Goal: Task Accomplishment & Management: Manage account settings

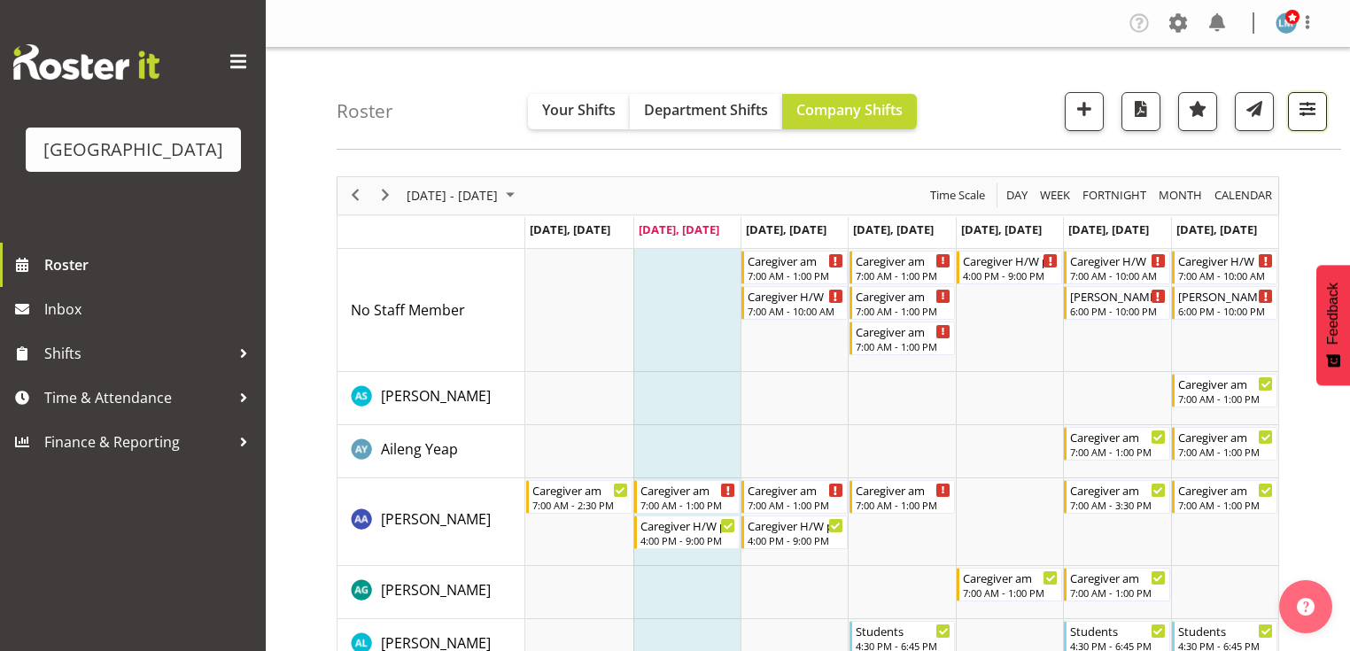
click at [1307, 102] on span "button" at bounding box center [1307, 108] width 23 height 23
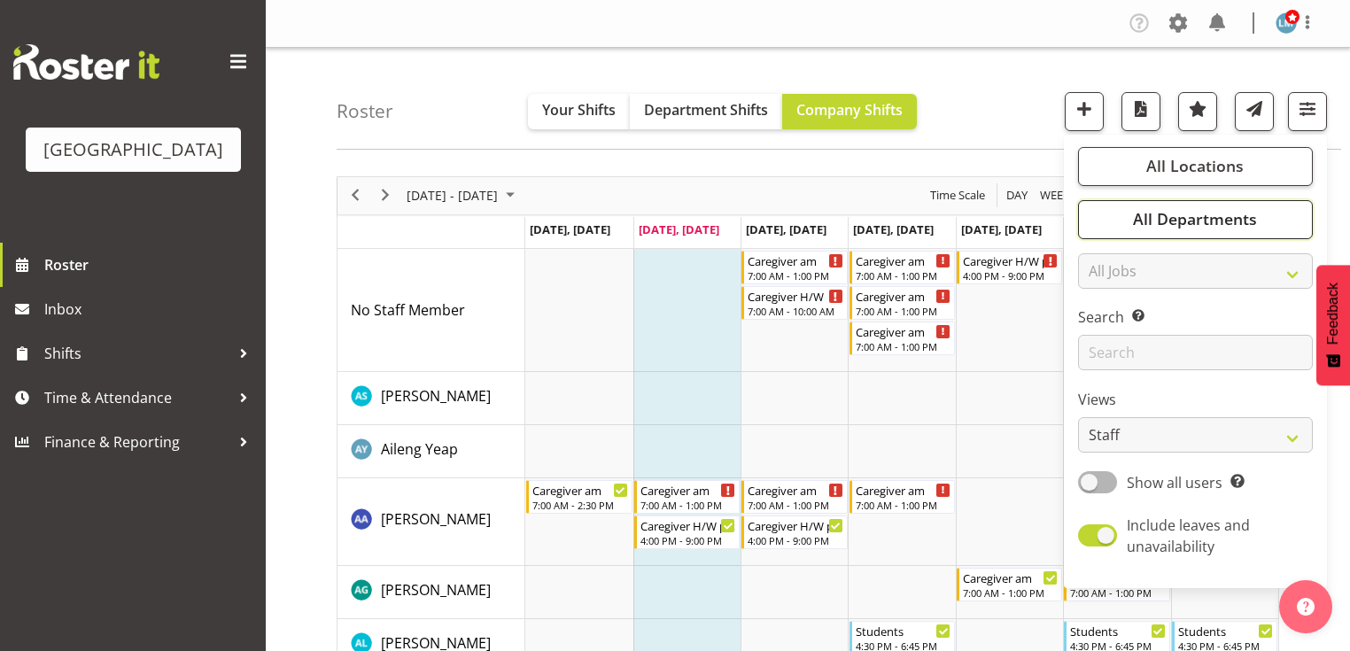
click at [1199, 222] on span "All Departments" at bounding box center [1195, 218] width 124 height 21
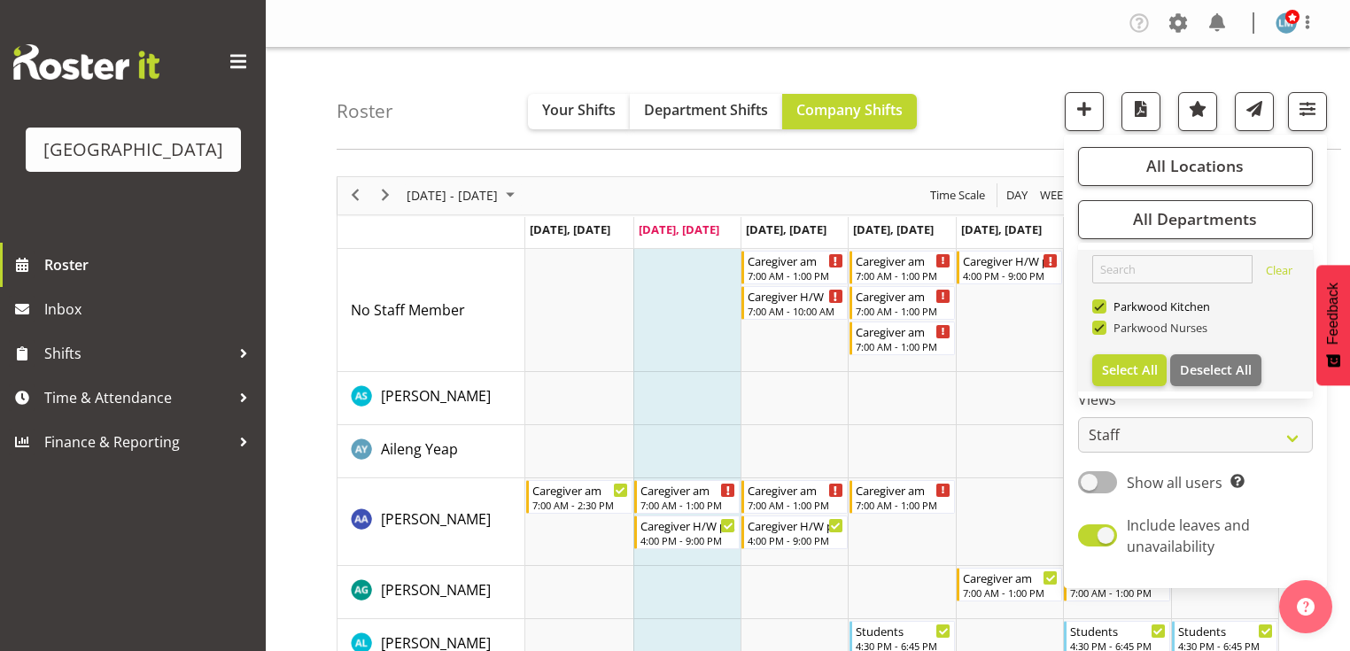
click at [1102, 323] on span at bounding box center [1100, 328] width 14 height 14
click at [1102, 323] on input "Parkwood Nurses" at bounding box center [1099, 328] width 12 height 12
checkbox input "false"
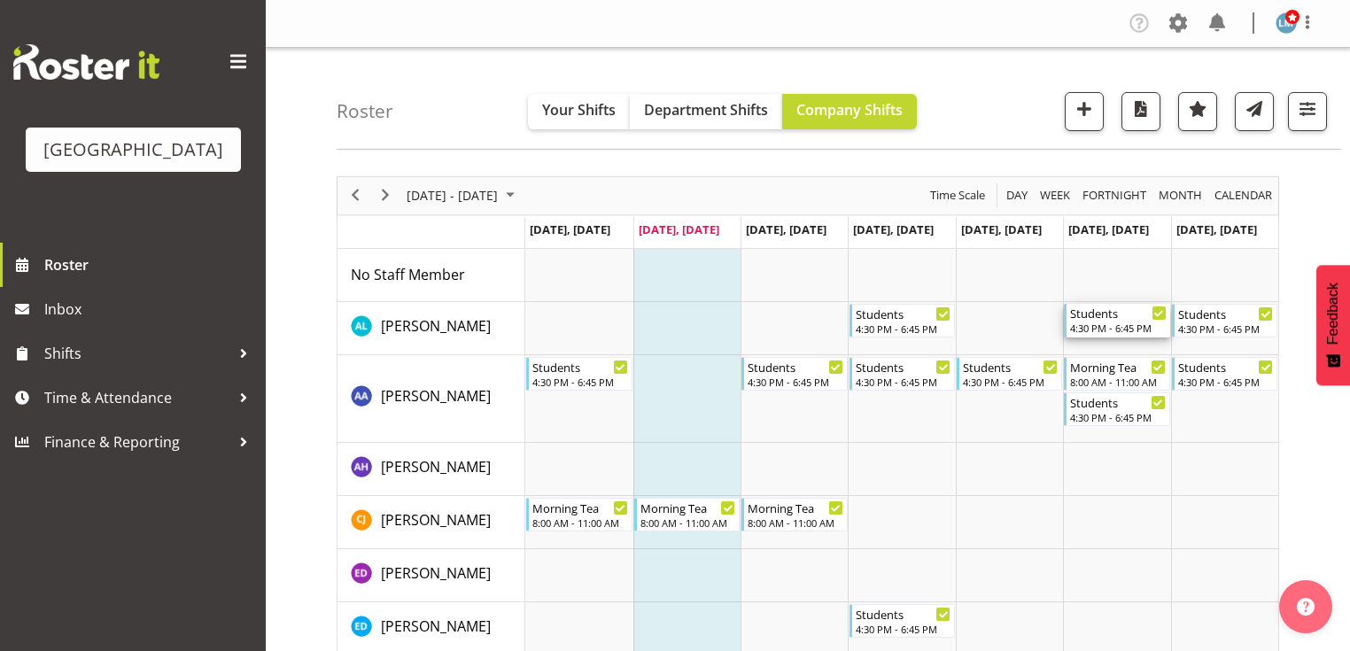
click at [1106, 323] on div "4:30 PM - 6:45 PM" at bounding box center [1118, 328] width 96 height 14
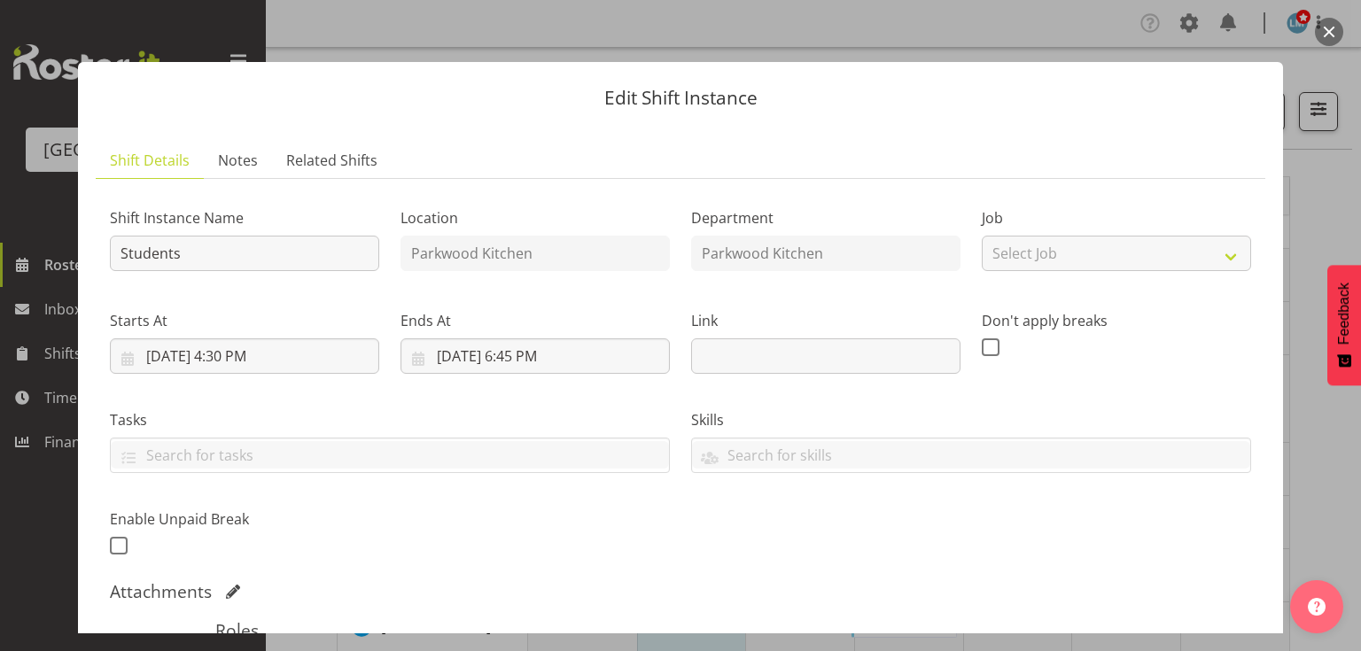
scroll to position [284, 0]
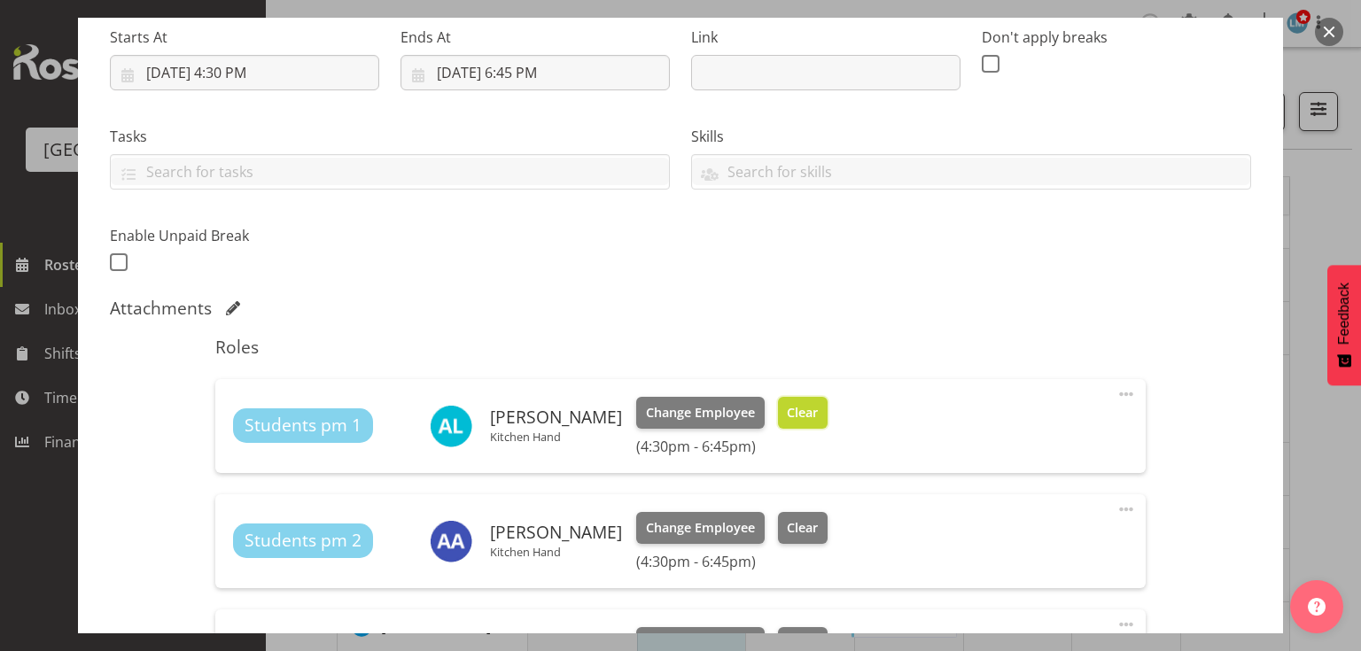
click at [787, 408] on span "Clear" at bounding box center [802, 412] width 31 height 19
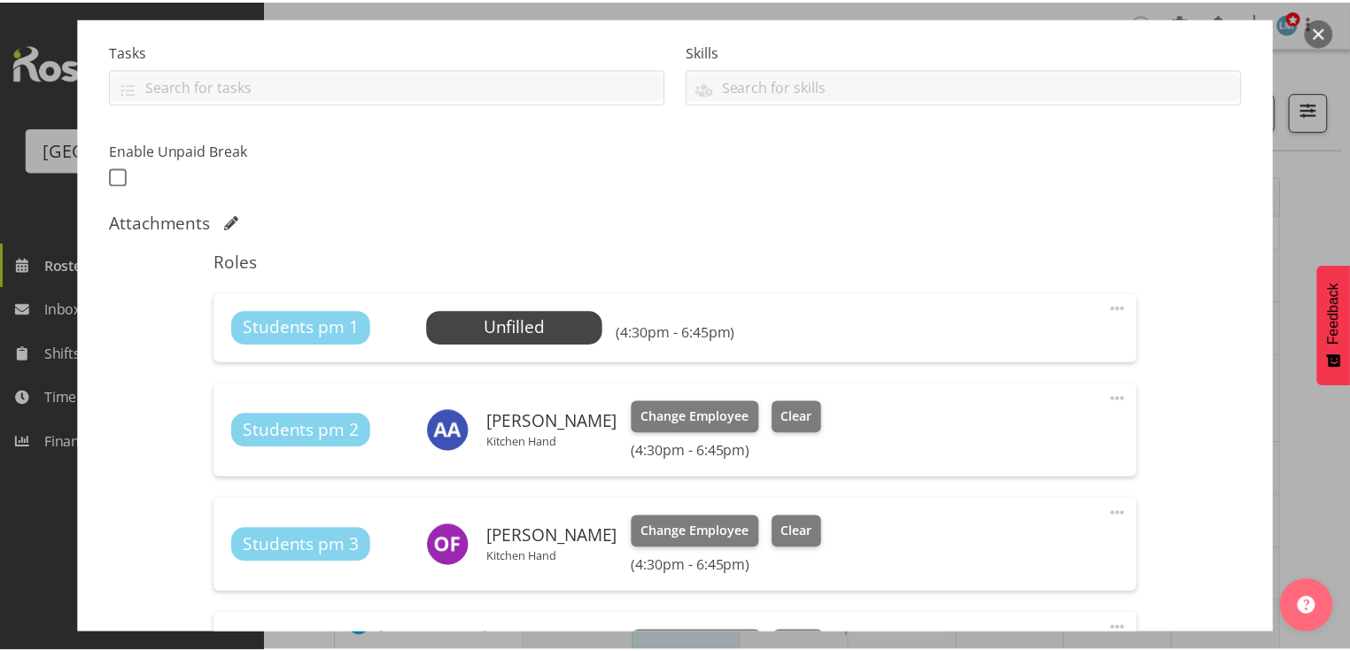
scroll to position [362, 0]
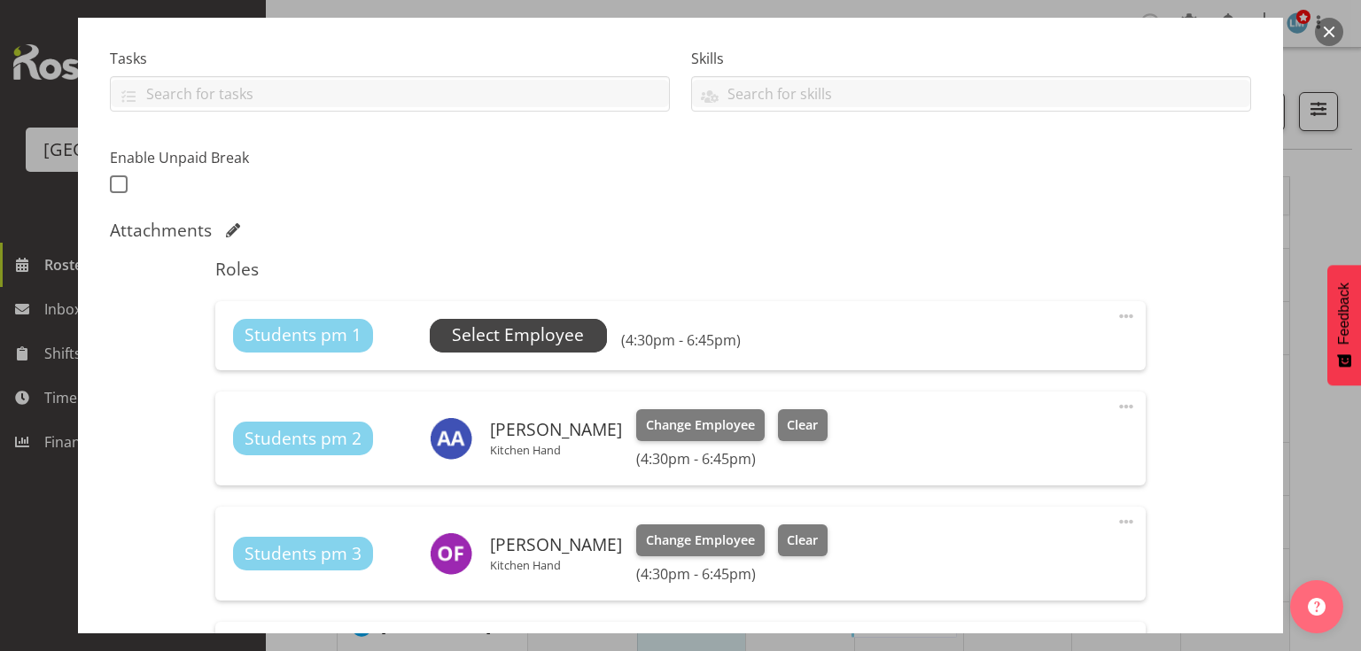
click at [491, 334] on span "Select Employee" at bounding box center [518, 336] width 132 height 26
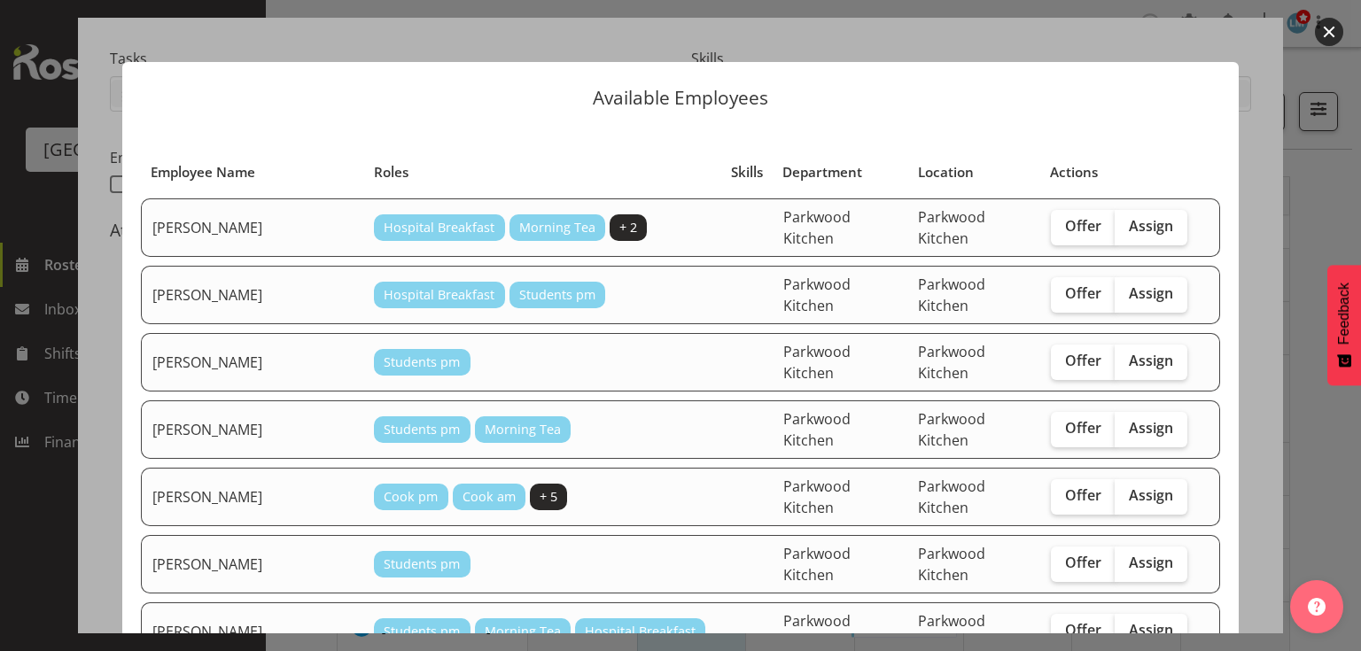
click at [1323, 23] on button "button" at bounding box center [1329, 32] width 28 height 28
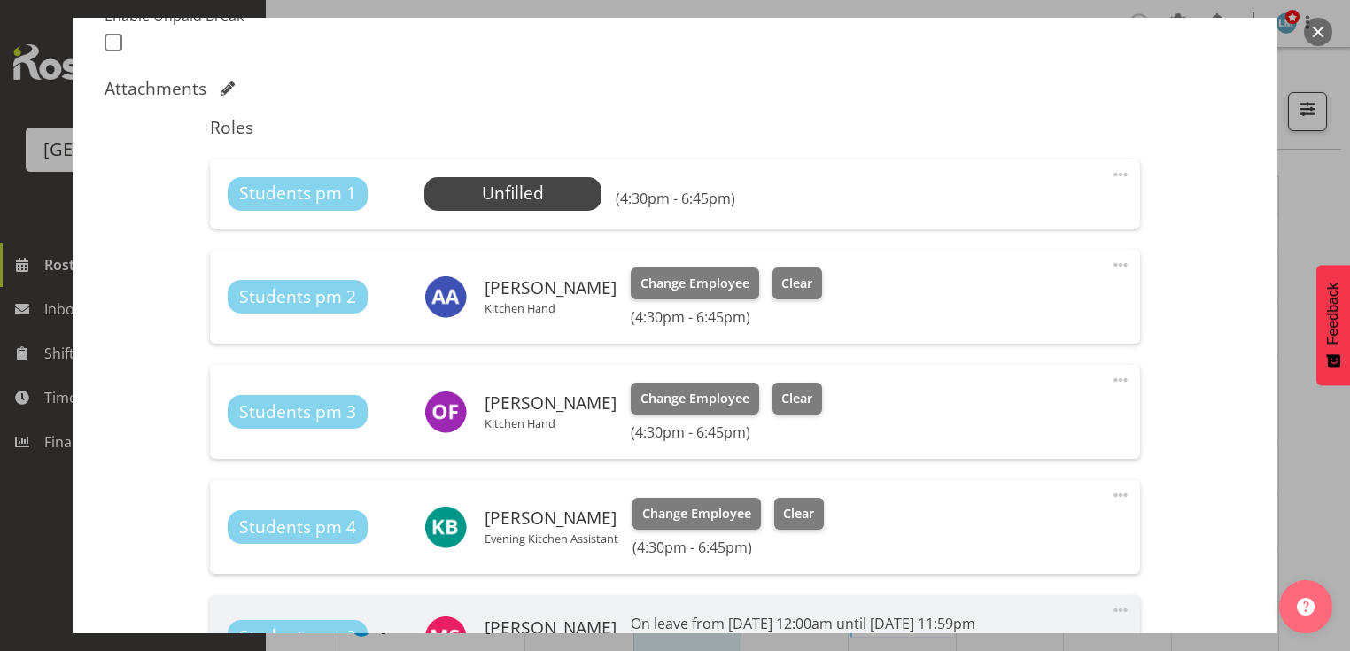
scroll to position [787, 0]
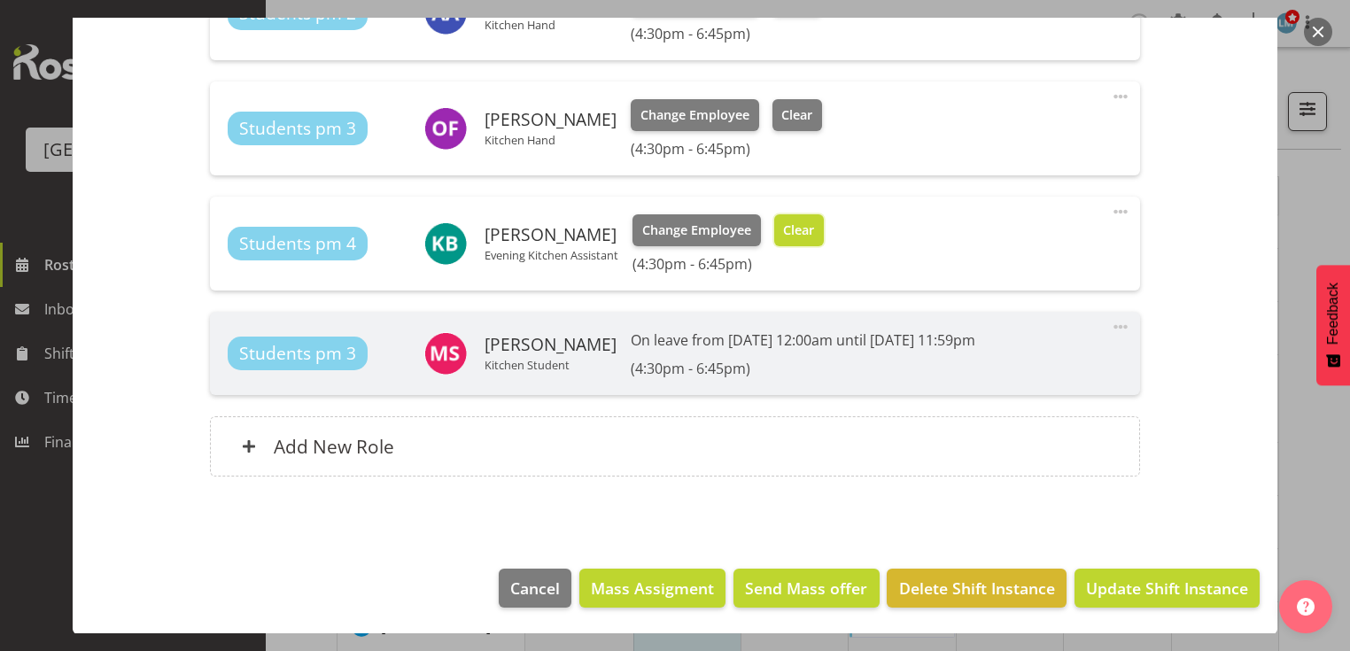
click at [805, 228] on span "Clear" at bounding box center [798, 230] width 31 height 19
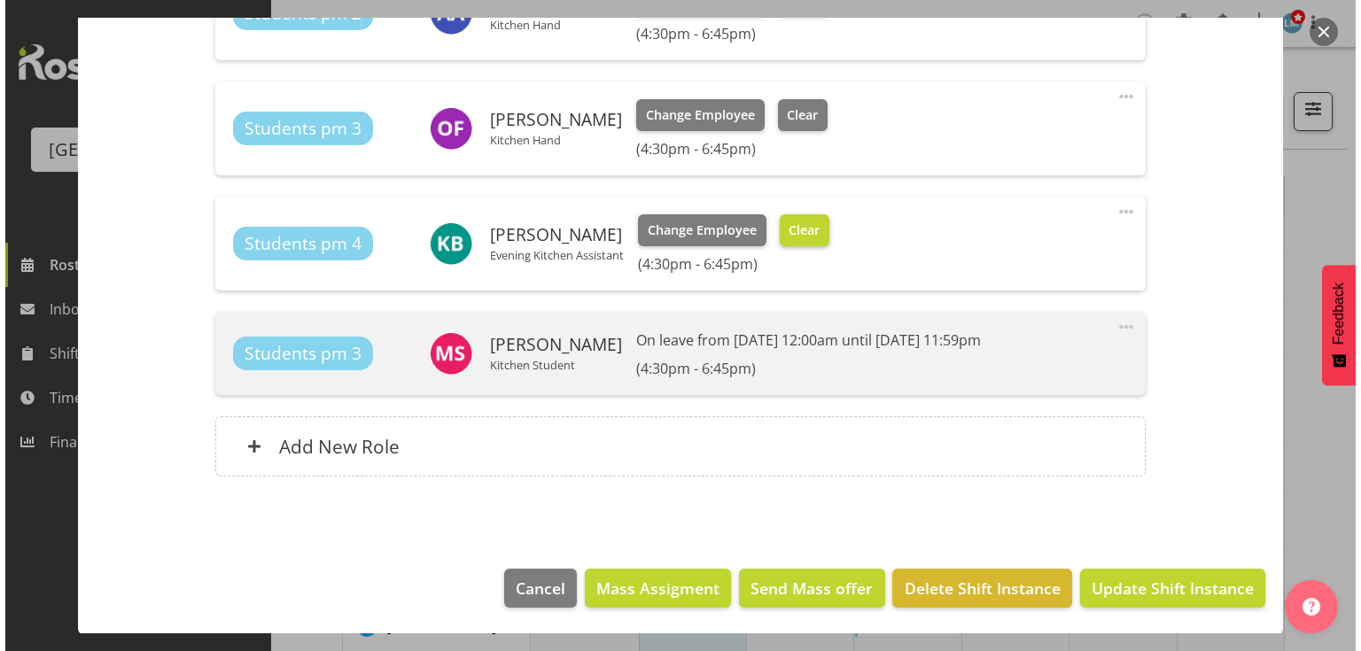
scroll to position [762, 0]
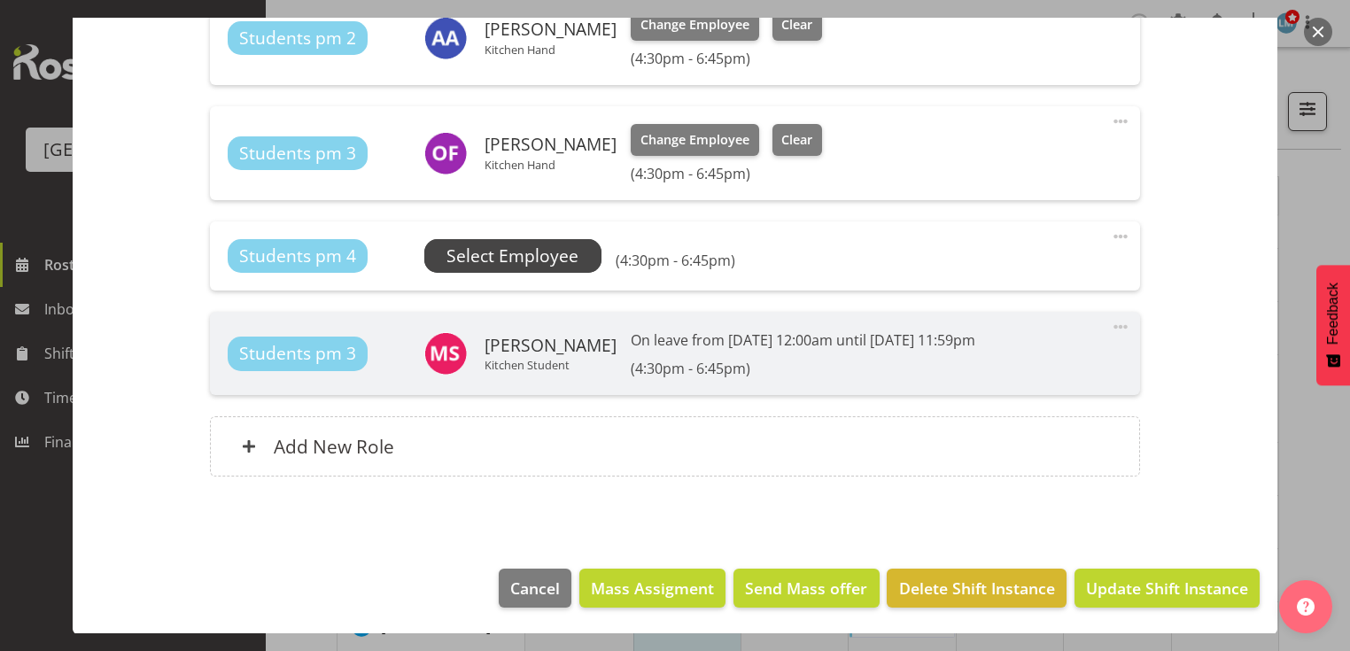
click at [0, 0] on span "Select Employee" at bounding box center [0, 0] width 0 height 0
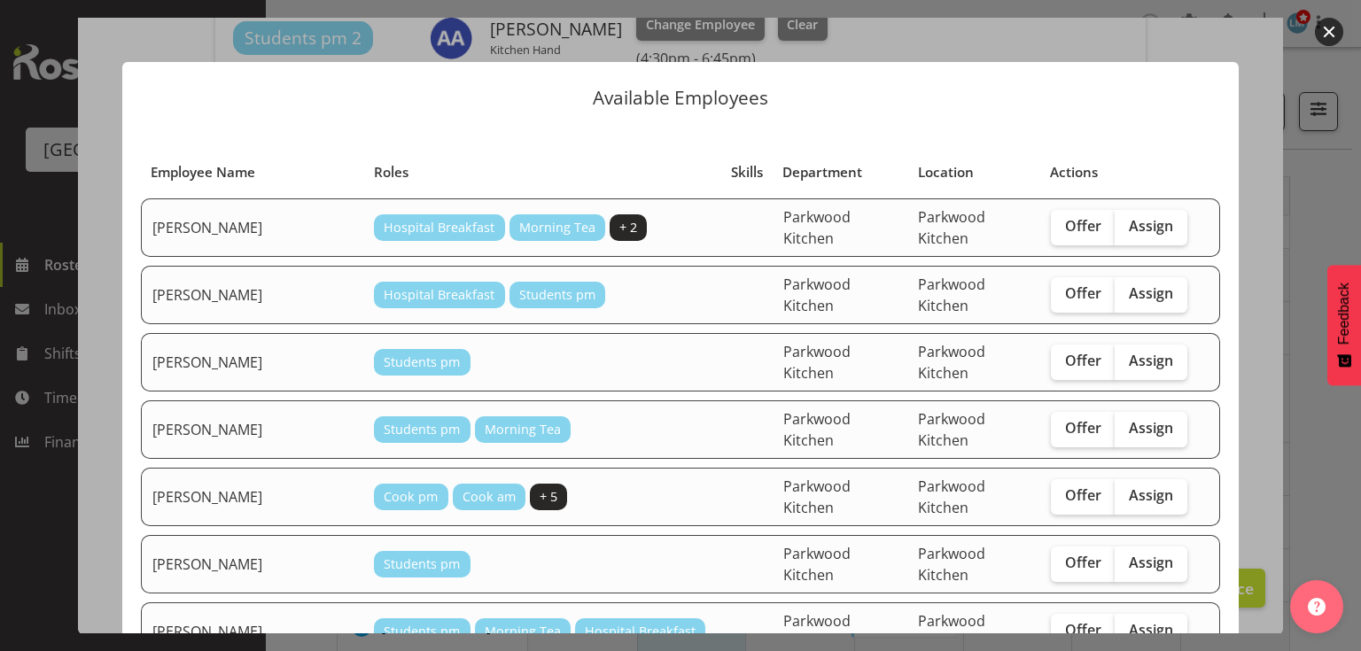
scroll to position [213, 0]
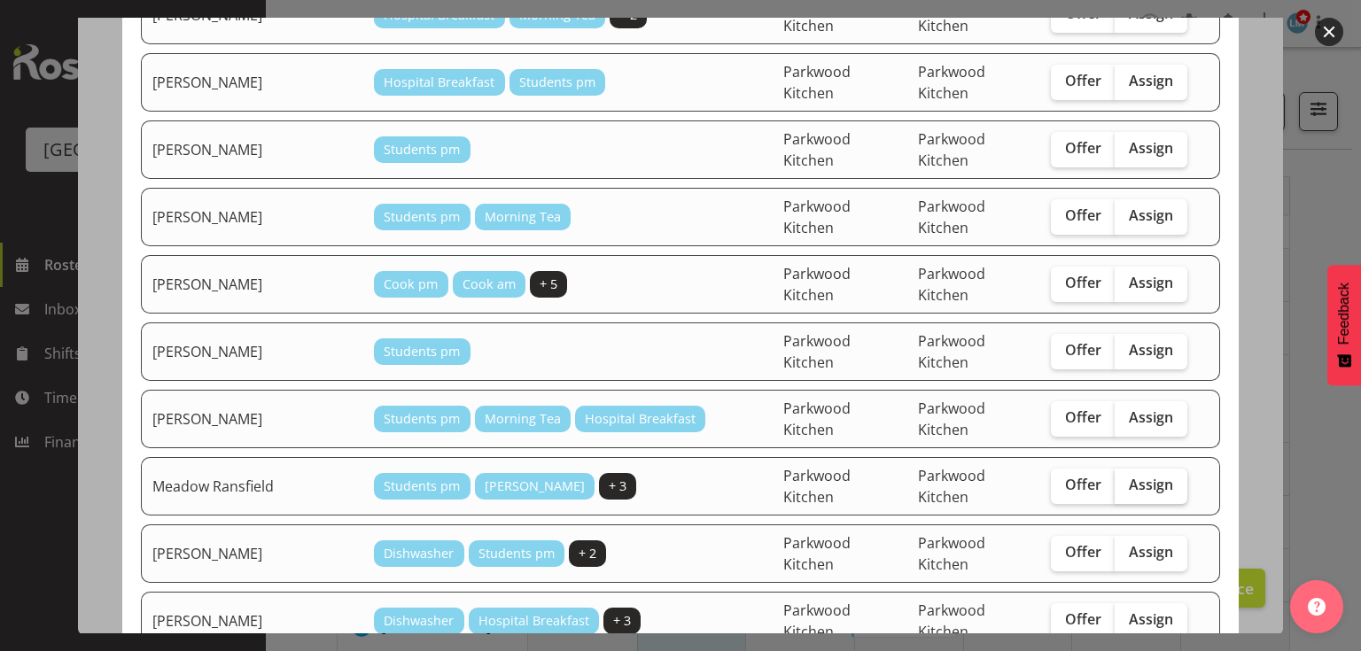
click at [1129, 476] on span "Assign" at bounding box center [1151, 485] width 44 height 18
click at [1120, 479] on input "Assign" at bounding box center [1121, 485] width 12 height 12
checkbox input "true"
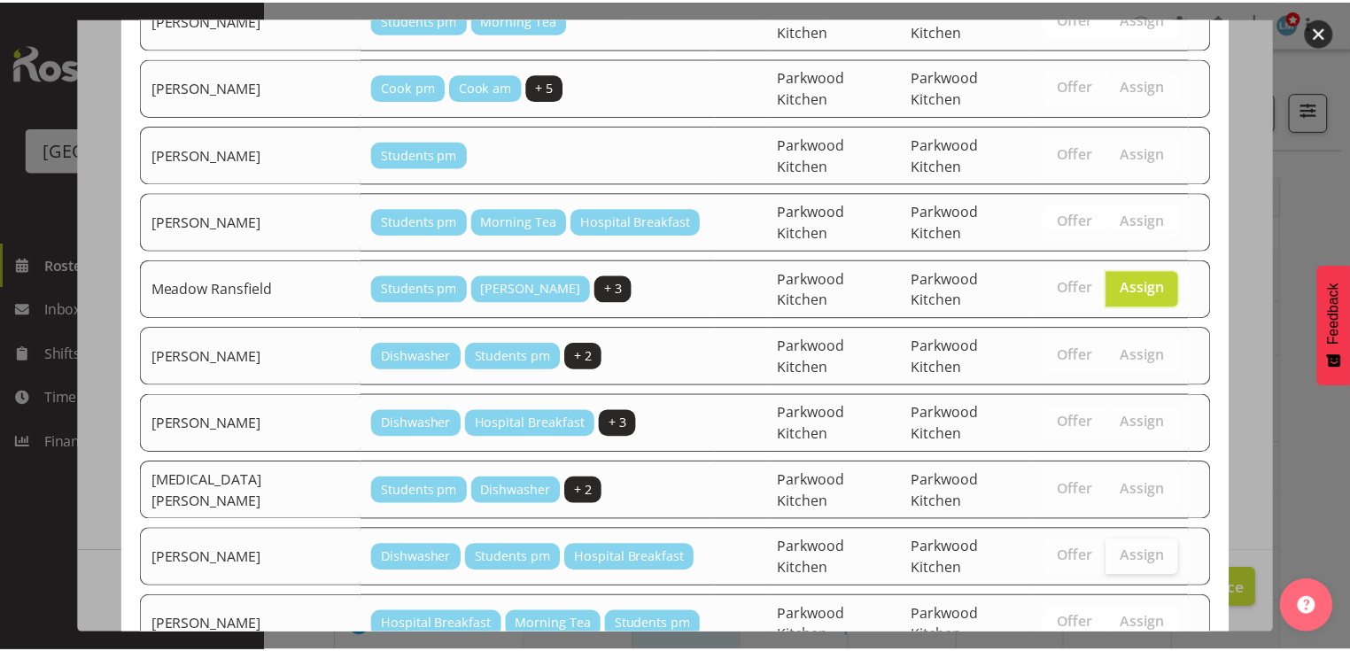
scroll to position [440, 0]
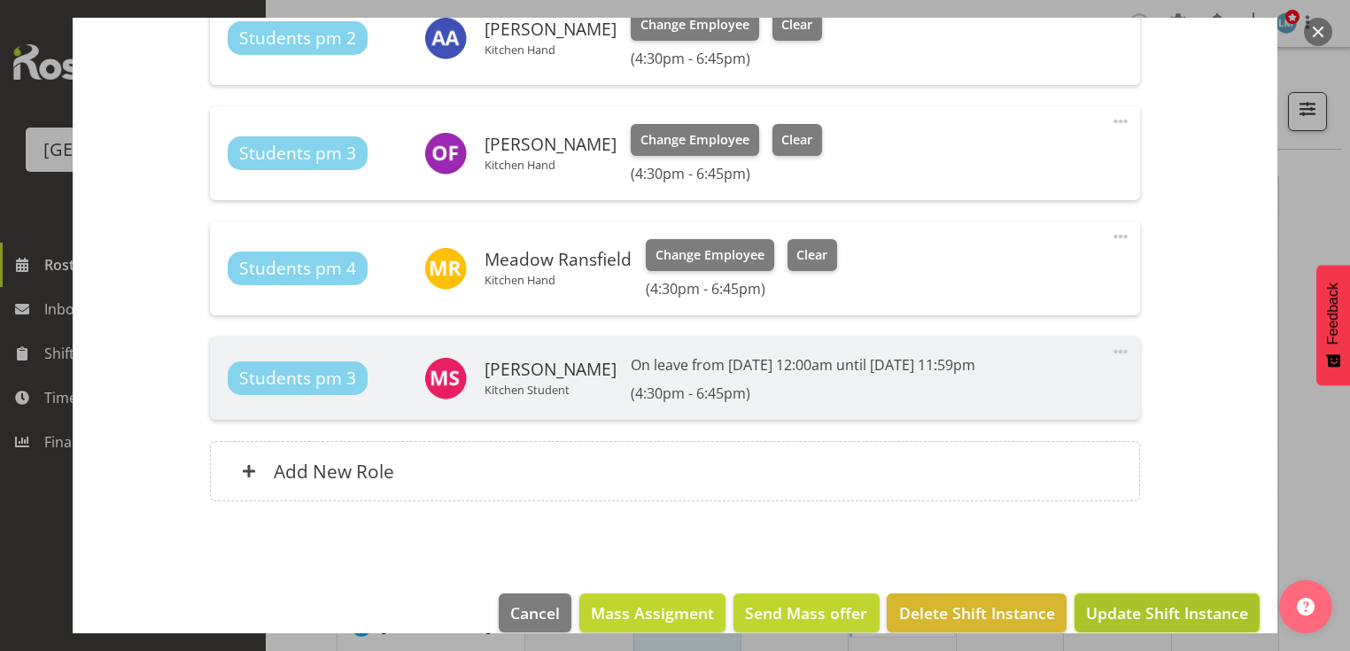
click at [1139, 602] on span "Update Shift Instance" at bounding box center [1167, 613] width 162 height 23
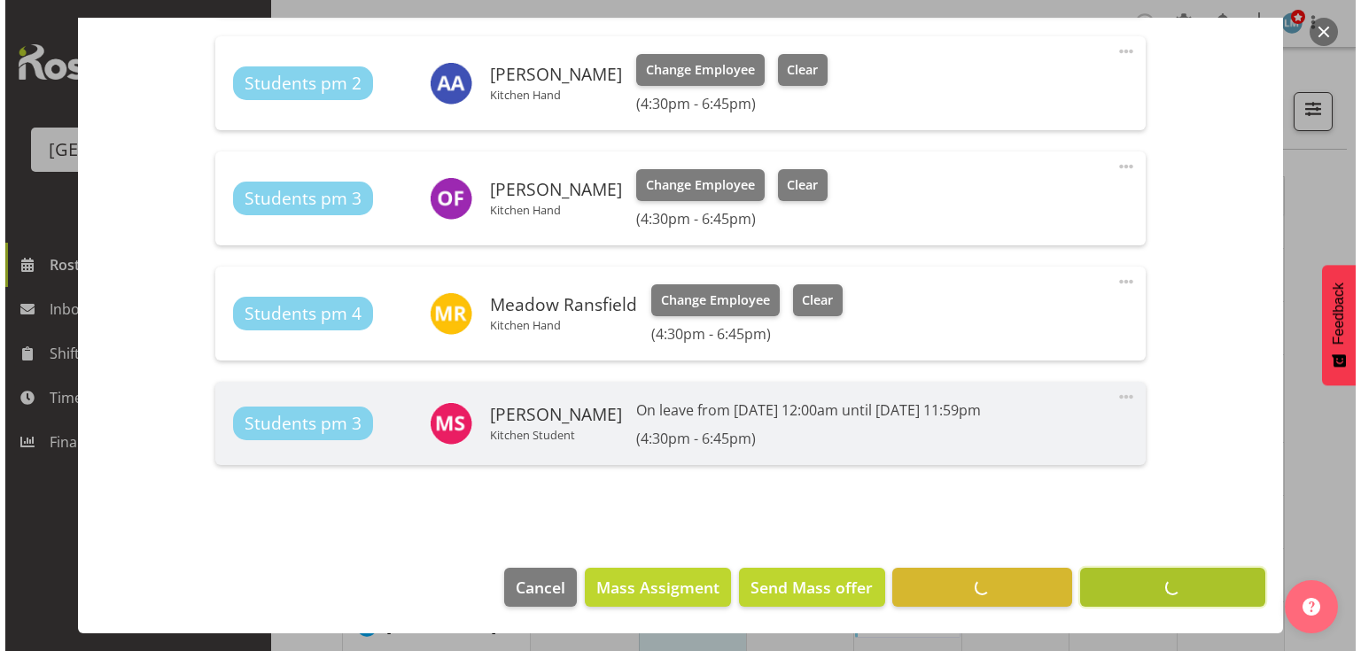
scroll to position [716, 0]
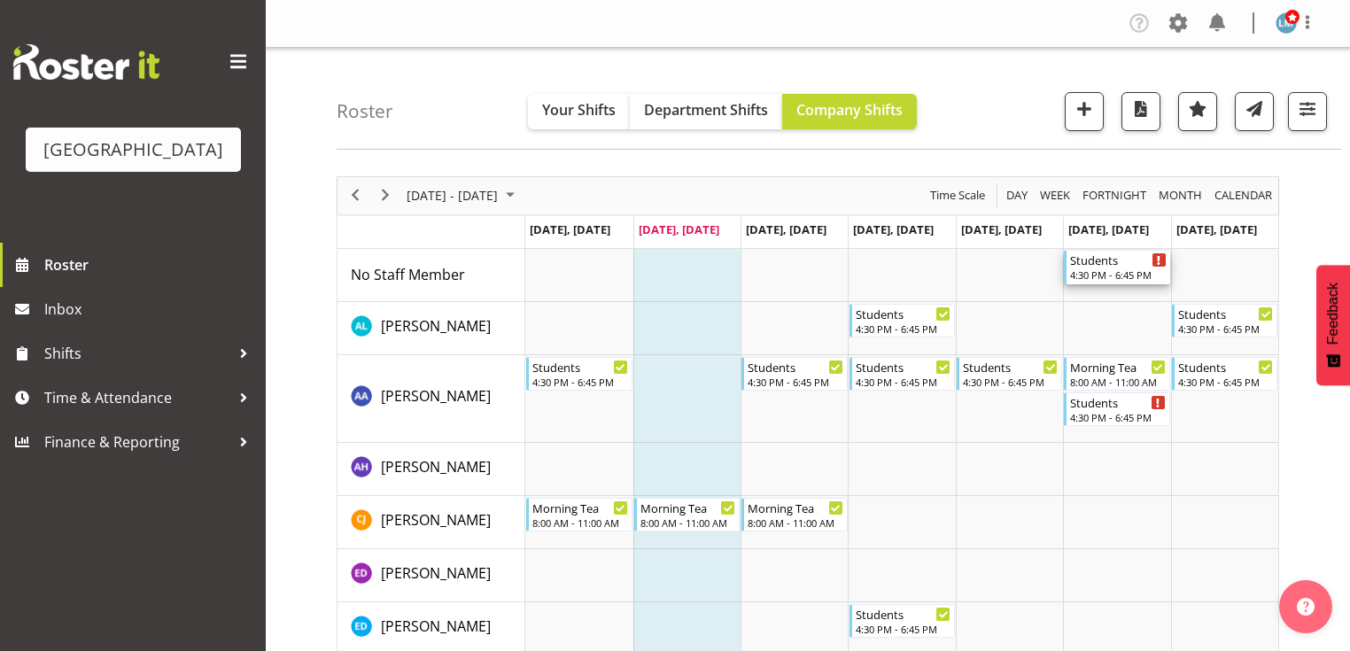
click at [1113, 255] on div "Students" at bounding box center [1118, 260] width 96 height 18
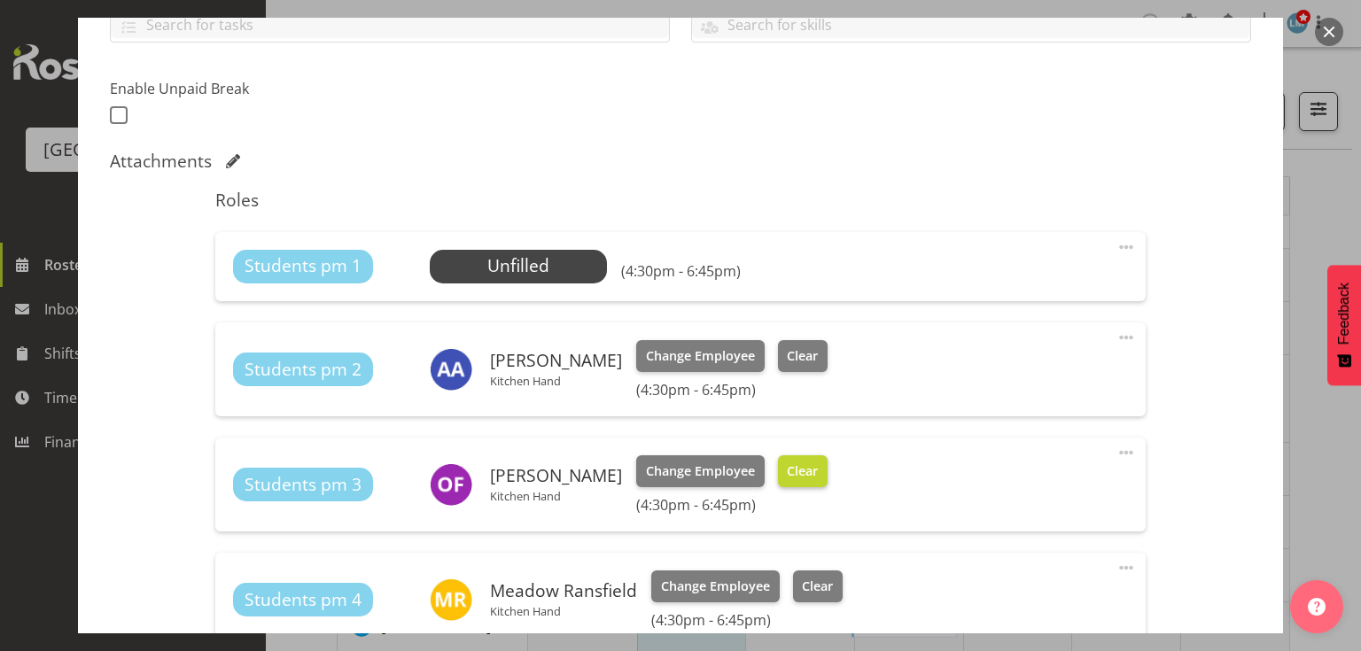
scroll to position [496, 0]
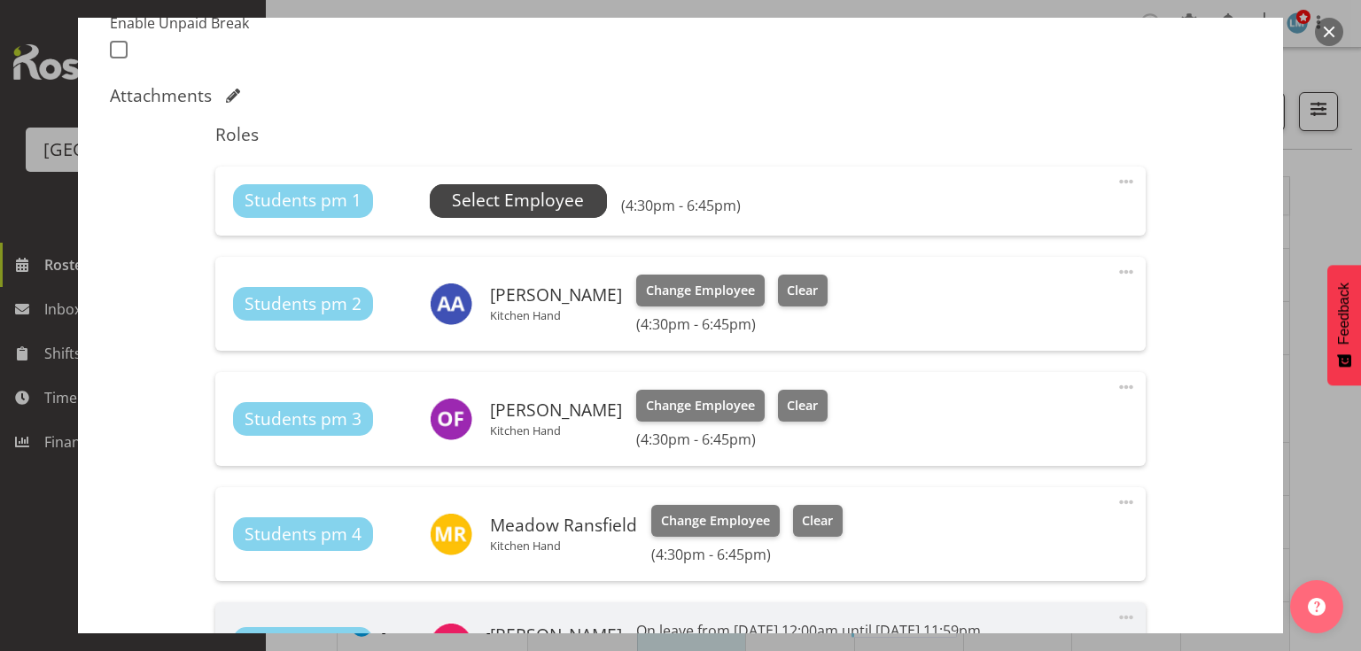
click at [518, 198] on span "Select Employee" at bounding box center [518, 201] width 132 height 26
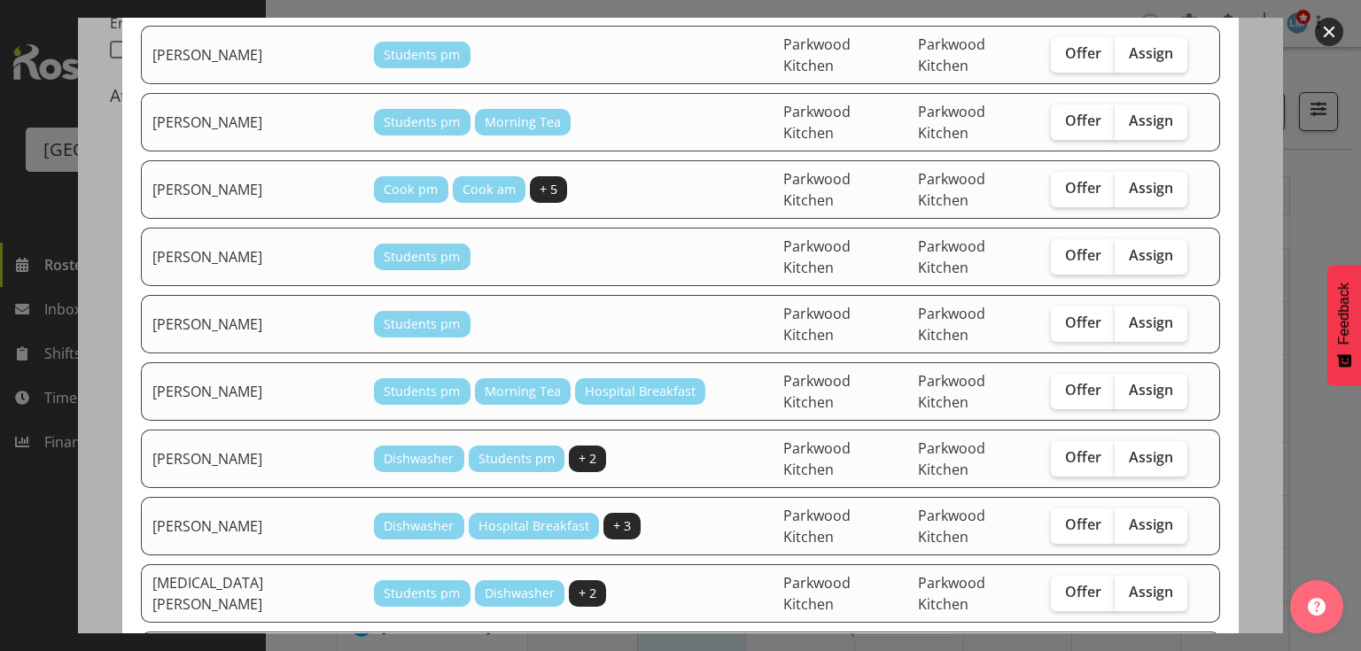
scroll to position [425, 0]
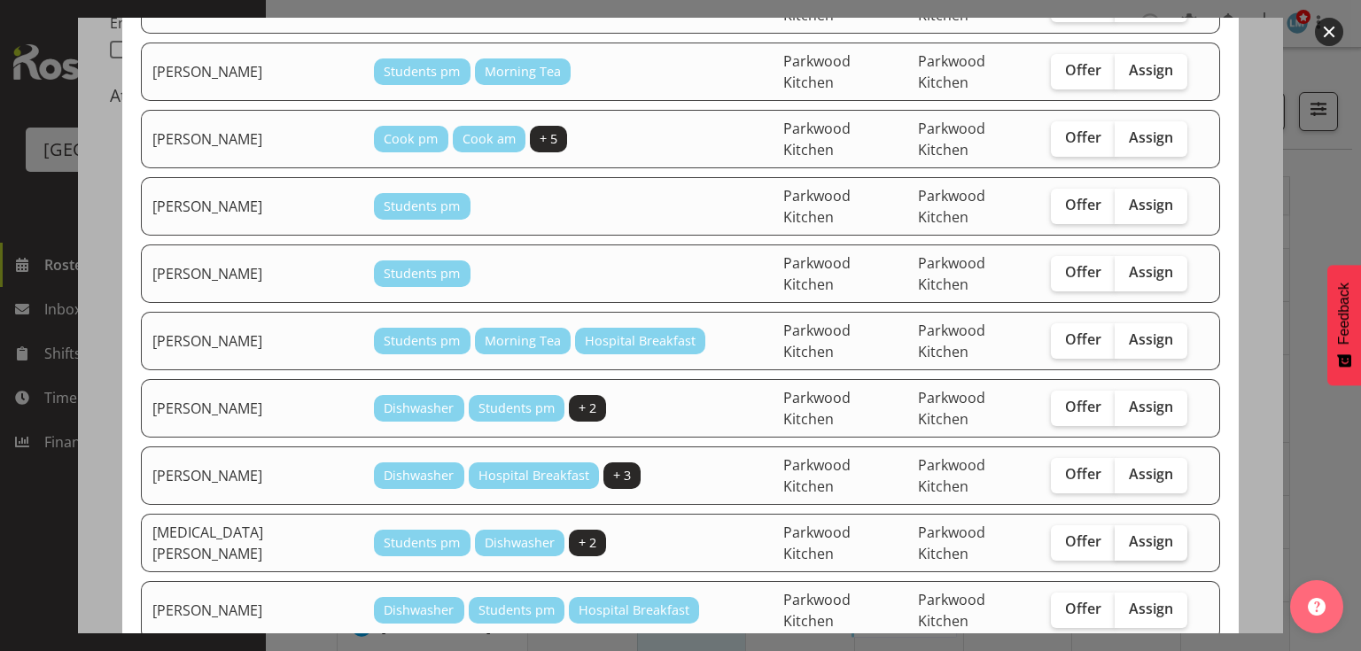
click at [1131, 533] on span "Assign" at bounding box center [1151, 542] width 44 height 18
click at [1126, 536] on input "Assign" at bounding box center [1121, 542] width 12 height 12
checkbox input "true"
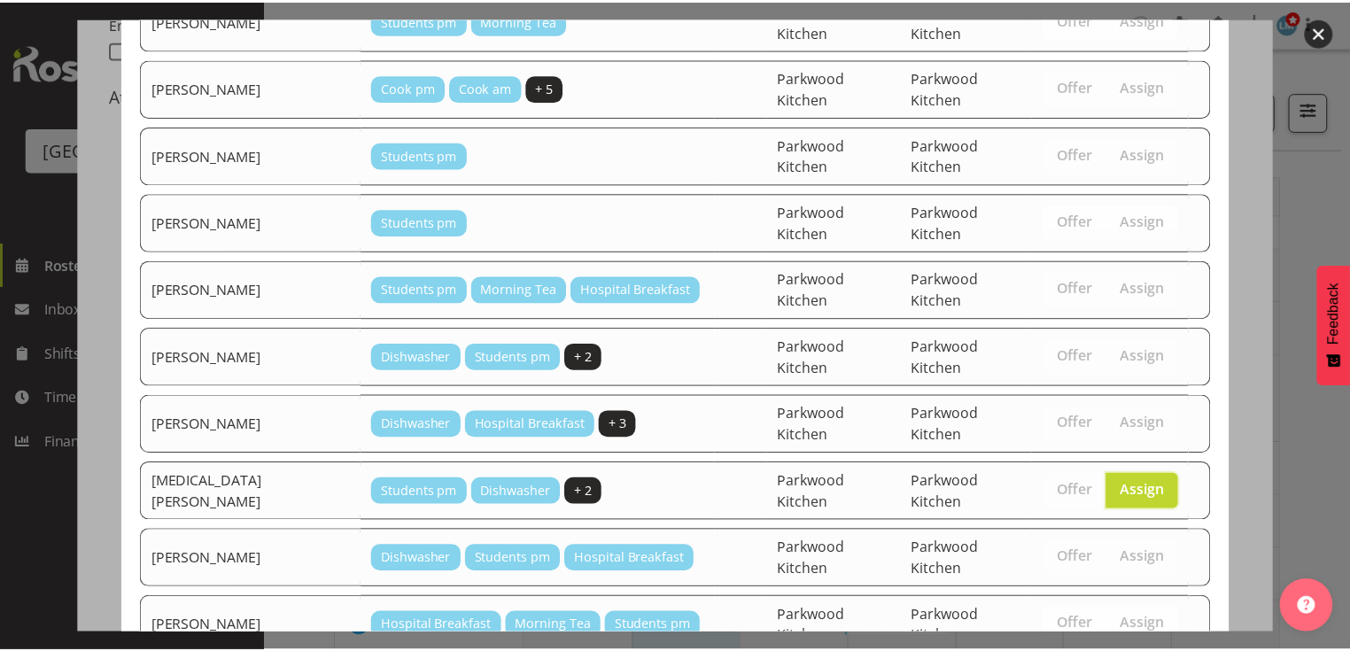
scroll to position [499, 0]
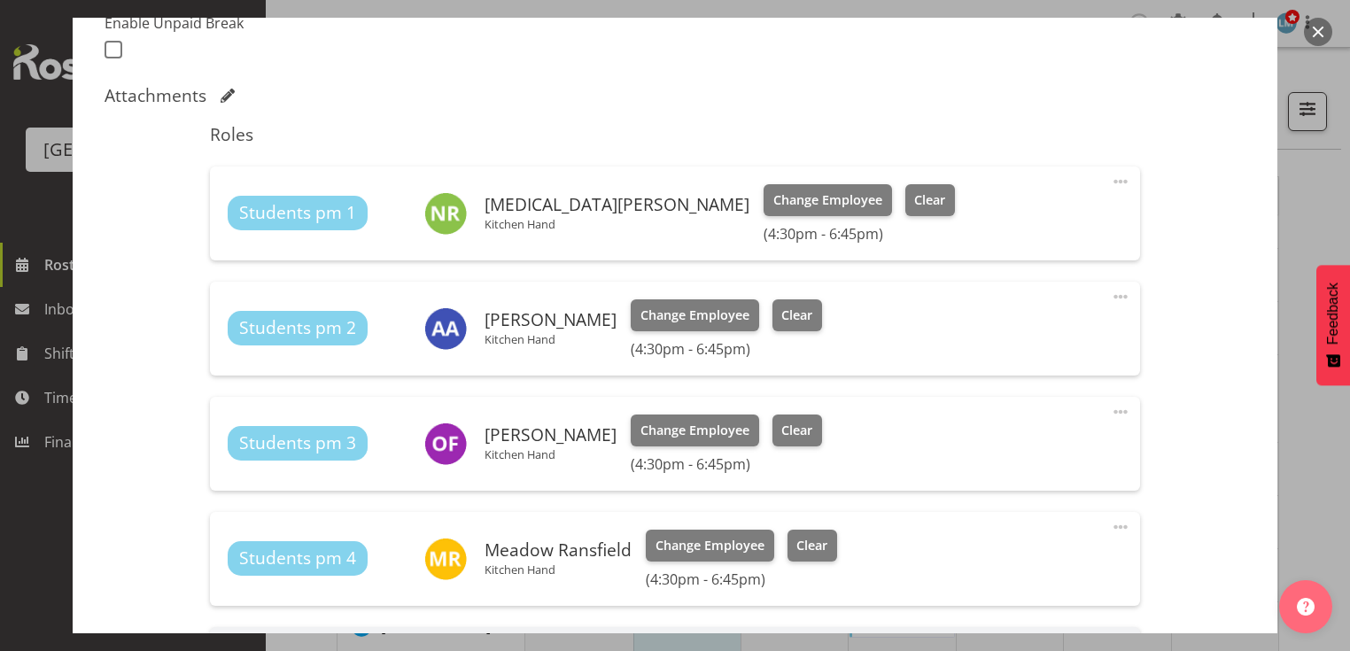
scroll to position [812, 0]
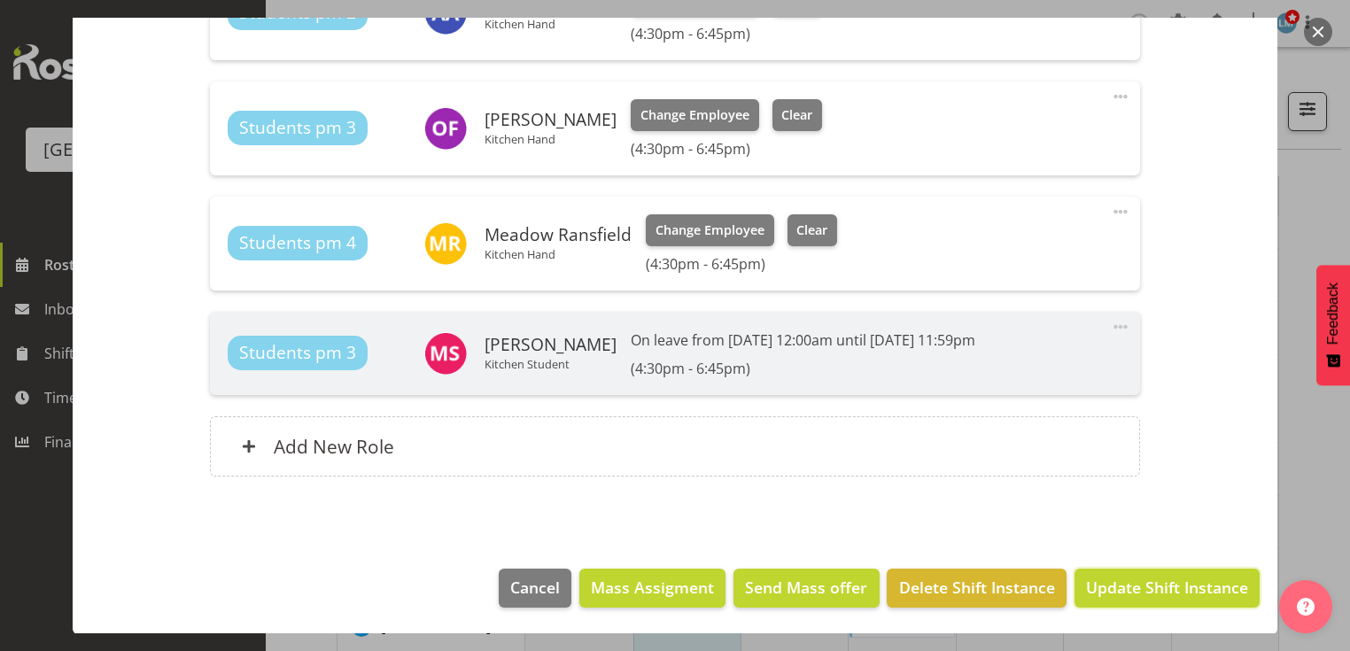
click at [1132, 582] on span "Update Shift Instance" at bounding box center [1167, 587] width 162 height 23
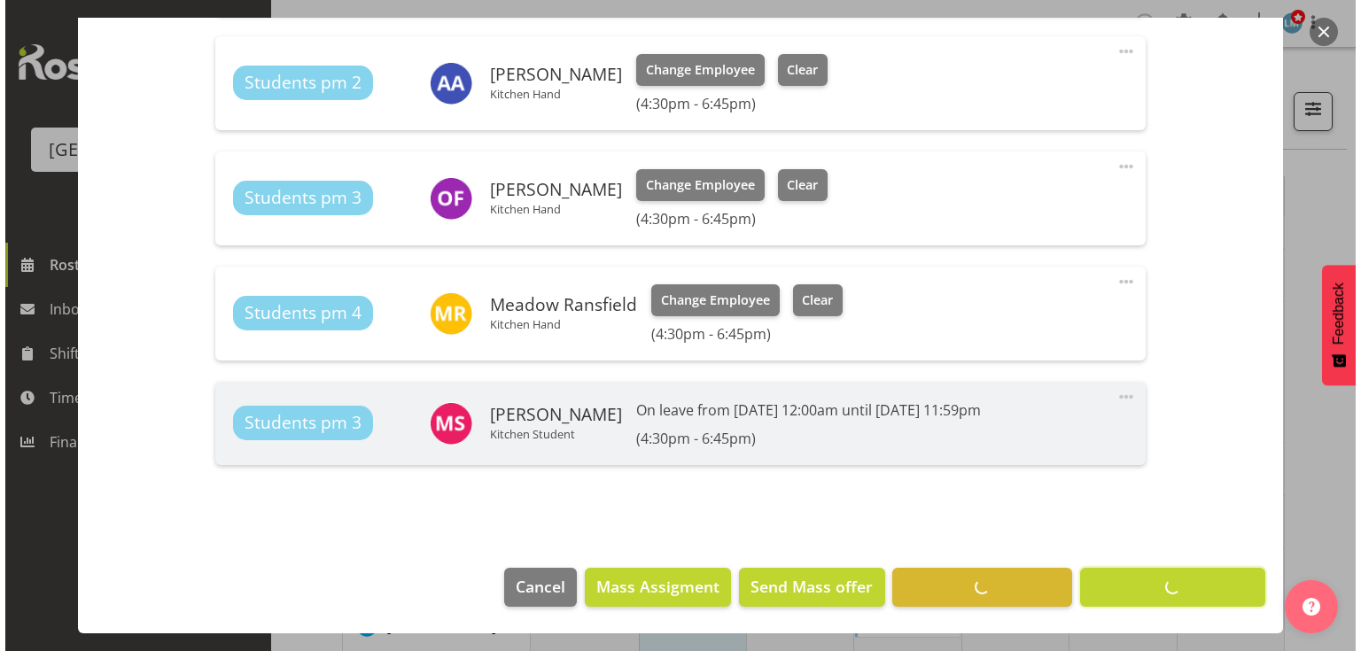
scroll to position [741, 0]
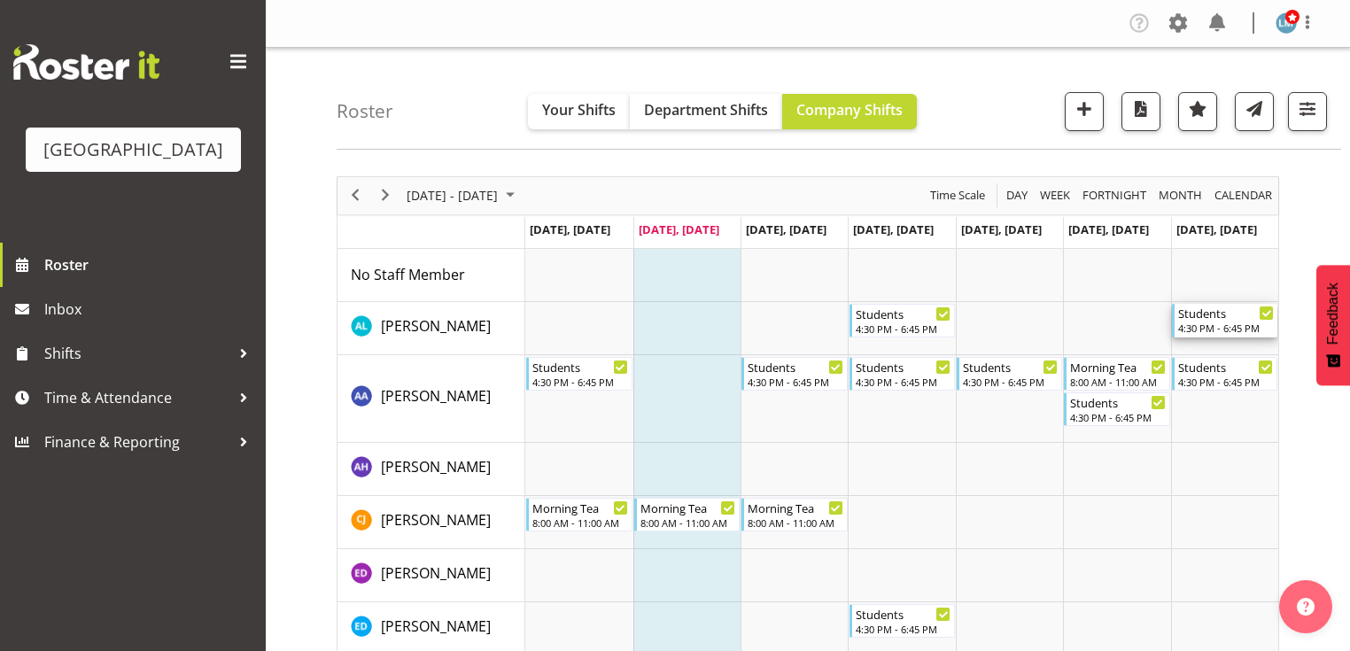
click at [1203, 323] on div "4:30 PM - 6:45 PM" at bounding box center [1227, 328] width 96 height 14
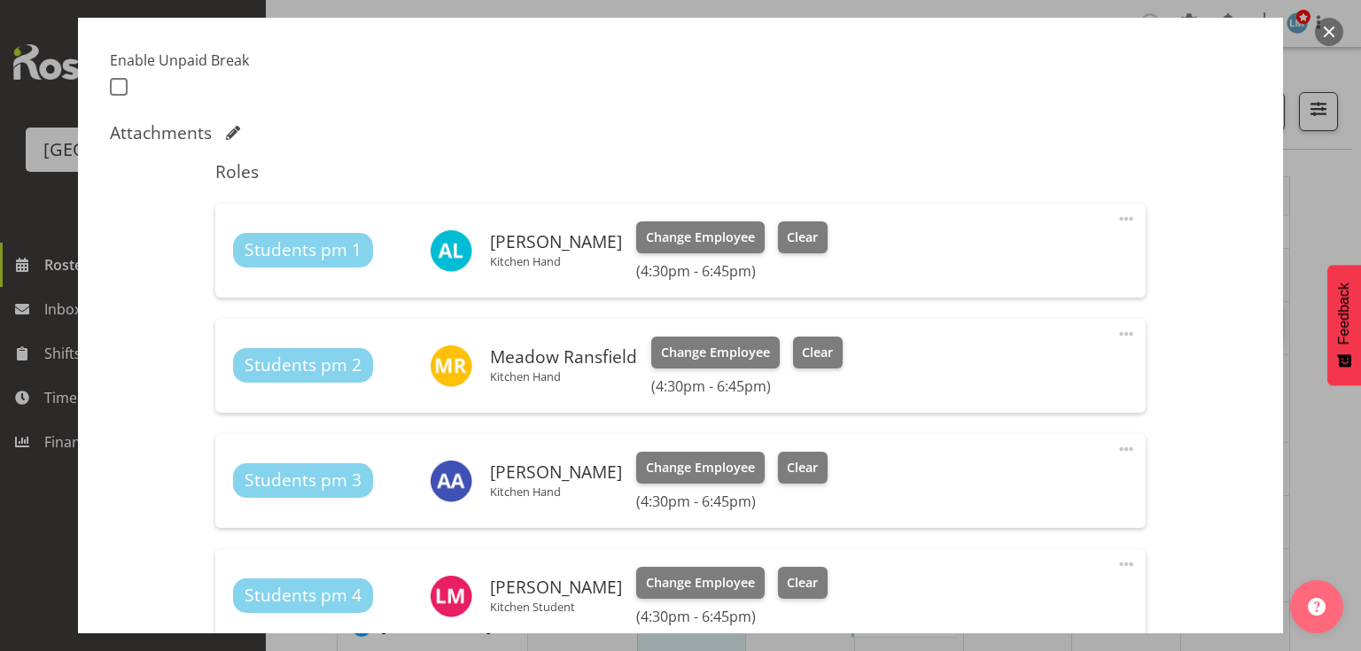
scroll to position [567, 0]
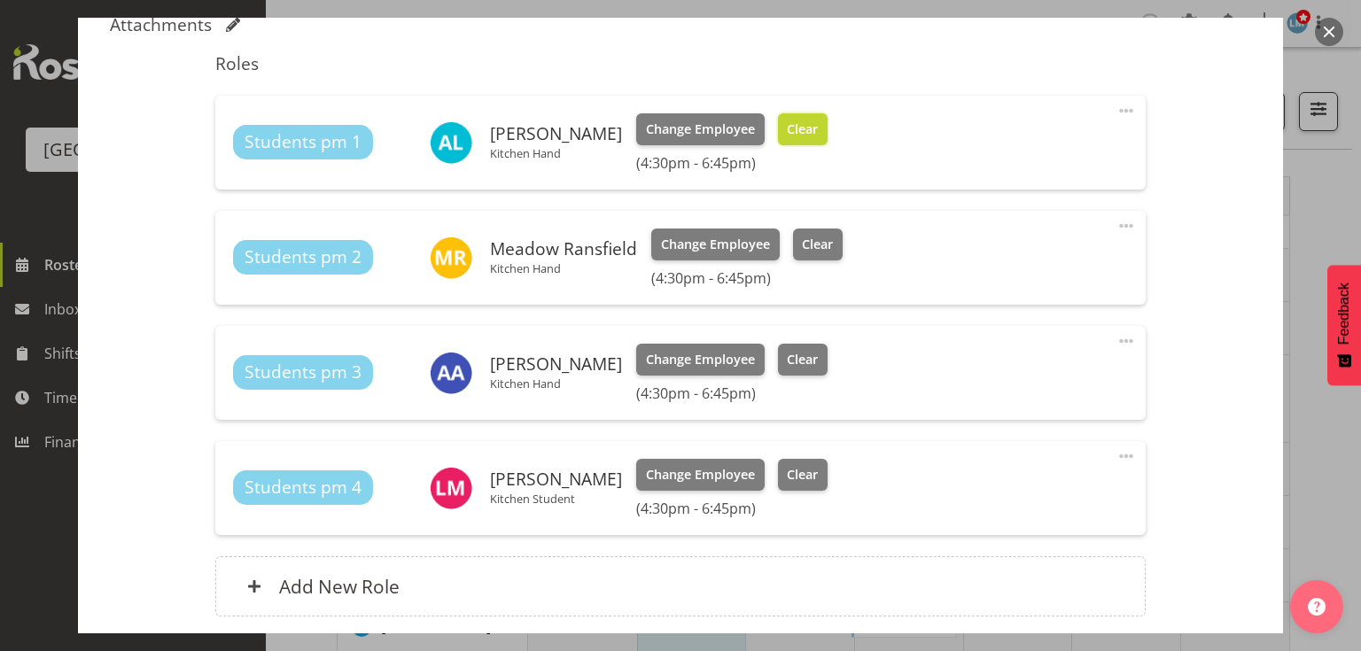
click at [790, 123] on span "Clear" at bounding box center [802, 129] width 31 height 19
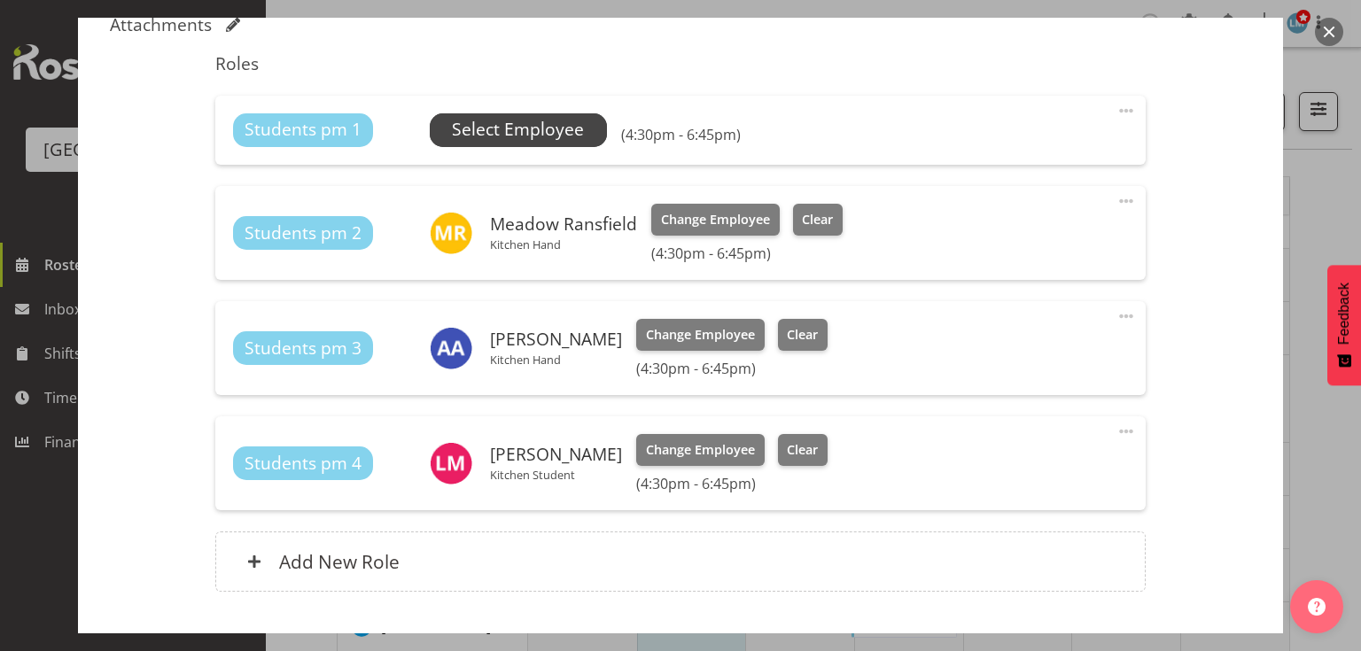
click at [510, 123] on span "Select Employee" at bounding box center [518, 130] width 132 height 26
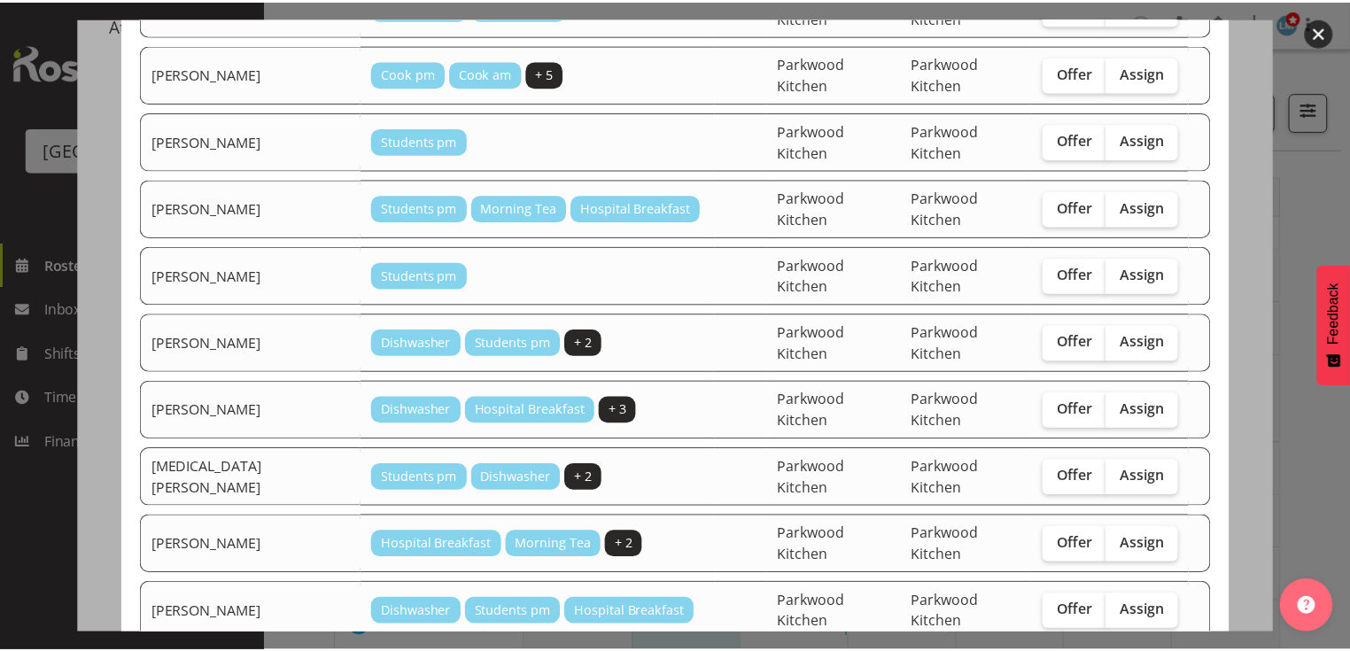
scroll to position [499, 0]
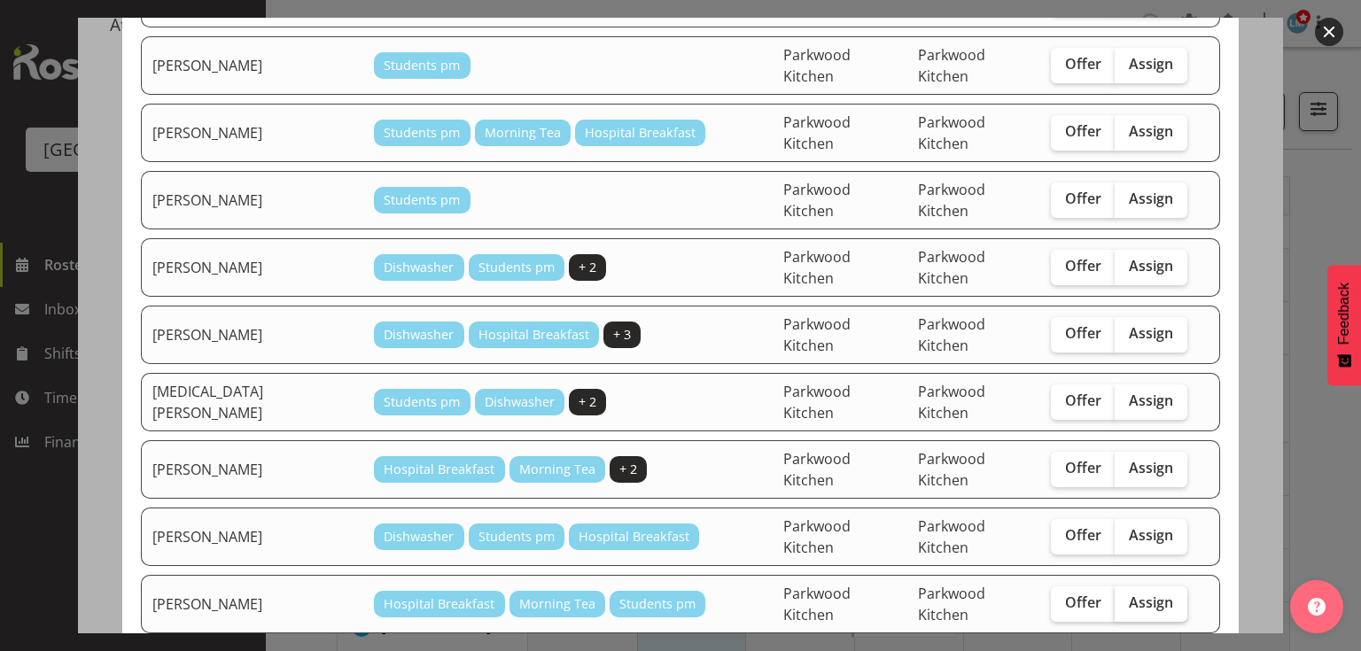
click at [1129, 594] on span "Assign" at bounding box center [1151, 603] width 44 height 18
click at [1126, 597] on input "Assign" at bounding box center [1121, 603] width 12 height 12
checkbox input "true"
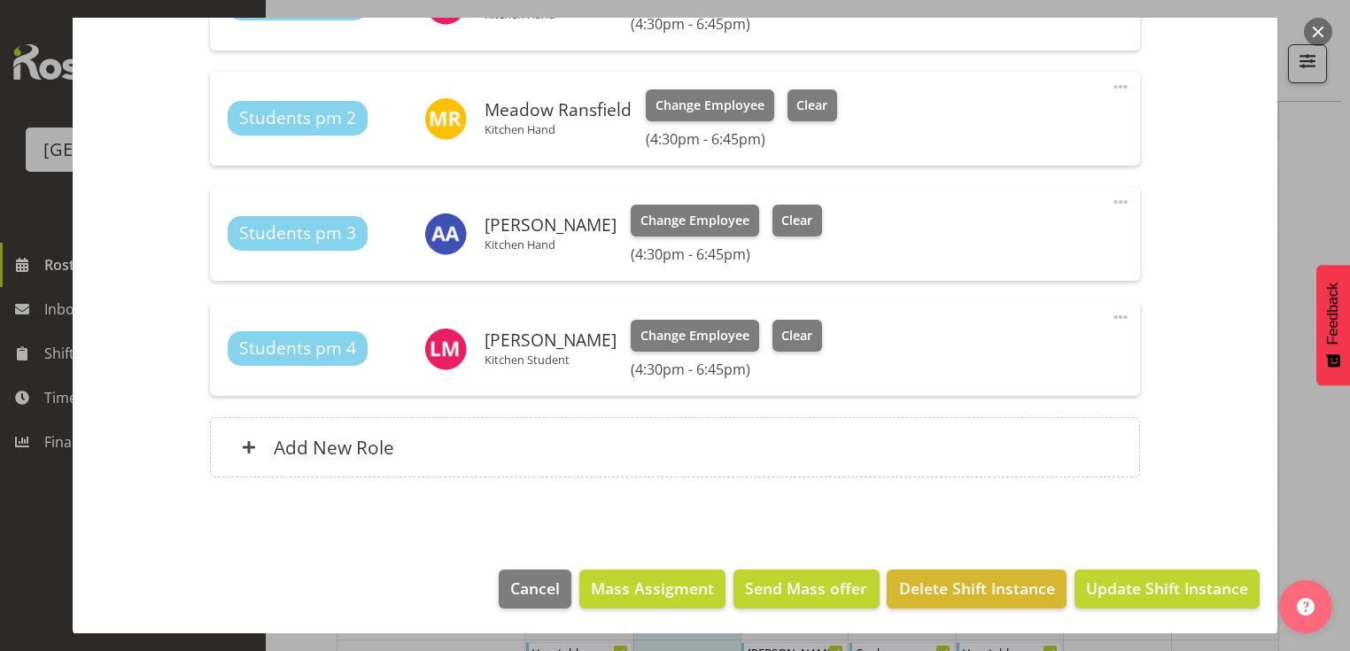
scroll to position [284, 0]
click at [1154, 588] on span "Update Shift Instance" at bounding box center [1167, 588] width 162 height 23
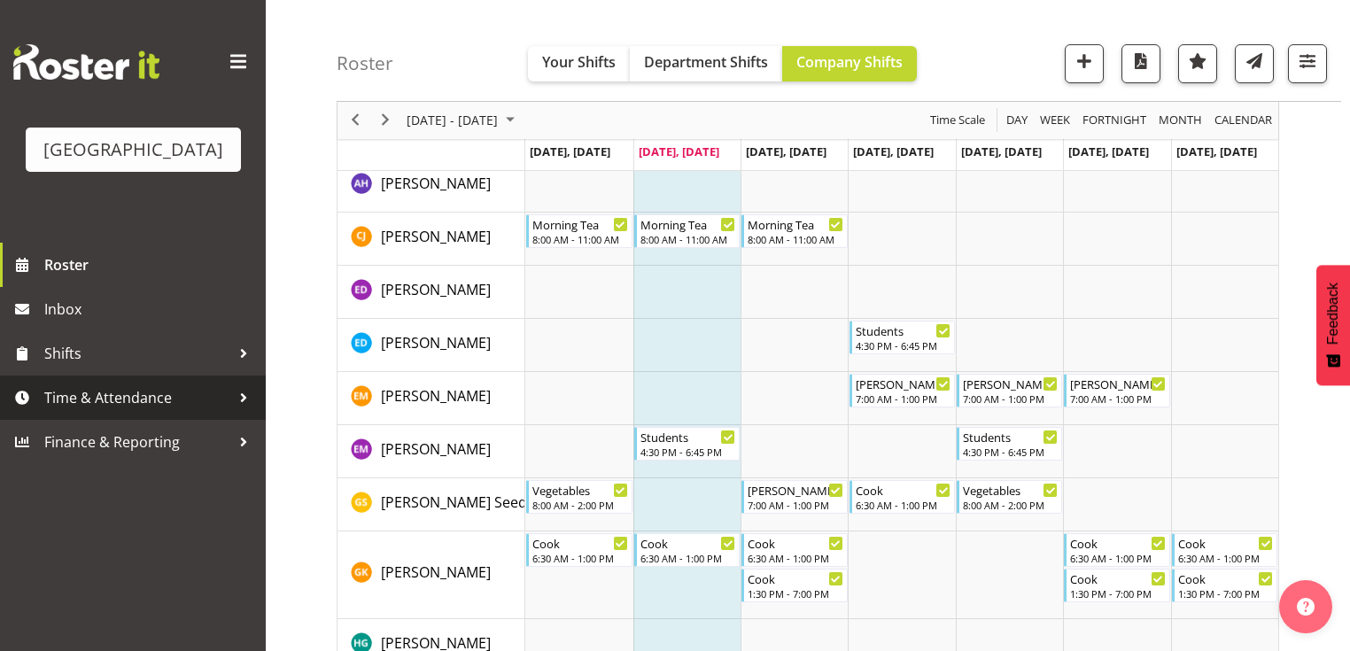
click at [239, 411] on div at bounding box center [243, 398] width 27 height 27
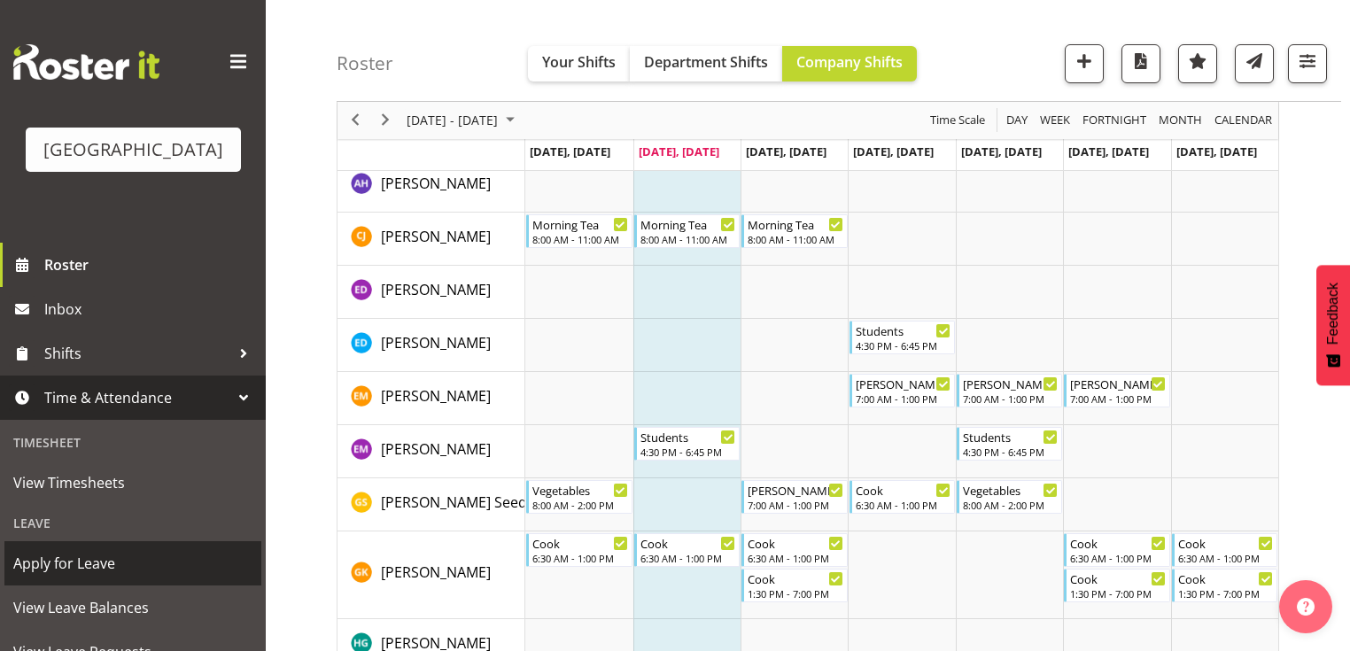
click at [157, 577] on span "Apply for Leave" at bounding box center [132, 563] width 239 height 27
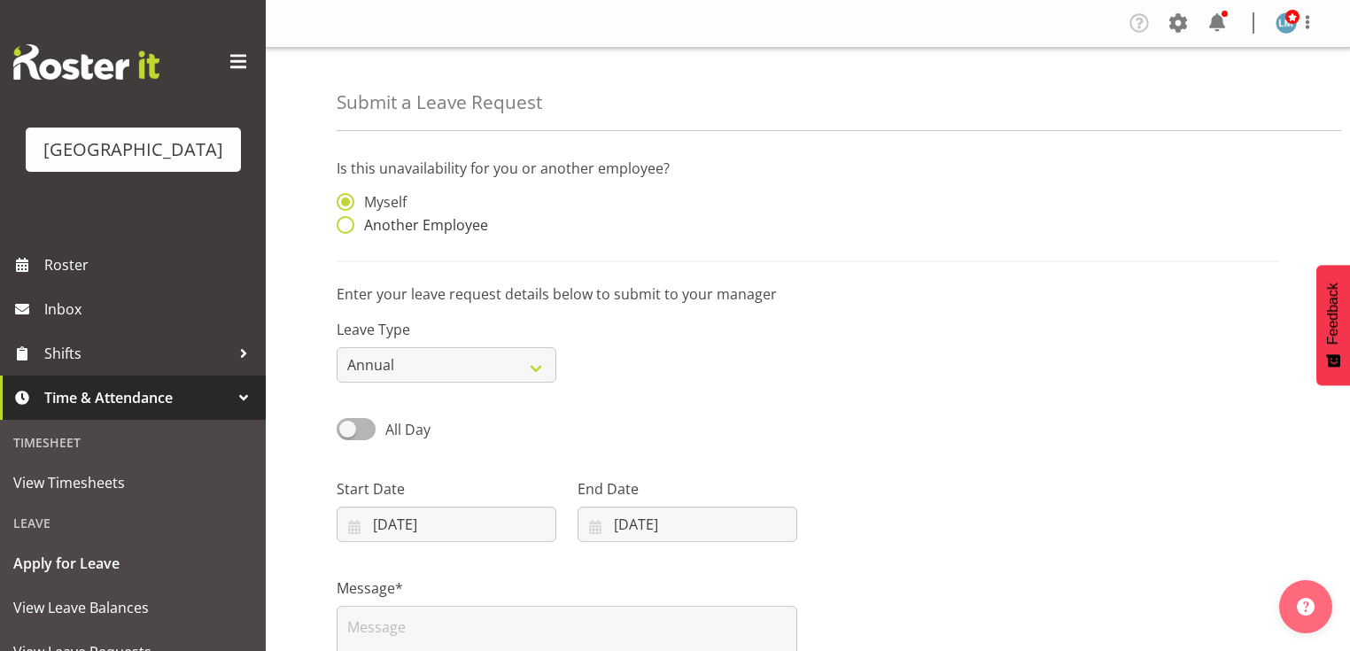
click at [341, 227] on span at bounding box center [346, 225] width 18 height 18
click at [341, 227] on input "Another Employee" at bounding box center [343, 226] width 12 height 12
radio input "true"
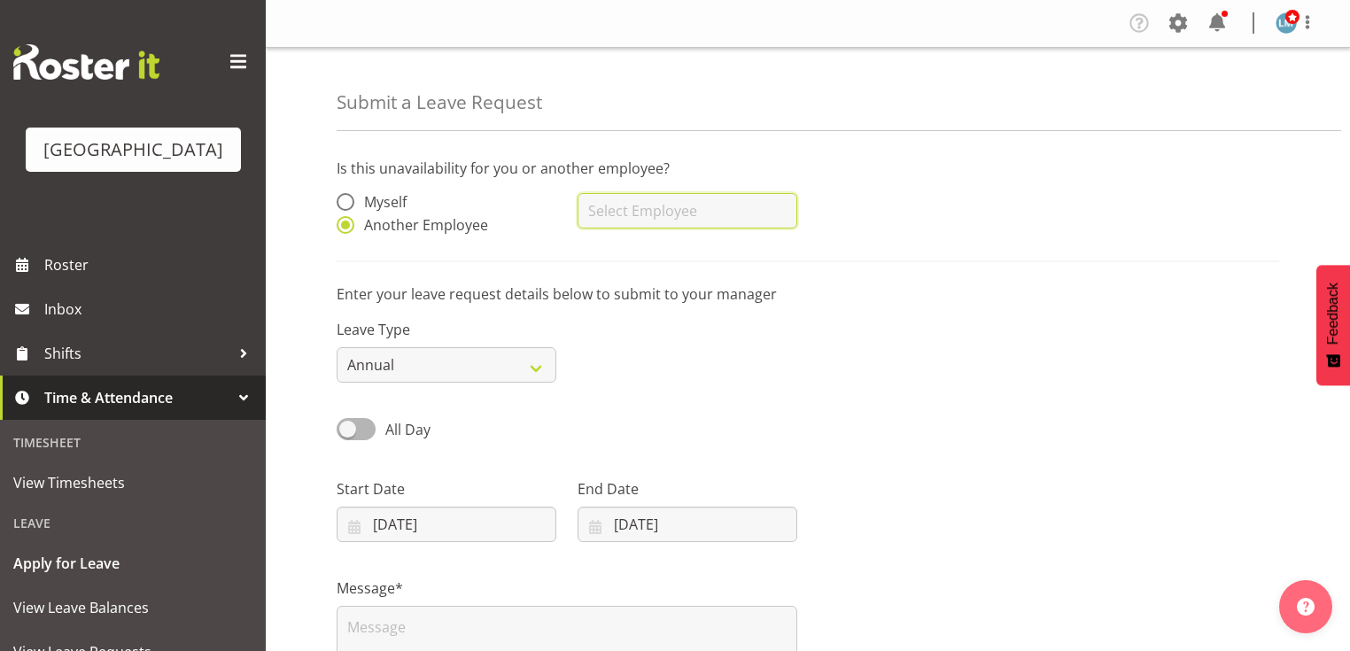
click at [670, 210] on input "text" at bounding box center [688, 210] width 220 height 35
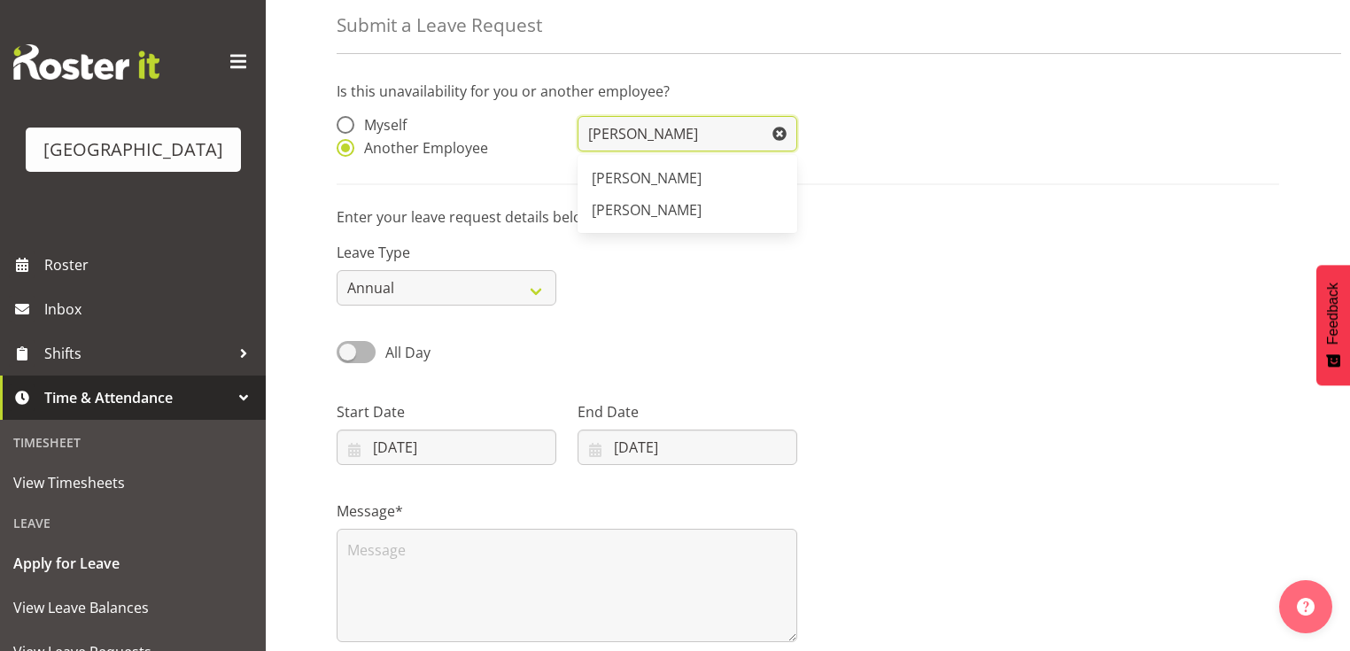
scroll to position [142, 0]
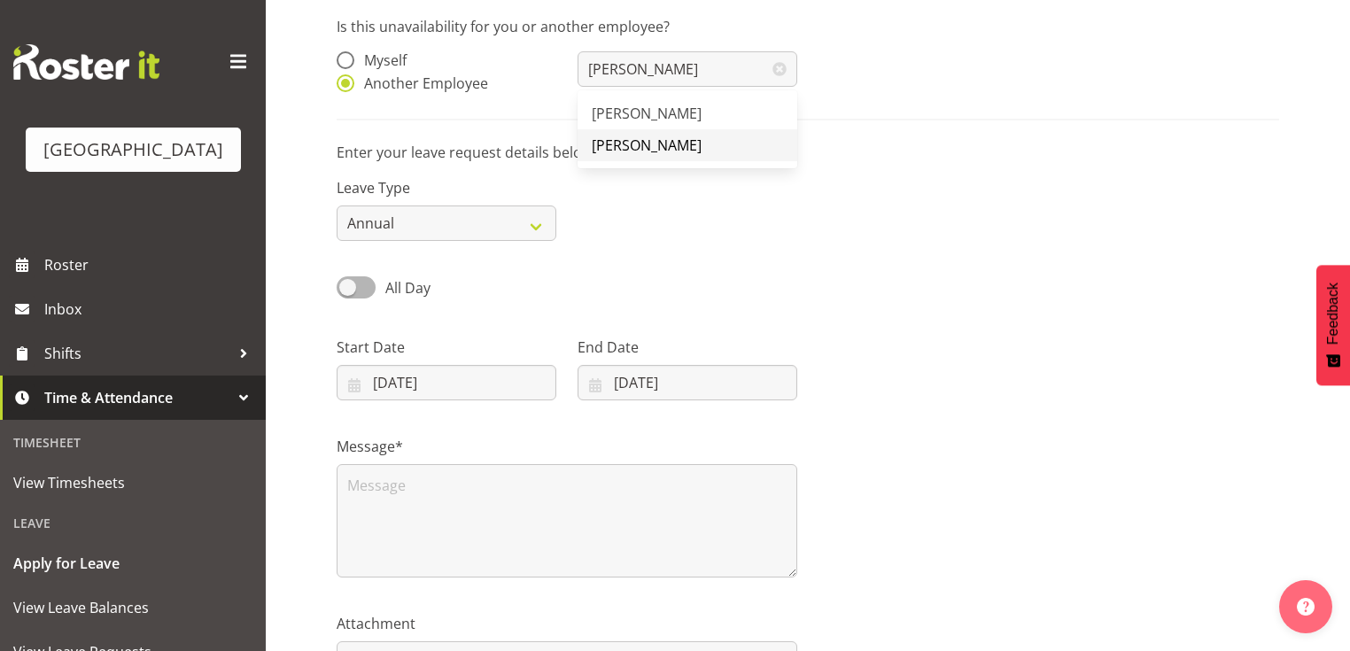
click at [642, 143] on span "[PERSON_NAME]" at bounding box center [647, 145] width 110 height 19
type input "[PERSON_NAME]"
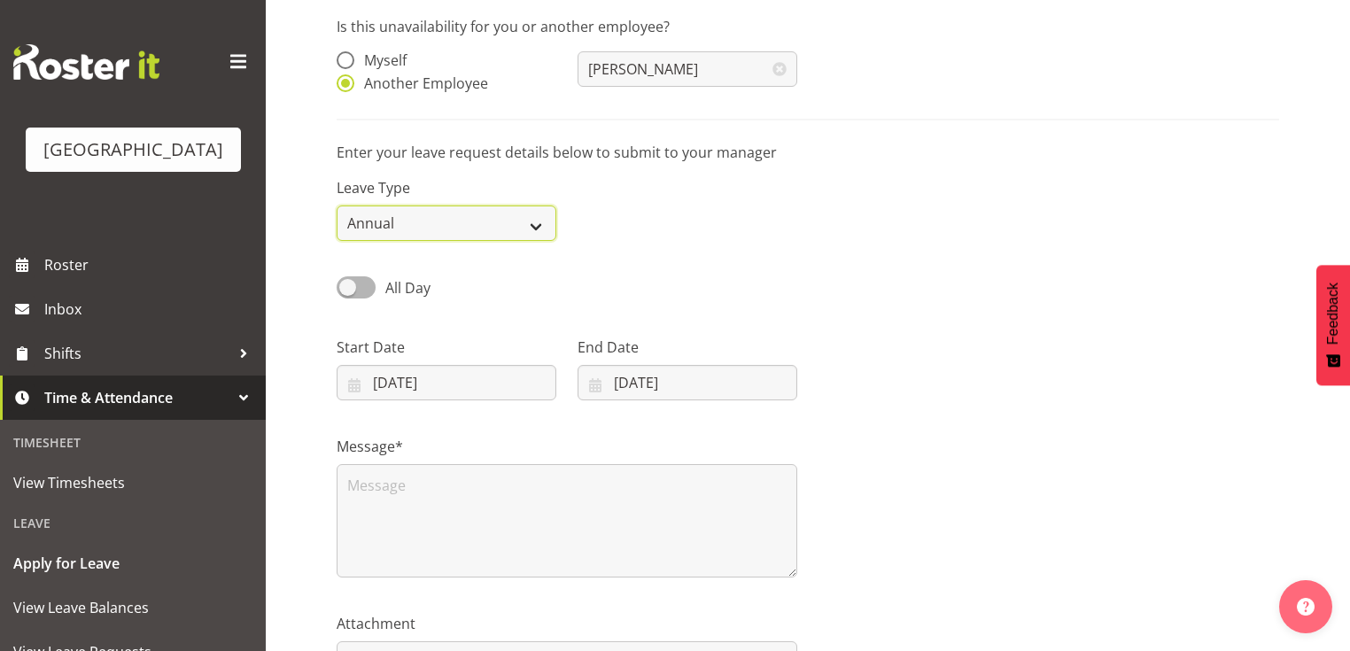
click at [538, 223] on select "Annual Sick Leave Without Pay Bereavement Domestic Violence Parental Jury Servi…" at bounding box center [447, 223] width 220 height 35
select select "Other"
click at [337, 206] on select "Annual Sick Leave Without Pay Bereavement Domestic Violence Parental Jury Servi…" at bounding box center [447, 223] width 220 height 35
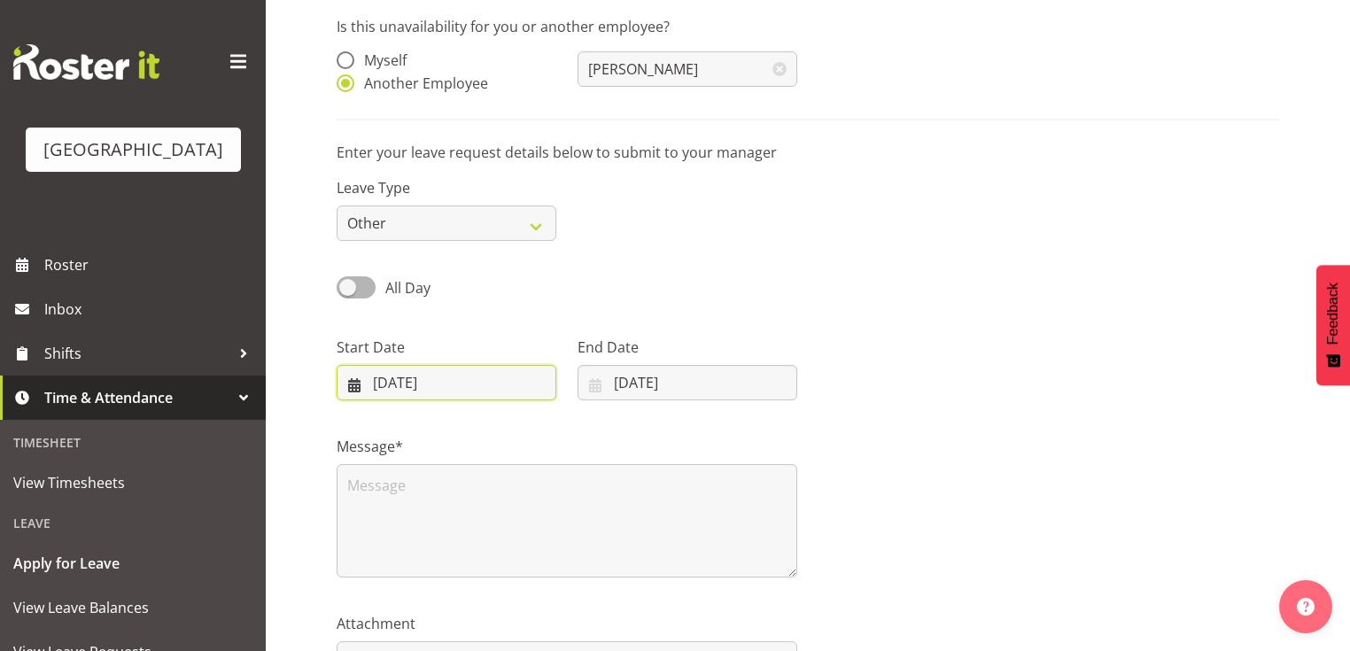
click at [354, 385] on input "26/08/2025" at bounding box center [447, 382] width 220 height 35
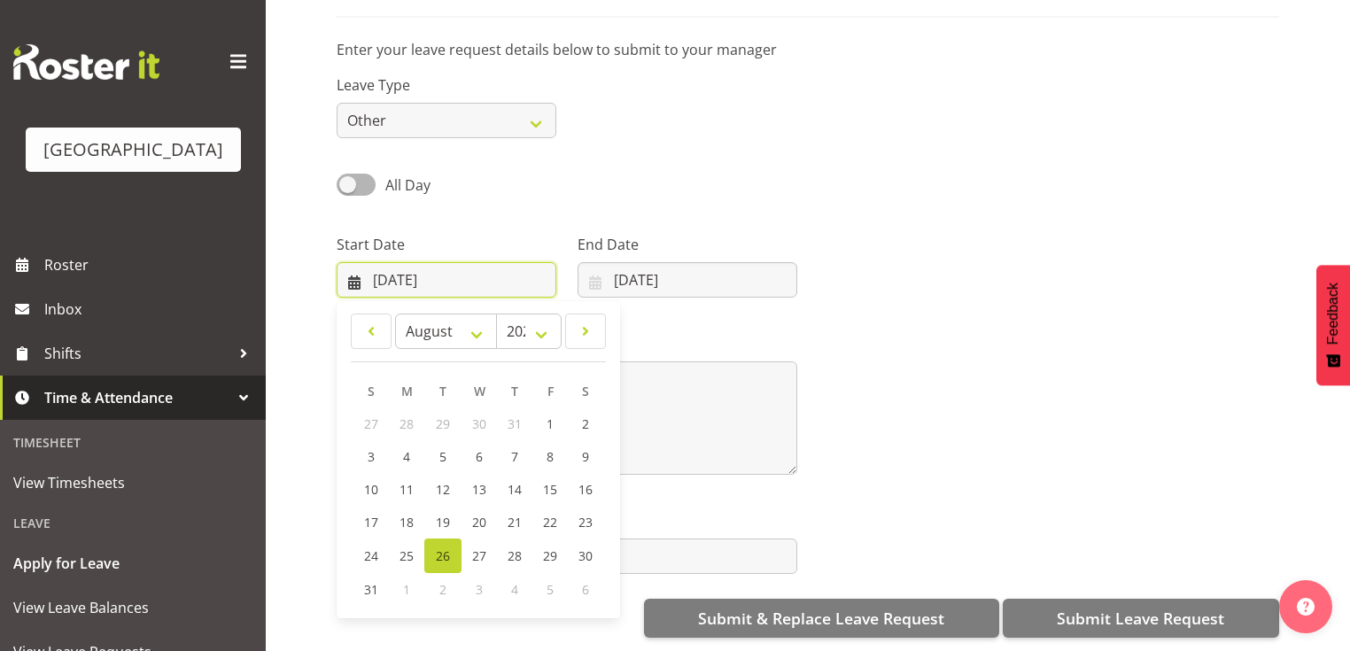
scroll to position [255, 0]
click at [575, 315] on link at bounding box center [585, 331] width 41 height 35
select select "8"
click at [418, 410] on link "1" at bounding box center [407, 424] width 35 height 33
type input "01/09/2025"
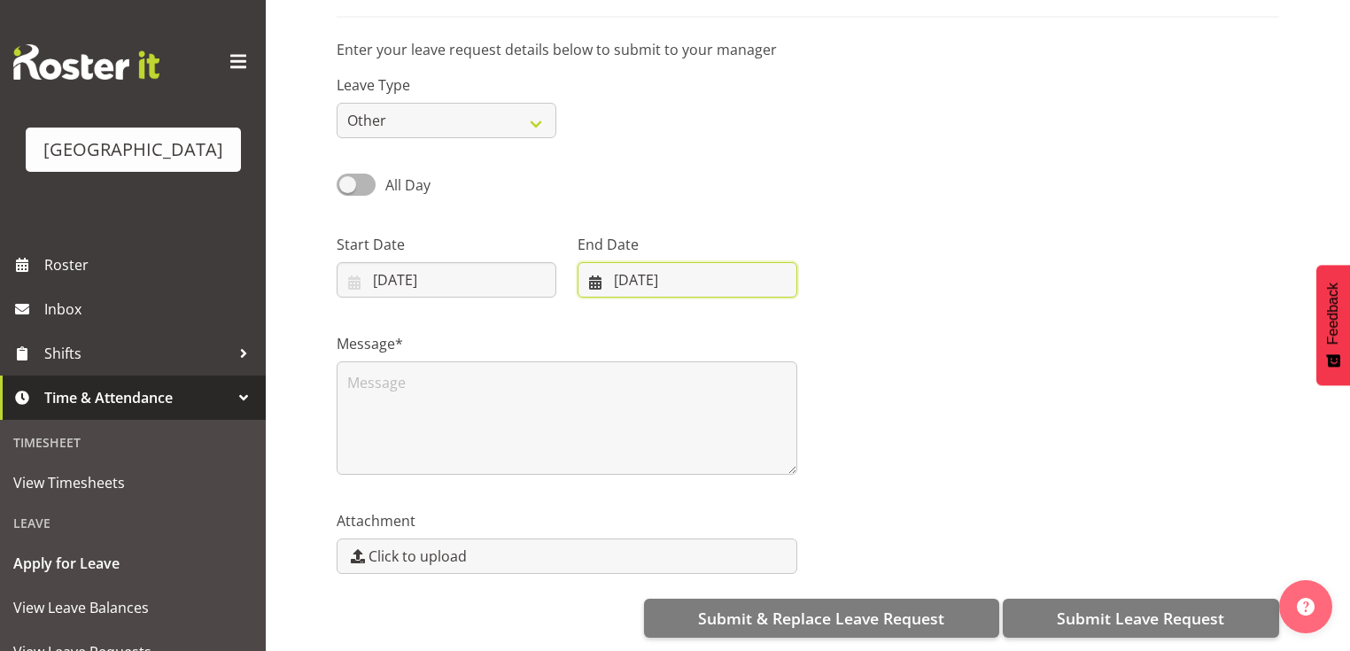
click at [595, 269] on input "26/08/2025" at bounding box center [688, 279] width 220 height 35
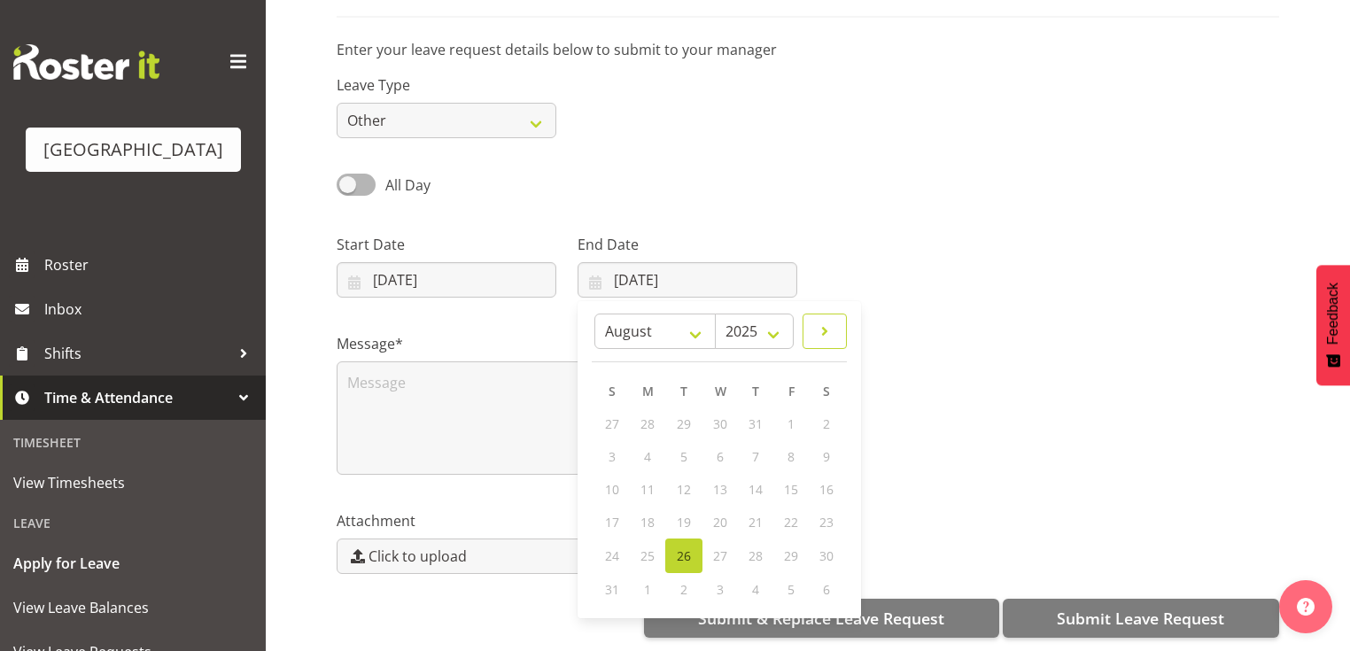
click at [823, 321] on span at bounding box center [824, 331] width 21 height 21
select select "8"
click at [606, 481] on span "14" at bounding box center [613, 489] width 14 height 17
type input "14/09/2025"
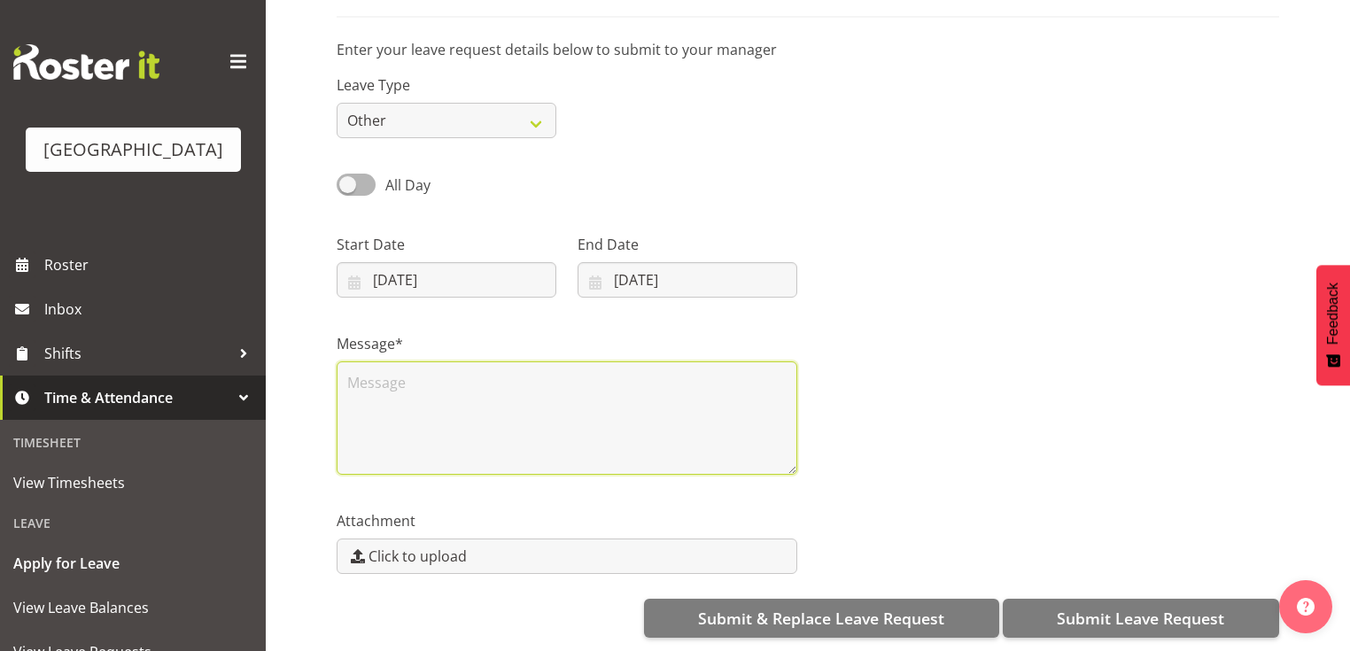
click at [466, 394] on textarea at bounding box center [567, 418] width 461 height 113
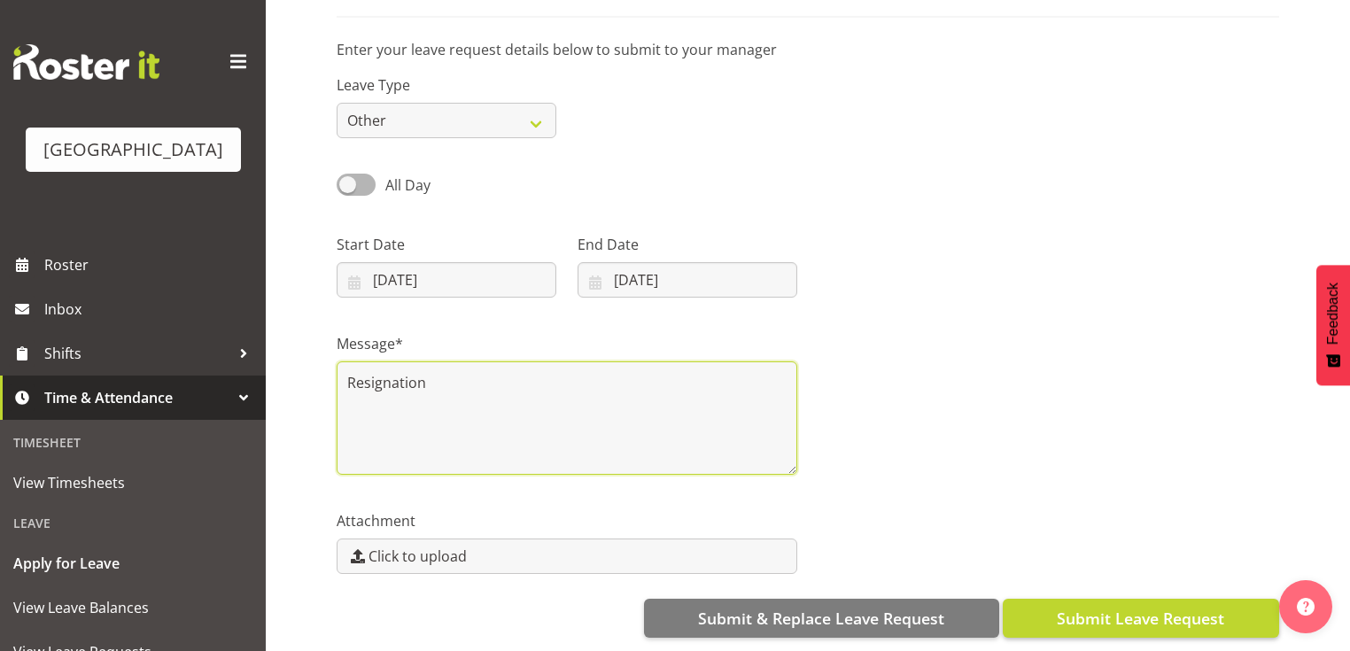
type textarea "Resignation"
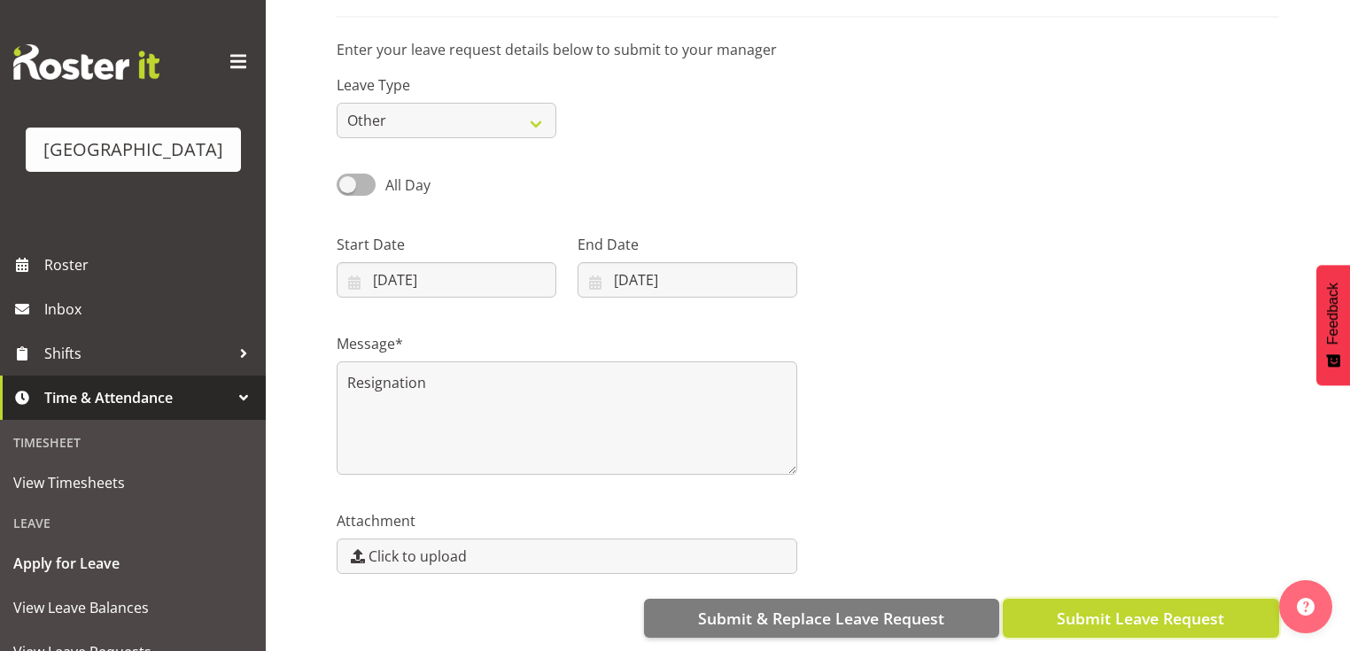
click at [1147, 607] on span "Submit Leave Request" at bounding box center [1140, 618] width 167 height 23
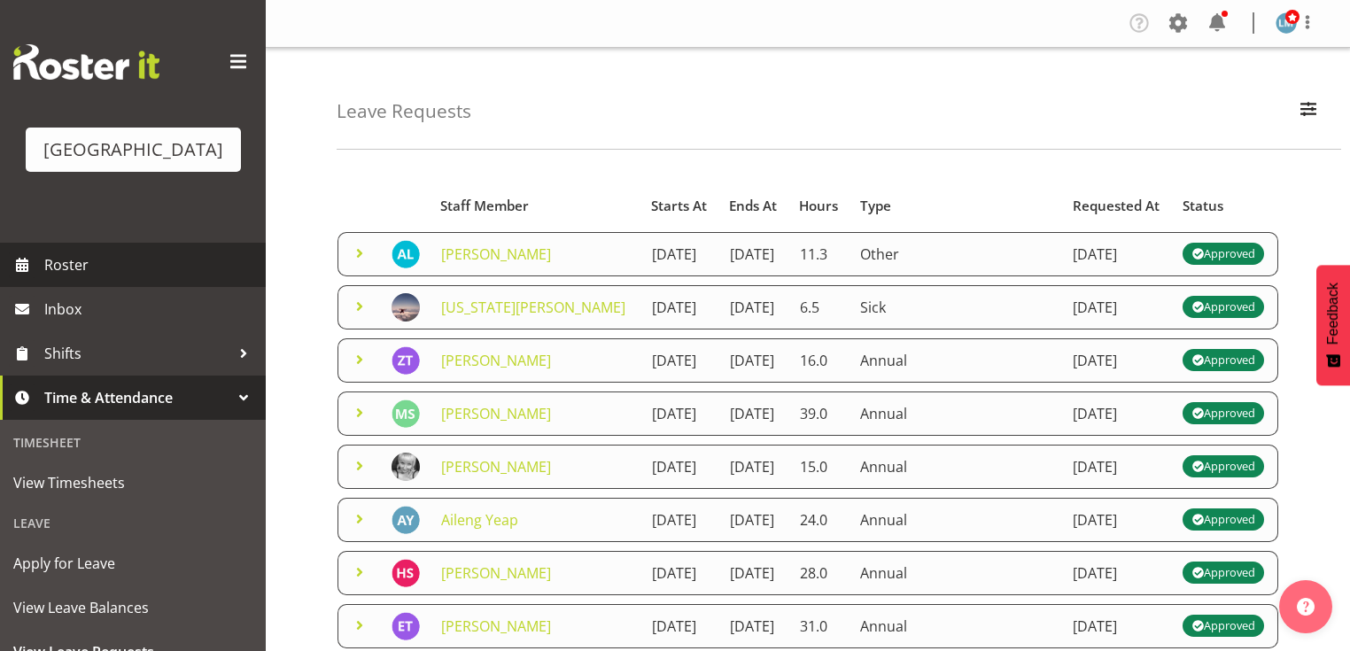
click at [114, 278] on span "Roster" at bounding box center [150, 265] width 213 height 27
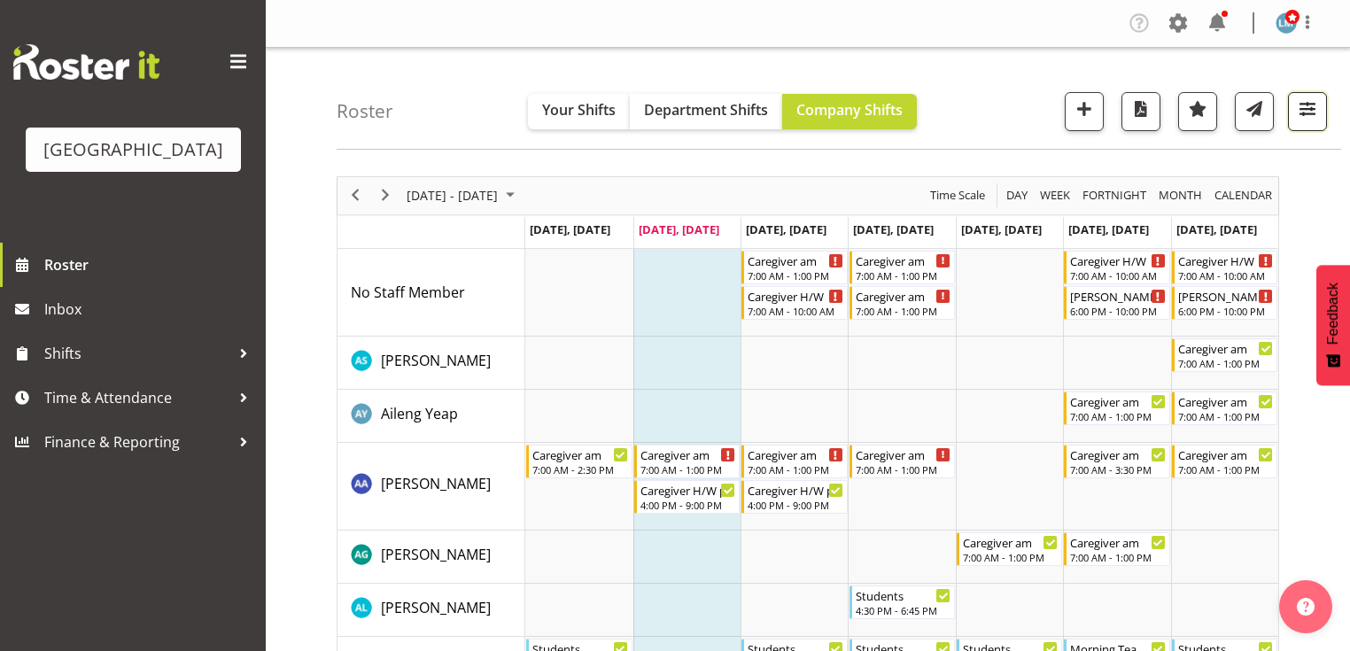
click at [1312, 109] on span "button" at bounding box center [1307, 108] width 23 height 23
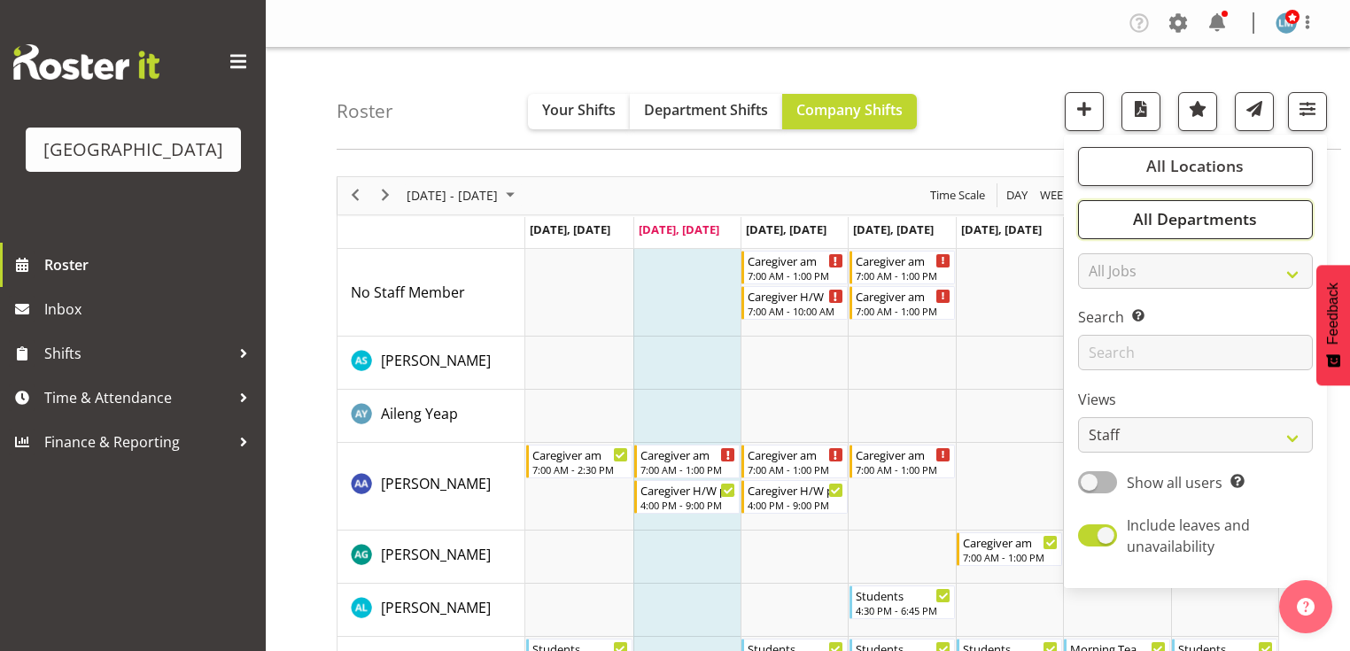
click at [1200, 209] on span "All Departments" at bounding box center [1195, 218] width 124 height 21
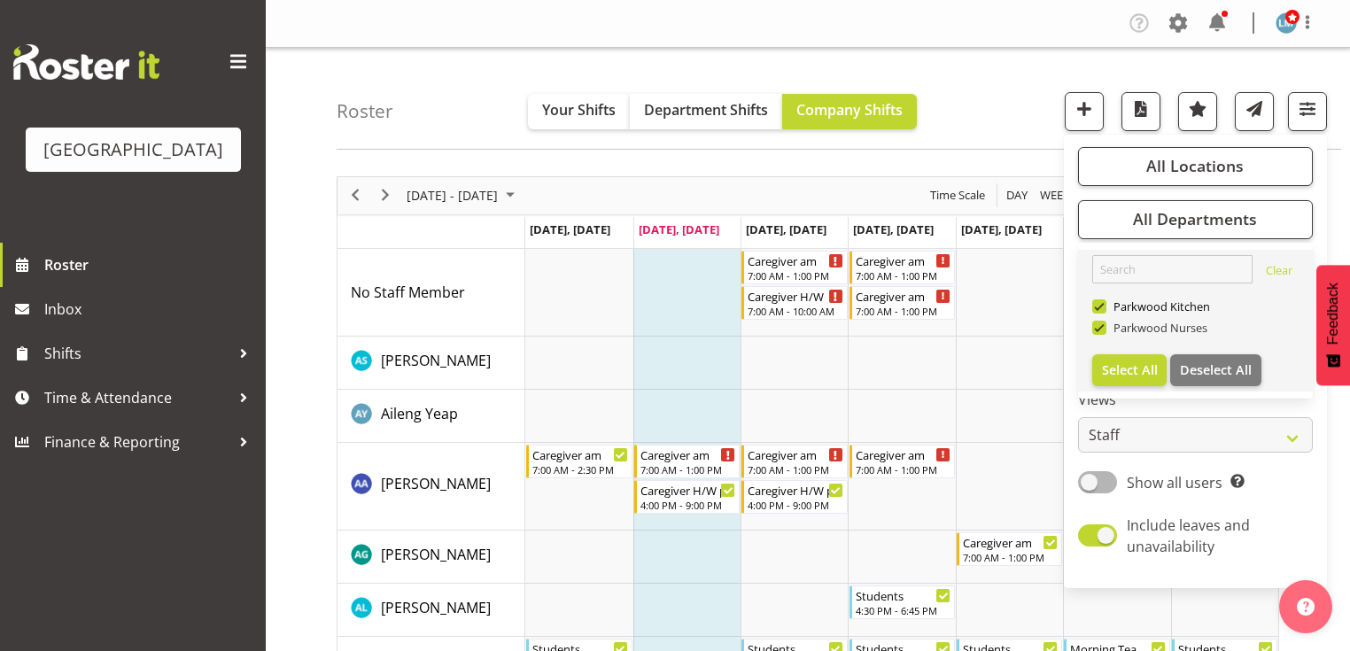
click at [1100, 326] on span at bounding box center [1100, 328] width 14 height 14
click at [1100, 326] on input "Parkwood Nurses" at bounding box center [1099, 328] width 12 height 12
checkbox input "false"
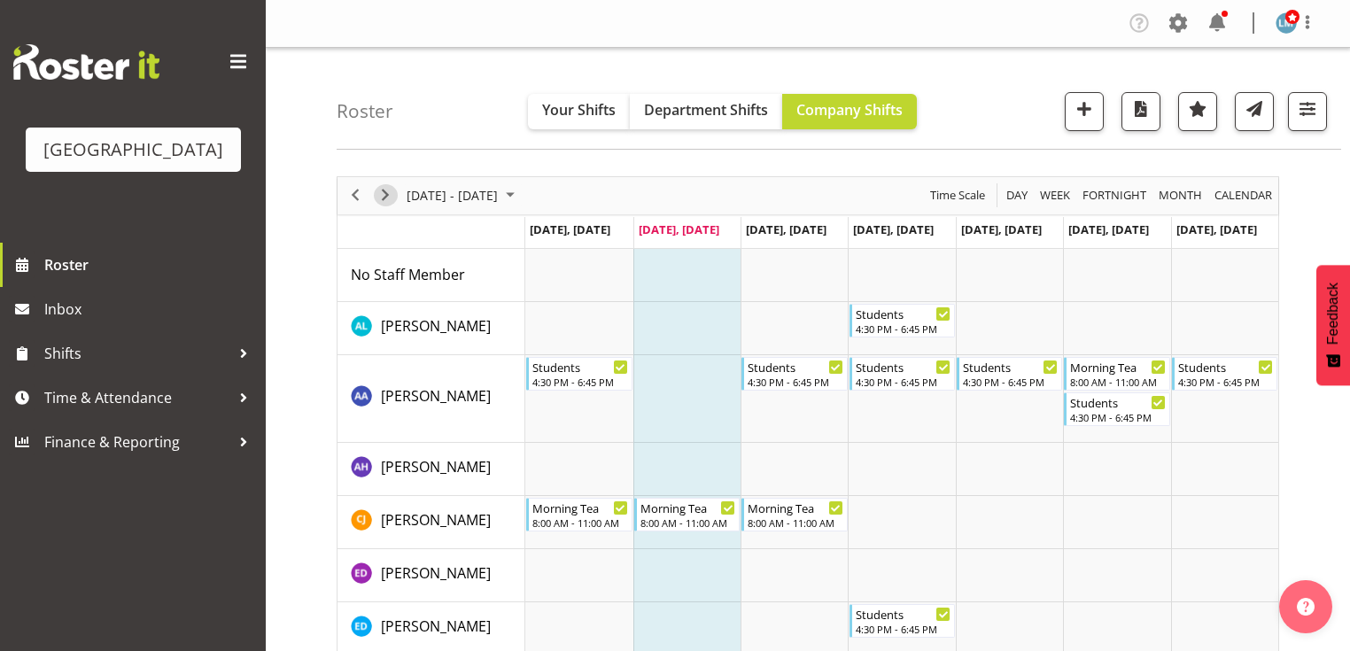
click at [385, 191] on span "Next" at bounding box center [385, 195] width 21 height 22
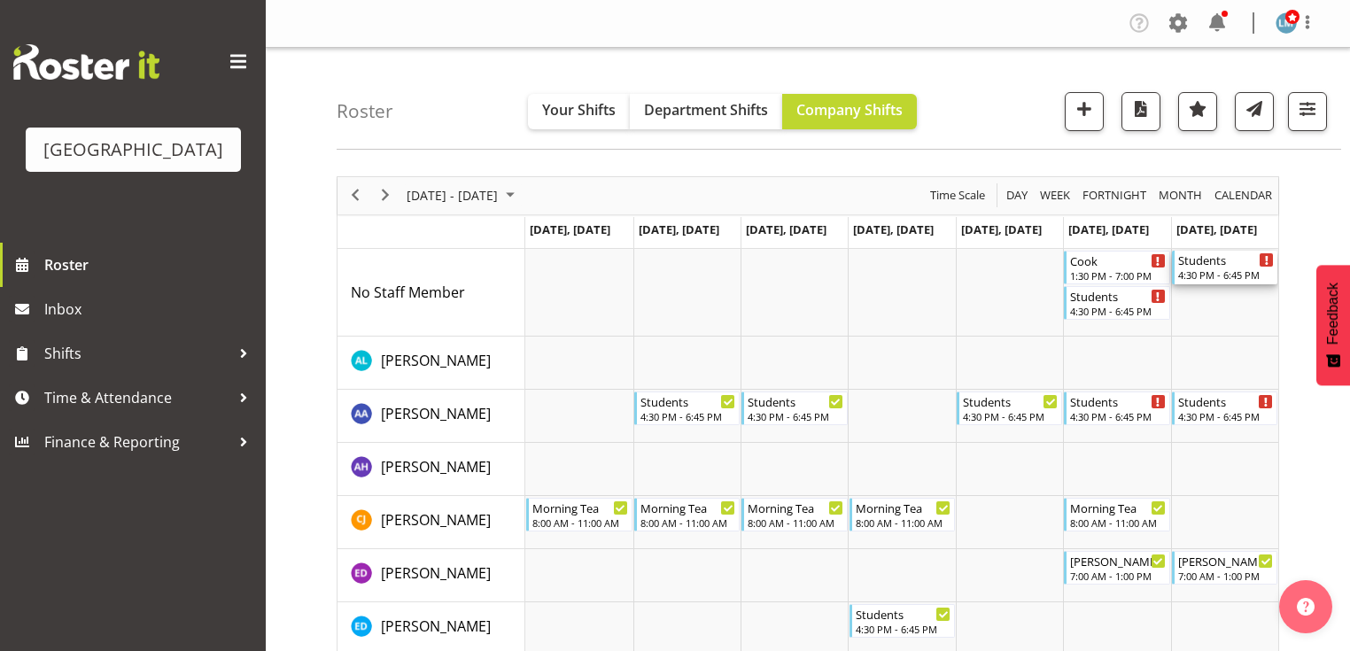
click at [1224, 266] on div "Students" at bounding box center [1227, 260] width 96 height 18
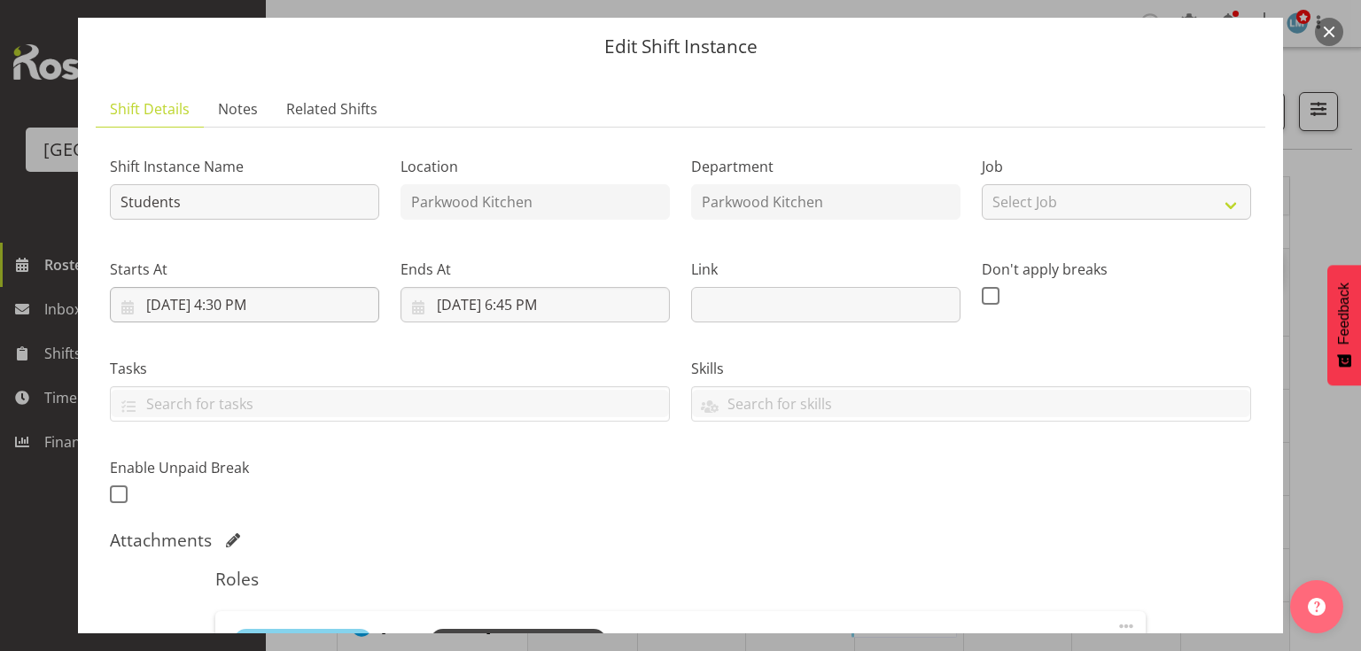
scroll to position [71, 0]
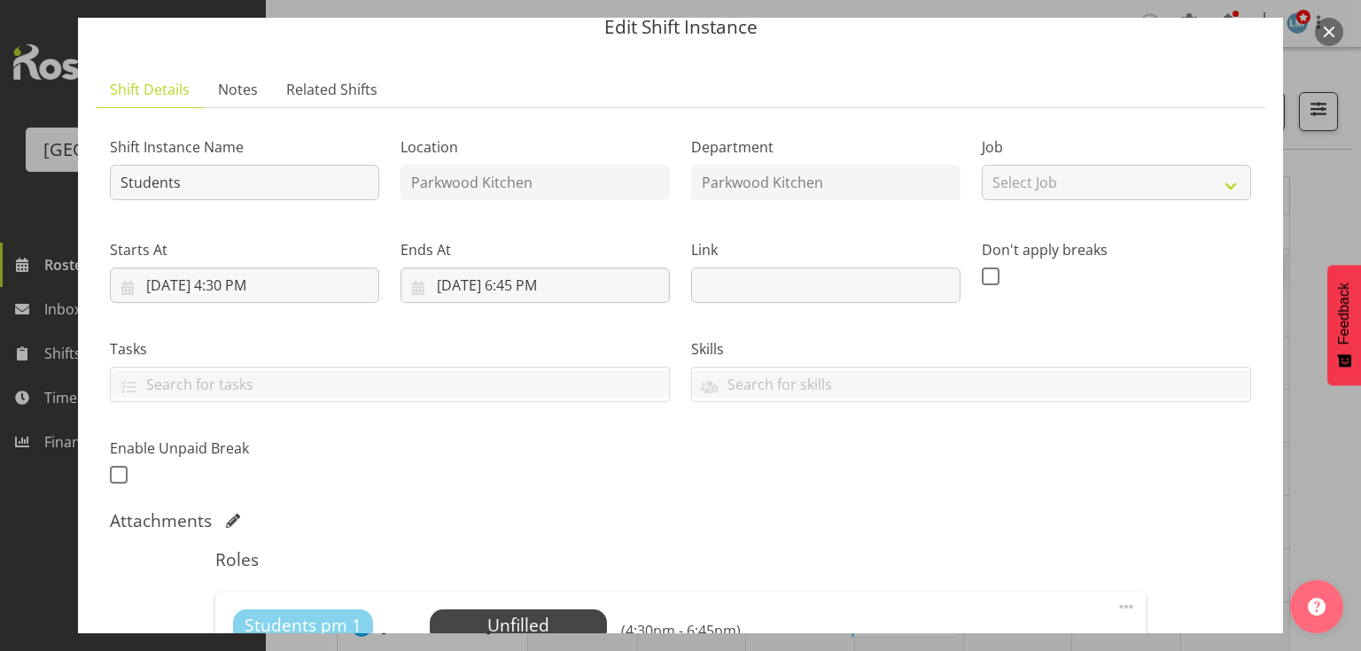
click at [1334, 34] on button "button" at bounding box center [1329, 32] width 28 height 28
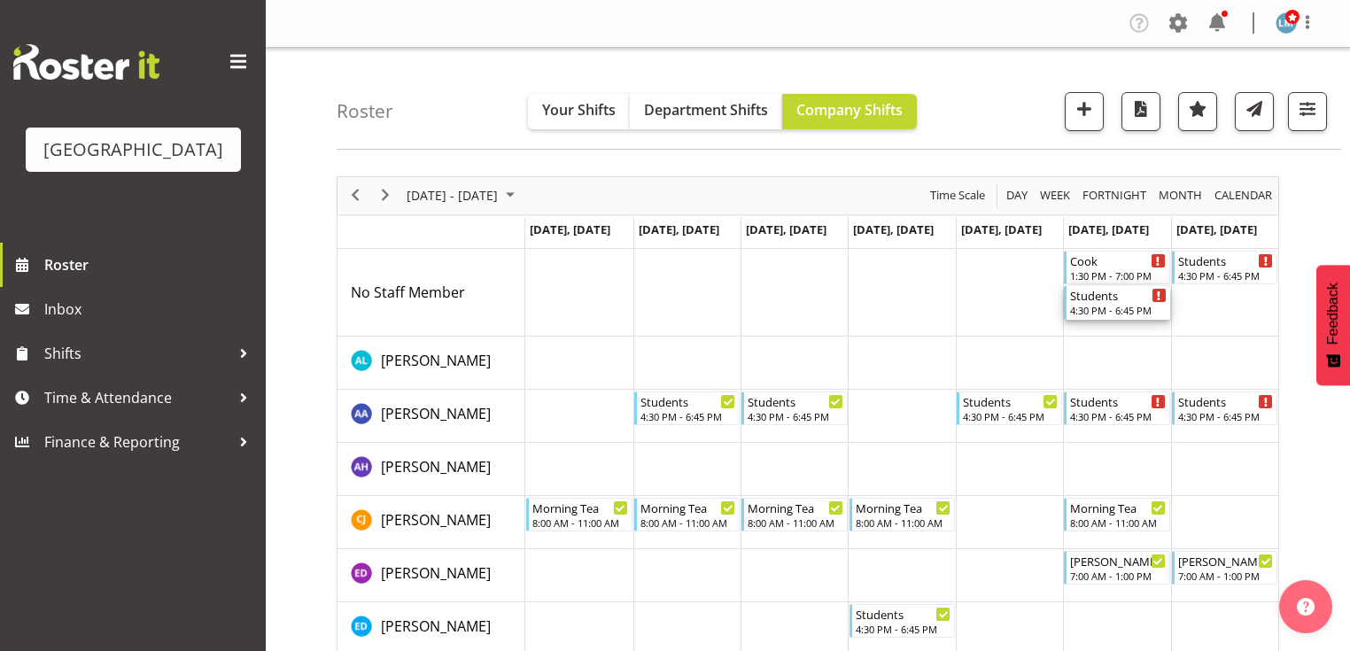
click at [1113, 307] on div "4:30 PM - 6:45 PM" at bounding box center [1118, 310] width 96 height 14
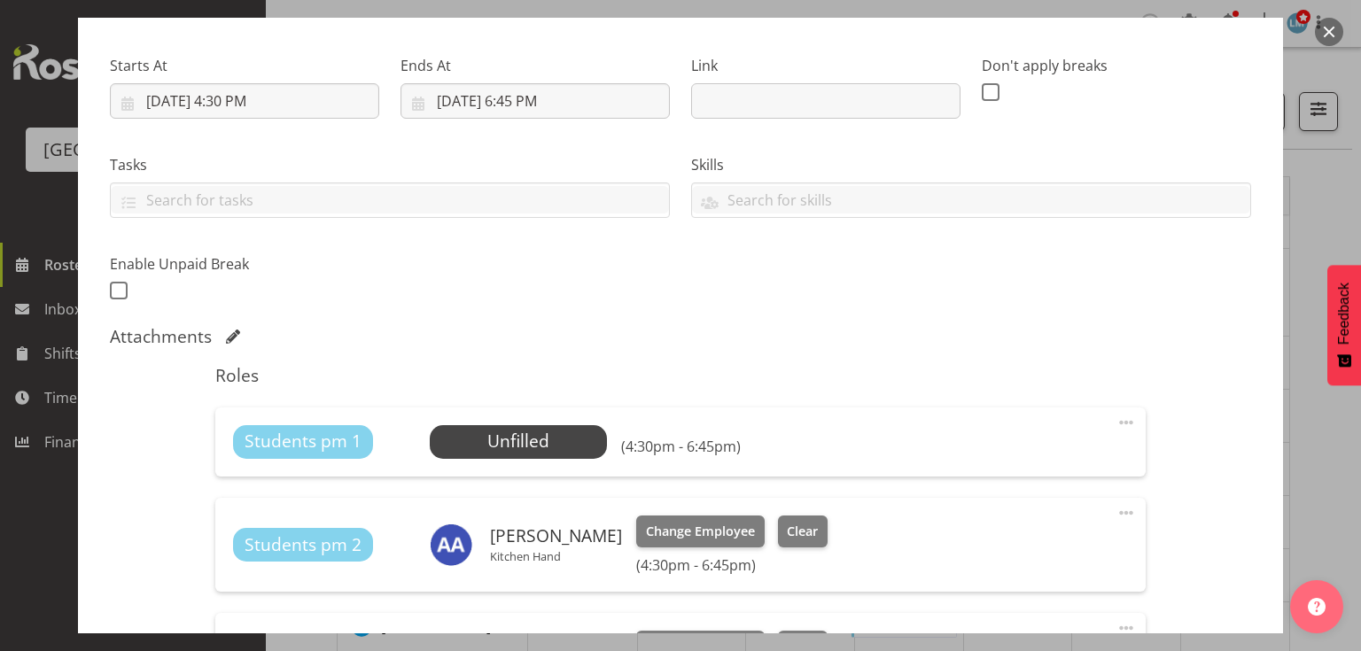
scroll to position [354, 0]
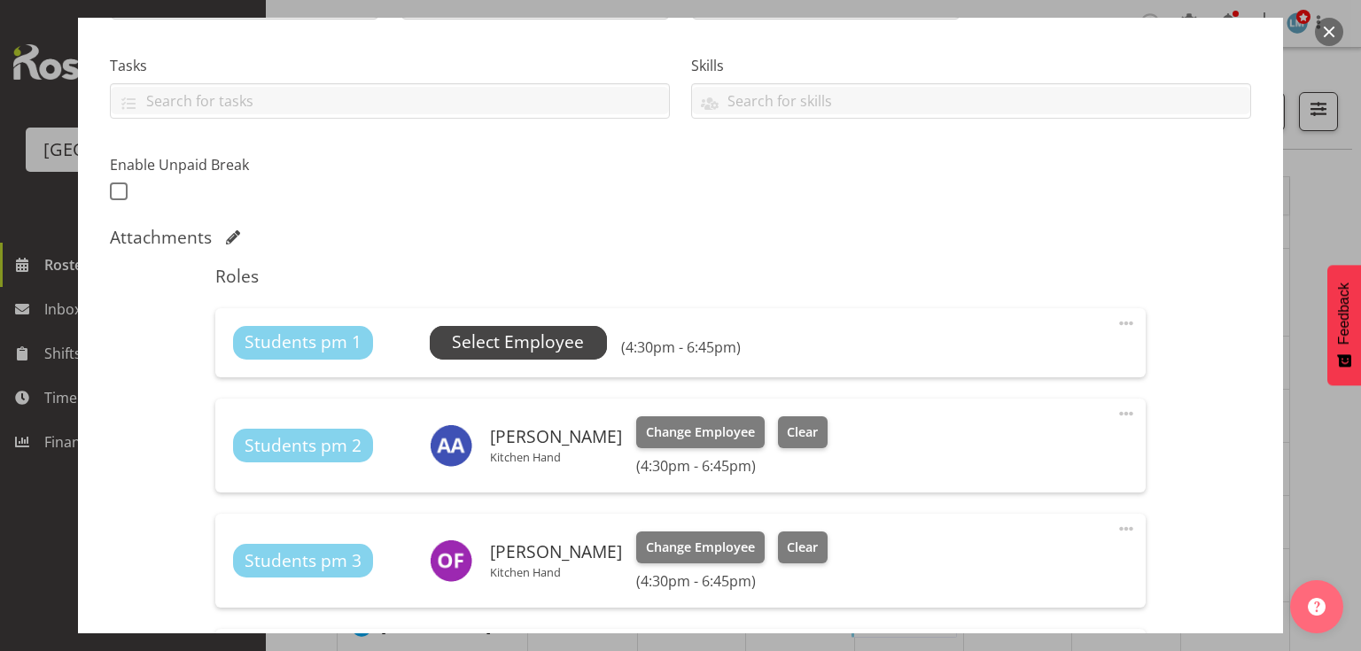
click at [516, 339] on span "Select Employee" at bounding box center [518, 343] width 132 height 26
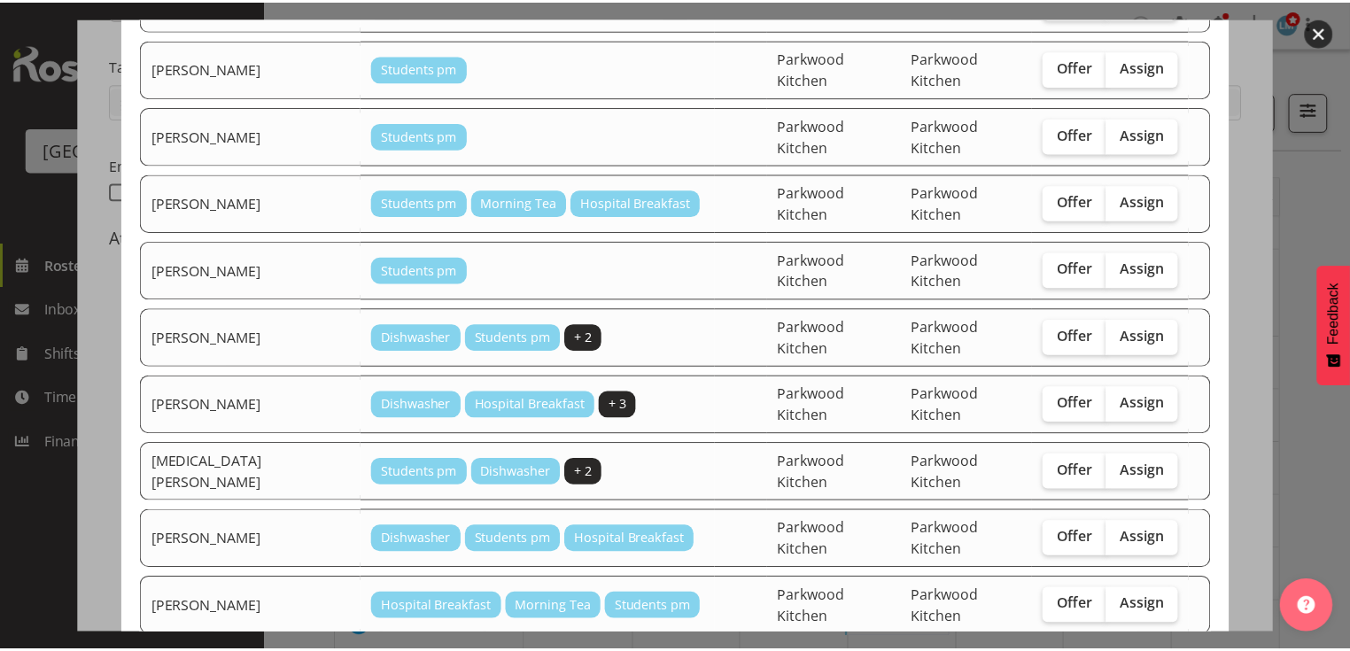
scroll to position [499, 0]
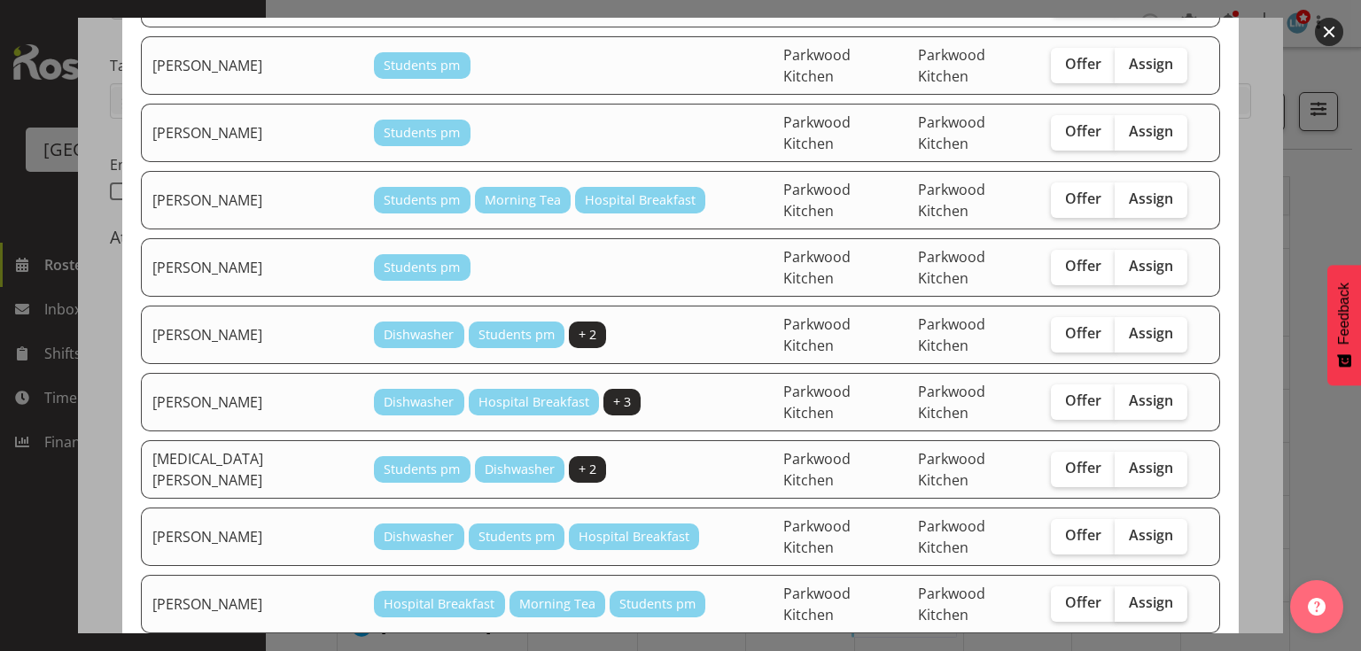
click at [1129, 594] on span "Assign" at bounding box center [1151, 603] width 44 height 18
click at [1126, 597] on input "Assign" at bounding box center [1121, 603] width 12 height 12
checkbox input "true"
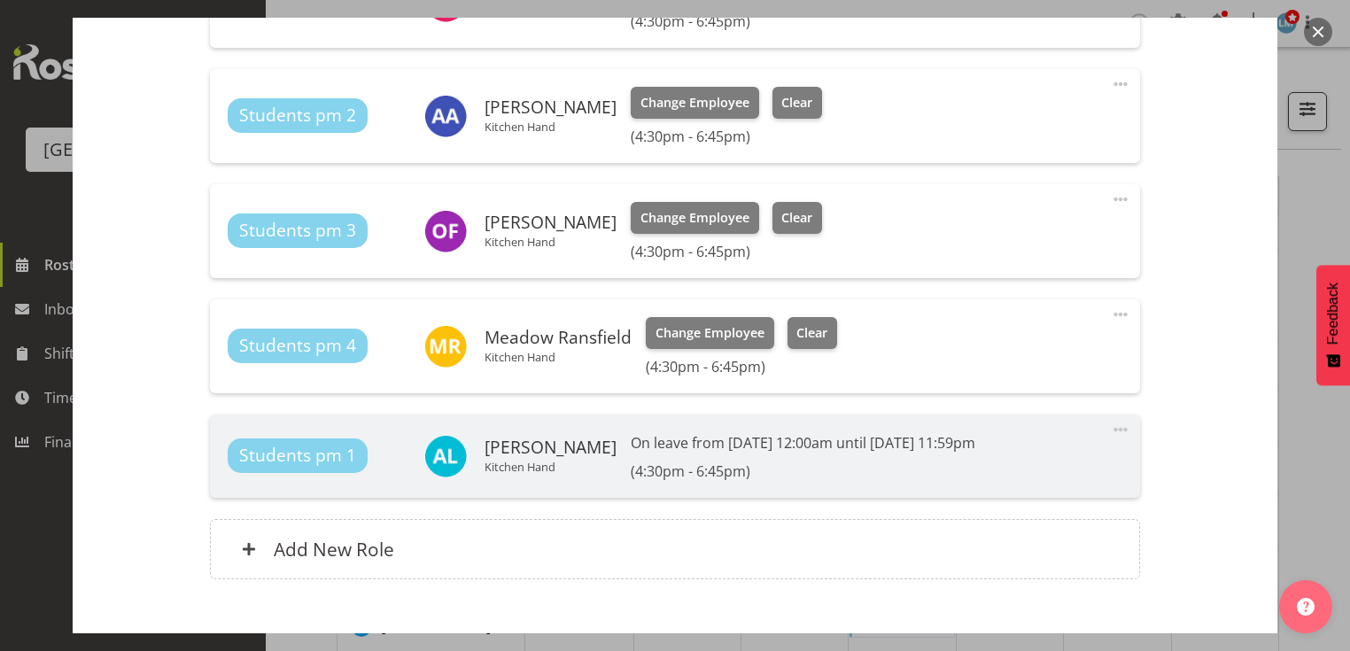
scroll to position [812, 0]
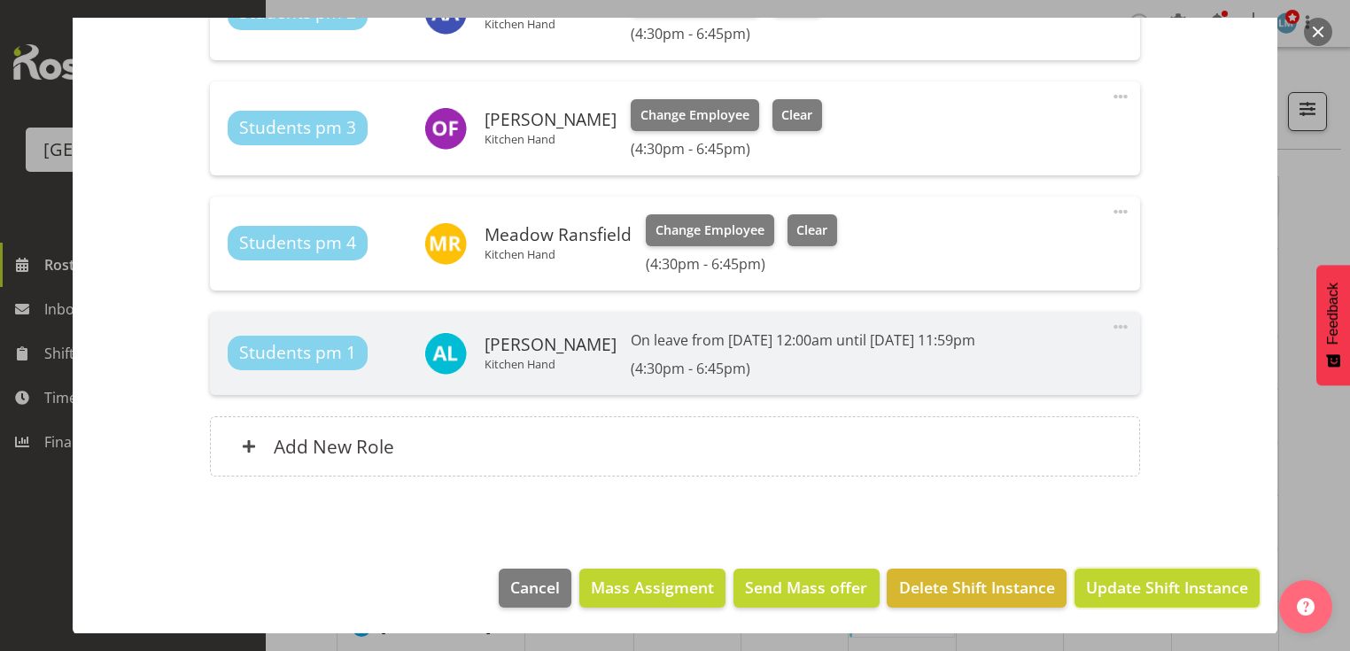
click at [1140, 590] on span "Update Shift Instance" at bounding box center [1167, 587] width 162 height 23
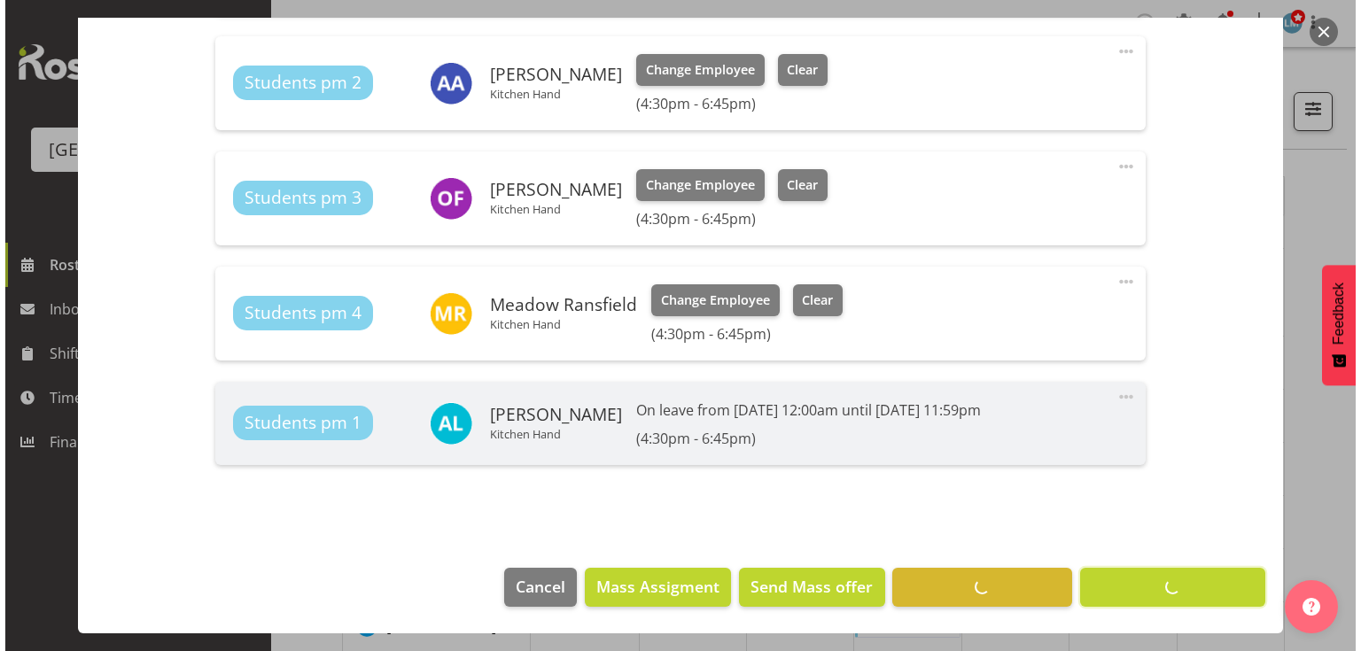
scroll to position [741, 0]
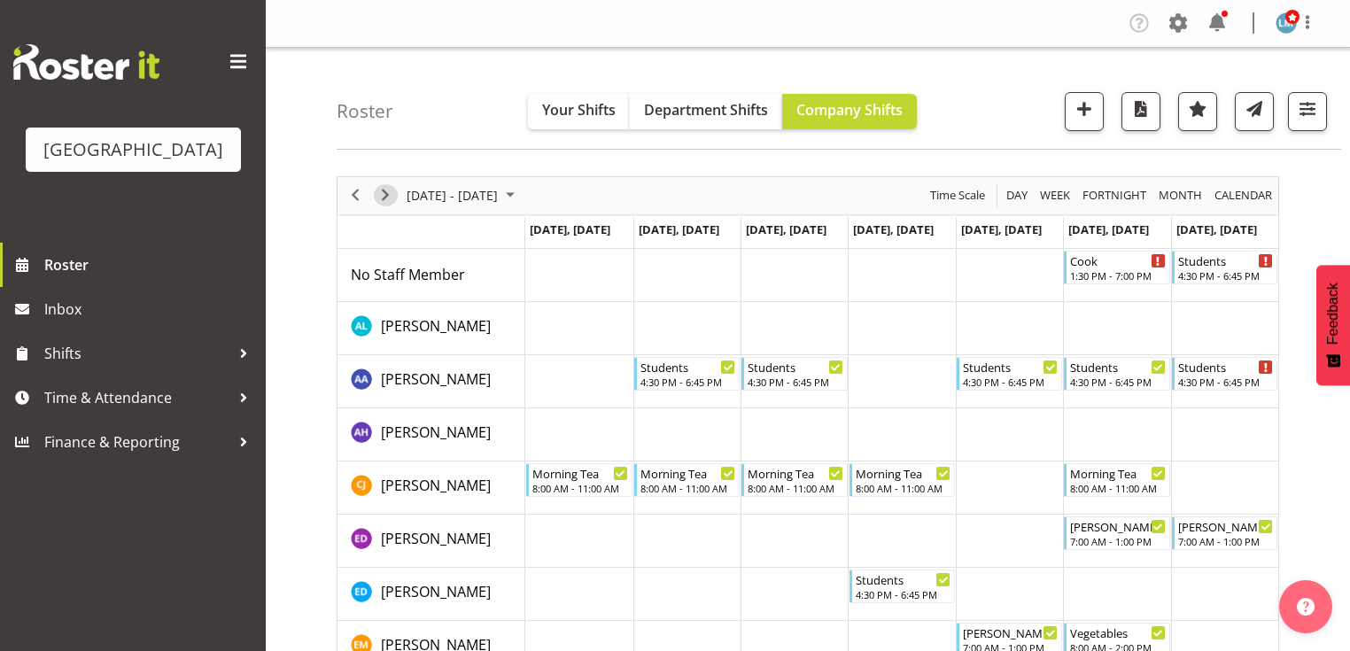
click at [378, 191] on span "Next" at bounding box center [385, 195] width 21 height 22
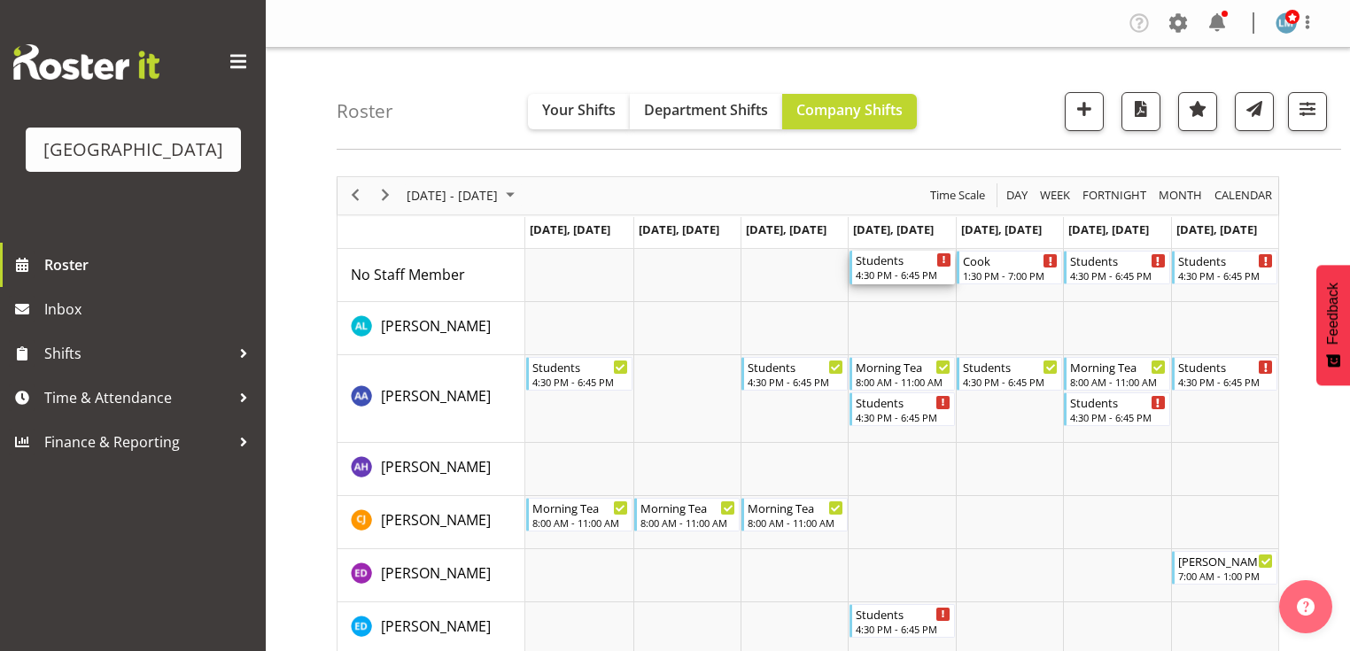
click at [876, 259] on div "Students" at bounding box center [904, 260] width 96 height 18
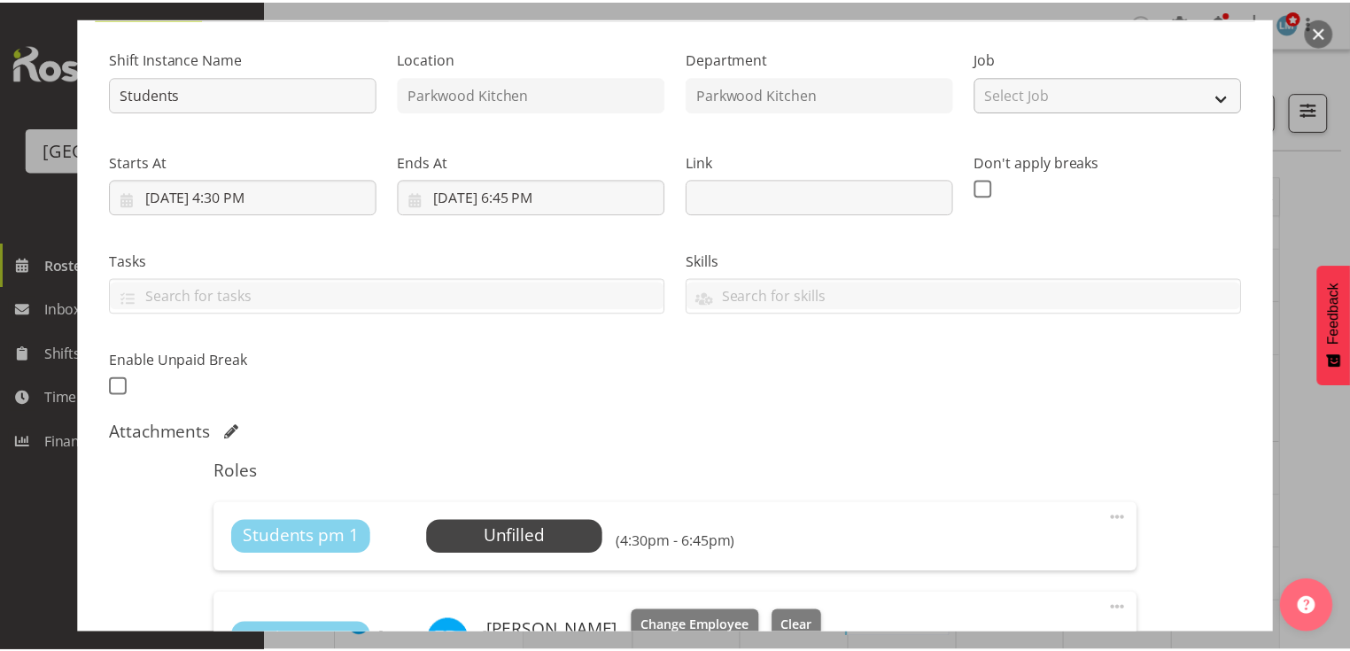
scroll to position [142, 0]
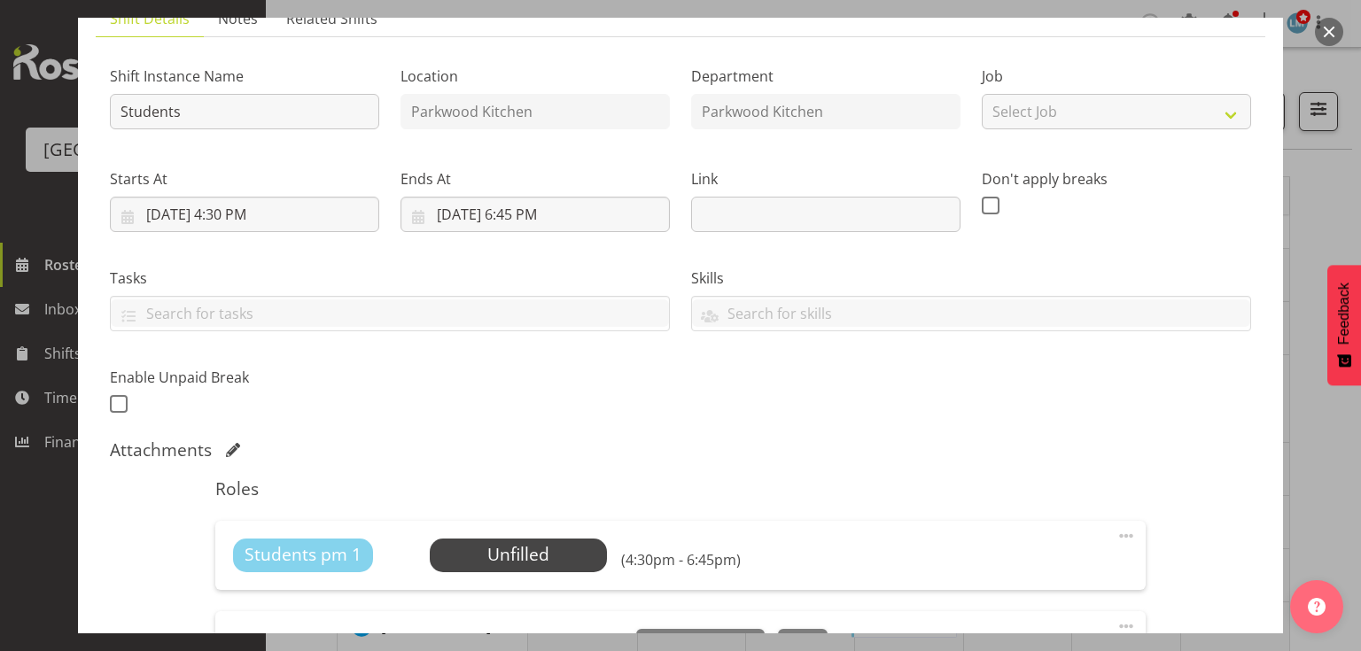
click at [1323, 27] on button "button" at bounding box center [1329, 32] width 28 height 28
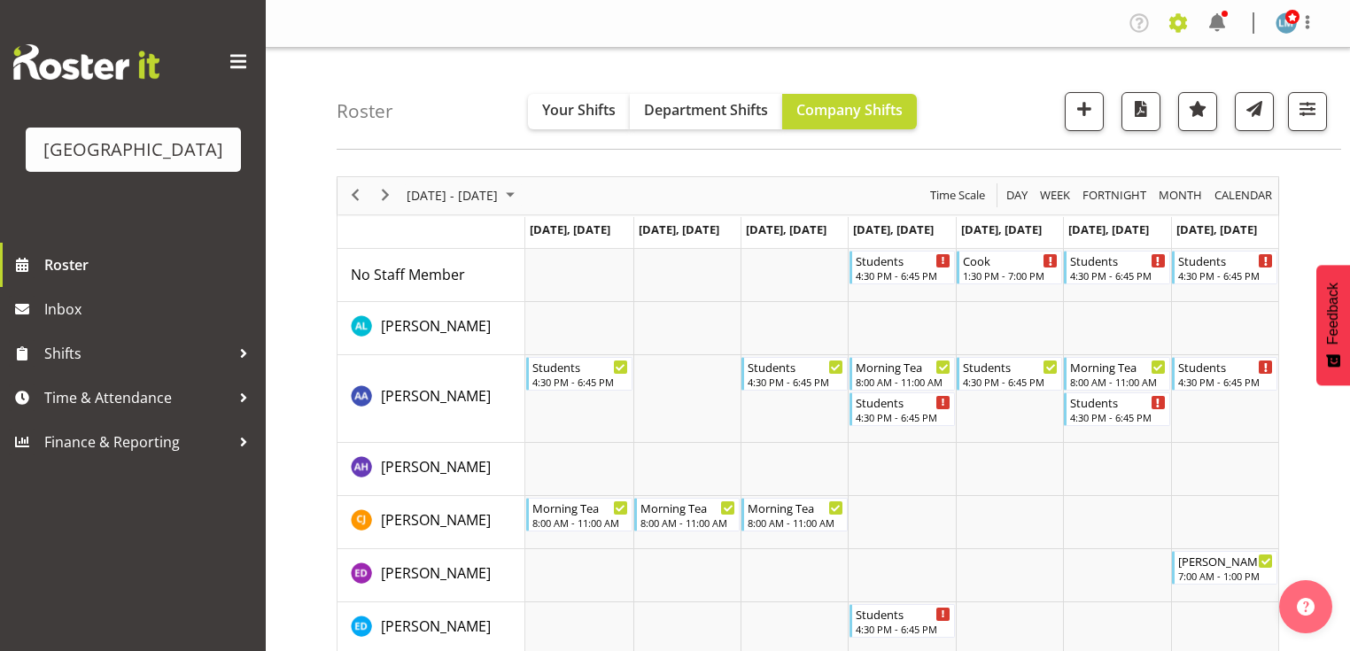
click at [1178, 21] on span at bounding box center [1178, 23] width 28 height 28
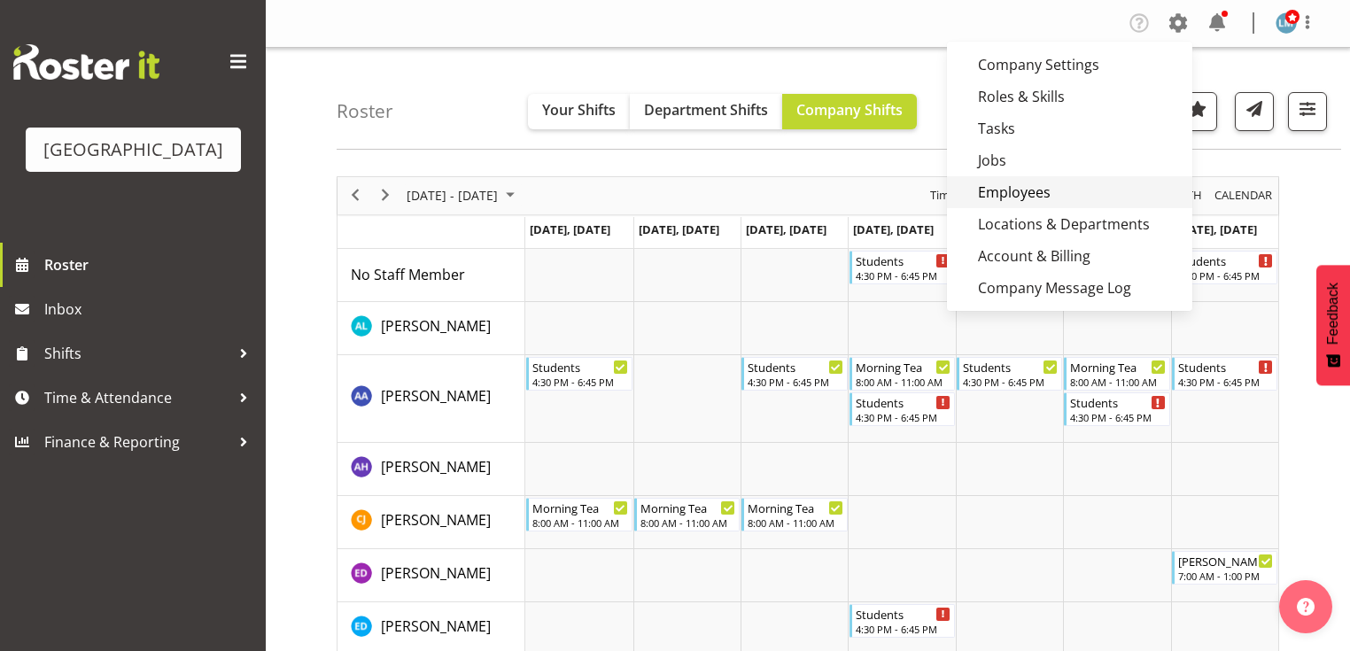
click at [1003, 183] on link "Employees" at bounding box center [1069, 192] width 245 height 32
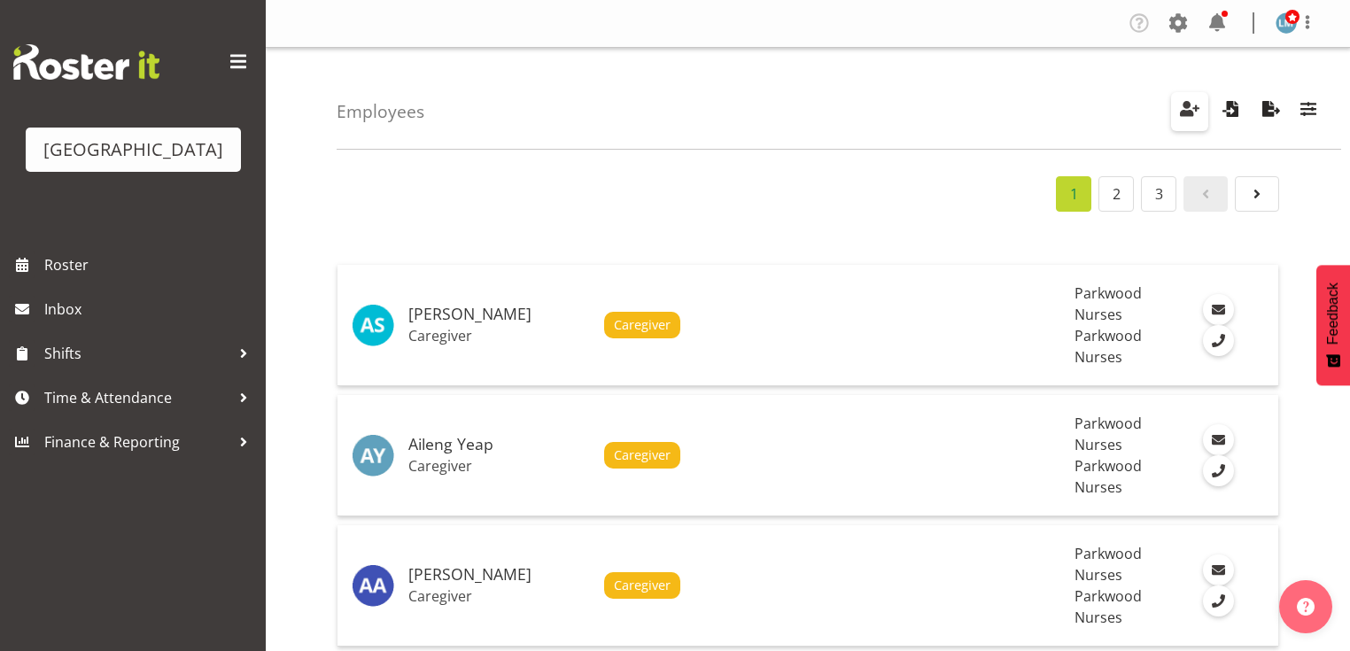
click at [1190, 110] on span "button" at bounding box center [1190, 108] width 23 height 23
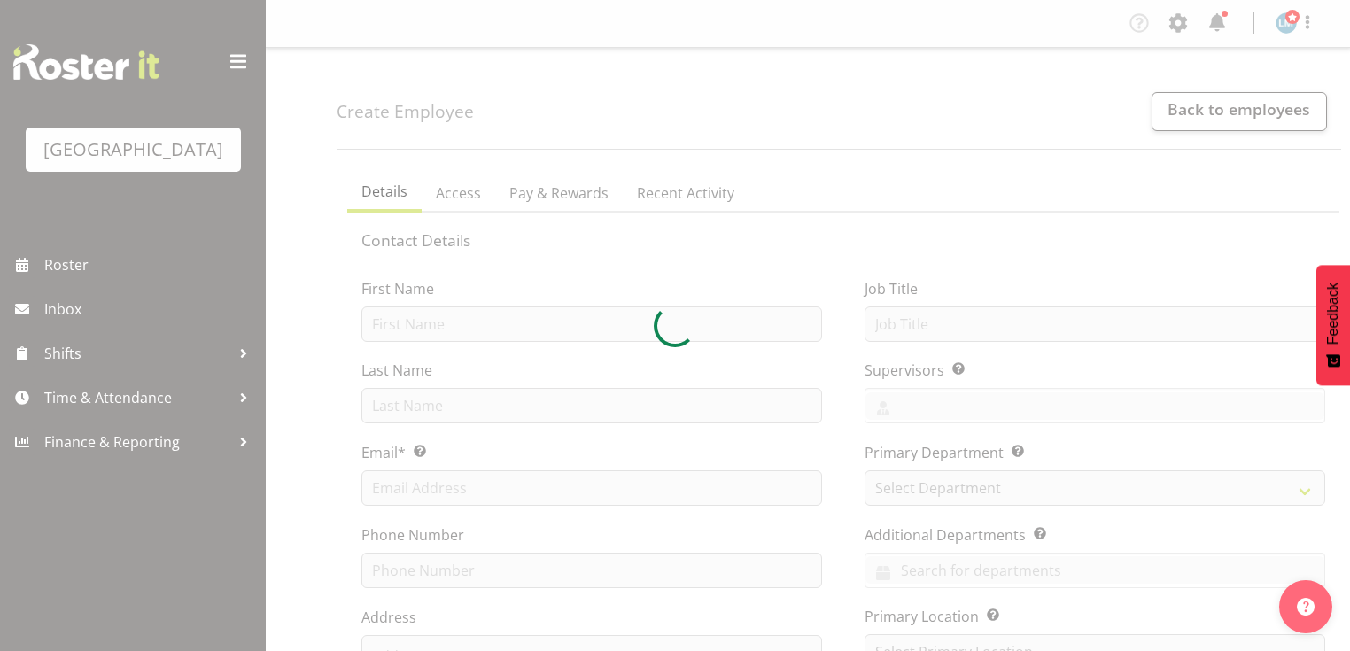
click at [494, 318] on div at bounding box center [675, 325] width 1350 height 651
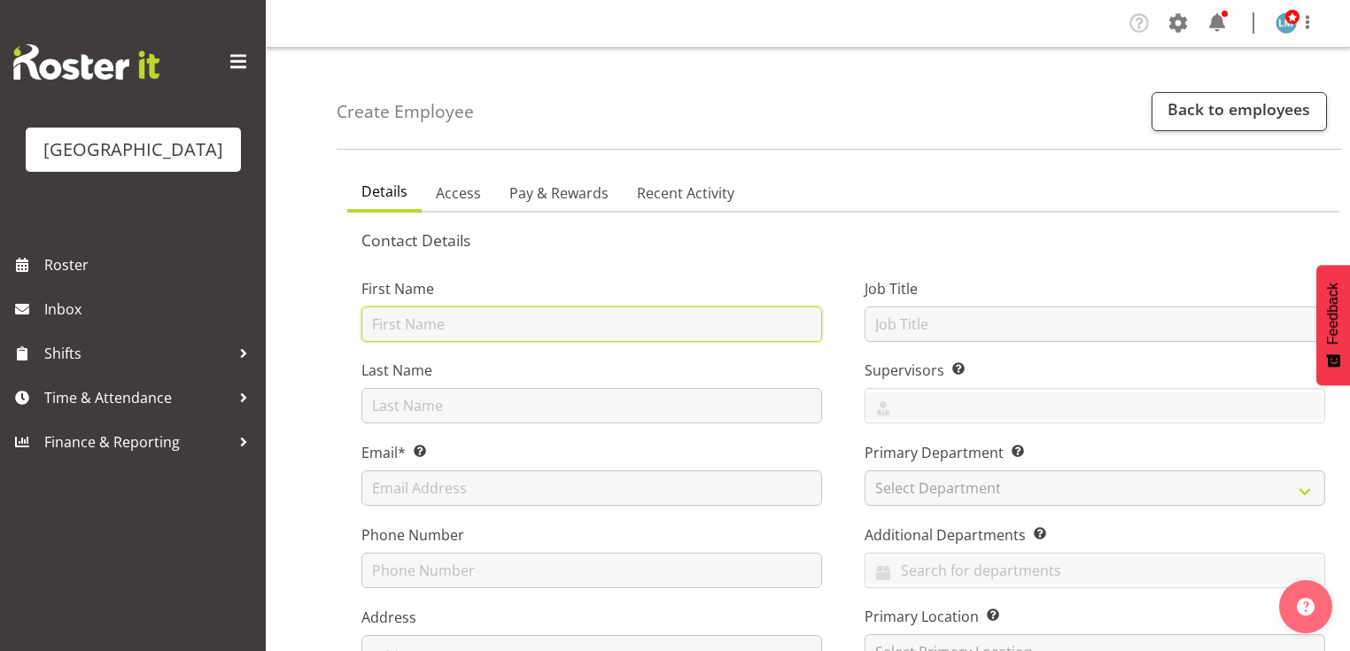
click at [553, 327] on input "text" at bounding box center [592, 324] width 461 height 35
type input "[PERSON_NAME]"
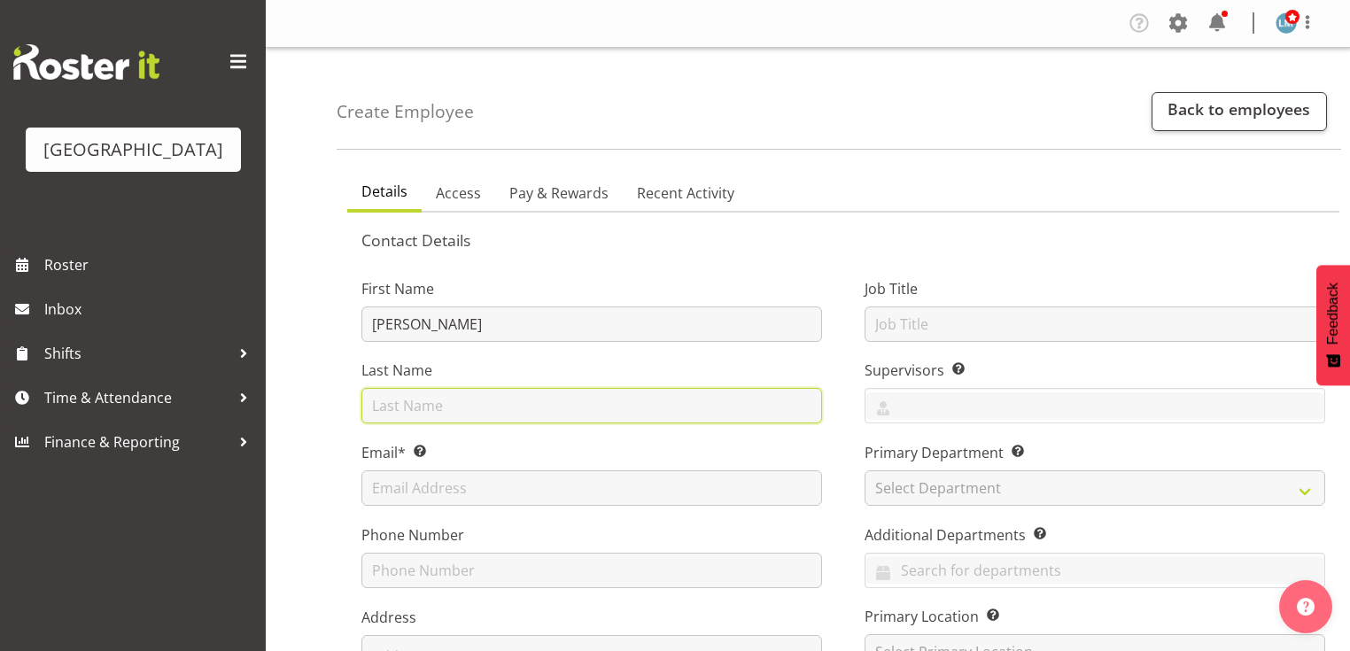
click at [523, 408] on input "text" at bounding box center [592, 405] width 461 height 35
type input "Stephenson"
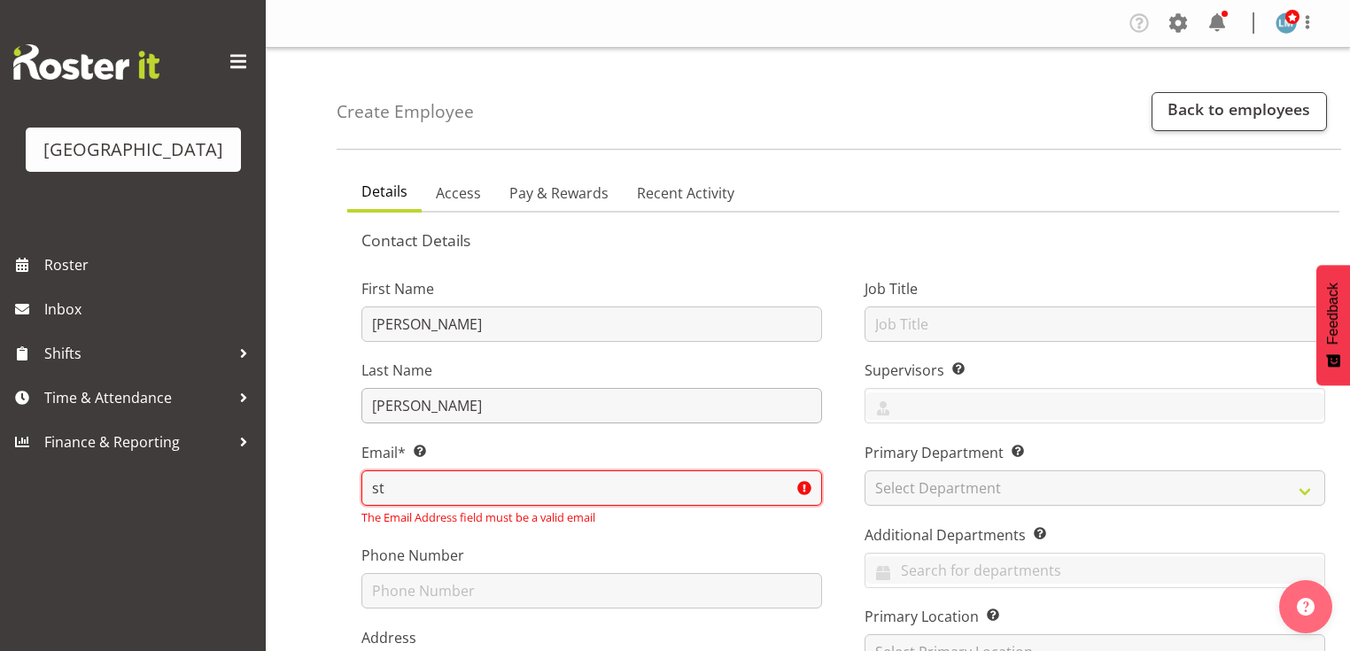
type input "s"
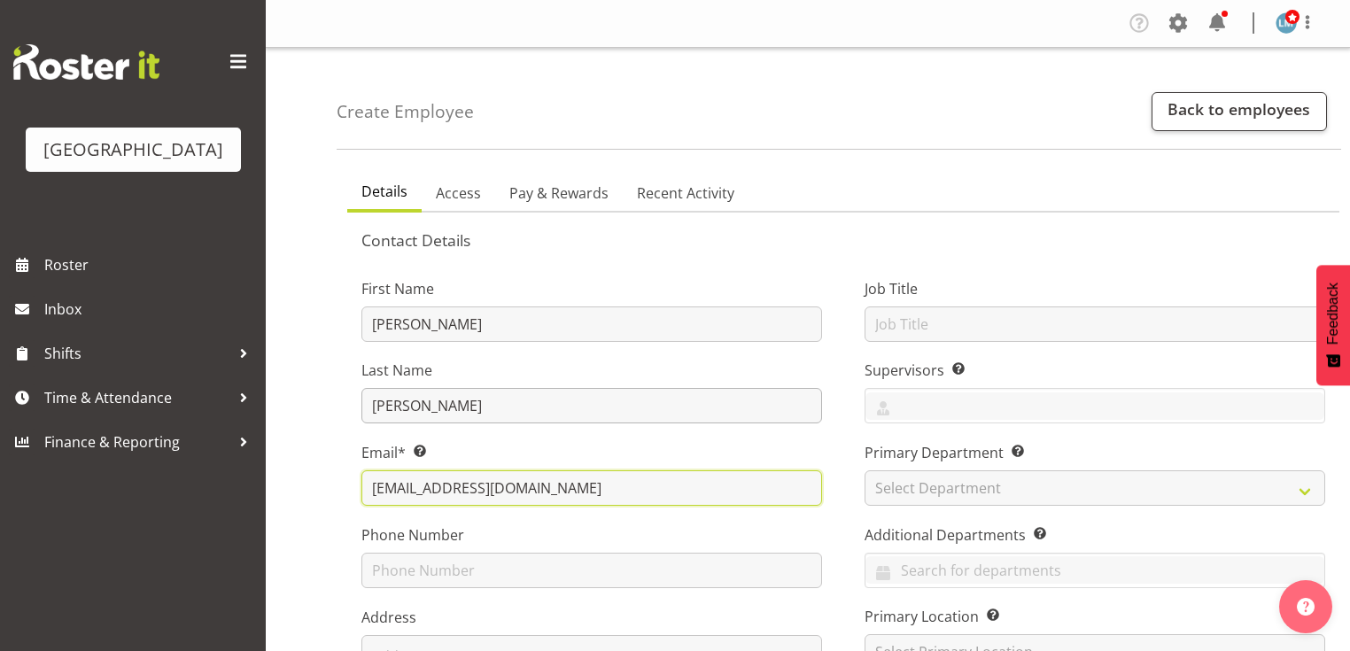
type input "sstephenson08@icloud.com"
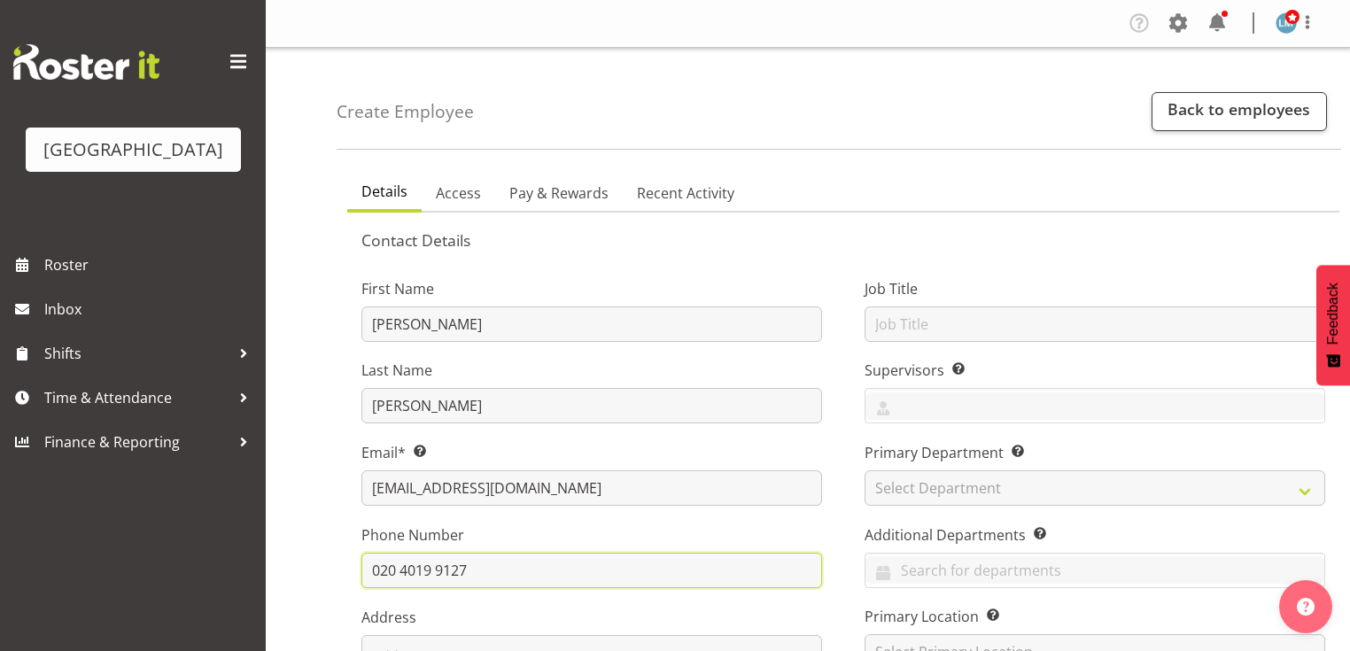
type input "020 4019 9127"
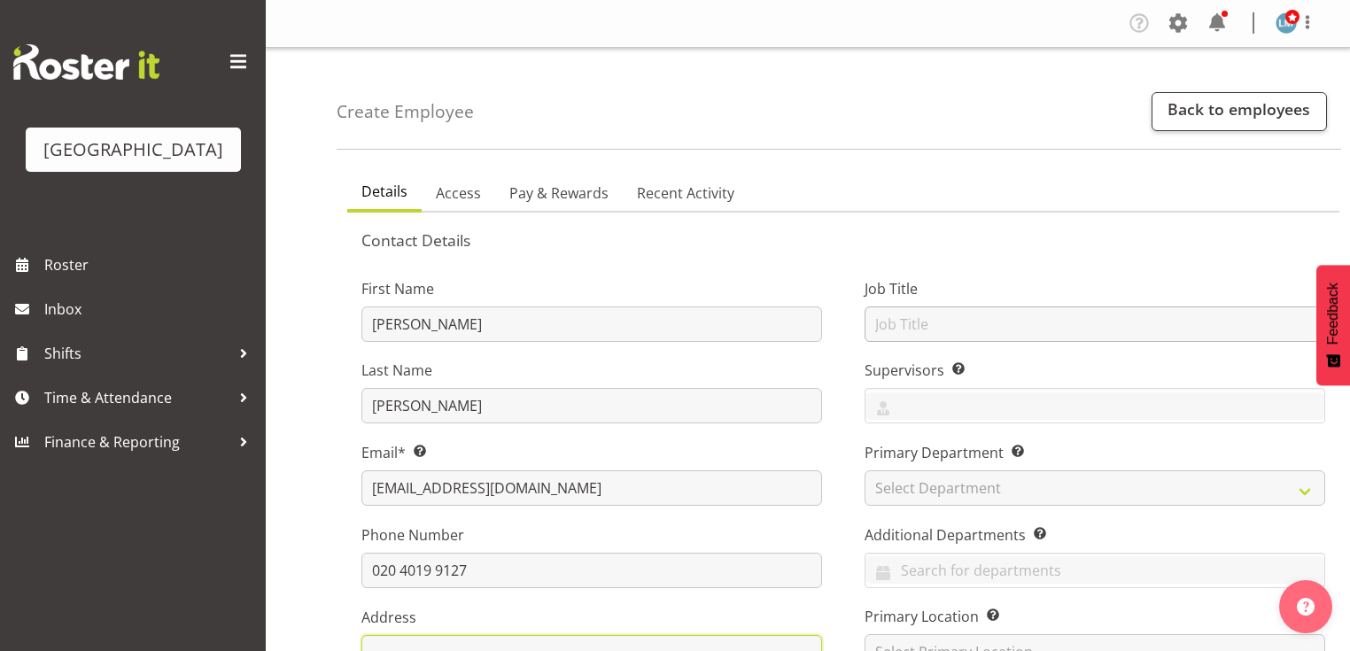
type textarea "35D Kotare Street Waikanae"
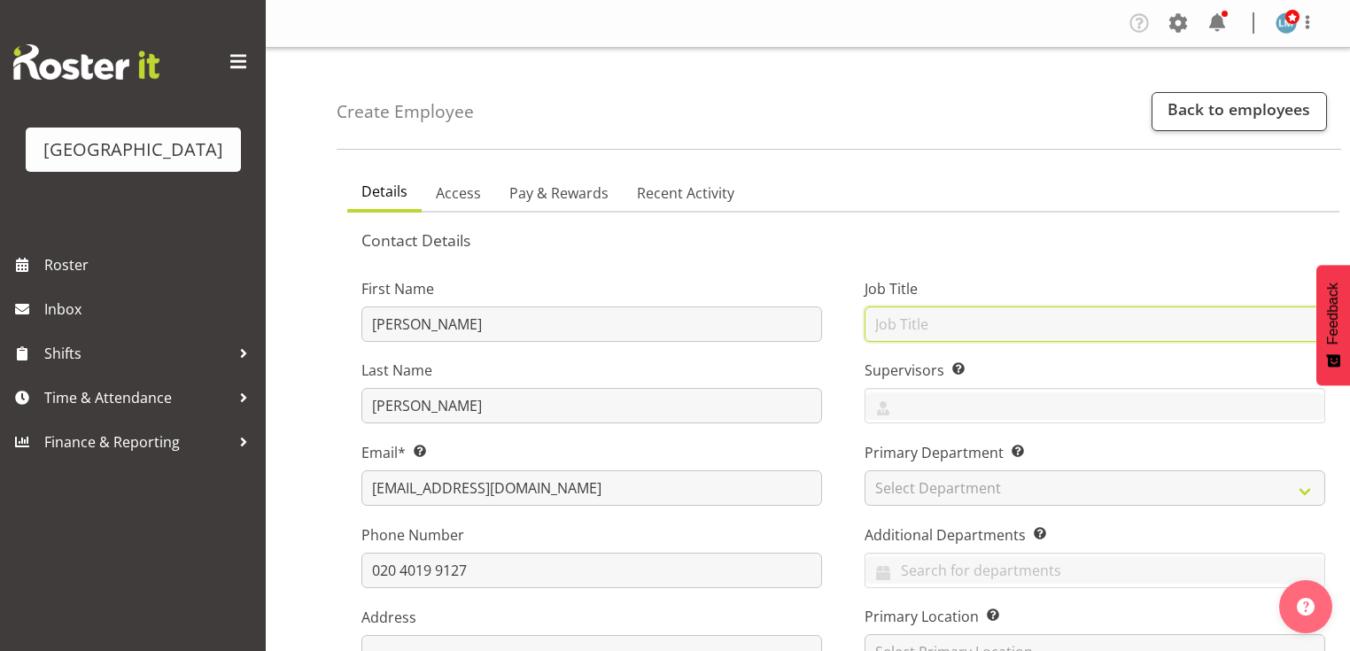
click at [918, 324] on input "text" at bounding box center [1095, 324] width 461 height 35
type input "Kitchen Hand"
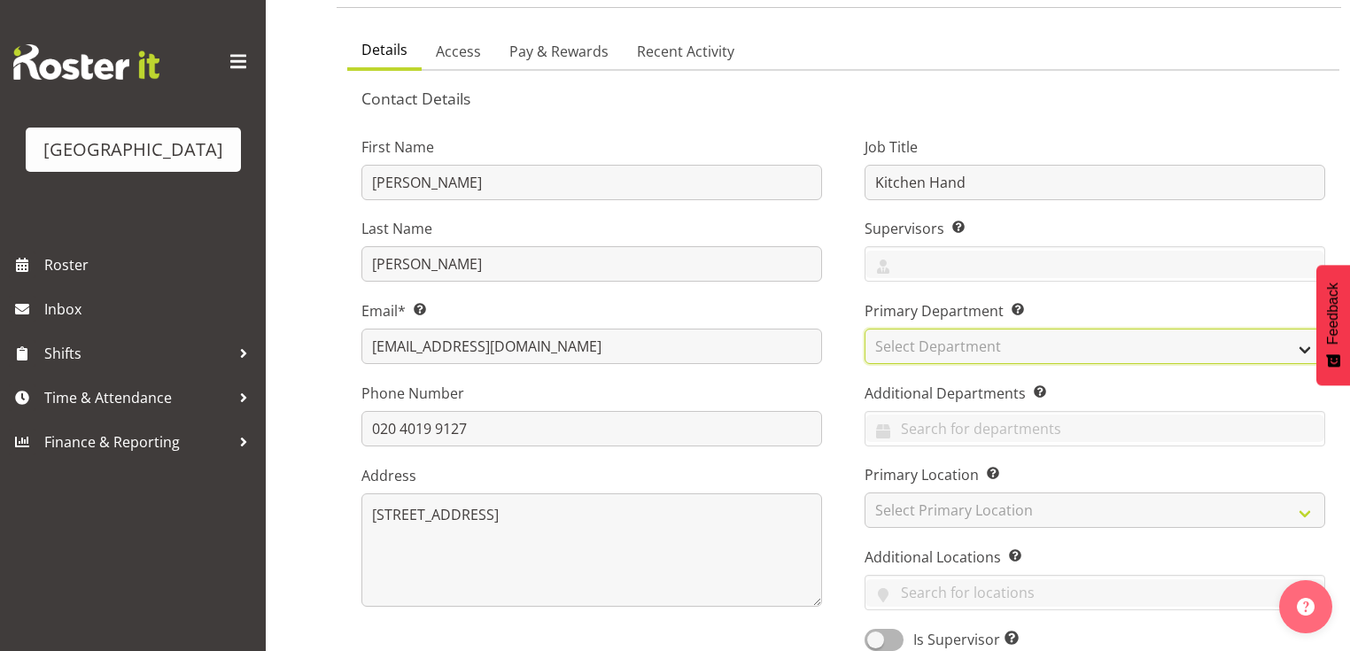
click at [1304, 345] on select "Select Department Parkwood Kitchen Parkwood Nurses" at bounding box center [1095, 346] width 461 height 35
select select "796"
click at [865, 329] on select "Select Department Parkwood Kitchen Parkwood Nurses" at bounding box center [1095, 346] width 461 height 35
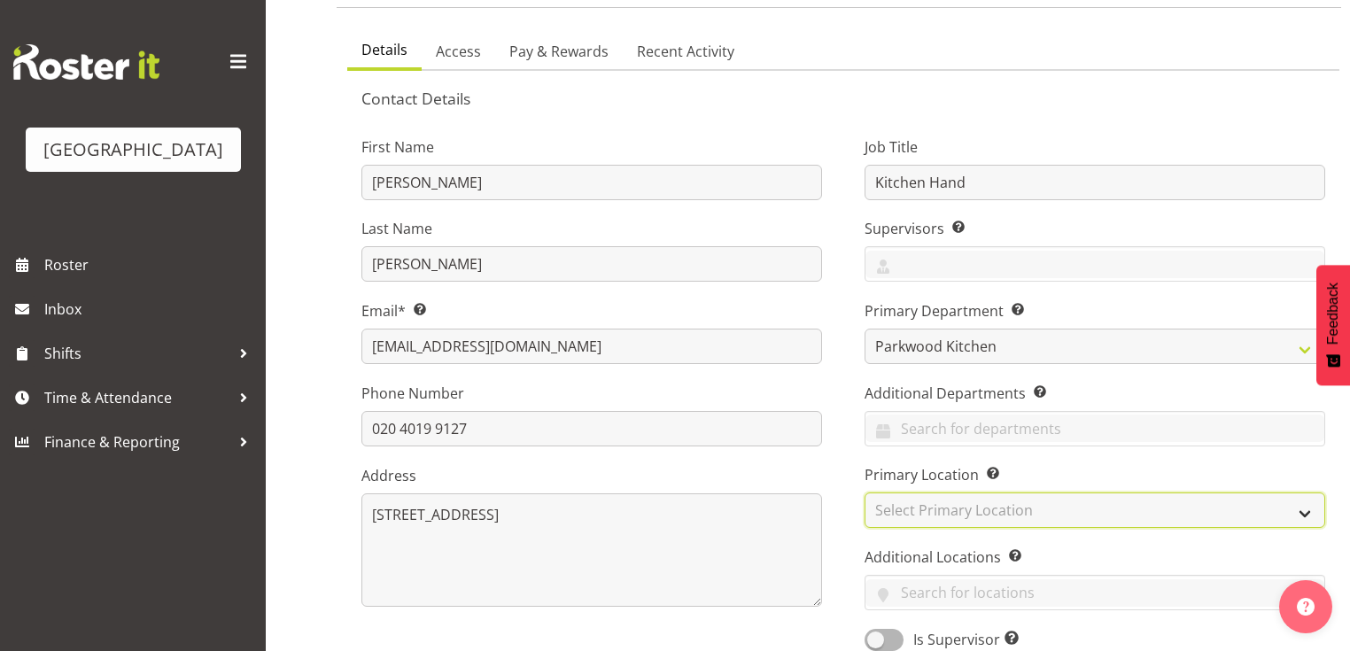
click at [1308, 508] on select "Select Primary Location Parkwood Kitchen Parkwood Nurses" at bounding box center [1095, 510] width 461 height 35
select select "1122"
click at [865, 493] on select "Select Primary Location Parkwood Kitchen Parkwood Nurses" at bounding box center [1095, 510] width 461 height 35
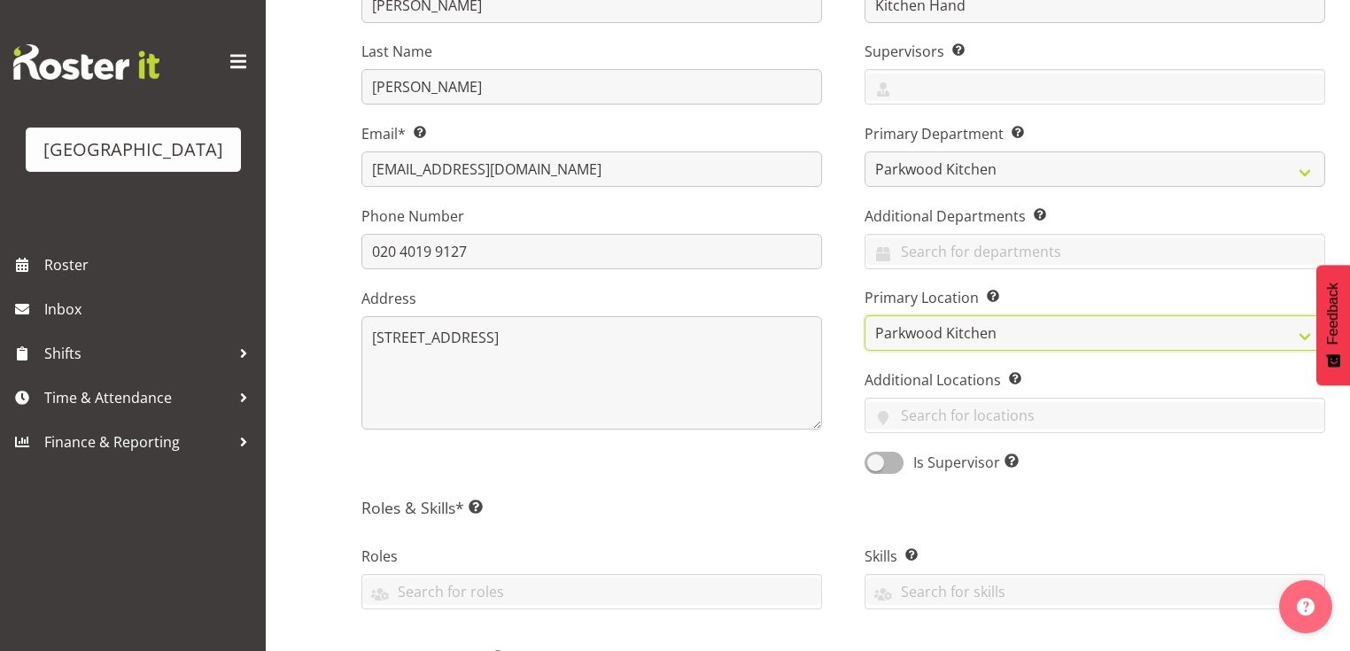
scroll to position [425, 0]
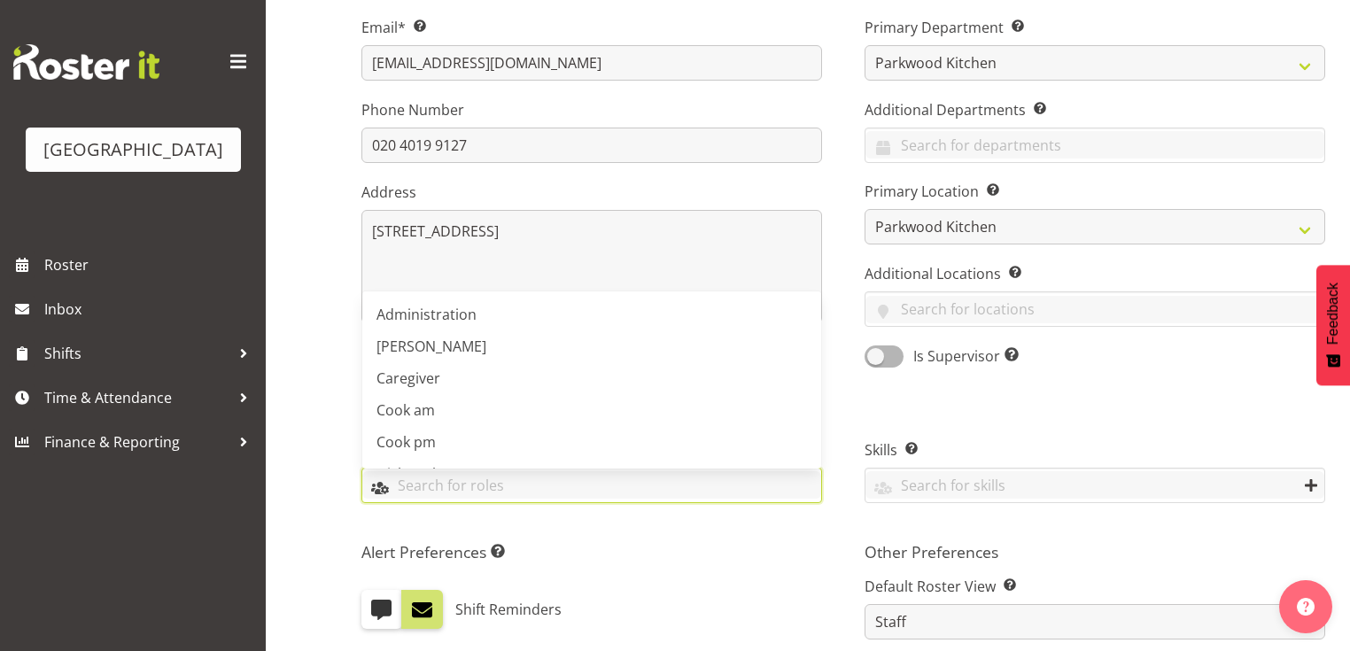
click at [410, 479] on input "text" at bounding box center [591, 484] width 459 height 27
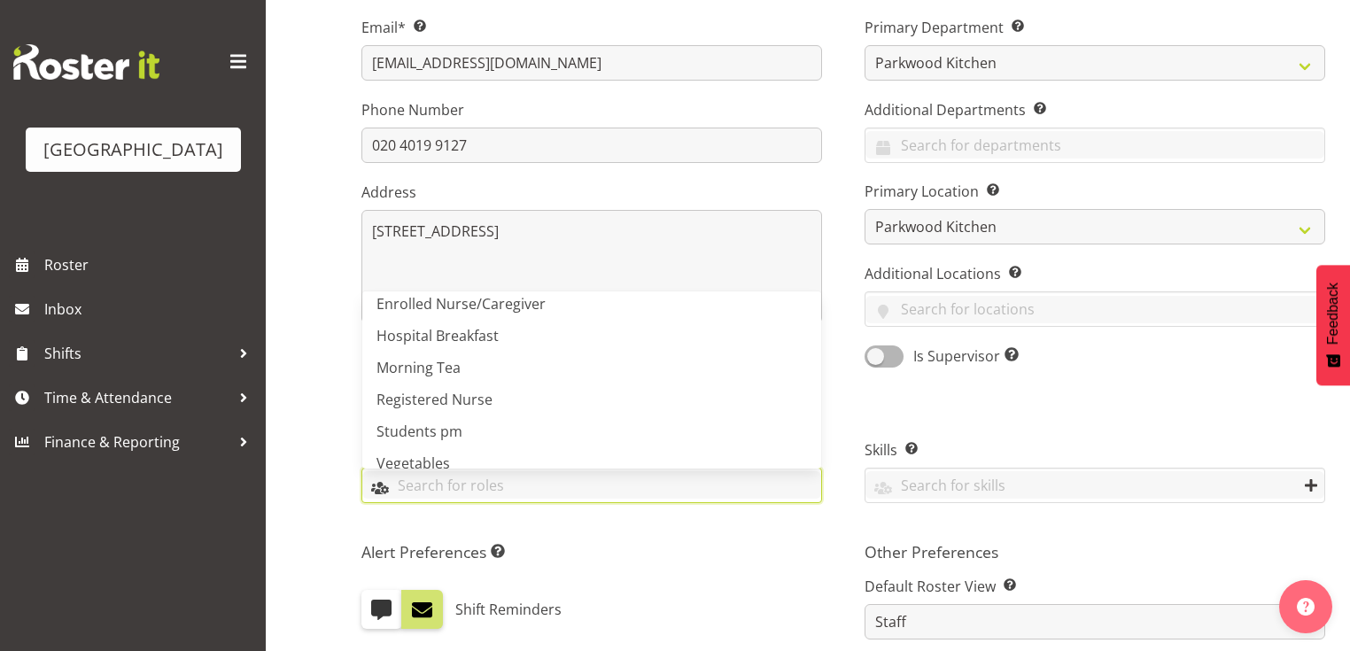
scroll to position [252, 0]
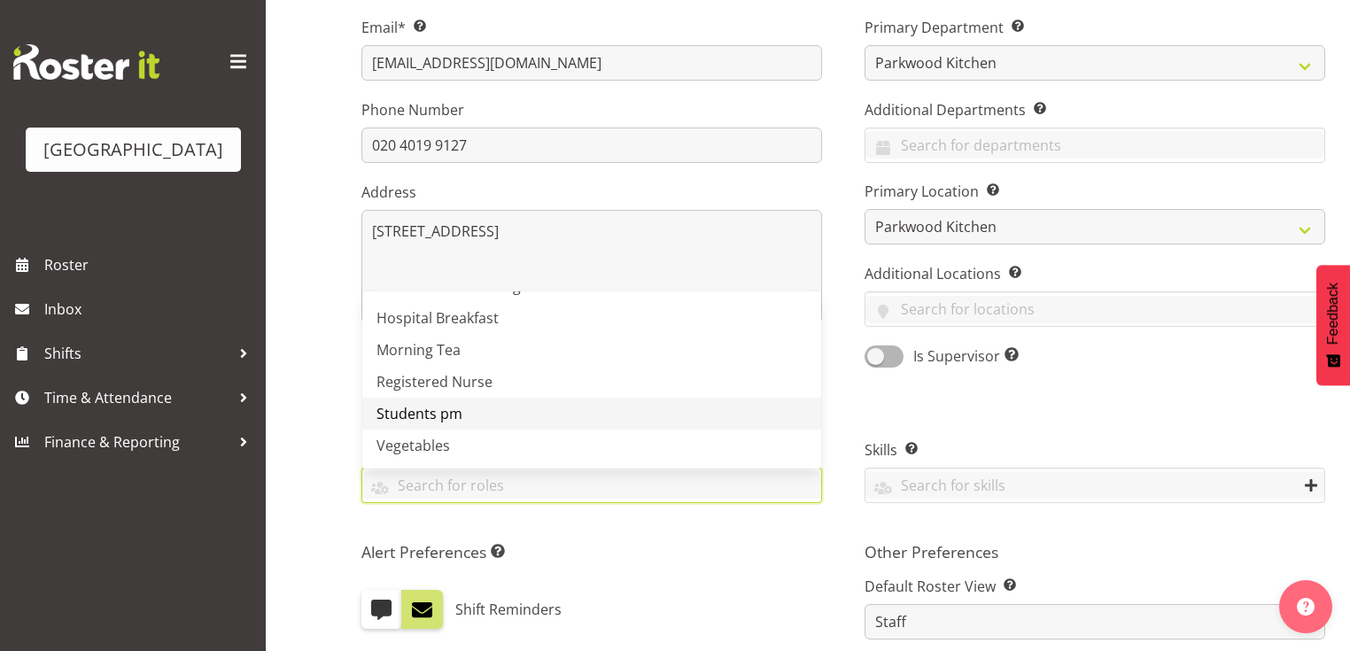
click at [428, 411] on span "Students pm" at bounding box center [420, 413] width 86 height 19
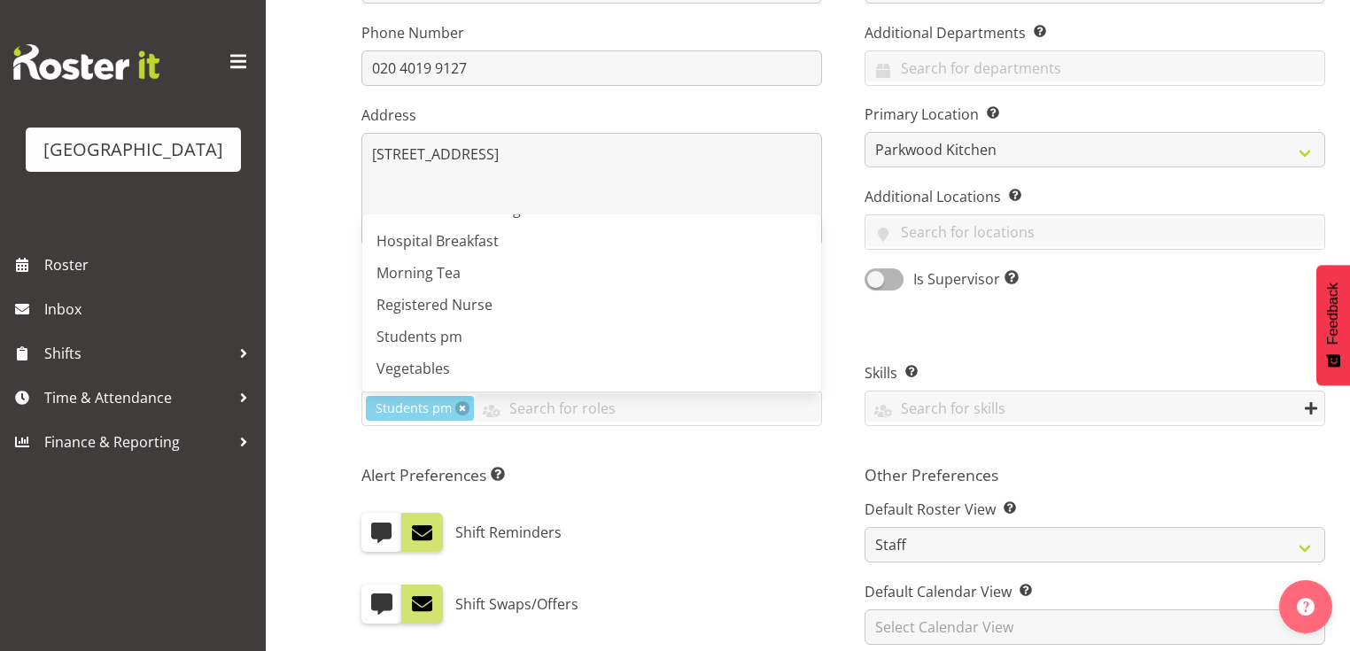
scroll to position [567, 0]
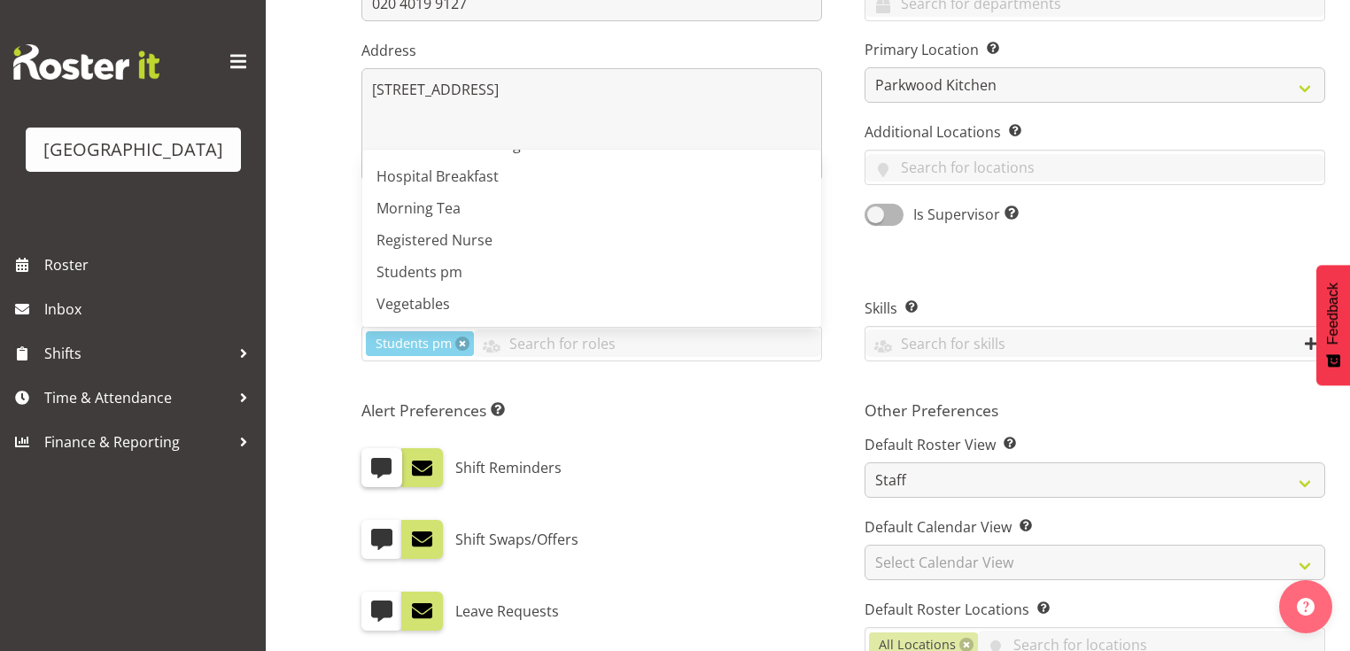
click at [382, 461] on span at bounding box center [381, 467] width 23 height 23
click at [373, 463] on input "checkbox" at bounding box center [368, 469] width 12 height 12
checkbox input "true"
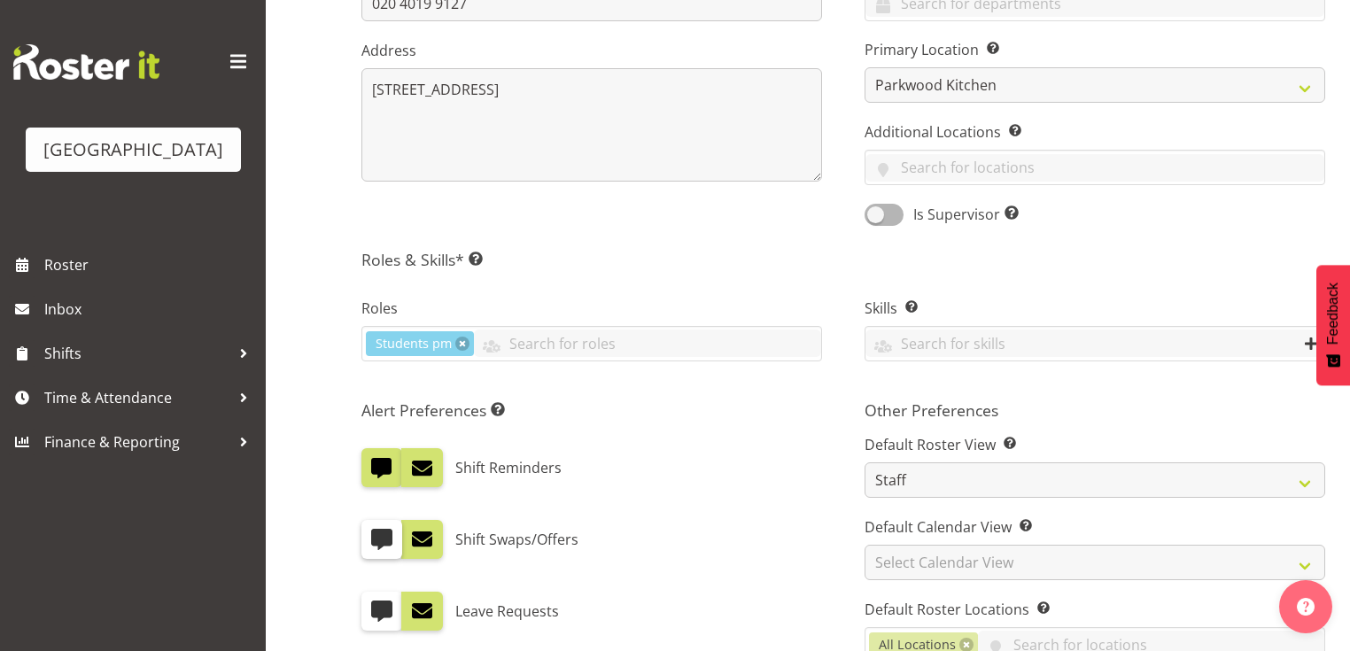
click at [385, 540] on span at bounding box center [381, 539] width 23 height 23
click at [373, 540] on input "checkbox" at bounding box center [368, 540] width 12 height 12
checkbox input "true"
click at [376, 603] on span at bounding box center [381, 611] width 23 height 23
click at [373, 605] on input "checkbox" at bounding box center [368, 611] width 12 height 12
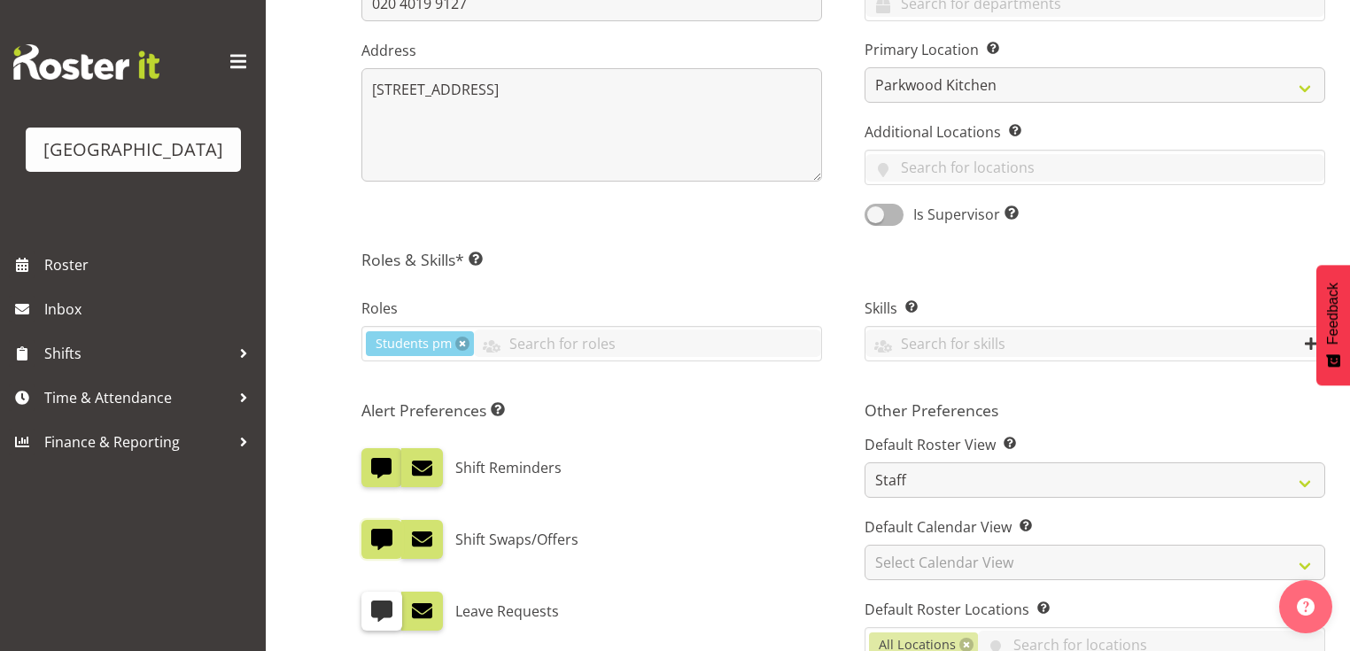
checkbox input "true"
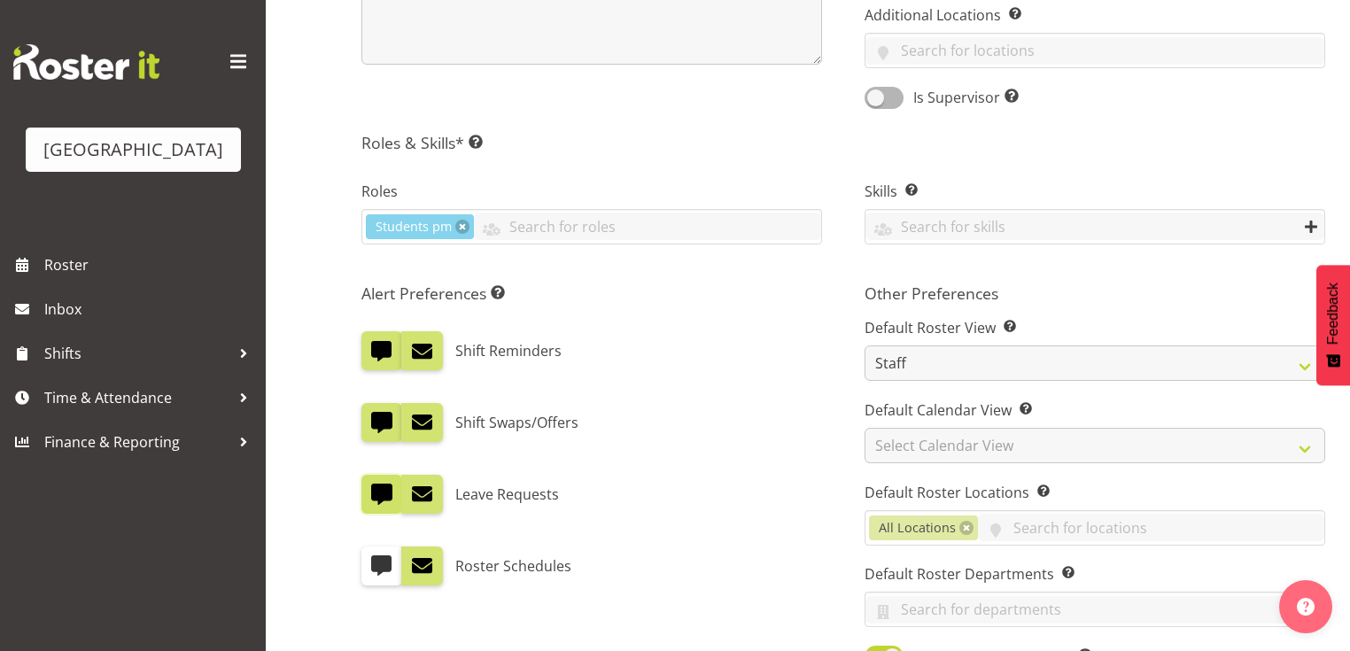
scroll to position [780, 0]
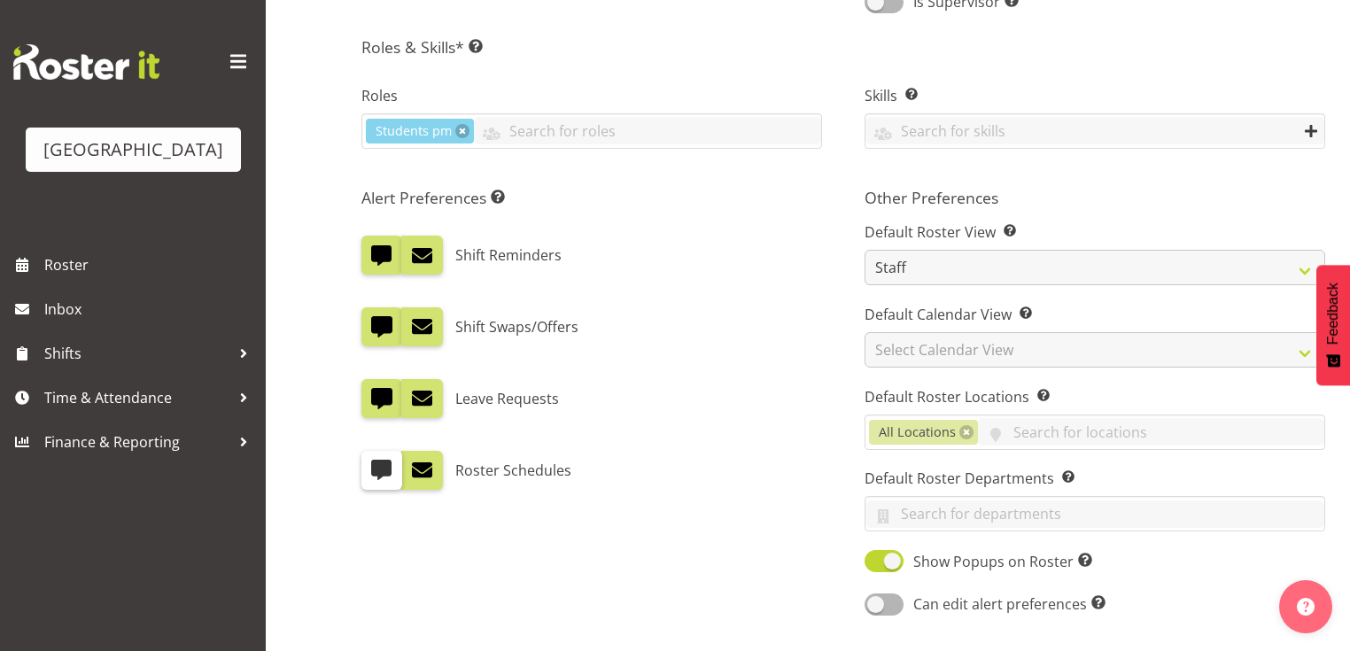
click at [379, 475] on span at bounding box center [381, 470] width 23 height 23
click at [373, 475] on input "checkbox" at bounding box center [368, 470] width 12 height 12
checkbox input "true"
click at [425, 464] on span at bounding box center [421, 470] width 23 height 23
click at [413, 464] on input "checkbox" at bounding box center [407, 470] width 12 height 12
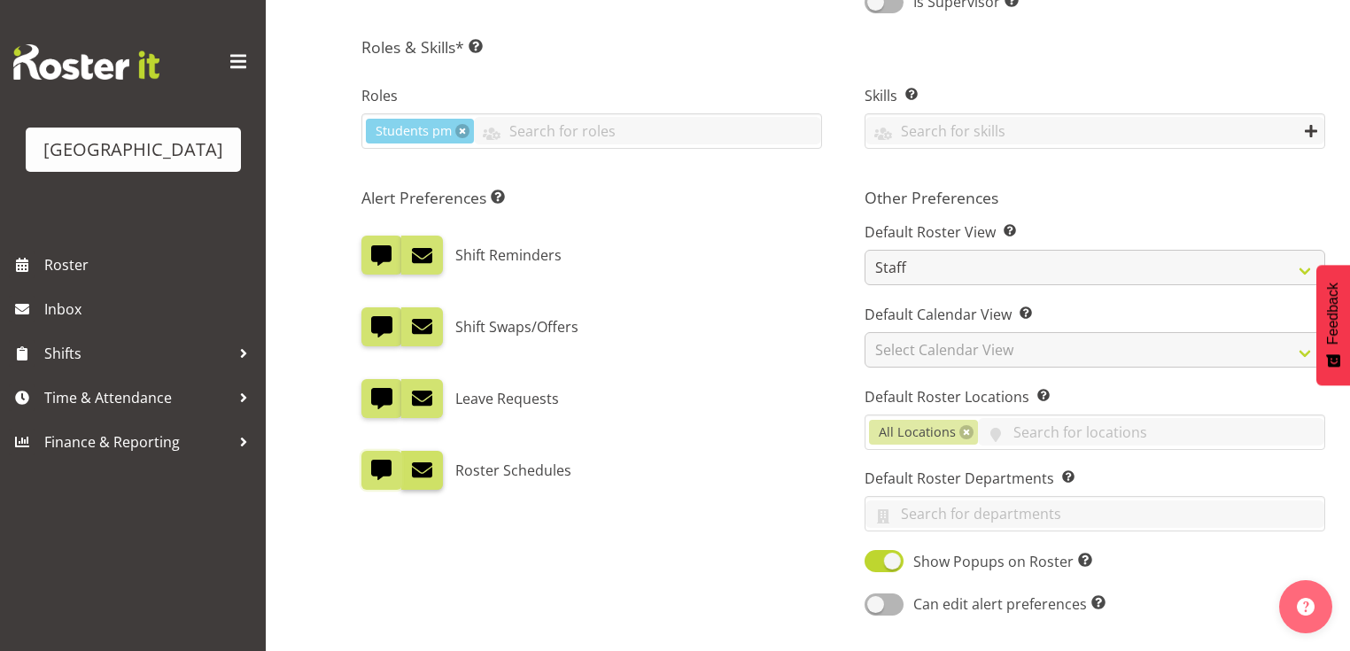
checkbox input "false"
click at [420, 392] on span at bounding box center [421, 398] width 23 height 23
click at [413, 393] on input "checkbox" at bounding box center [407, 399] width 12 height 12
checkbox input "false"
click at [424, 318] on span at bounding box center [421, 326] width 23 height 23
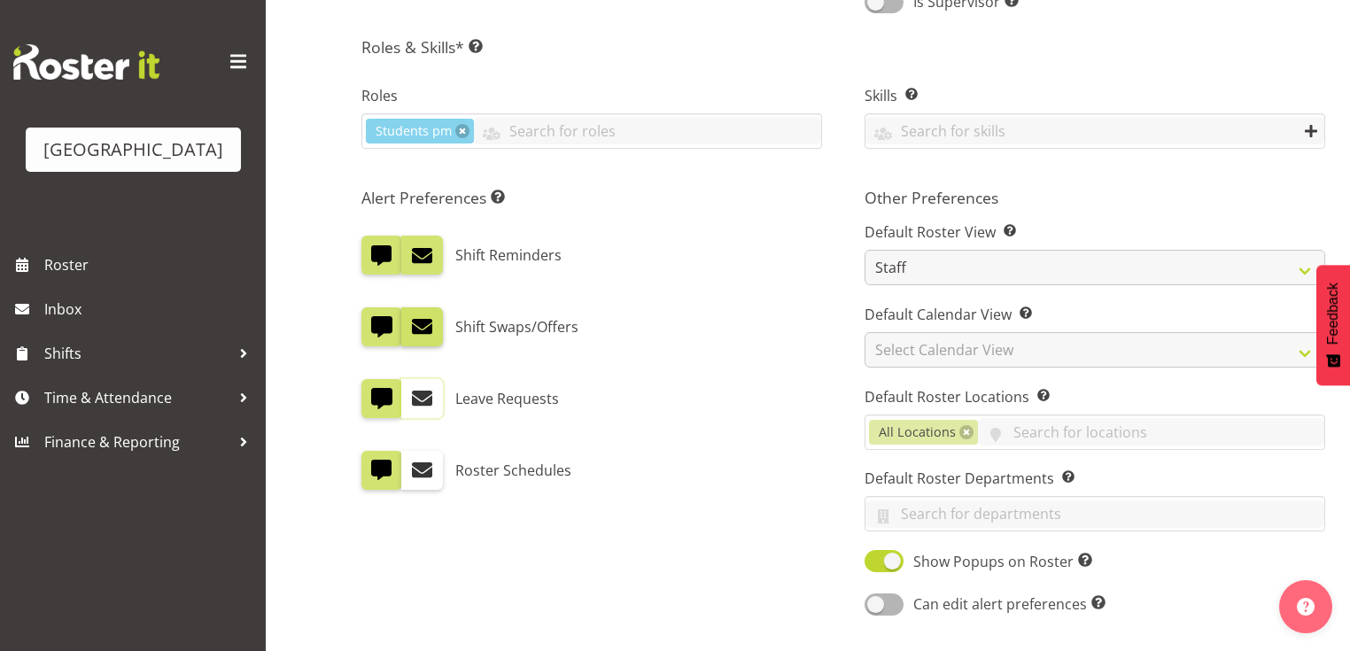
click at [413, 322] on input "checkbox" at bounding box center [407, 328] width 12 height 12
checkbox input "false"
click at [422, 247] on span at bounding box center [421, 255] width 23 height 23
click at [413, 250] on input "checkbox" at bounding box center [407, 256] width 12 height 12
checkbox input "false"
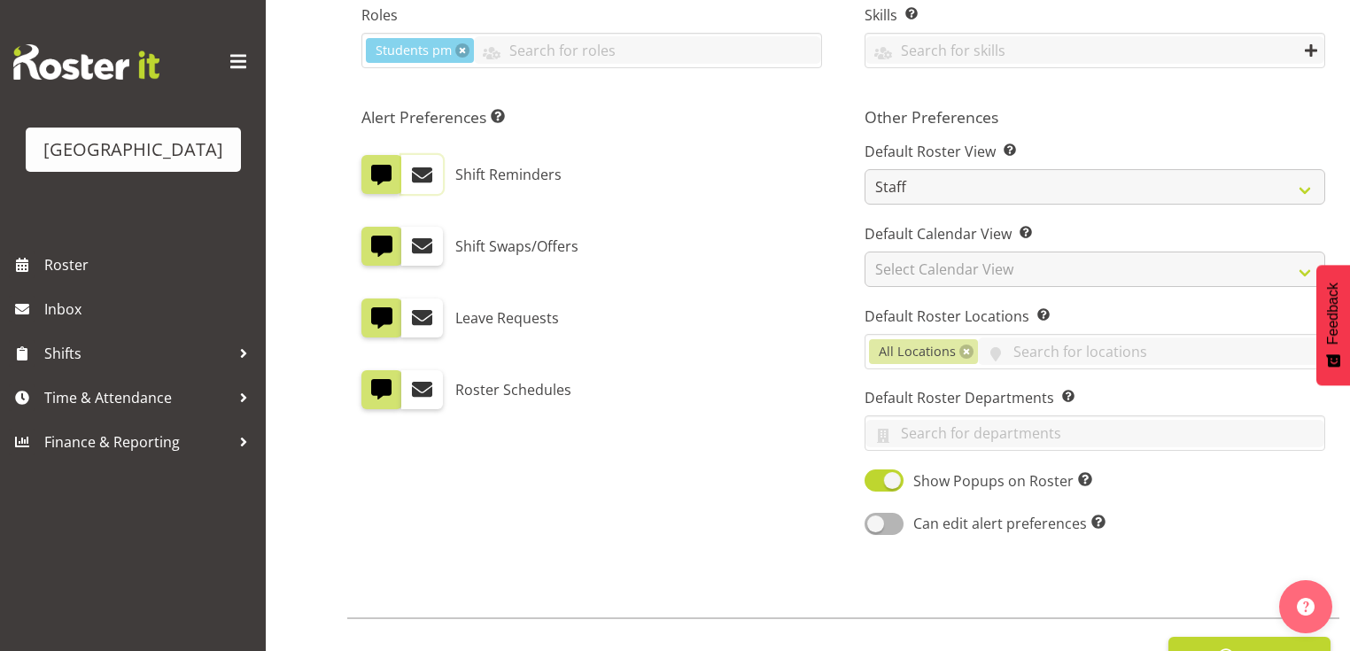
scroll to position [922, 0]
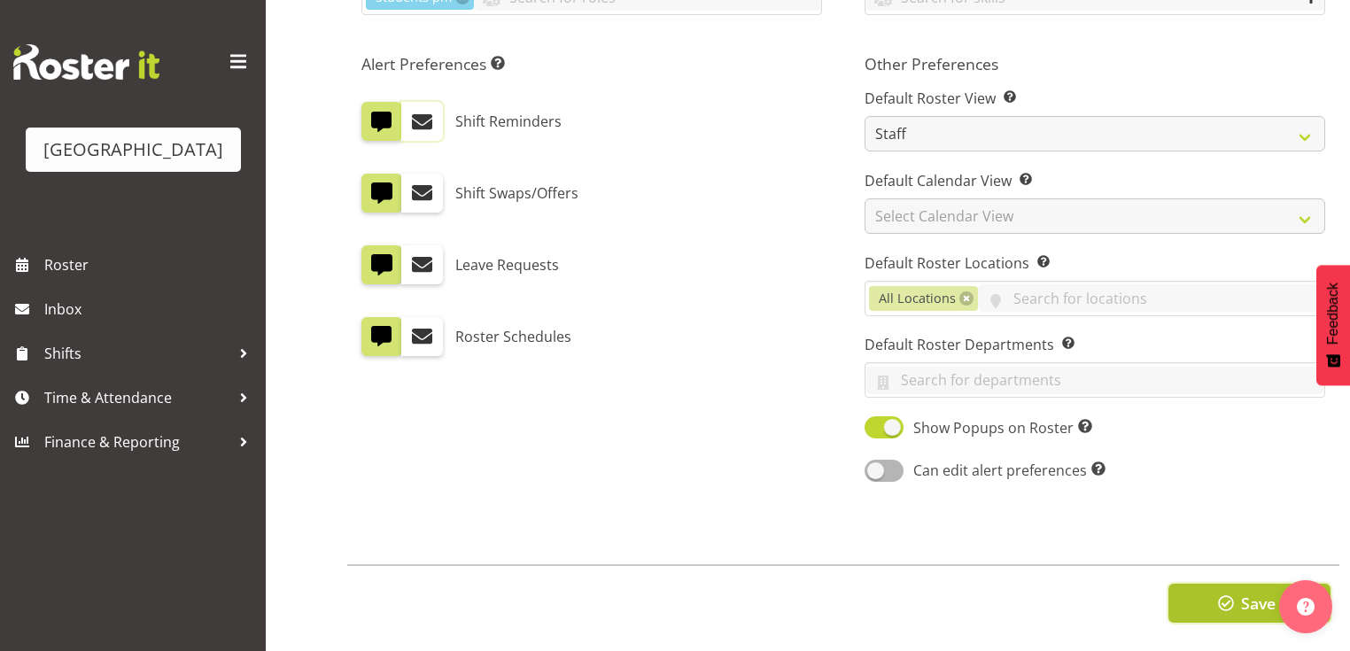
click at [1248, 592] on span "Save" at bounding box center [1258, 603] width 35 height 23
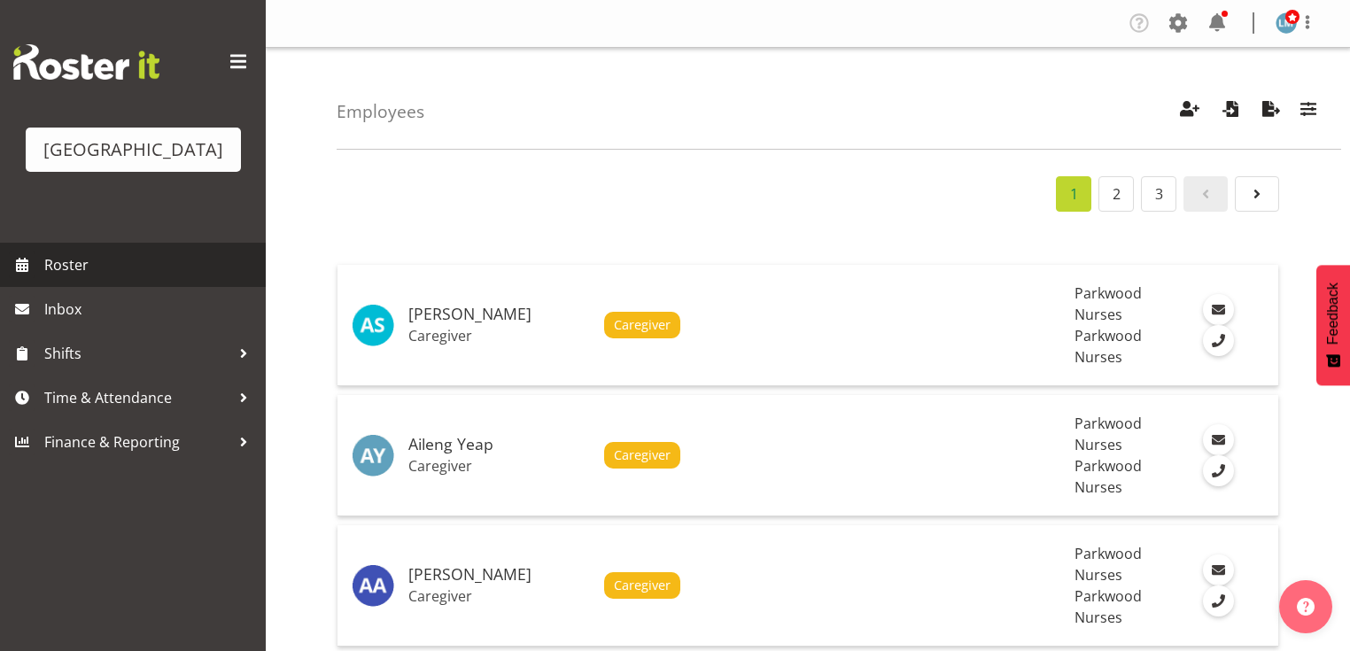
click at [78, 278] on span "Roster" at bounding box center [150, 265] width 213 height 27
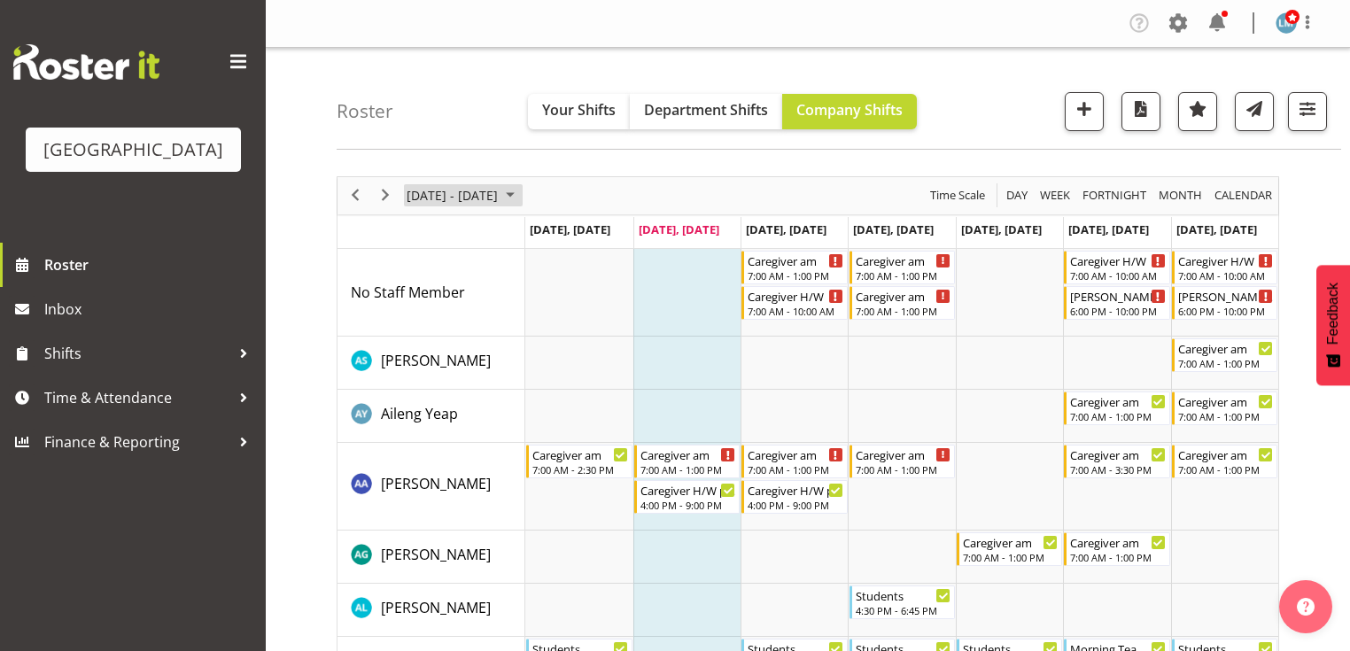
click at [521, 192] on span "August 2025" at bounding box center [510, 195] width 21 height 22
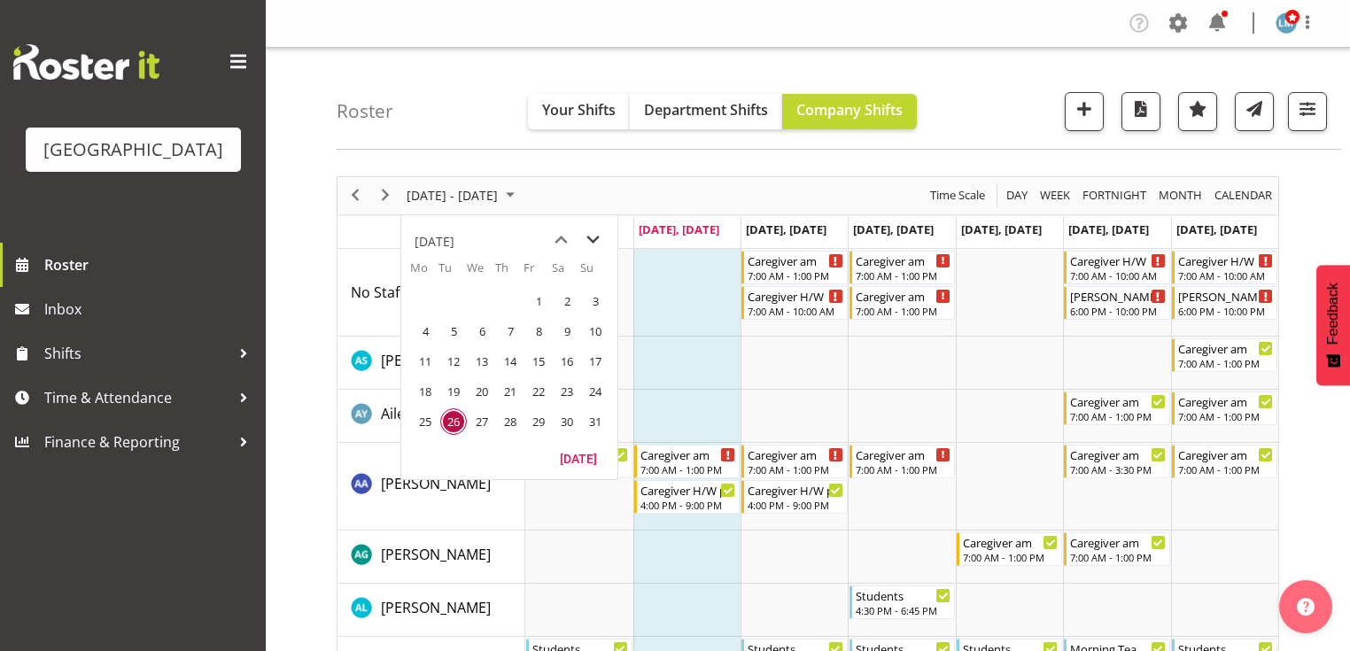
click at [593, 239] on span "next month" at bounding box center [593, 240] width 31 height 32
click at [416, 328] on span "8" at bounding box center [425, 331] width 27 height 27
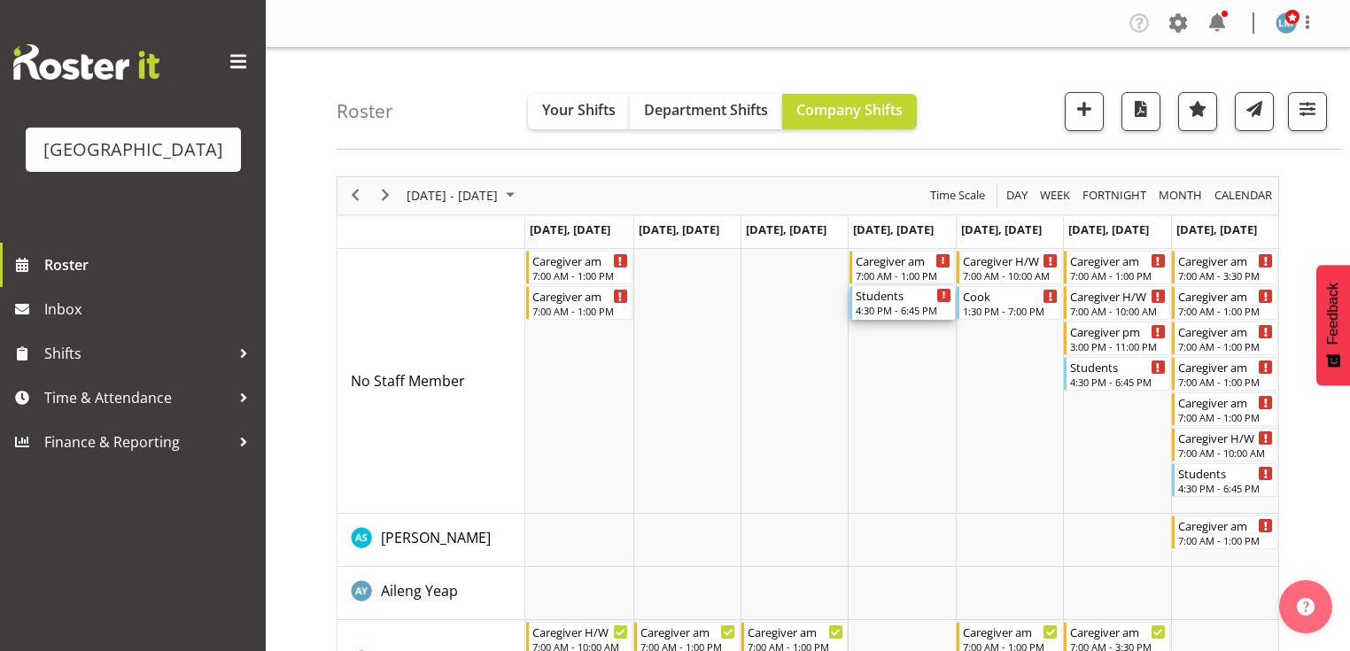
click at [890, 302] on div "Students" at bounding box center [904, 295] width 96 height 18
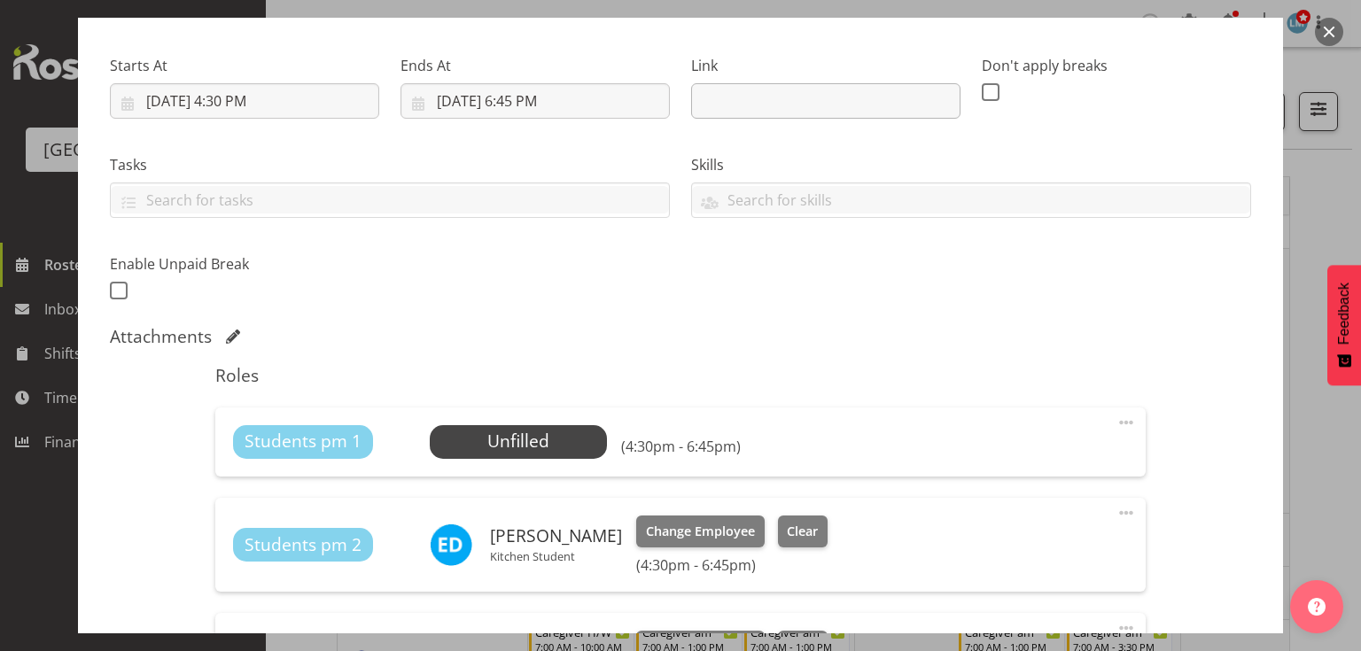
scroll to position [354, 0]
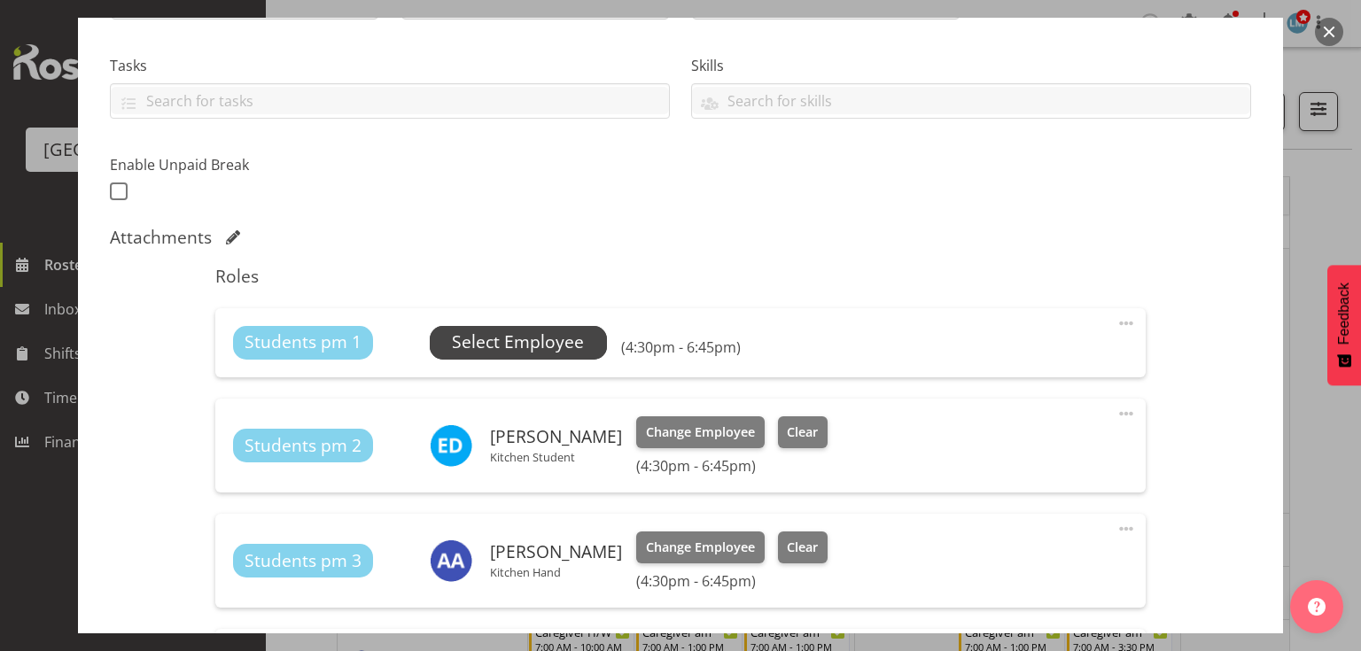
click at [539, 339] on span "Select Employee" at bounding box center [518, 343] width 132 height 26
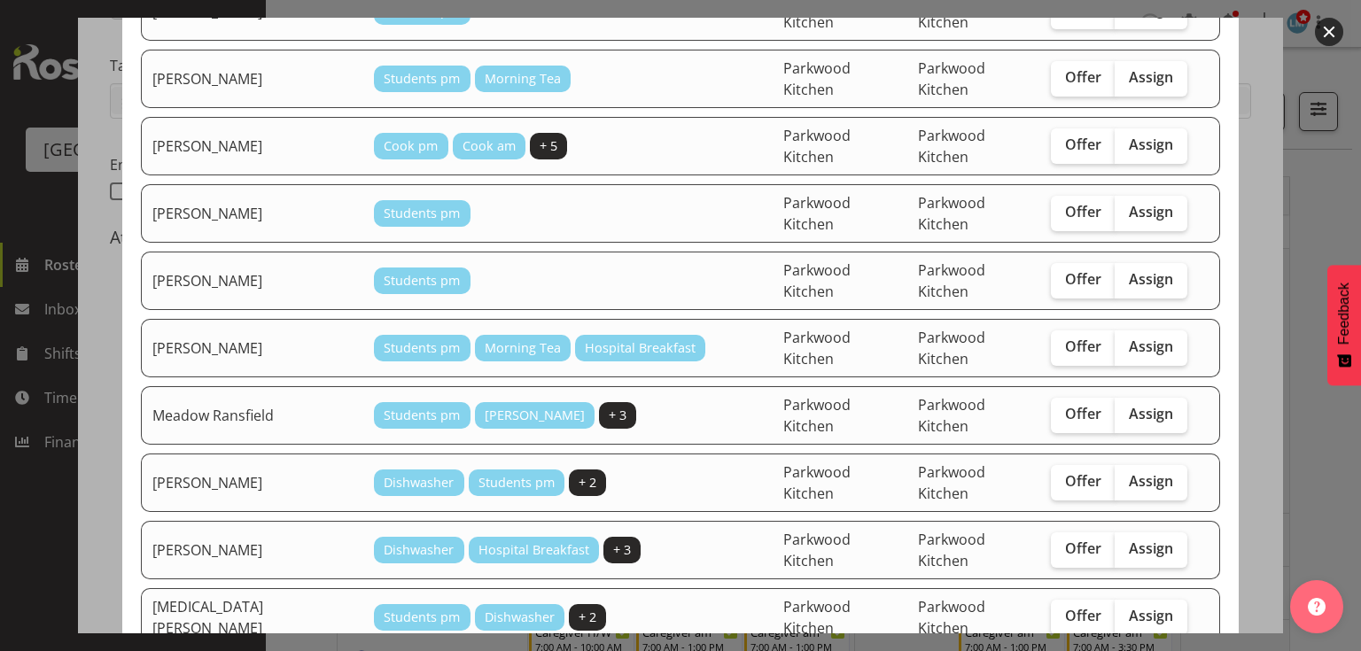
scroll to position [496, 0]
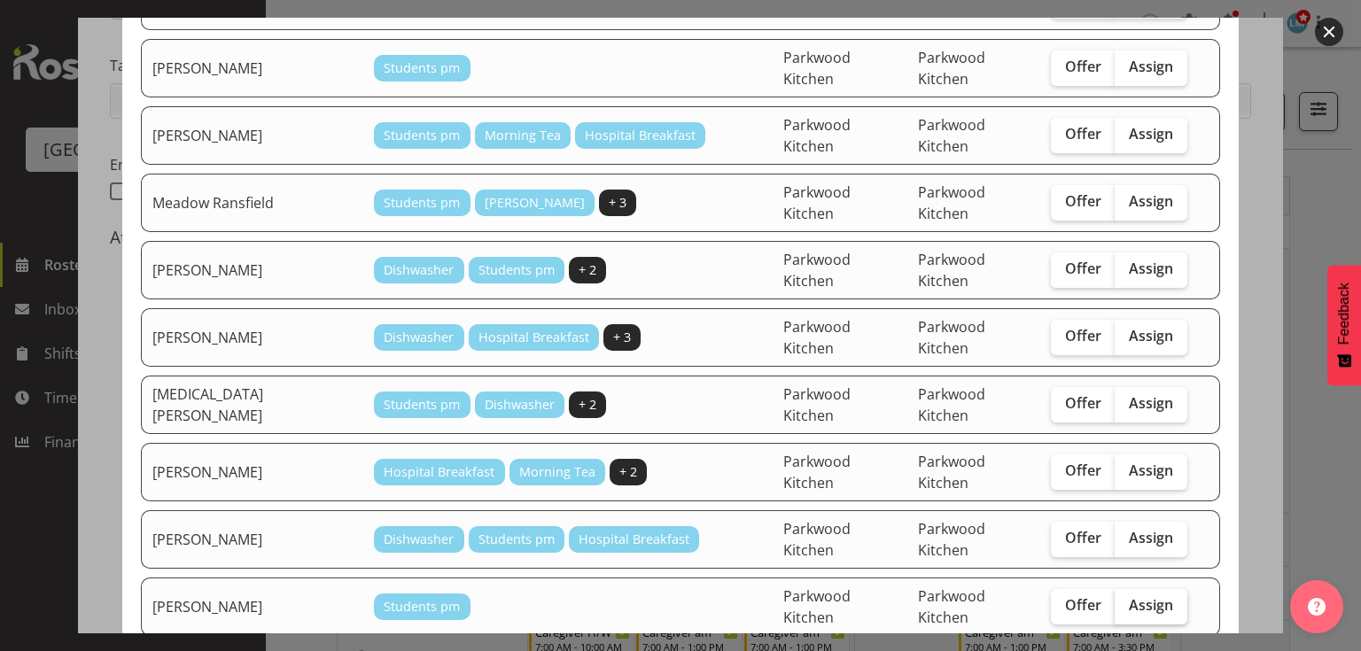
click at [1141, 596] on span "Assign" at bounding box center [1151, 605] width 44 height 18
click at [1126, 600] on input "Assign" at bounding box center [1121, 606] width 12 height 12
checkbox input "true"
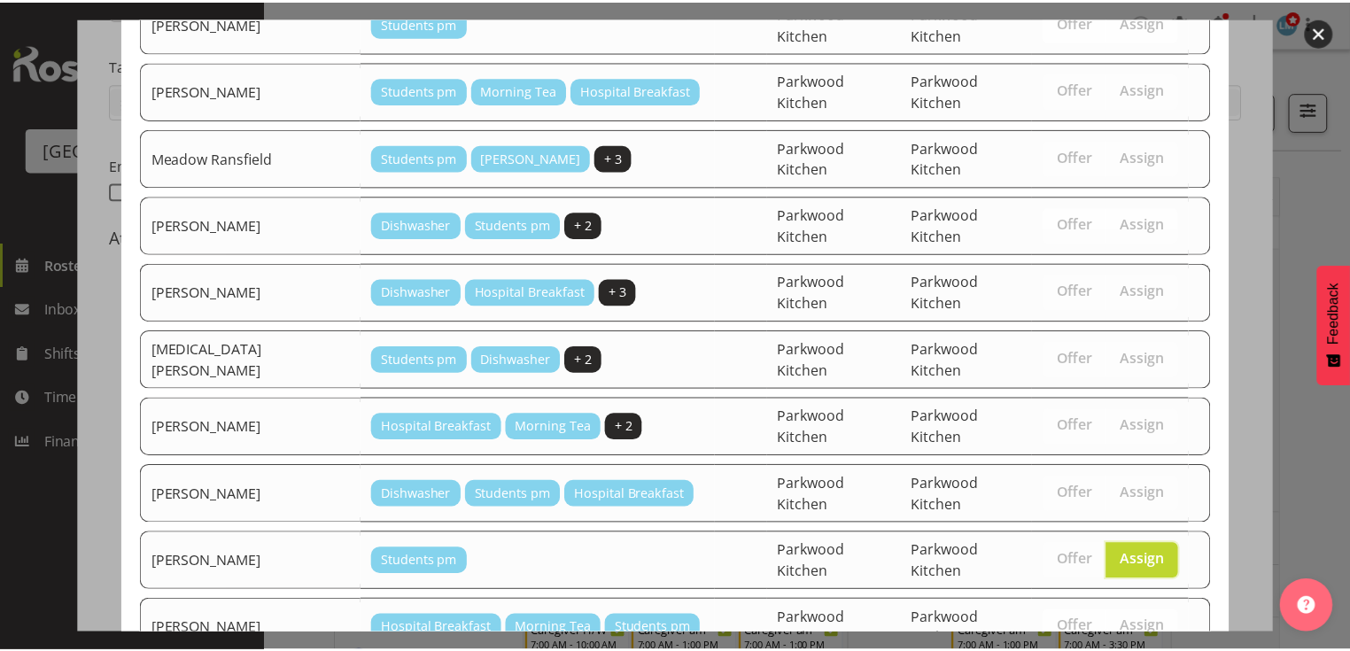
scroll to position [558, 0]
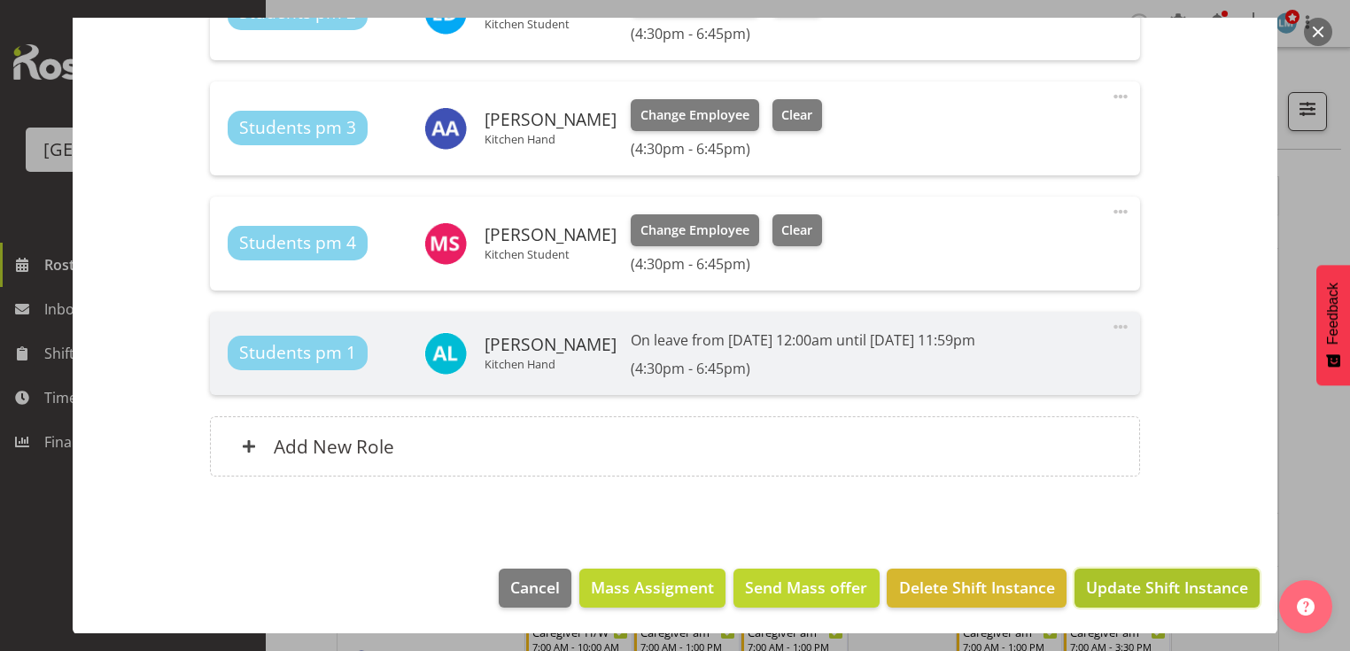
click at [1117, 586] on span "Update Shift Instance" at bounding box center [1167, 587] width 162 height 23
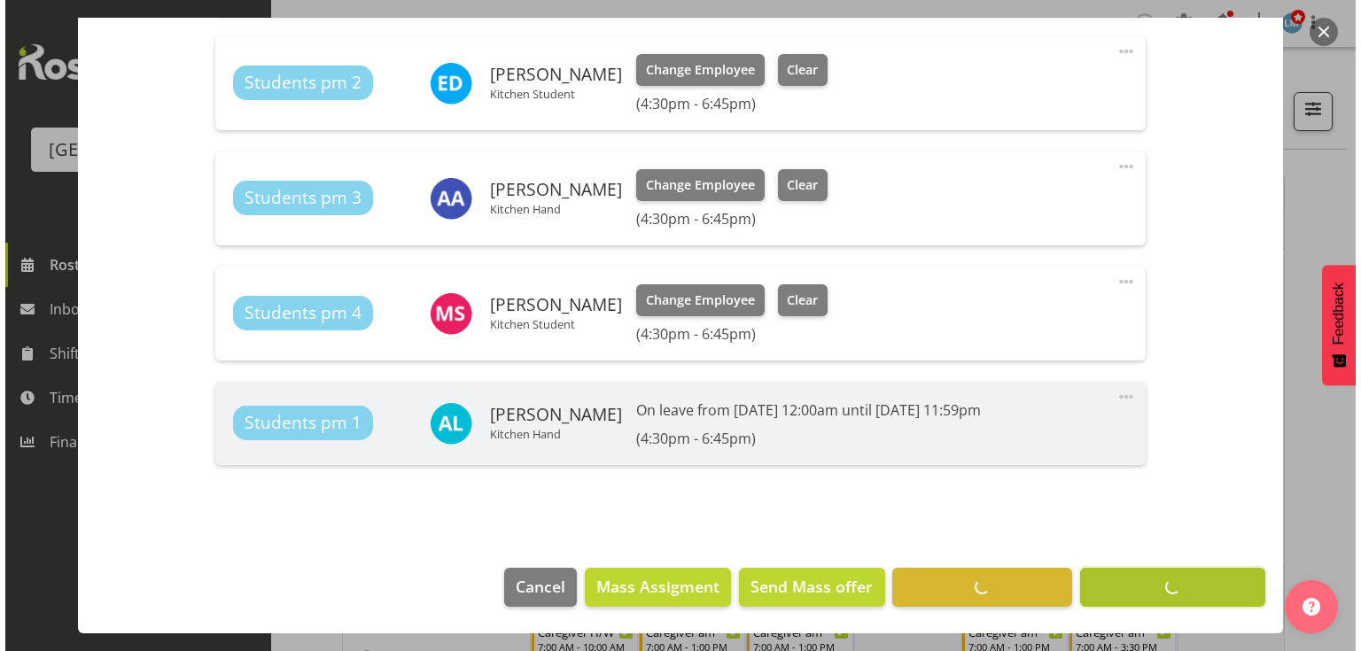
scroll to position [741, 0]
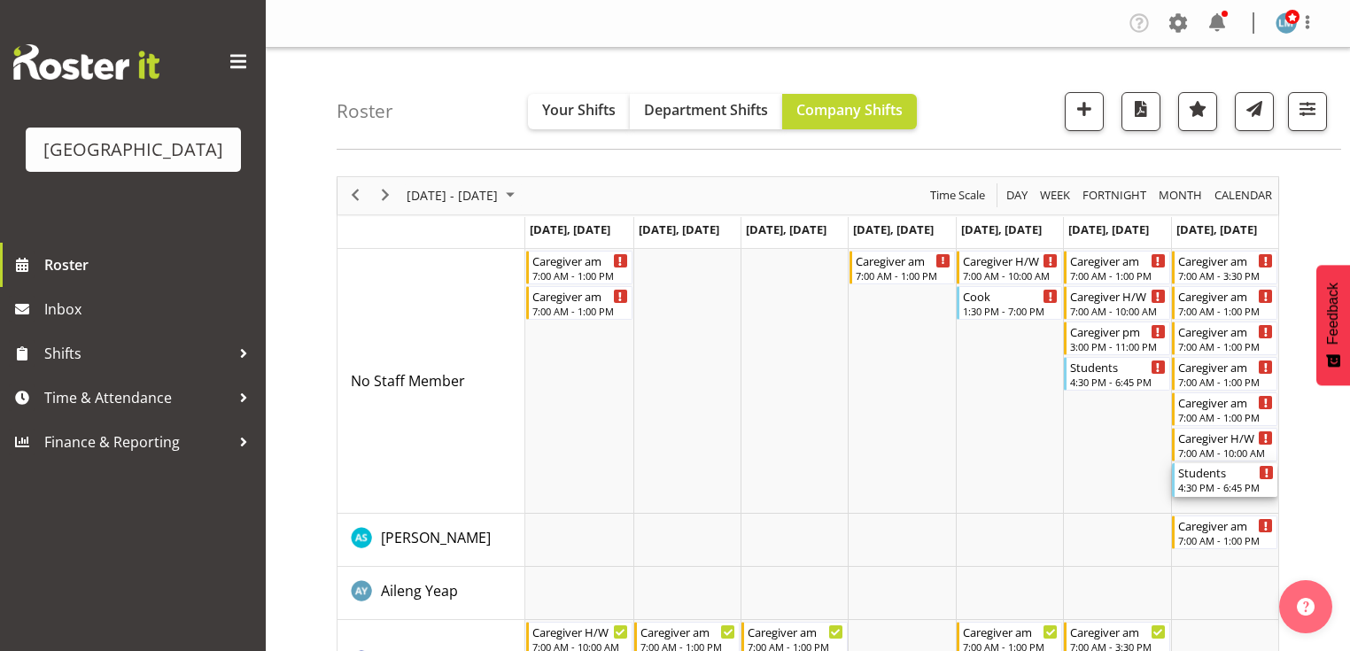
click at [1210, 485] on div "4:30 PM - 6:45 PM" at bounding box center [1227, 487] width 96 height 14
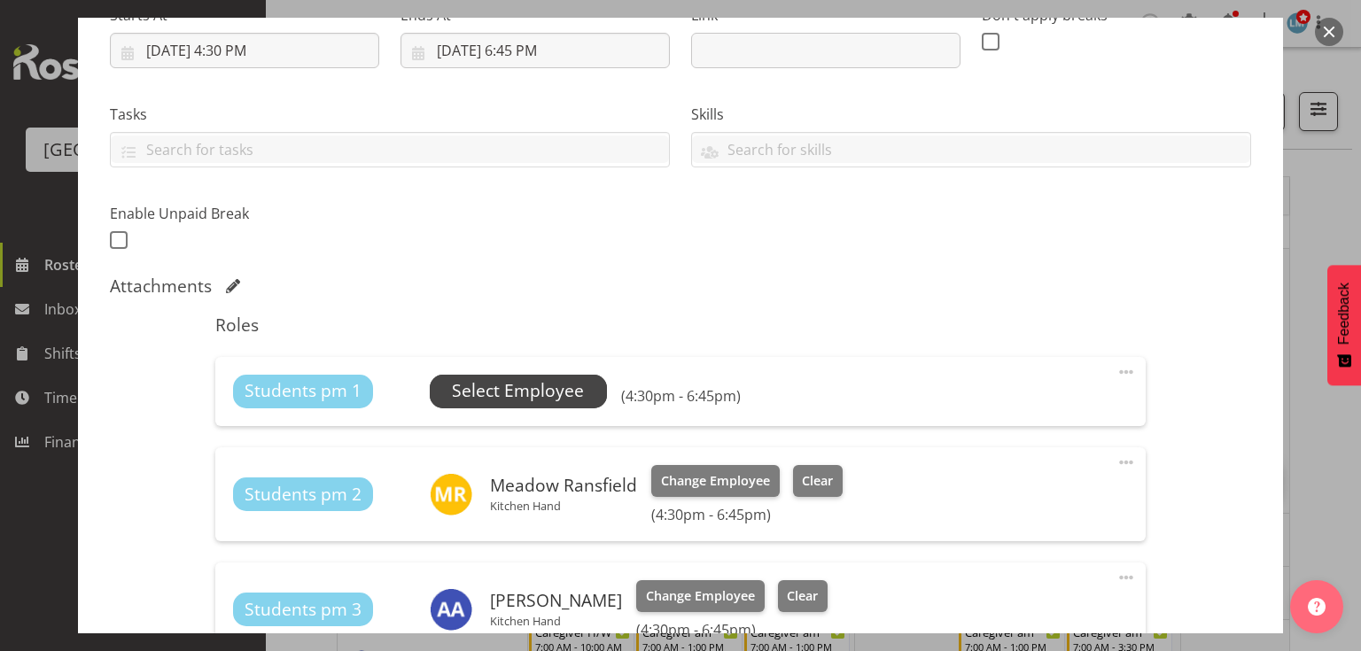
scroll to position [354, 0]
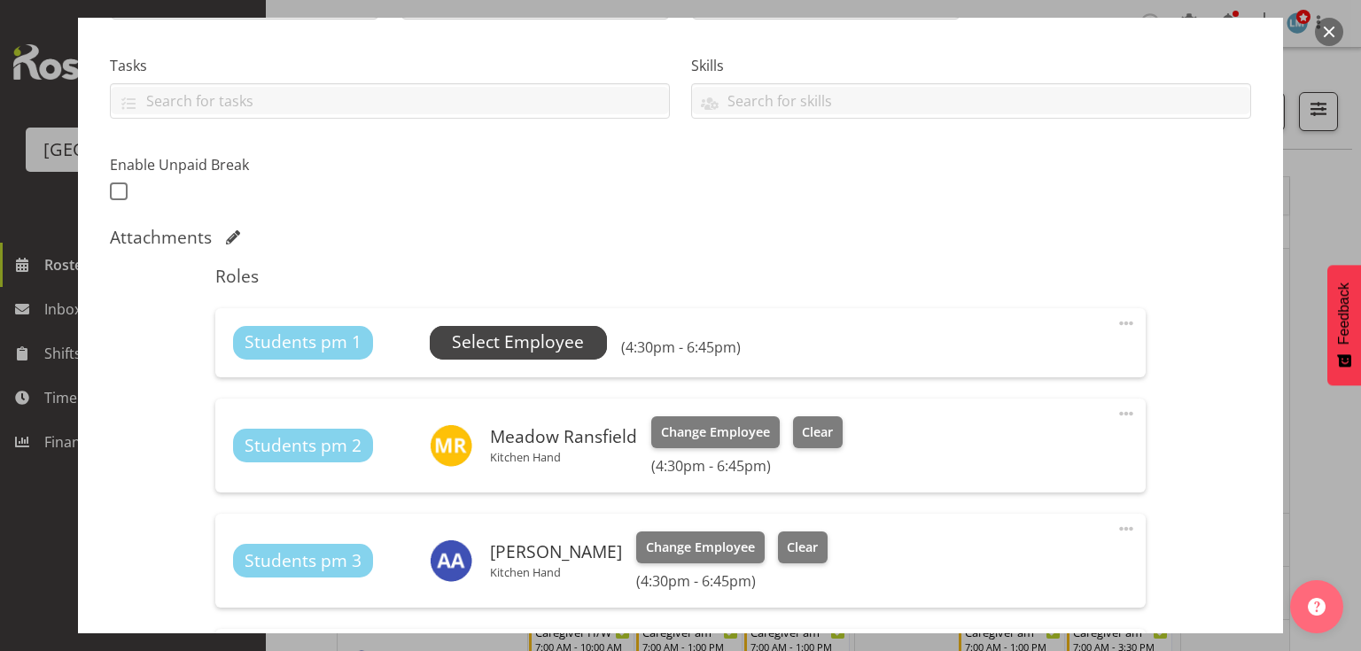
click at [500, 345] on span "Select Employee" at bounding box center [518, 343] width 132 height 26
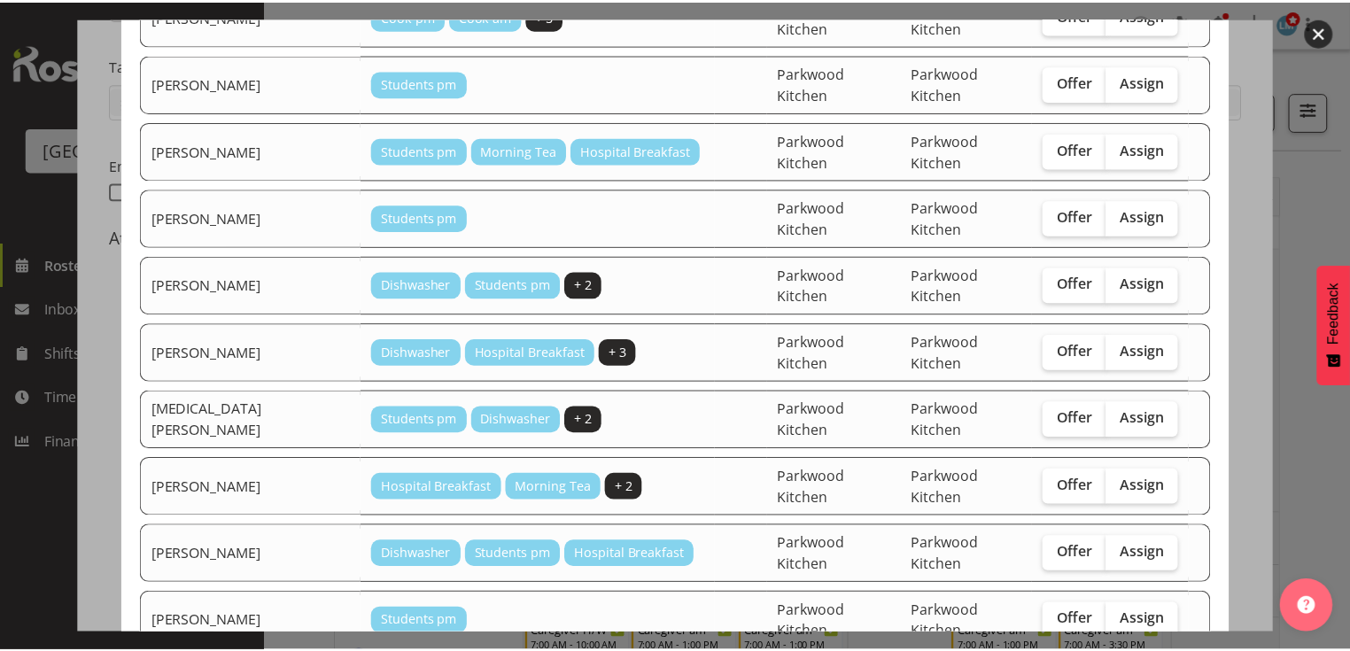
scroll to position [558, 0]
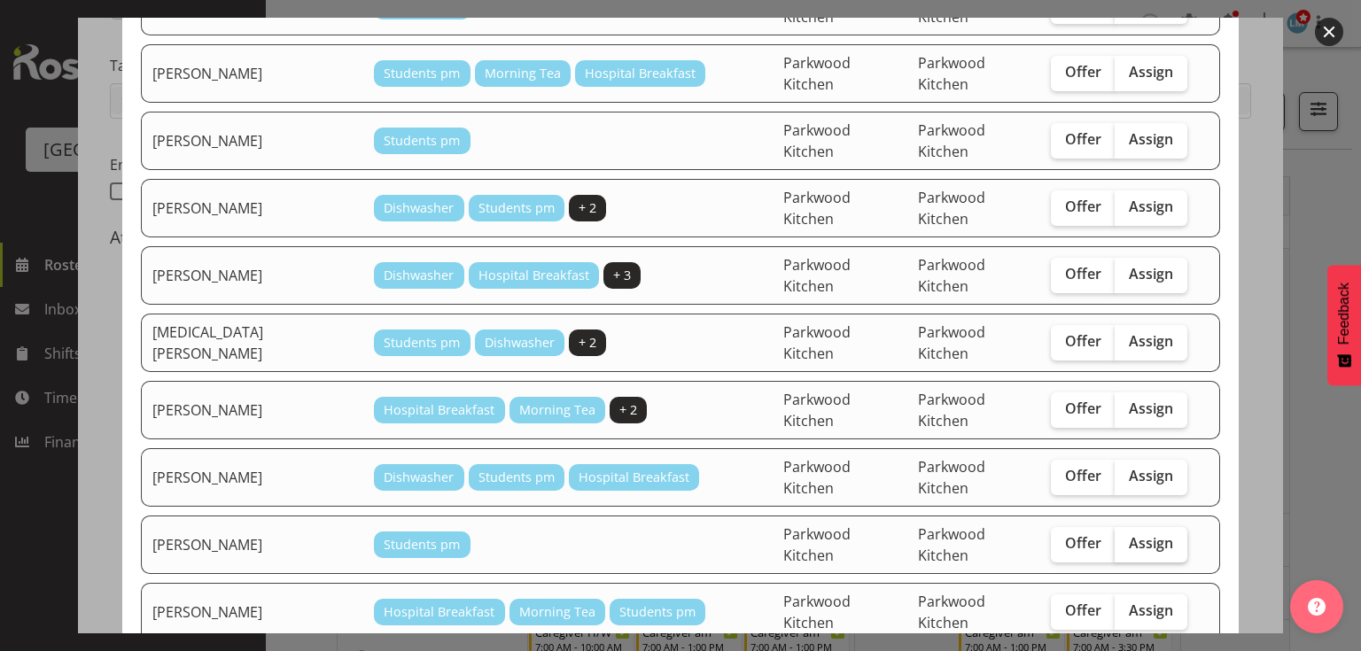
click at [1143, 527] on label "Assign" at bounding box center [1151, 544] width 73 height 35
click at [1126, 538] on input "Assign" at bounding box center [1121, 544] width 12 height 12
checkbox input "true"
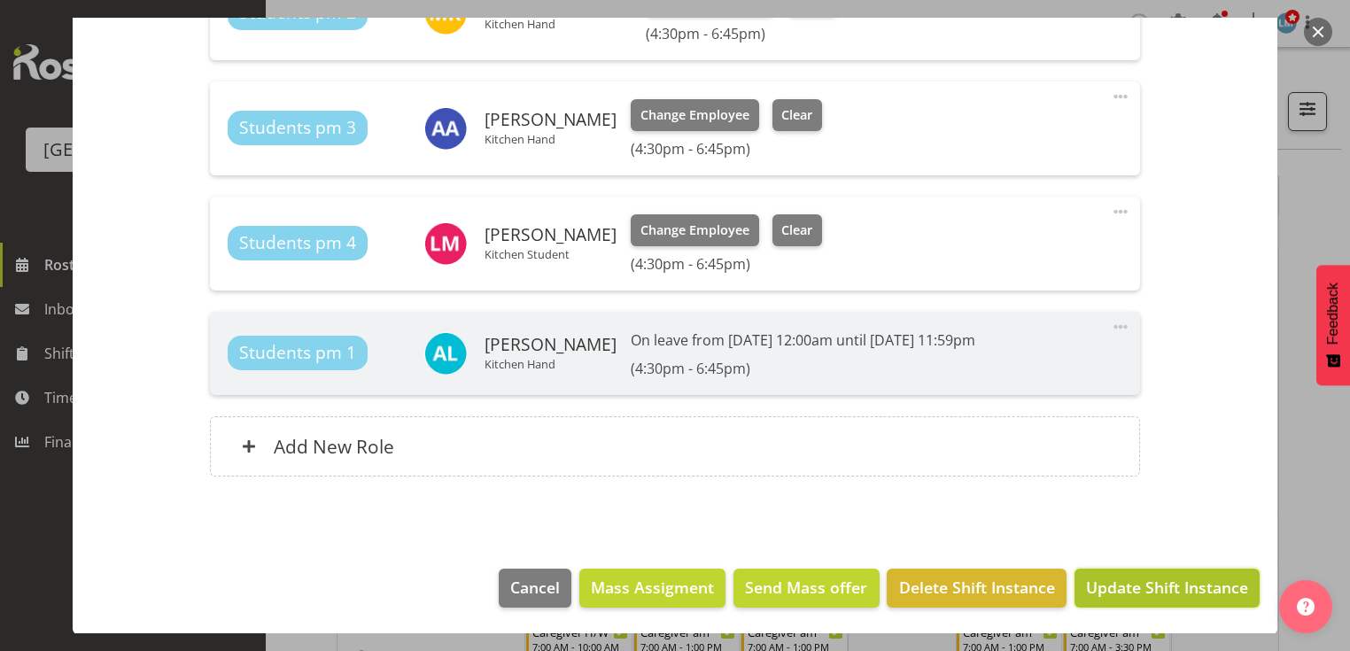
click at [1137, 587] on span "Update Shift Instance" at bounding box center [1167, 587] width 162 height 23
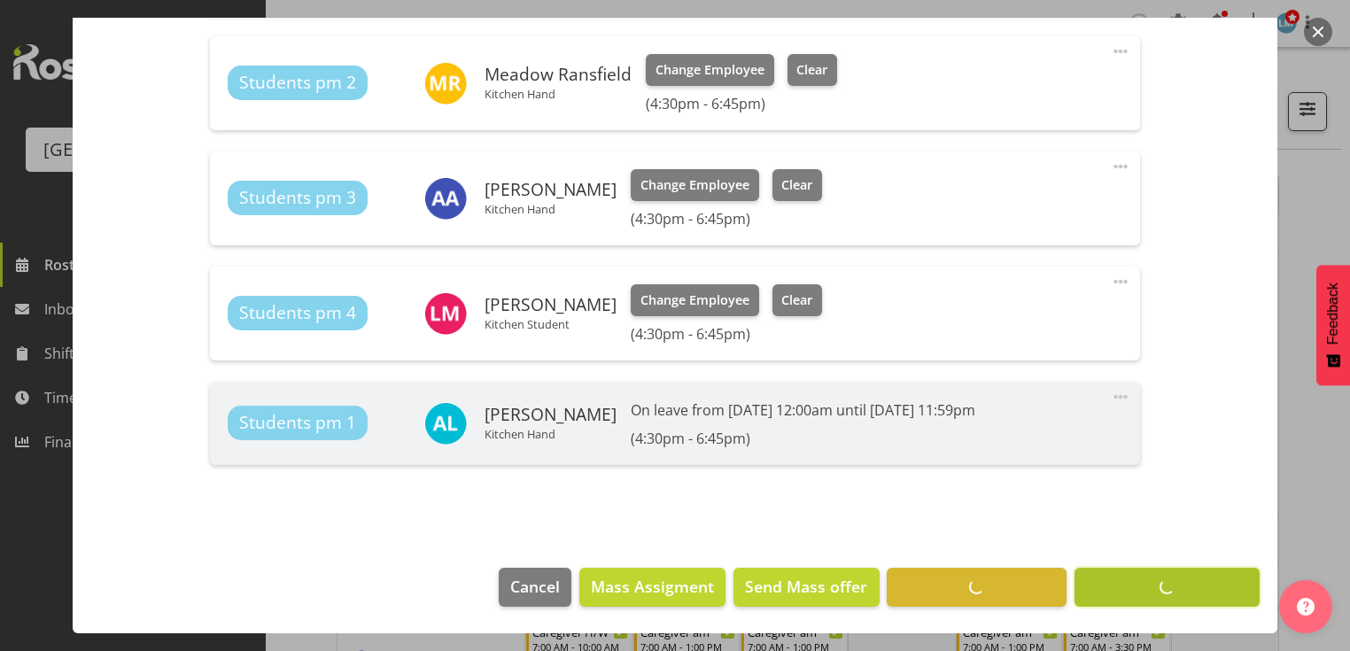
scroll to position [741, 0]
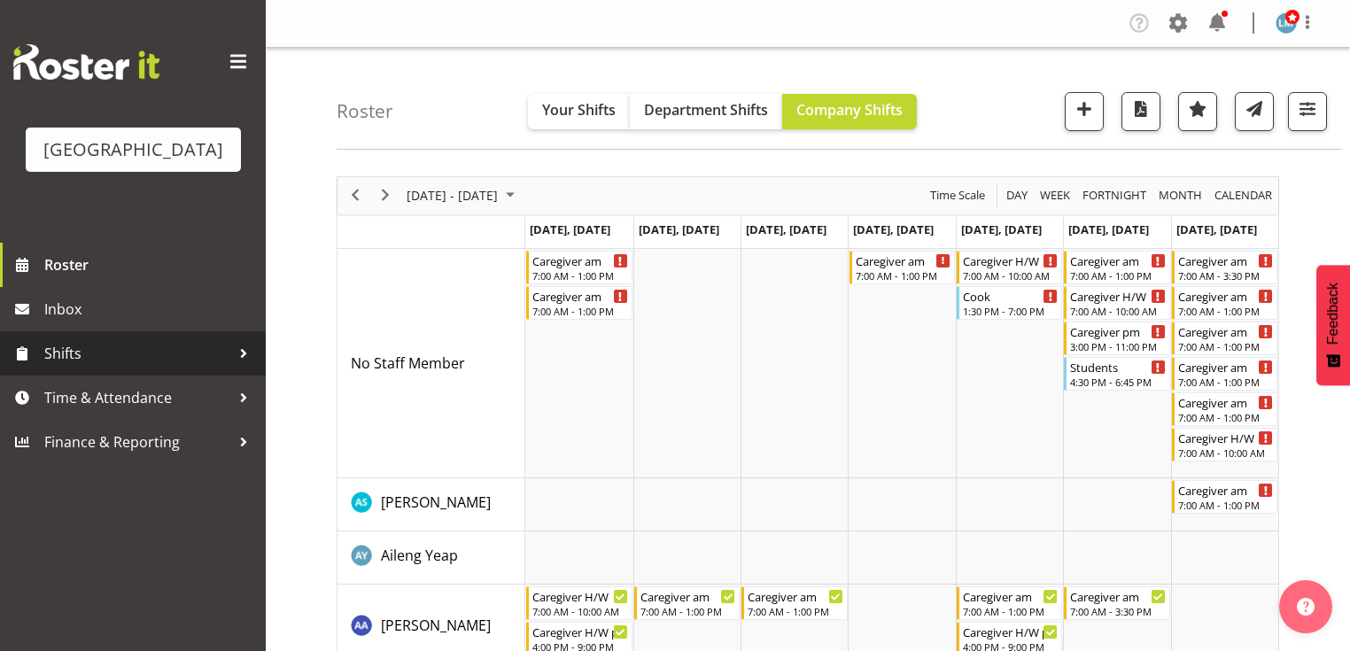
click at [233, 367] on div at bounding box center [243, 353] width 27 height 27
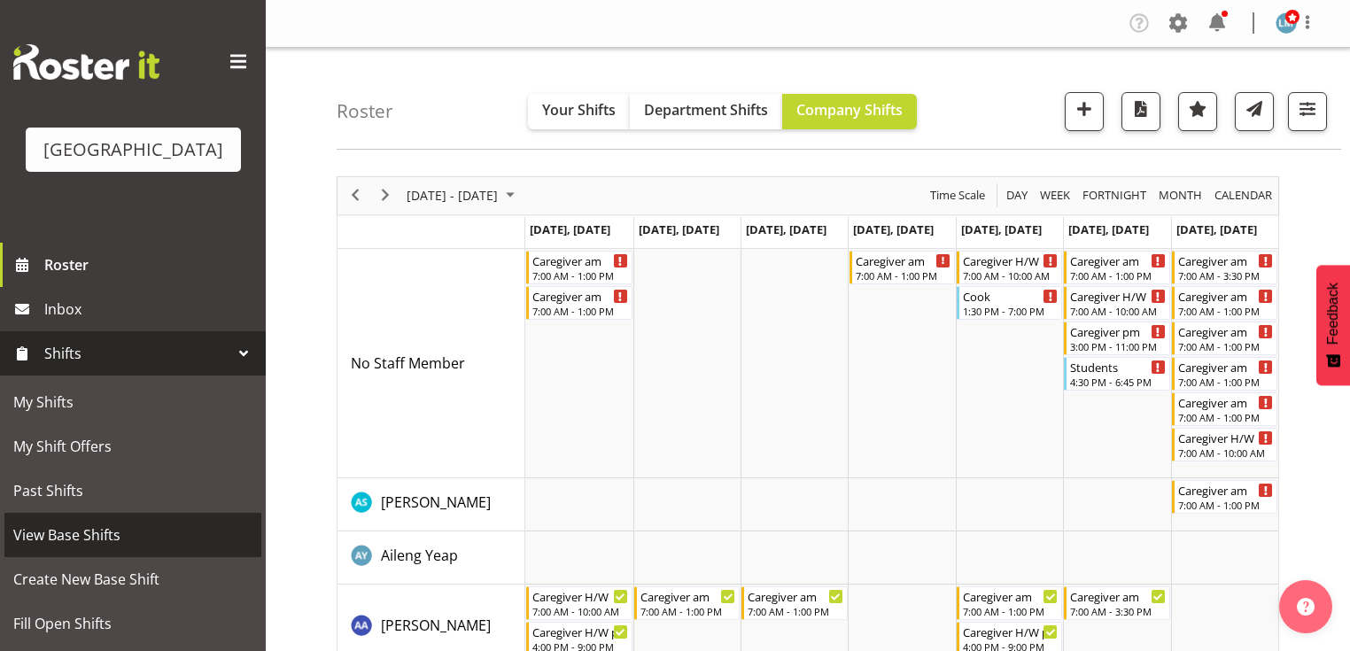
click at [128, 549] on span "View Base Shifts" at bounding box center [132, 535] width 239 height 27
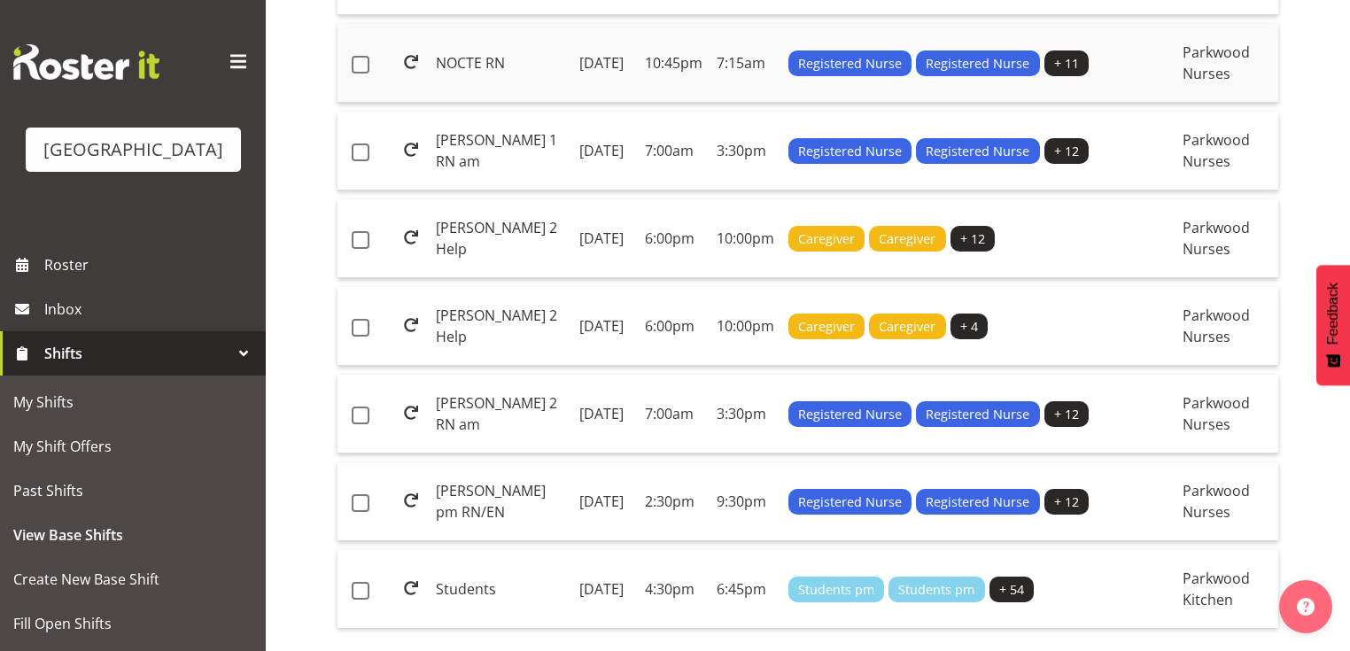
scroll to position [2056, 0]
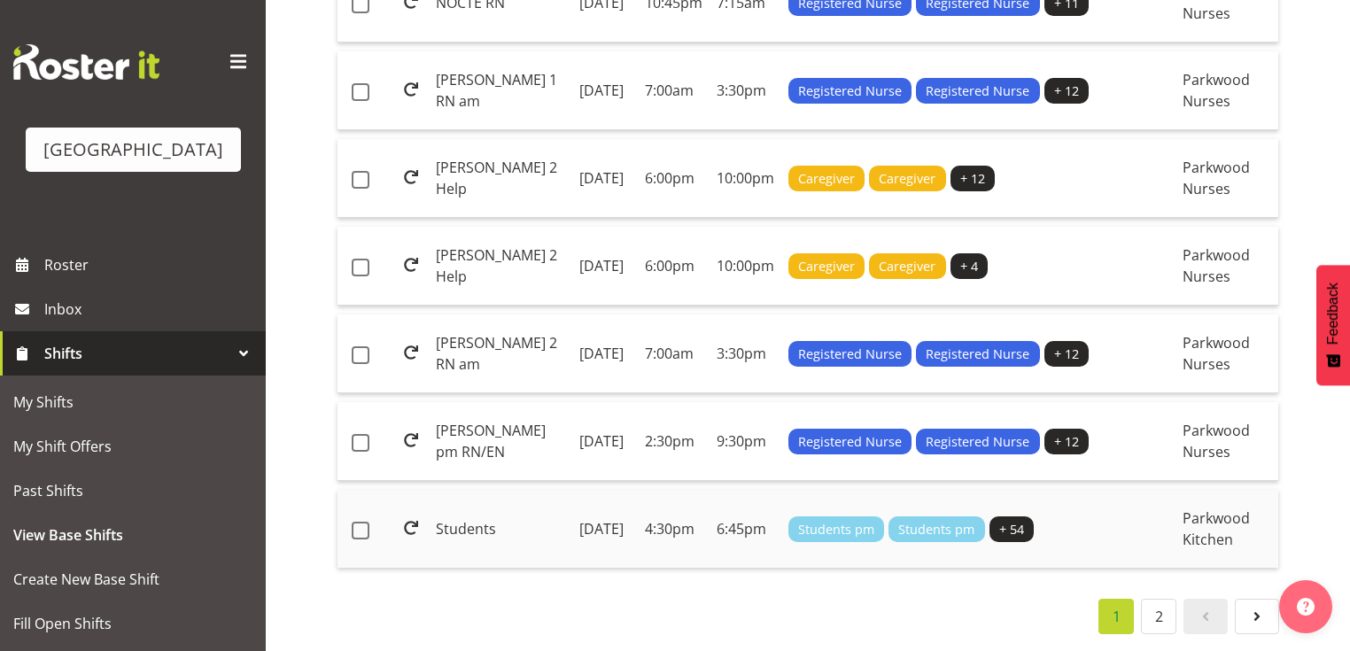
click at [461, 504] on td "Students" at bounding box center [501, 529] width 144 height 78
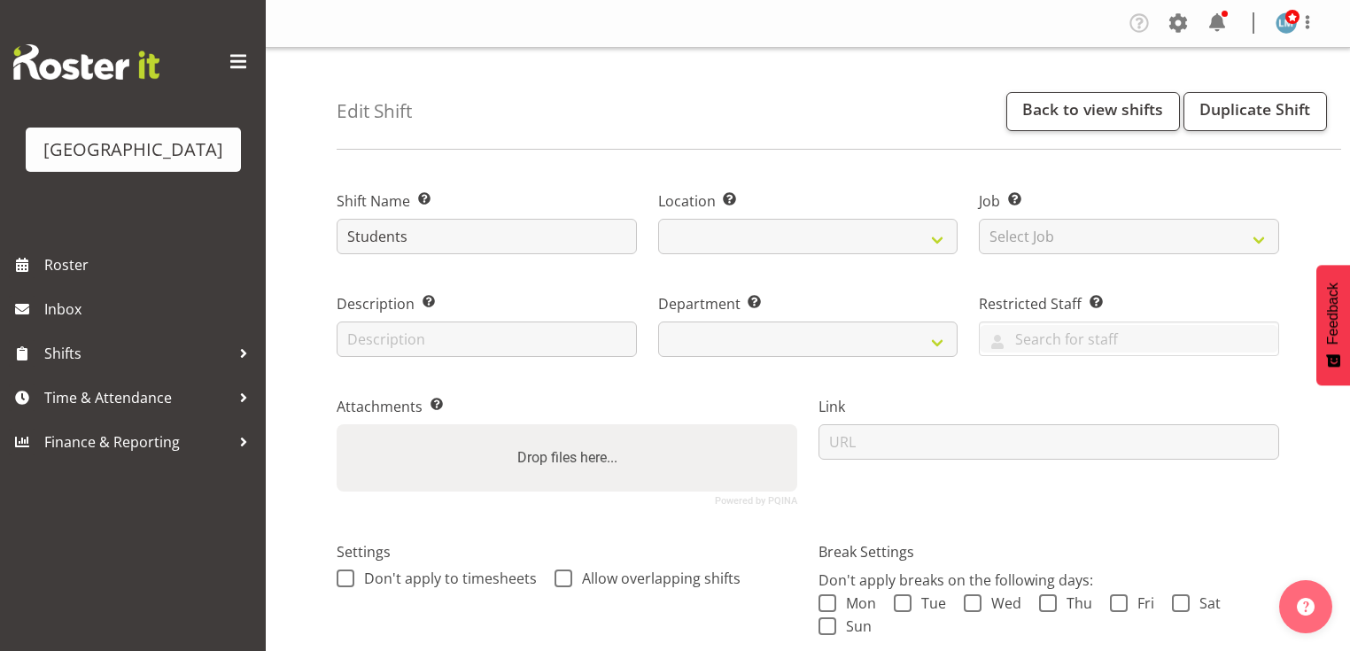
select select
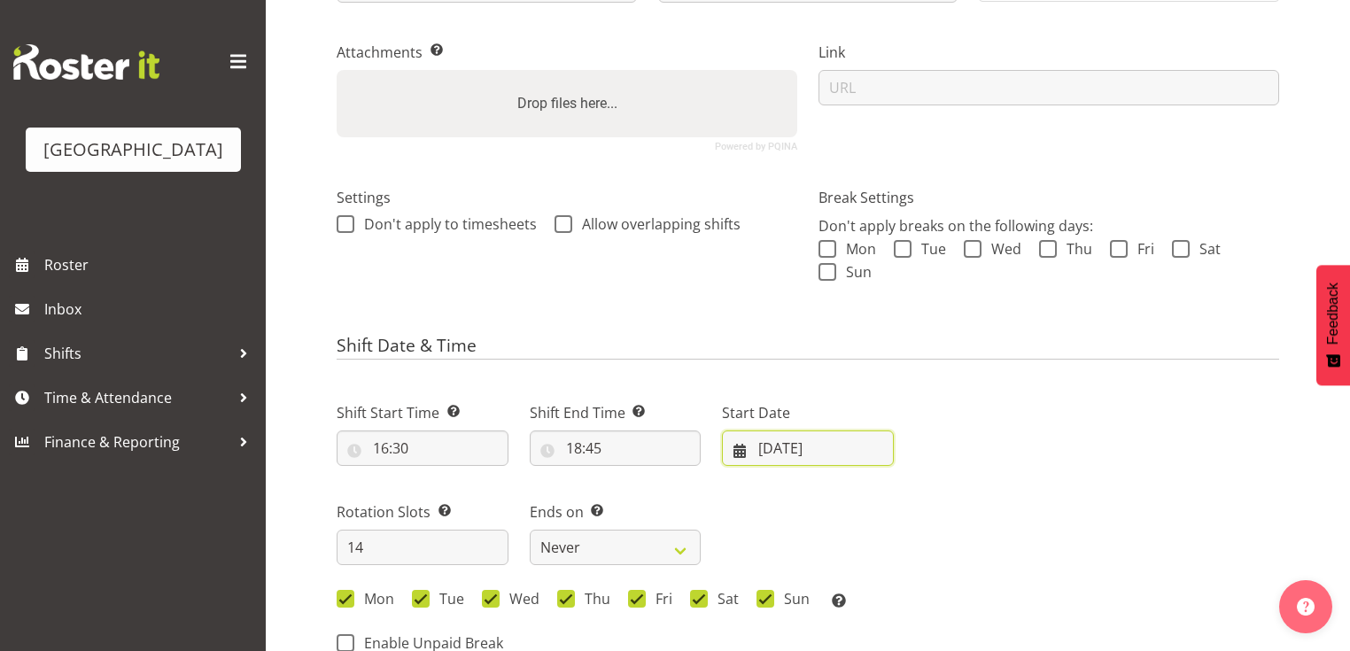
click at [741, 450] on input "01/09/2025" at bounding box center [808, 448] width 172 height 35
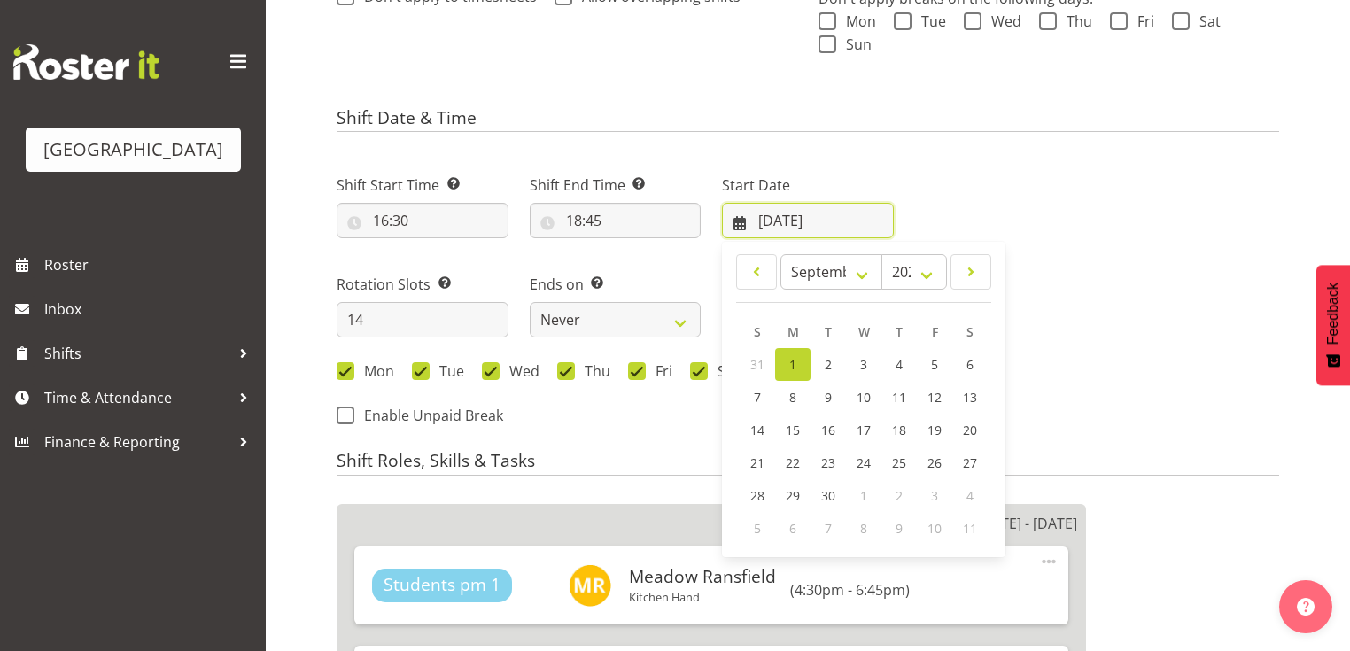
scroll to position [709, 0]
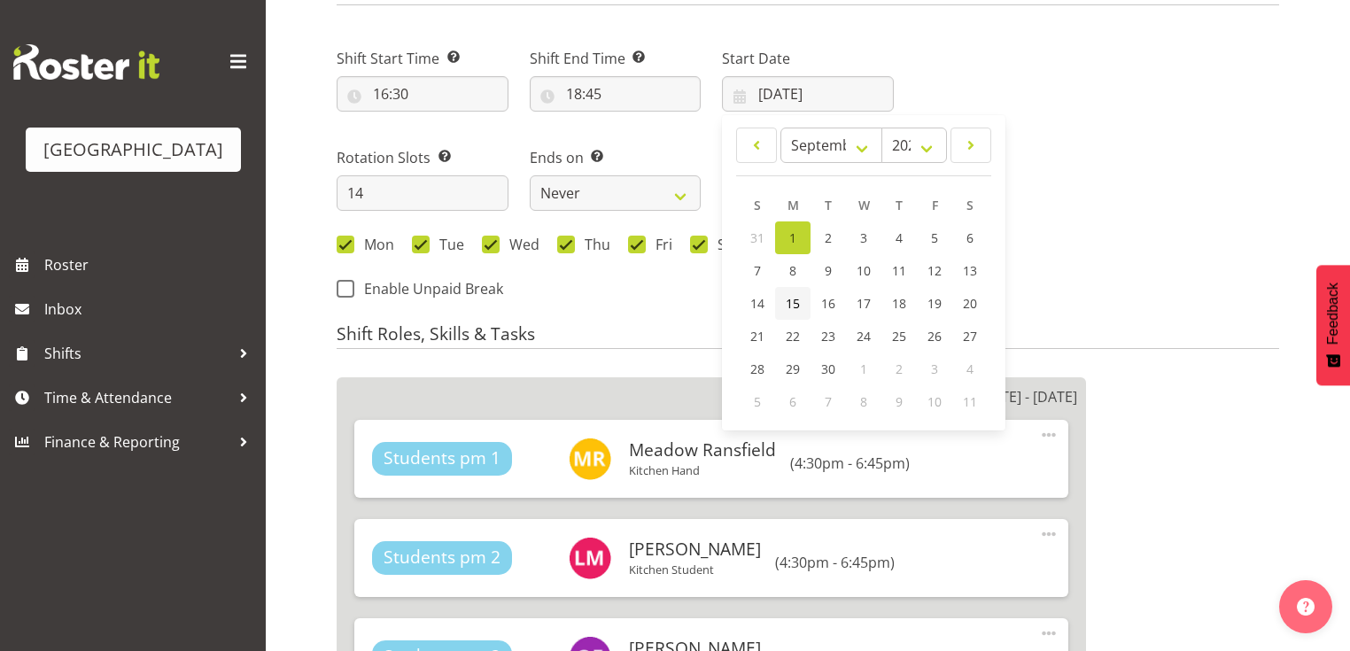
click at [798, 298] on span "15" at bounding box center [793, 303] width 14 height 17
type input "15/09/2025"
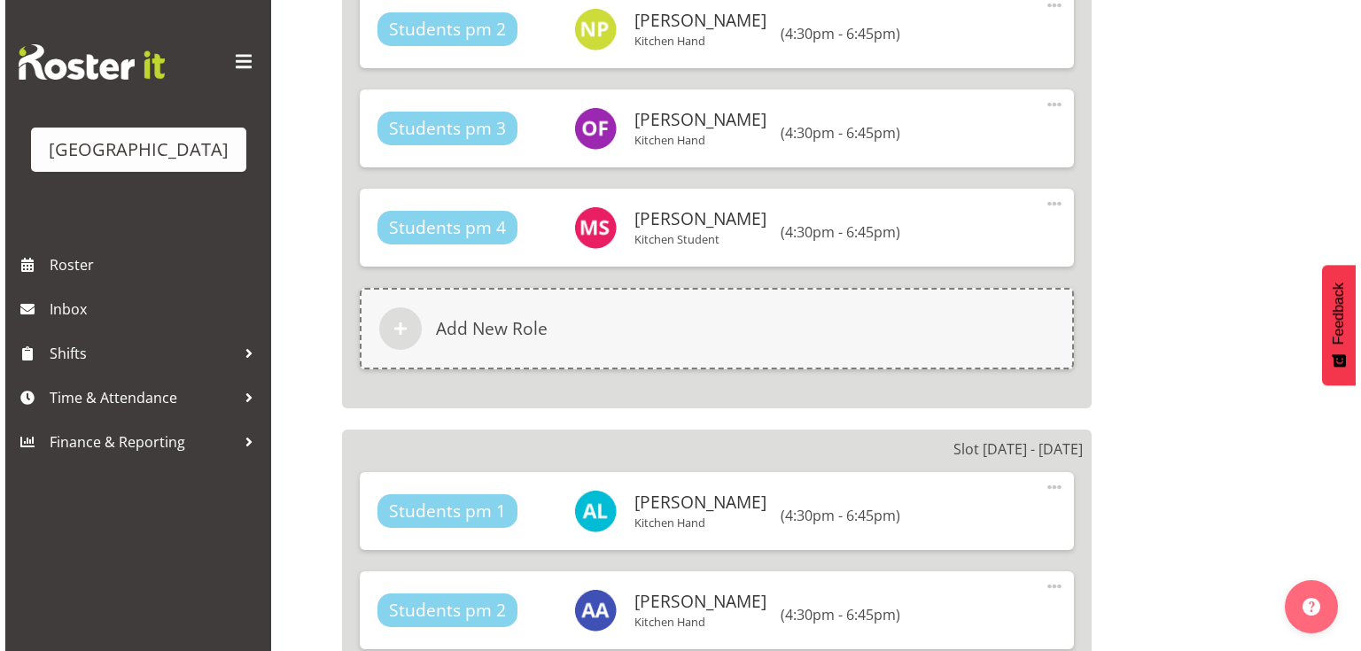
scroll to position [3828, 0]
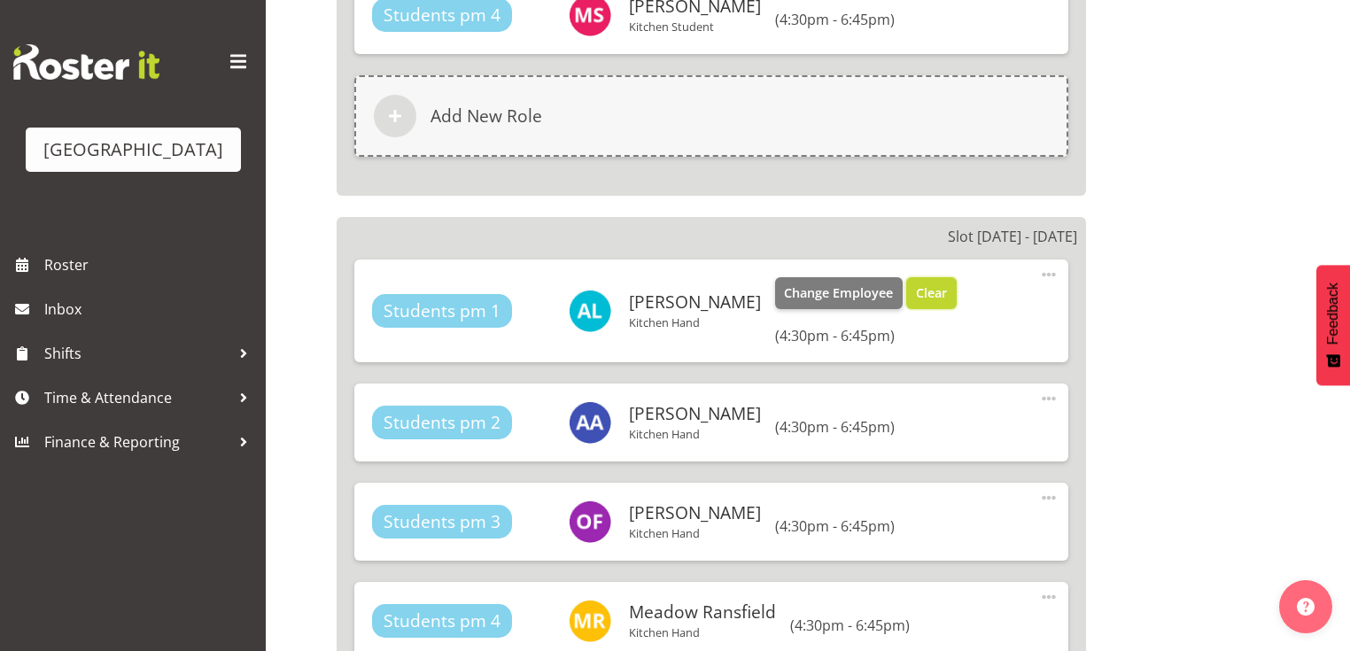
click at [916, 284] on span "Clear" at bounding box center [931, 293] width 31 height 19
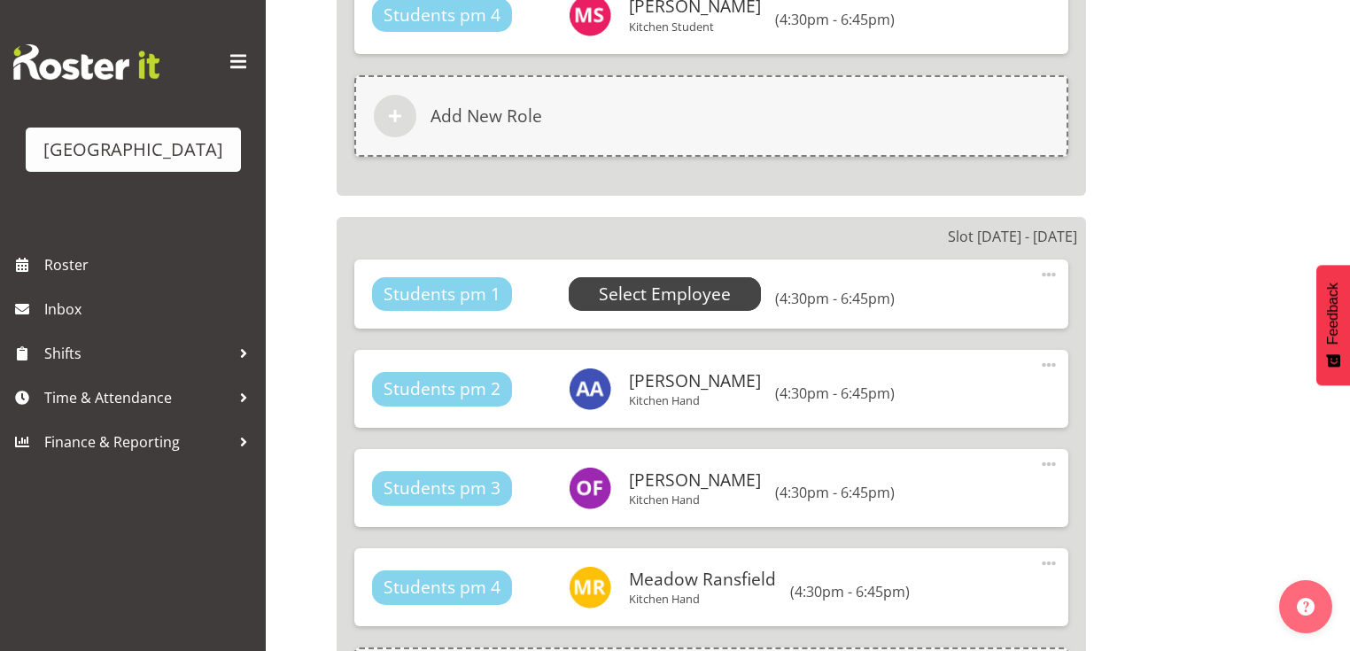
click at [663, 282] on span "Select Employee" at bounding box center [665, 295] width 132 height 26
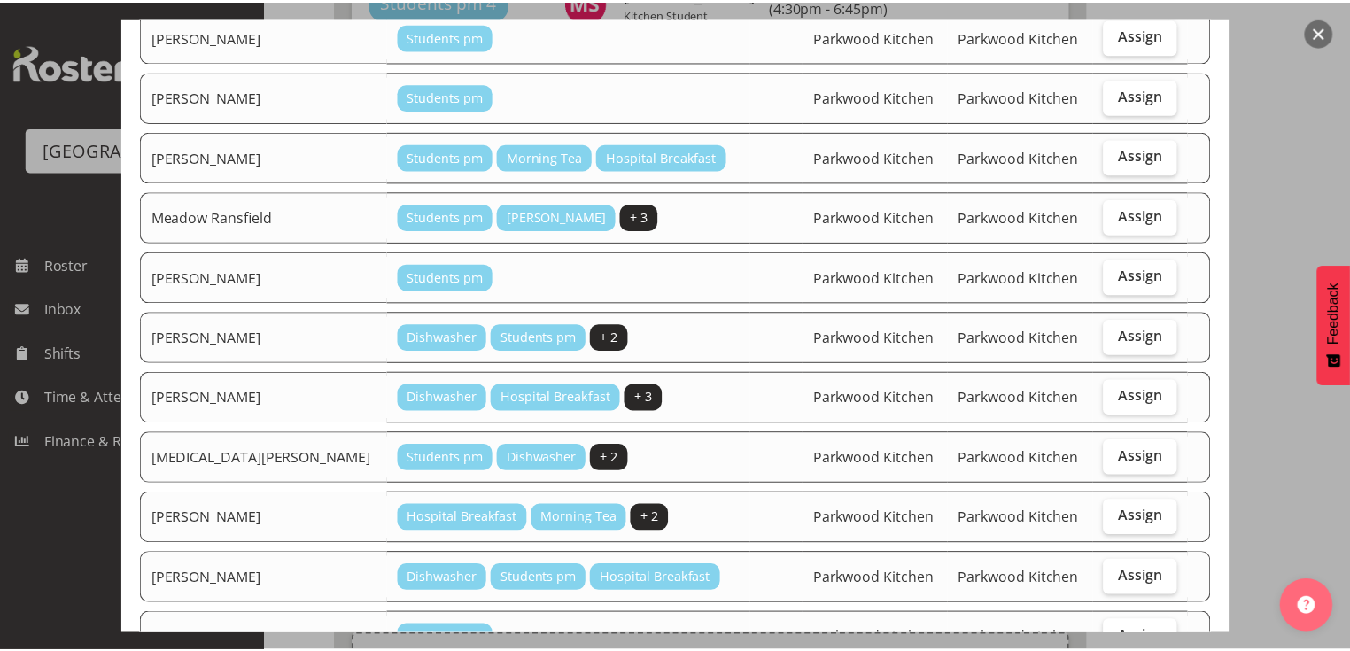
scroll to position [780, 0]
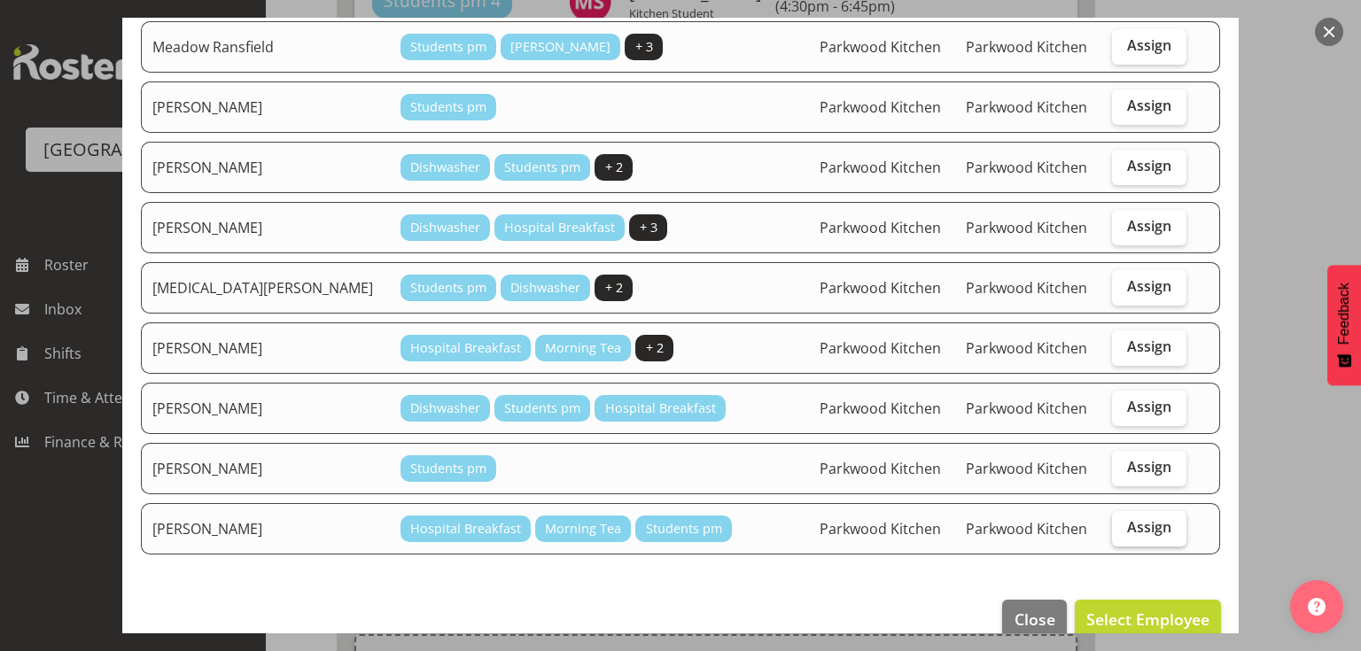
click at [1131, 518] on span "Assign" at bounding box center [1149, 527] width 44 height 18
click at [1124, 522] on input "Assign" at bounding box center [1118, 528] width 12 height 12
checkbox input "true"
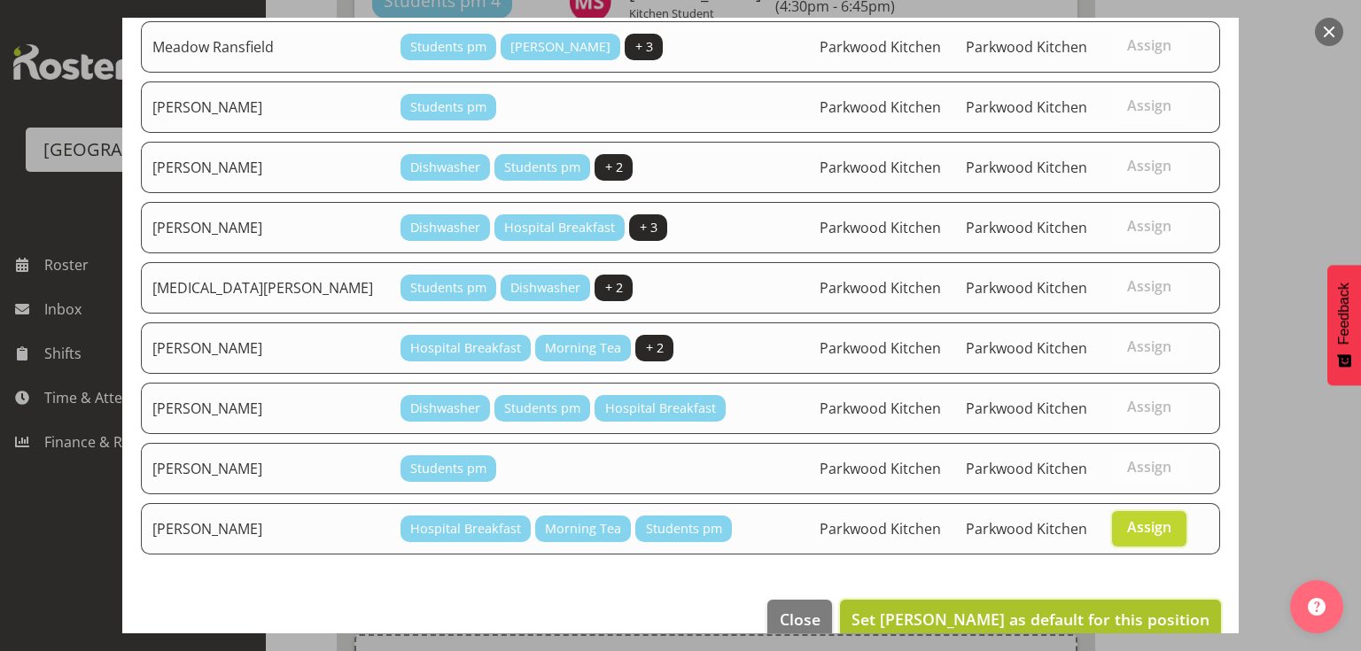
click at [1065, 609] on span "Set Theo Moore as default for this position" at bounding box center [1031, 619] width 358 height 21
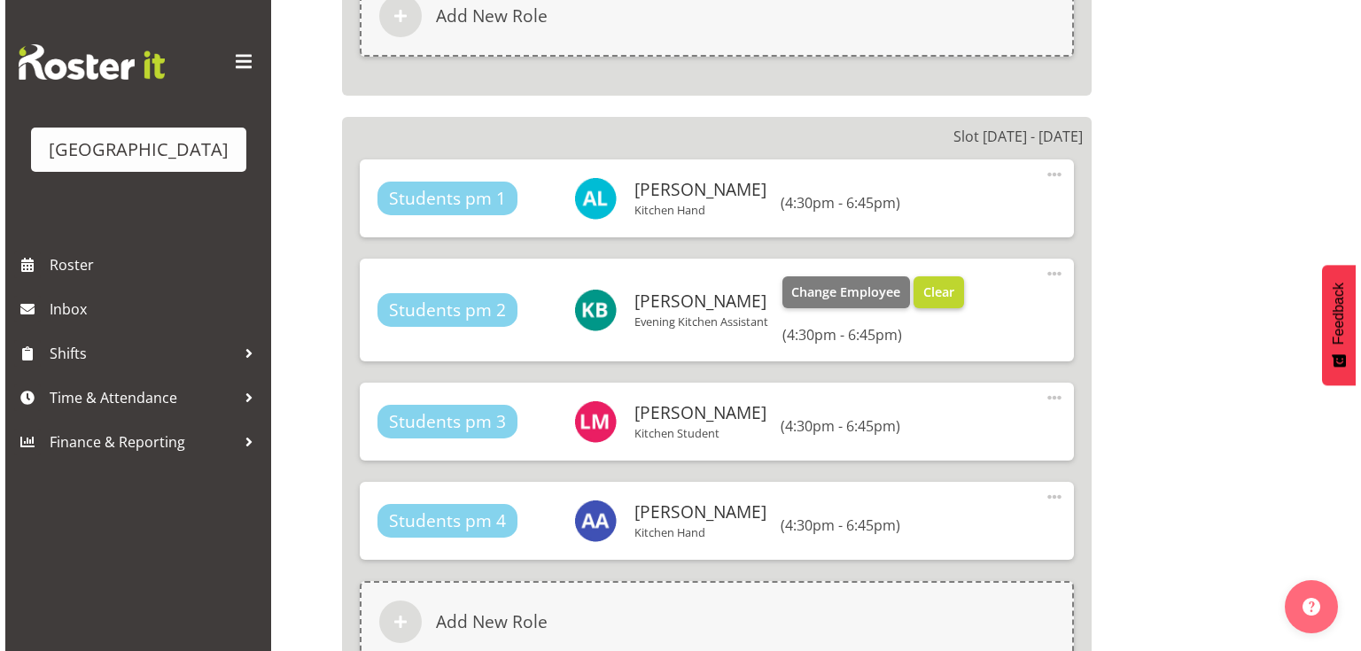
scroll to position [4512, 0]
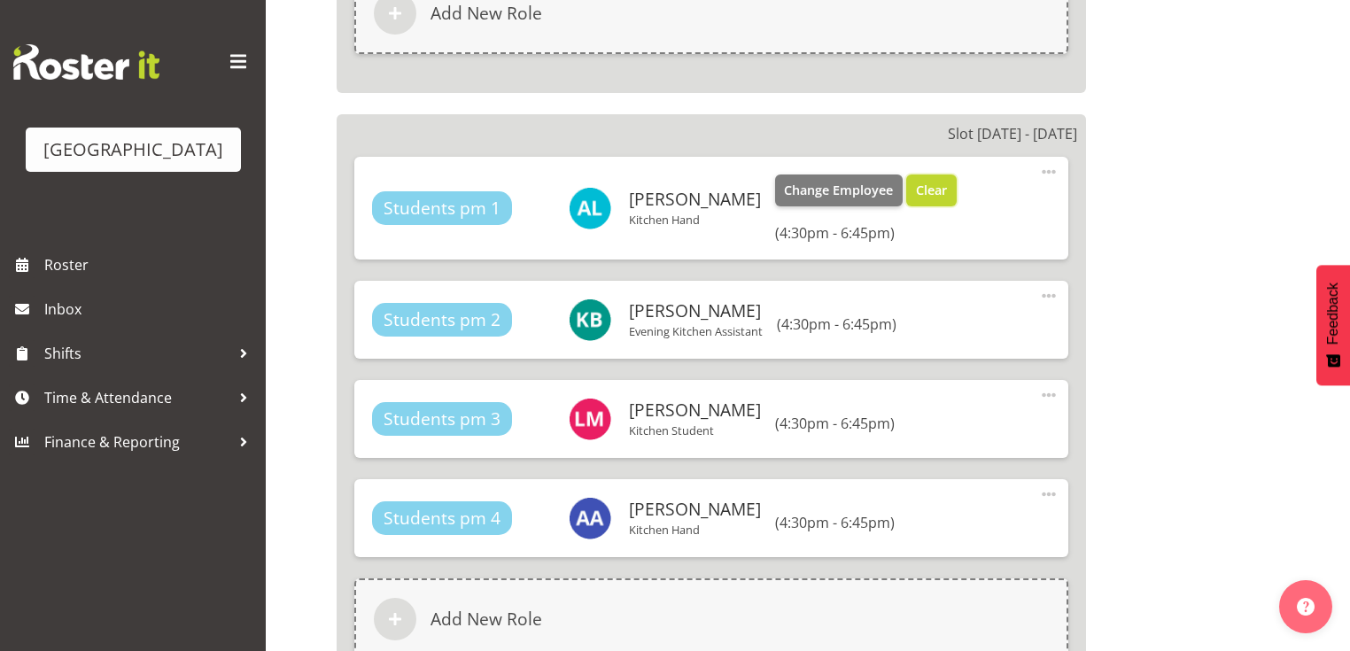
click at [916, 181] on span "Clear" at bounding box center [931, 190] width 31 height 19
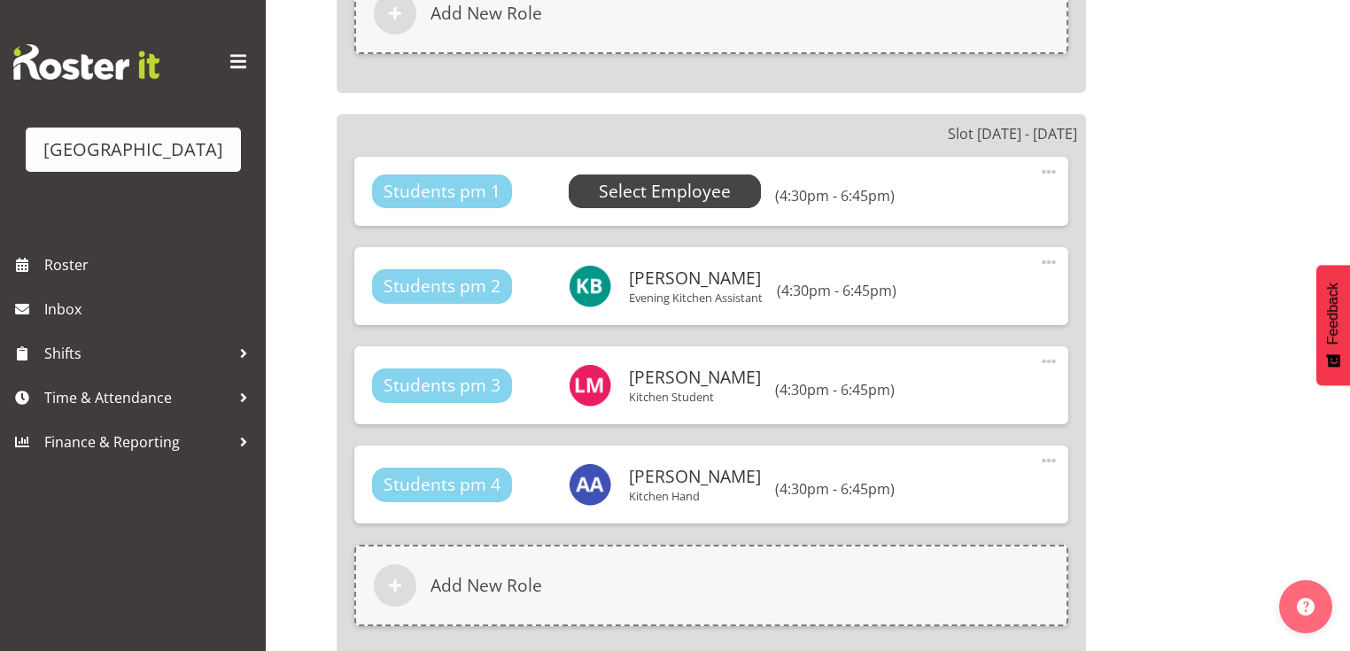
click at [665, 179] on span "Select Employee" at bounding box center [665, 192] width 132 height 26
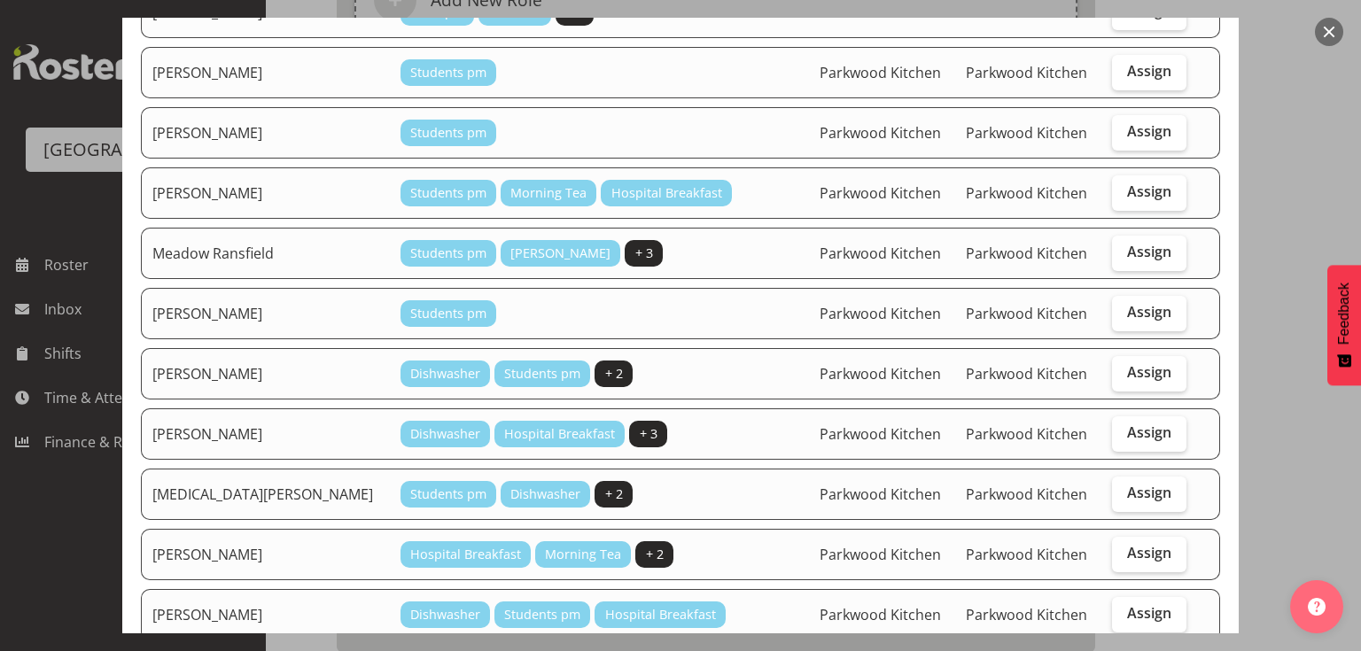
scroll to position [709, 0]
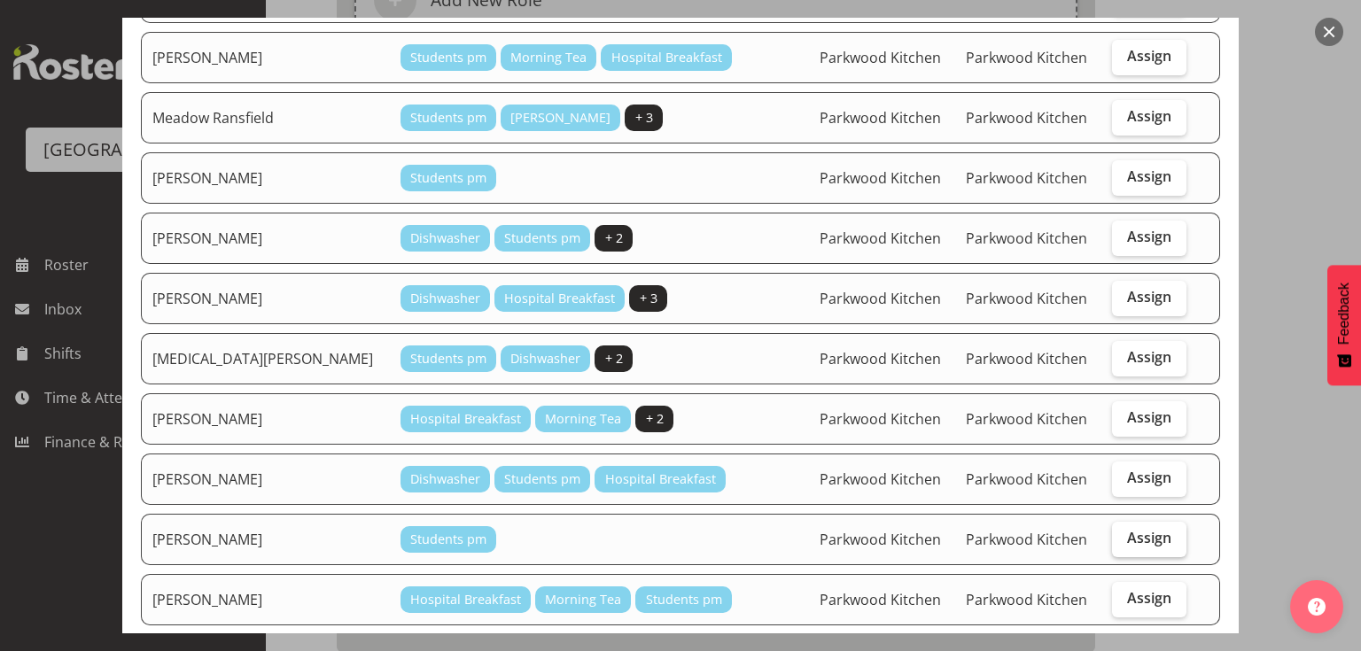
click at [1131, 522] on label "Assign" at bounding box center [1149, 539] width 75 height 35
click at [1124, 533] on input "Assign" at bounding box center [1118, 539] width 12 height 12
checkbox input "true"
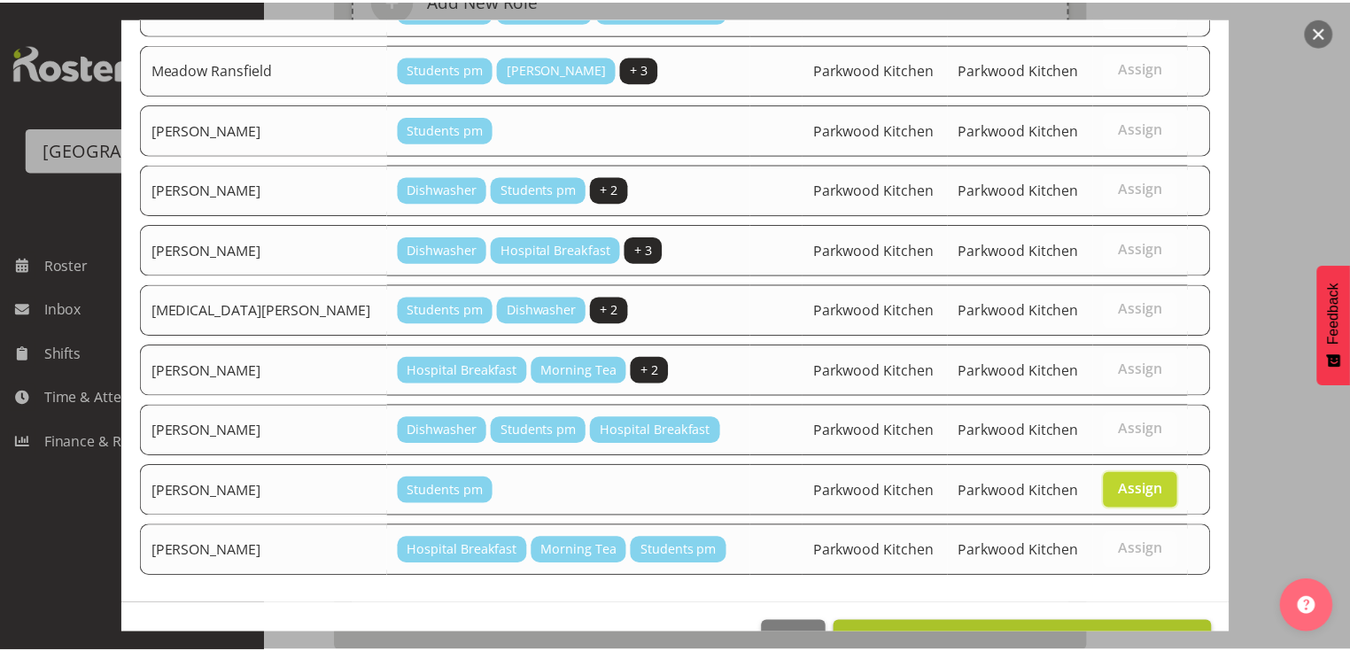
scroll to position [797, 0]
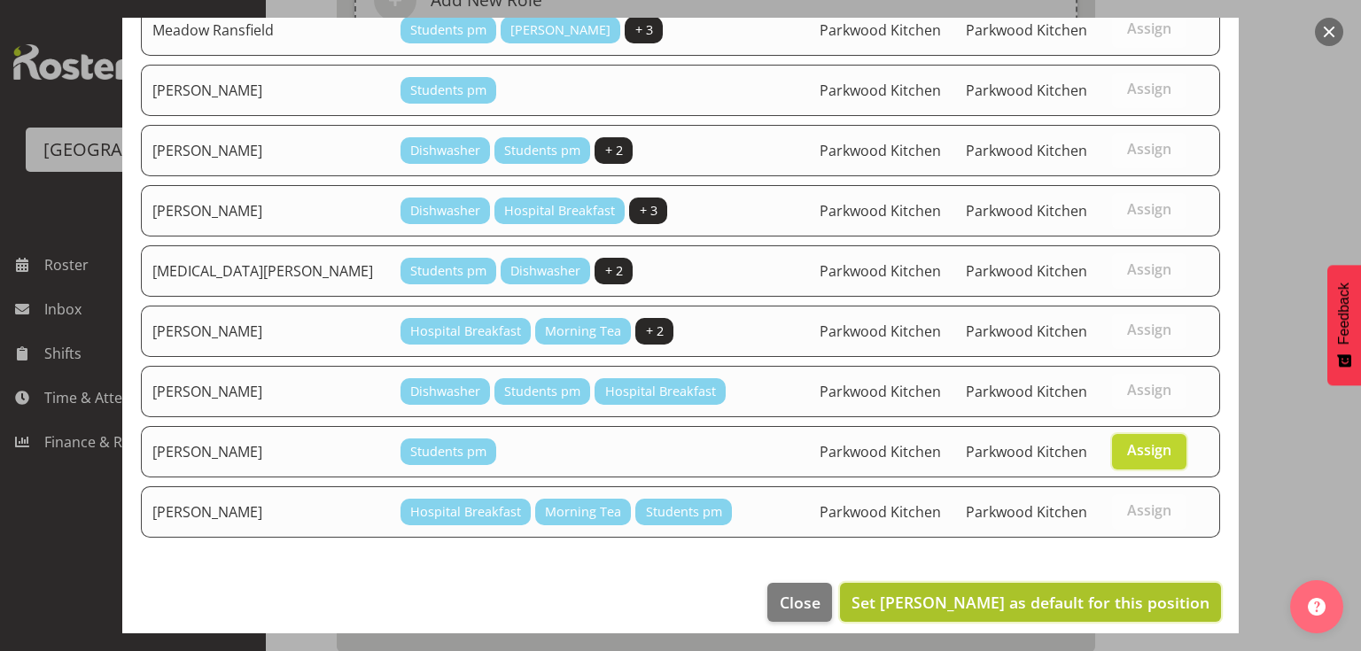
click at [995, 592] on span "Set Sophia Stephenson as default for this position" at bounding box center [1031, 602] width 358 height 21
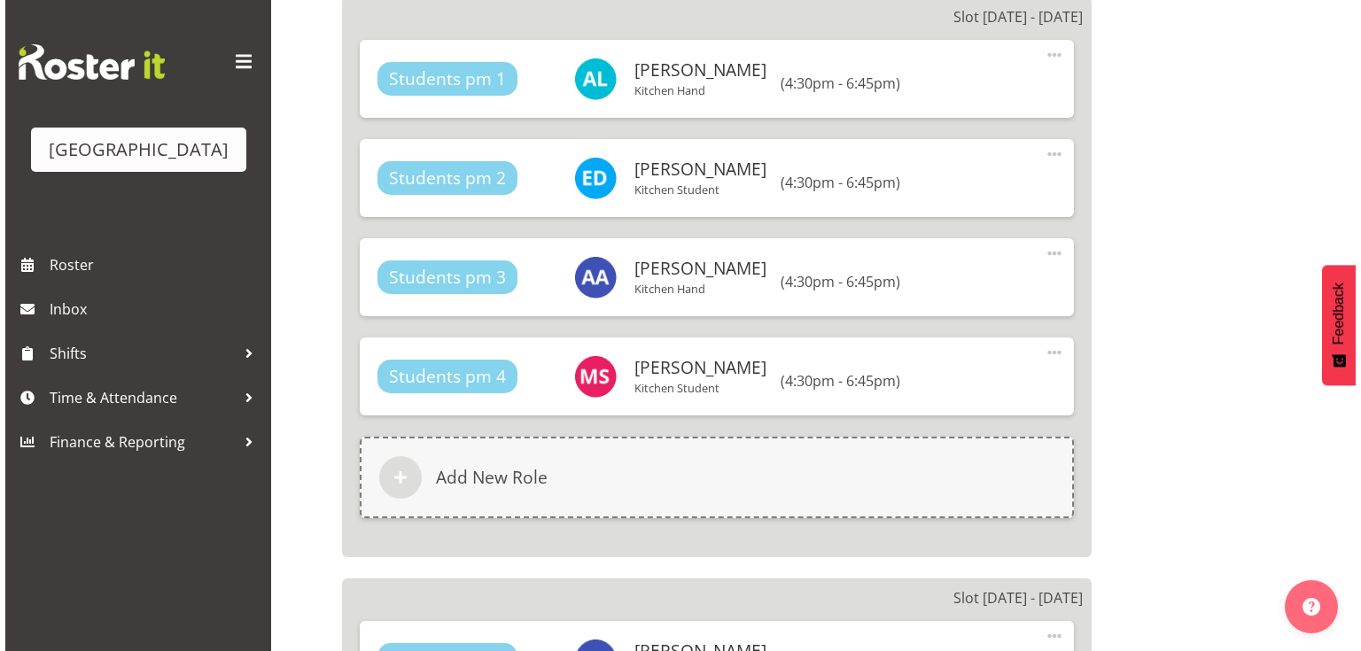
scroll to position [6827, 0]
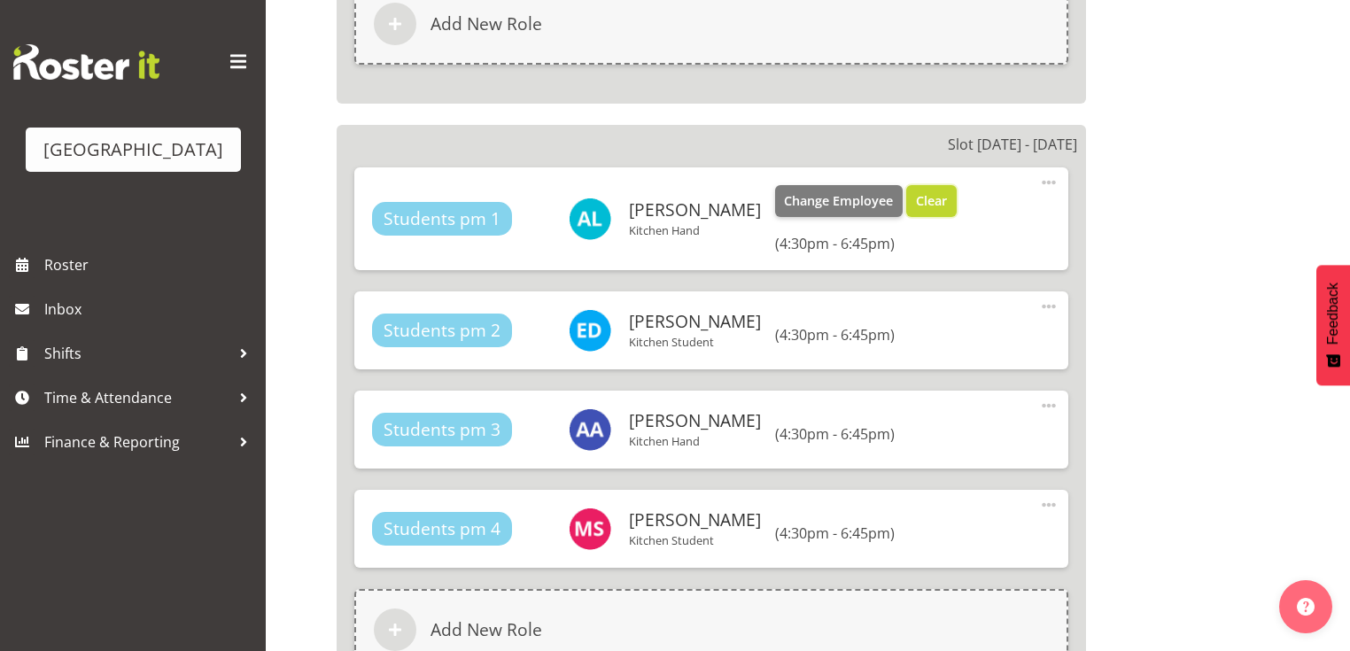
click at [916, 191] on span "Clear" at bounding box center [931, 200] width 31 height 19
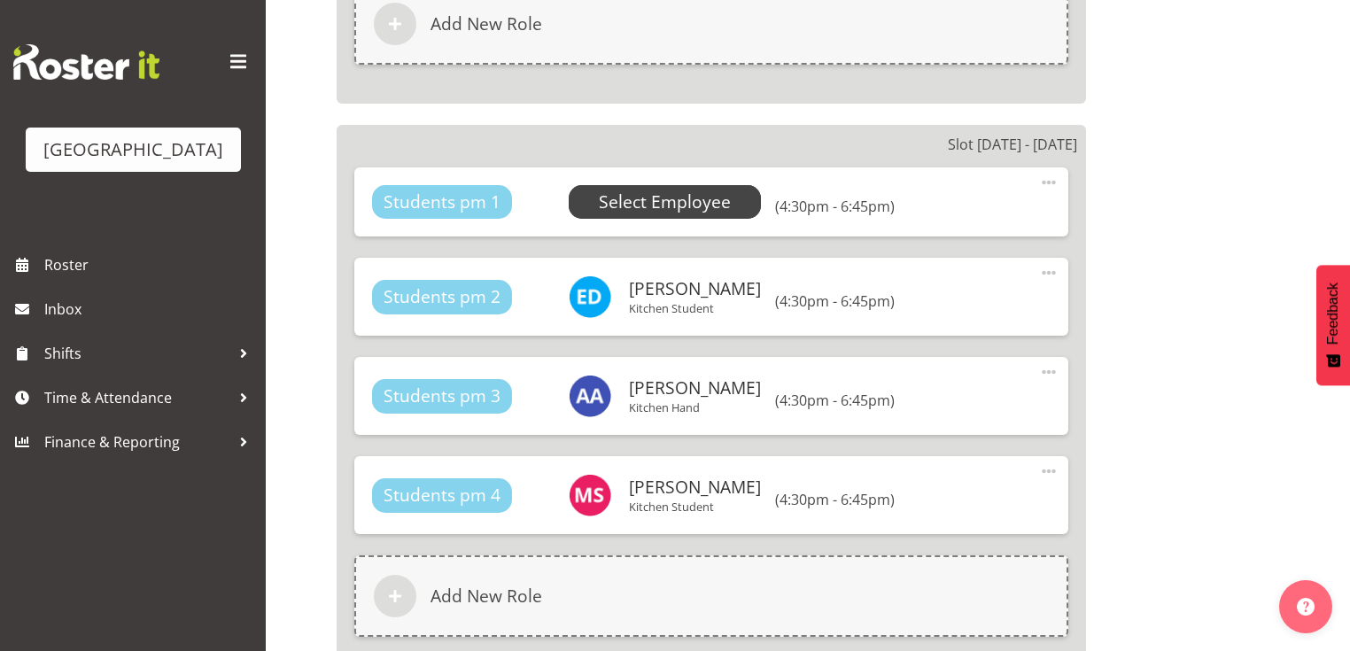
click at [635, 190] on span "Select Employee" at bounding box center [665, 203] width 132 height 26
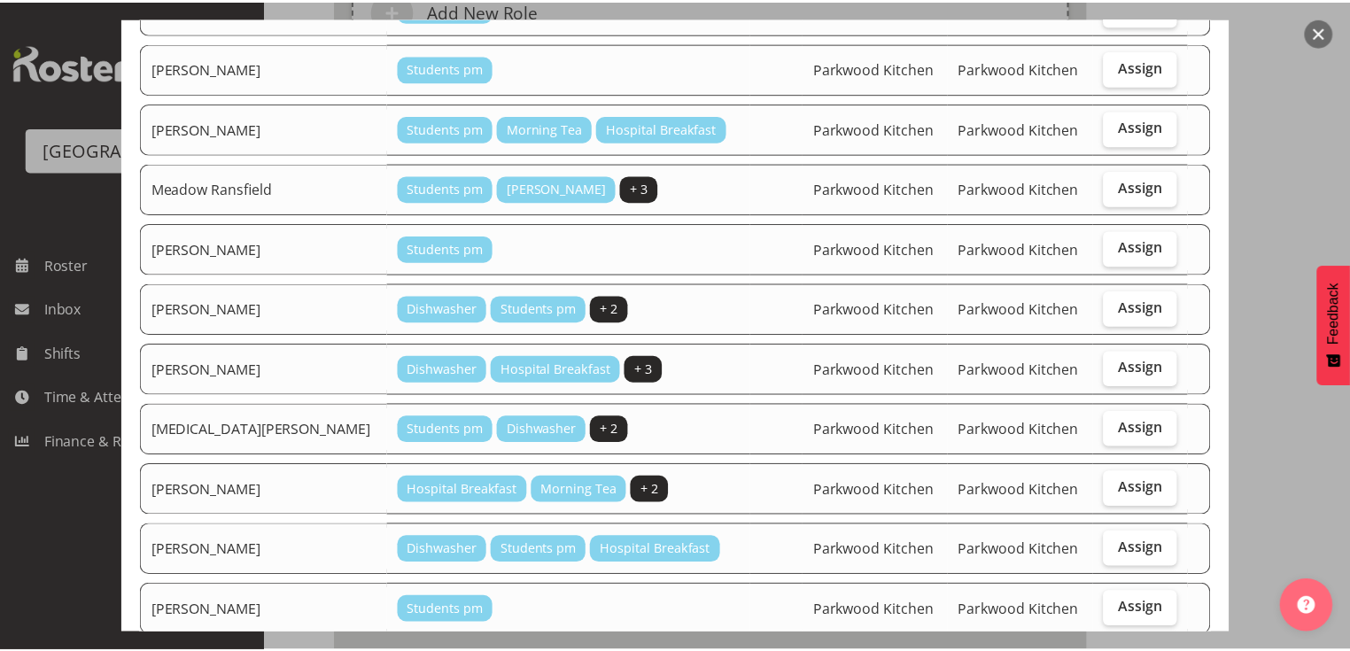
scroll to position [797, 0]
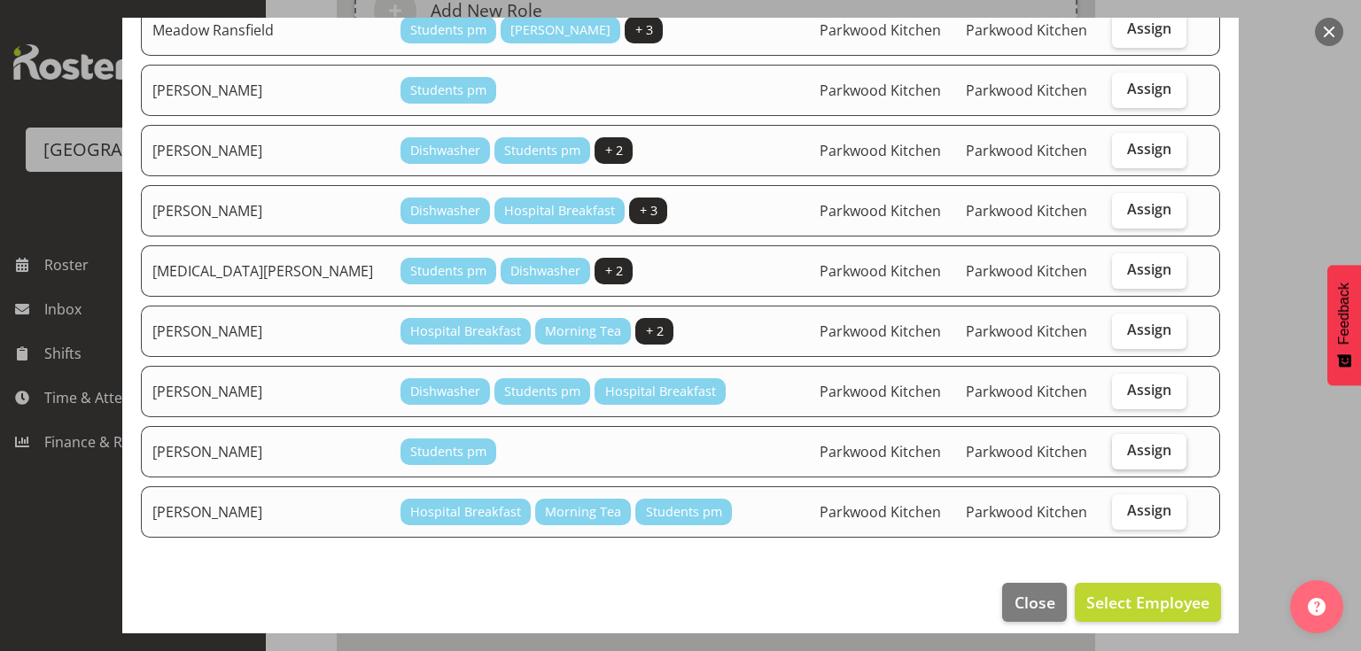
click at [1112, 434] on label "Assign" at bounding box center [1149, 451] width 75 height 35
click at [1112, 445] on input "Assign" at bounding box center [1118, 451] width 12 height 12
checkbox input "true"
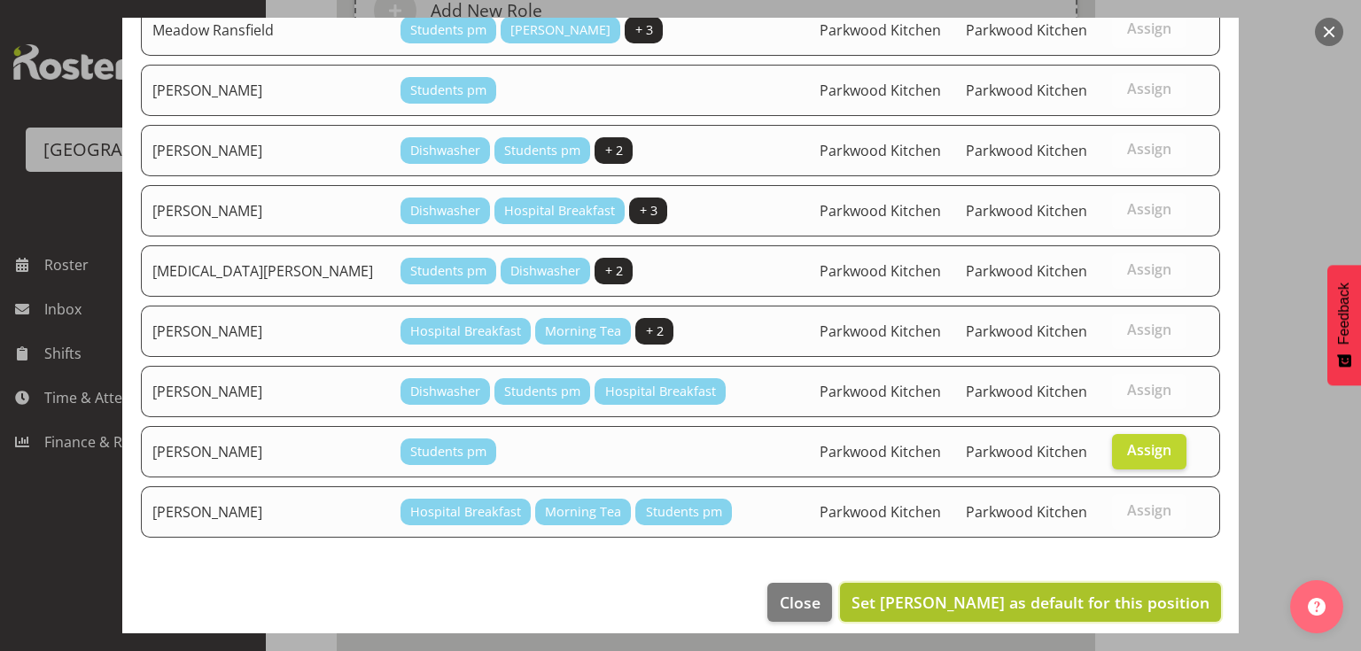
click at [1114, 592] on span "Set Sophia Stephenson as default for this position" at bounding box center [1031, 602] width 358 height 21
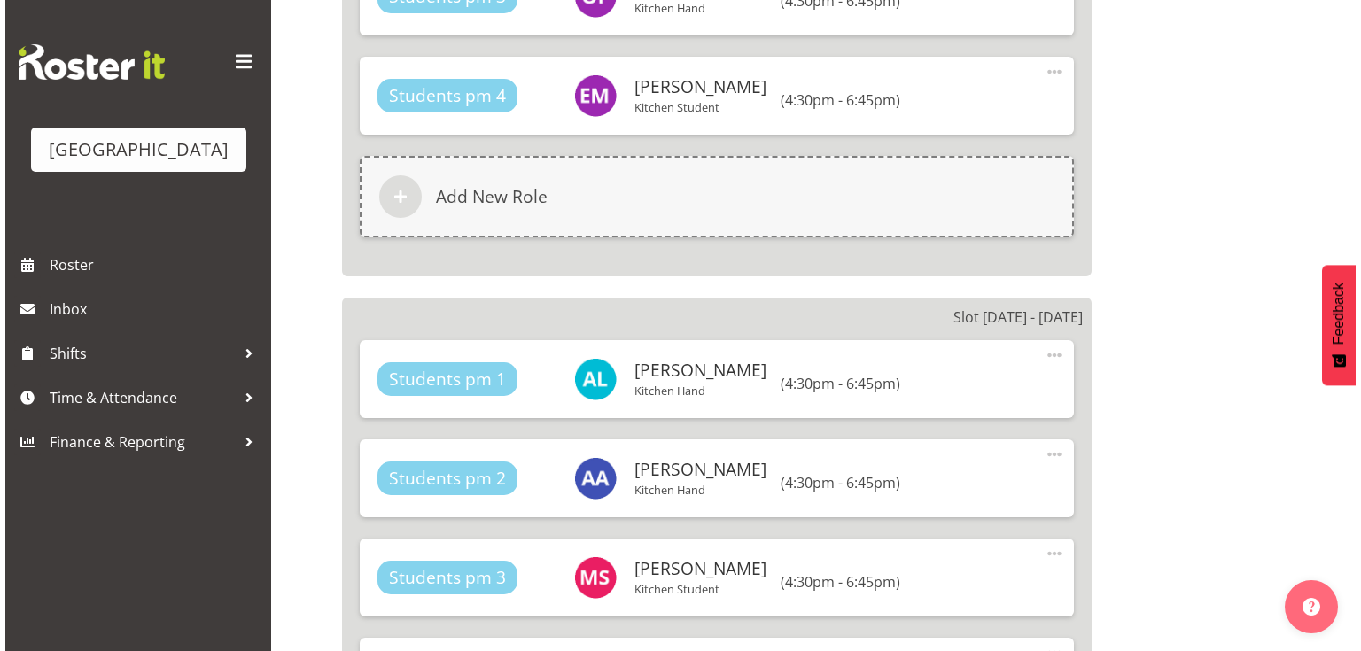
scroll to position [7819, 0]
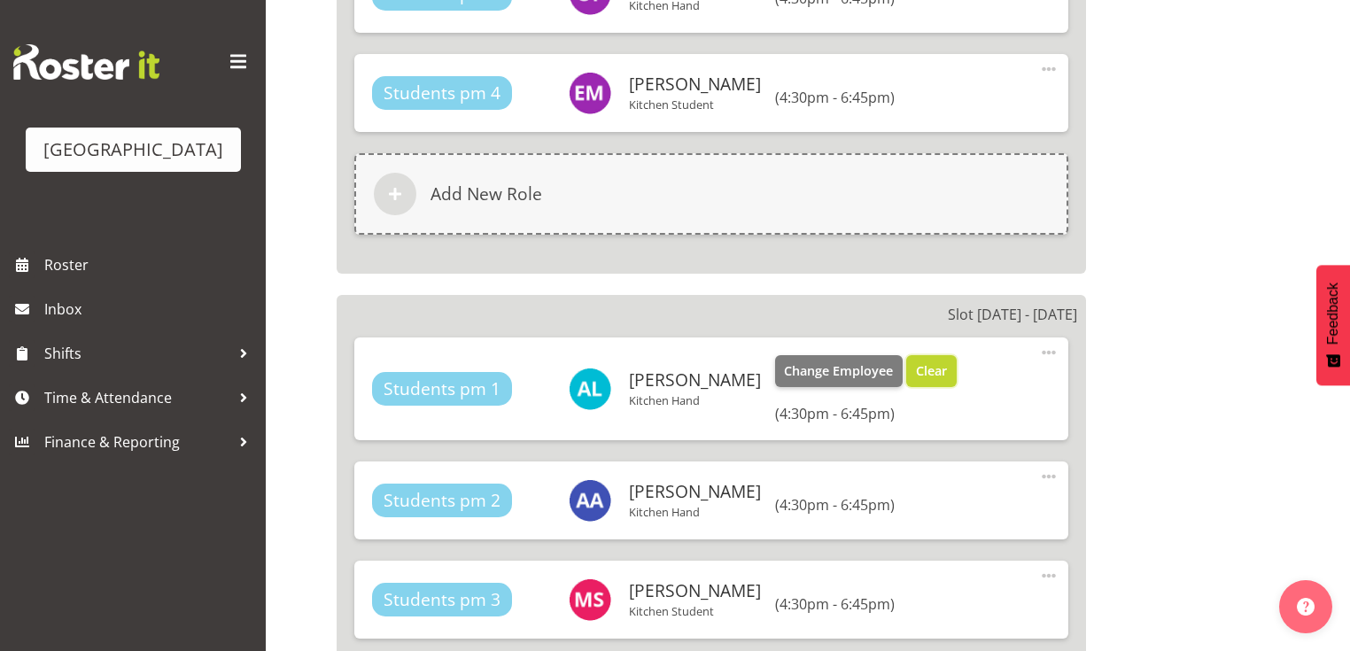
click at [916, 362] on span "Clear" at bounding box center [931, 371] width 31 height 19
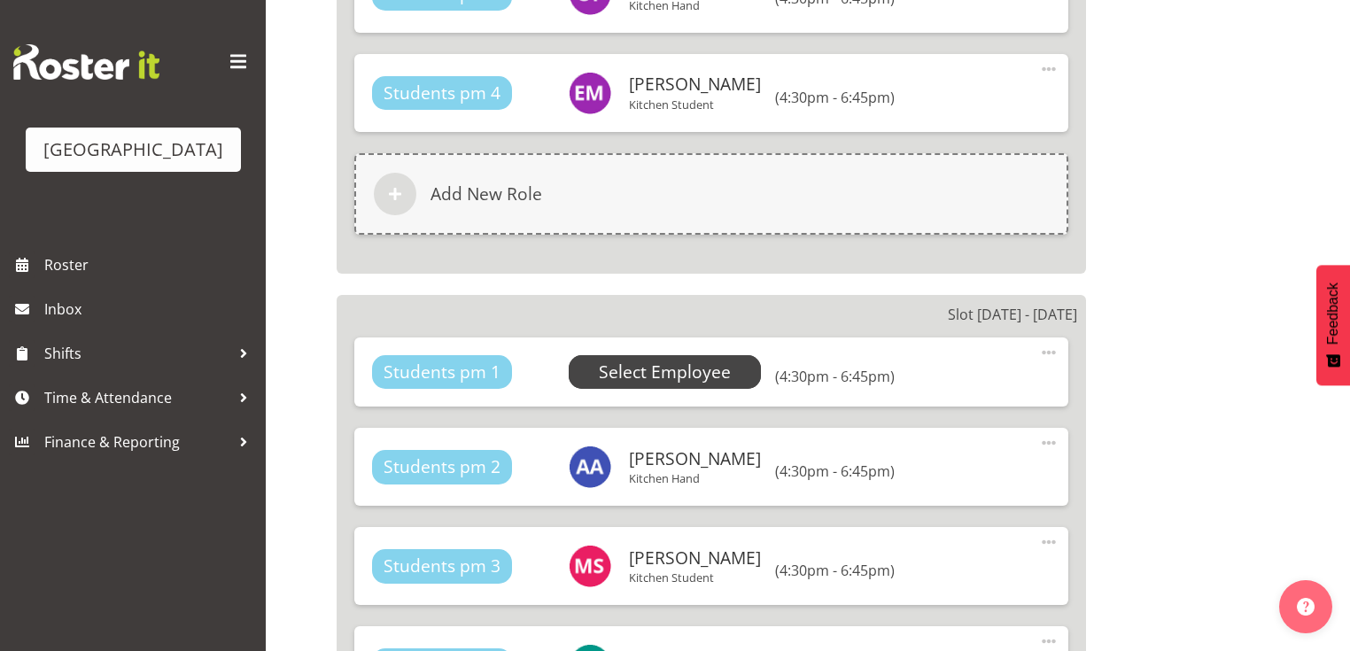
click at [671, 360] on span "Select Employee" at bounding box center [665, 373] width 132 height 26
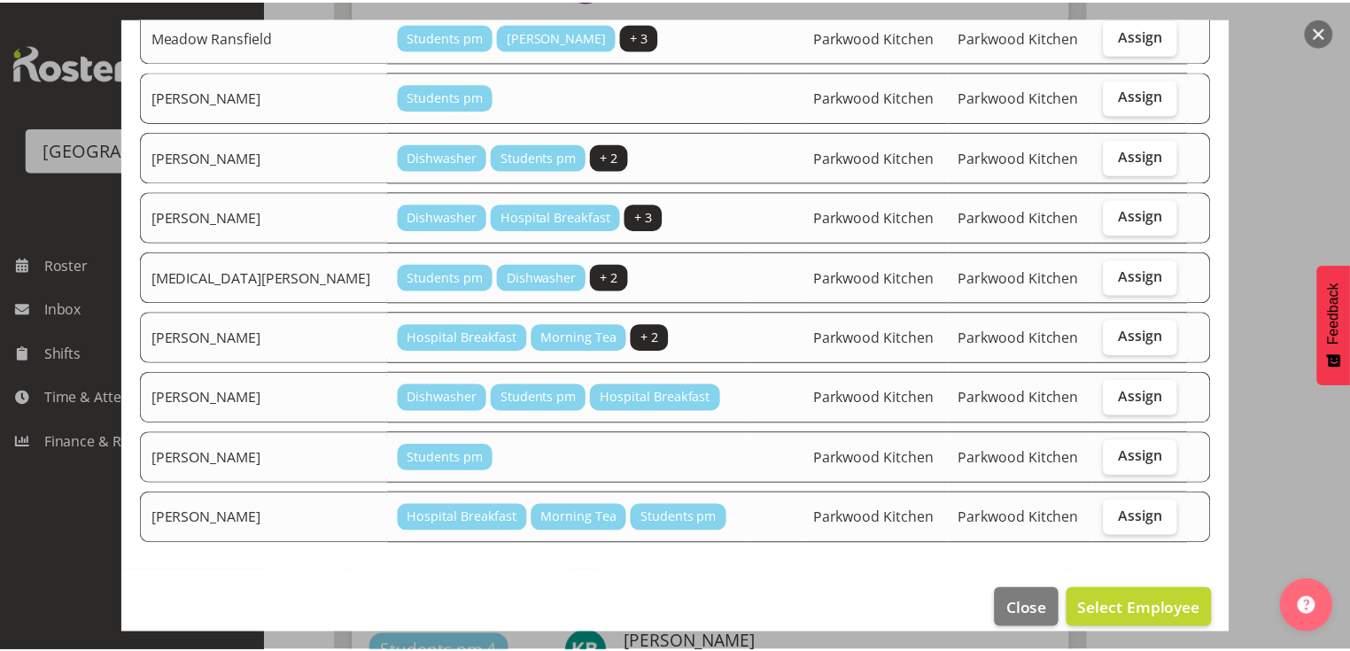
scroll to position [797, 0]
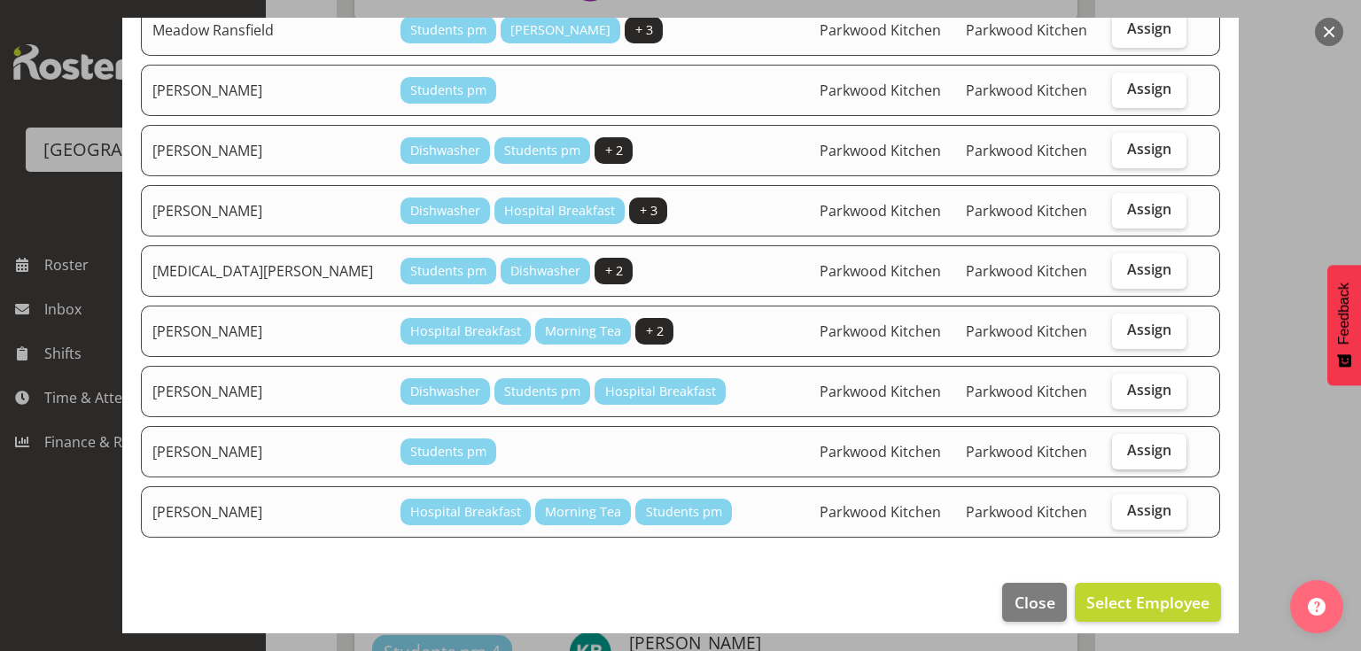
click at [1127, 441] on span "Assign" at bounding box center [1149, 450] width 44 height 18
click at [1124, 445] on input "Assign" at bounding box center [1118, 451] width 12 height 12
checkbox input "true"
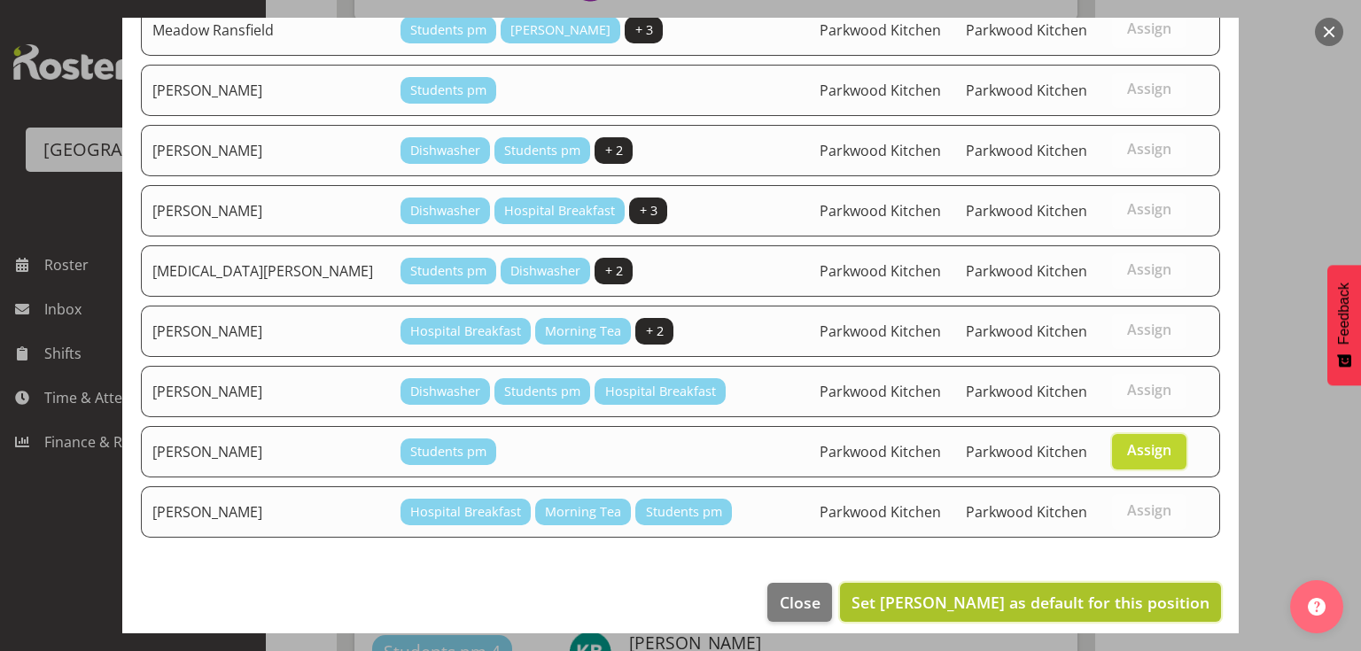
click at [1046, 592] on span "Set Sophia Stephenson as default for this position" at bounding box center [1031, 602] width 358 height 21
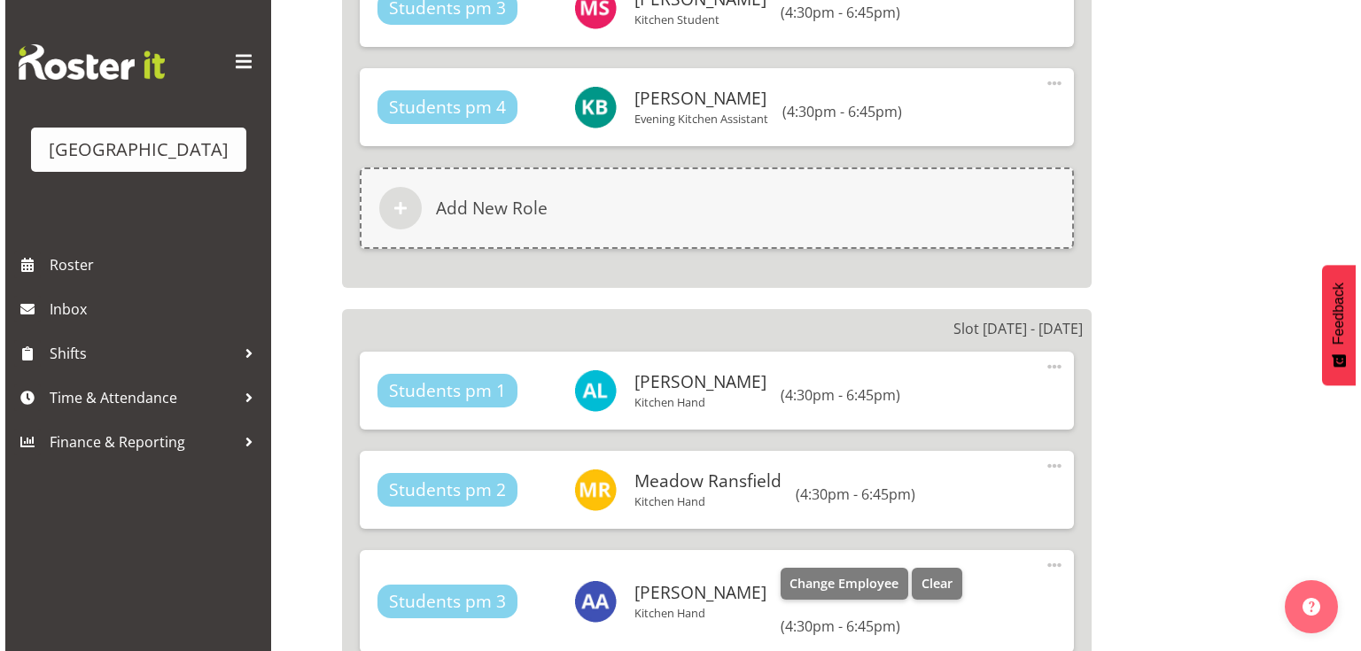
scroll to position [8374, 0]
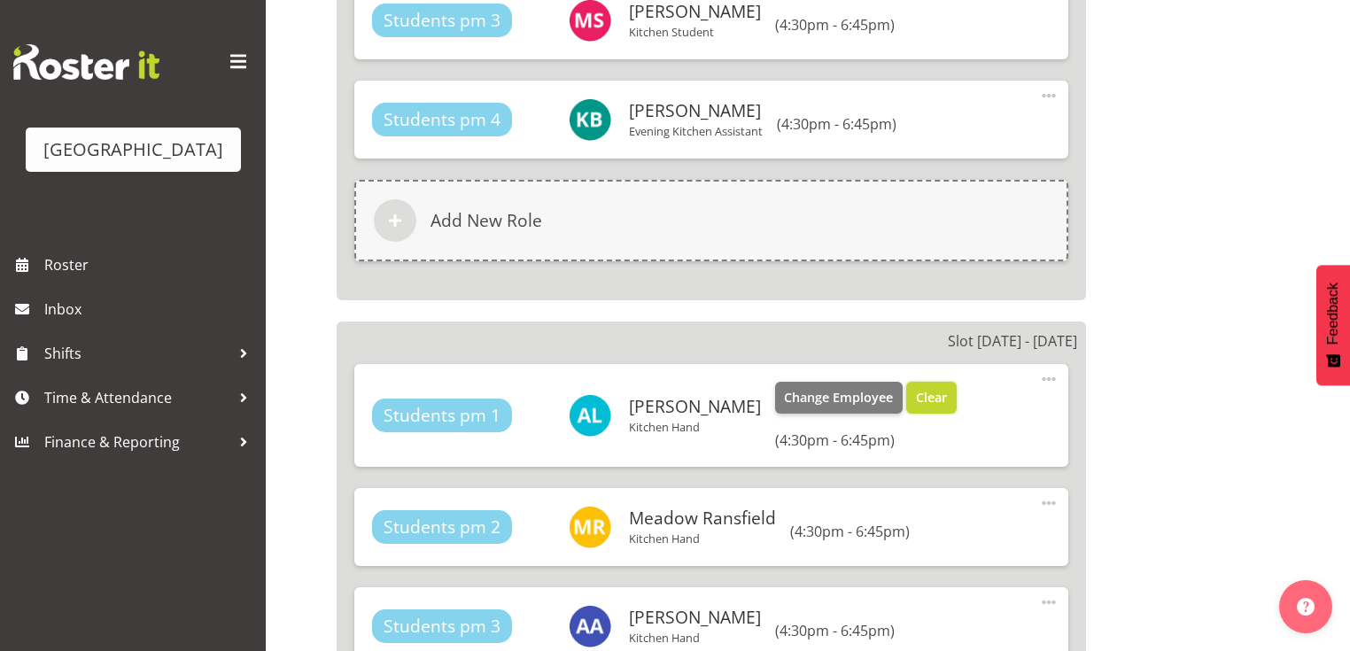
click at [916, 388] on span "Clear" at bounding box center [931, 397] width 31 height 19
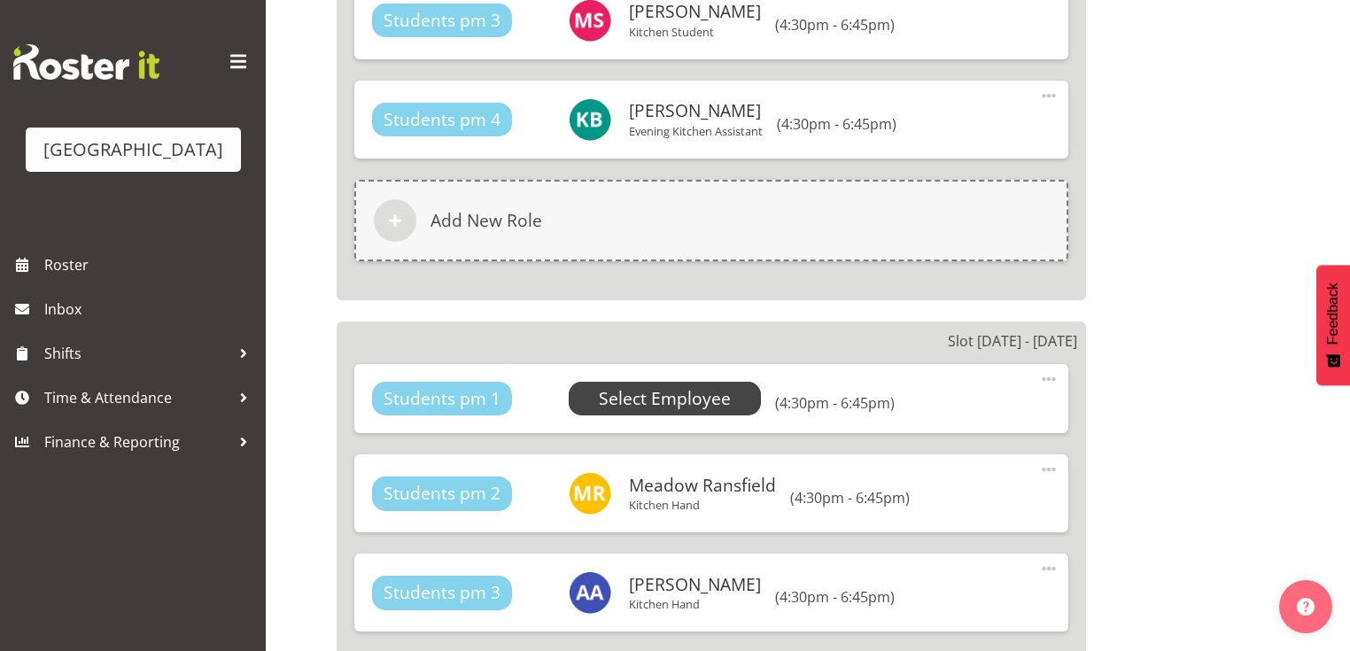
click at [622, 386] on span "Select Employee" at bounding box center [665, 399] width 132 height 26
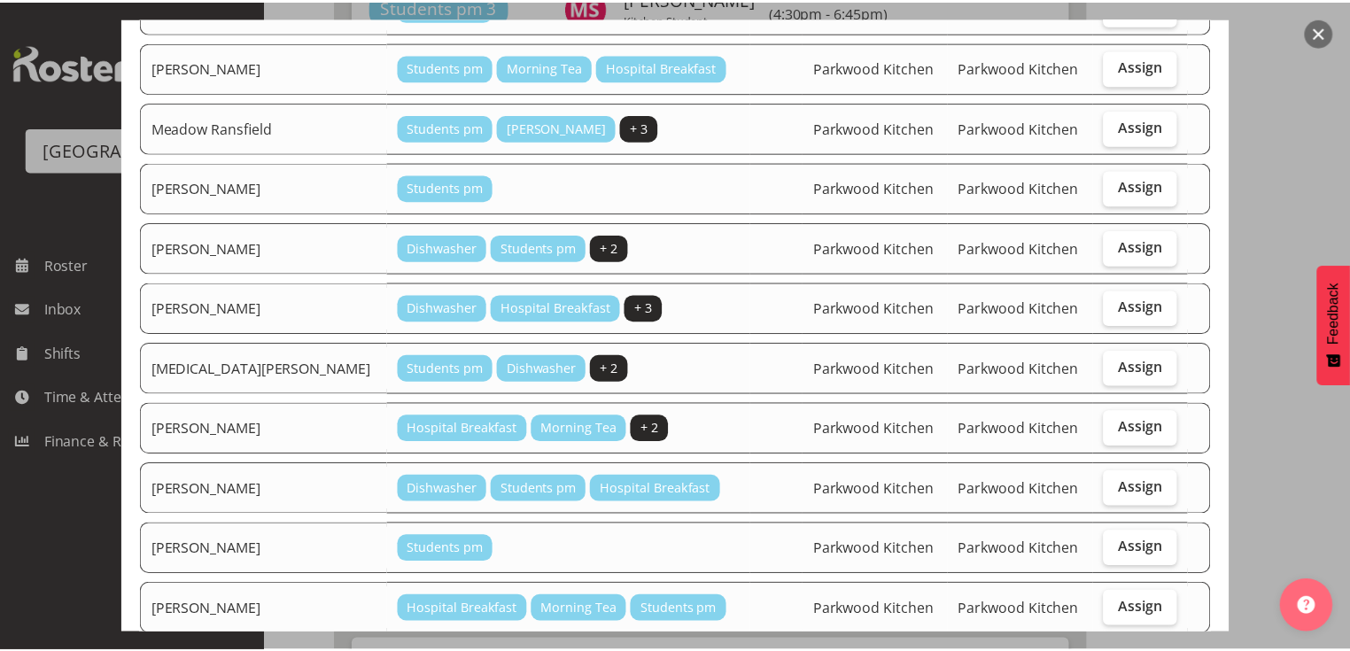
scroll to position [780, 0]
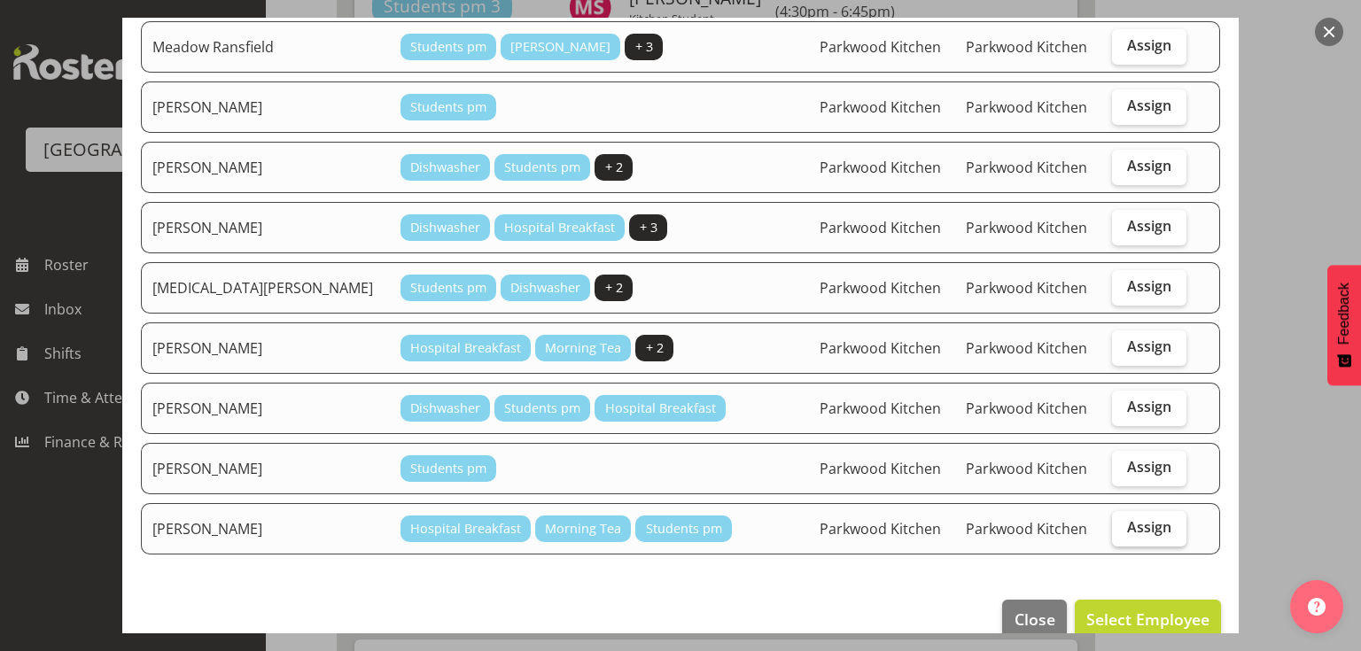
click at [1127, 518] on span "Assign" at bounding box center [1149, 527] width 44 height 18
click at [1124, 522] on input "Assign" at bounding box center [1118, 528] width 12 height 12
checkbox input "true"
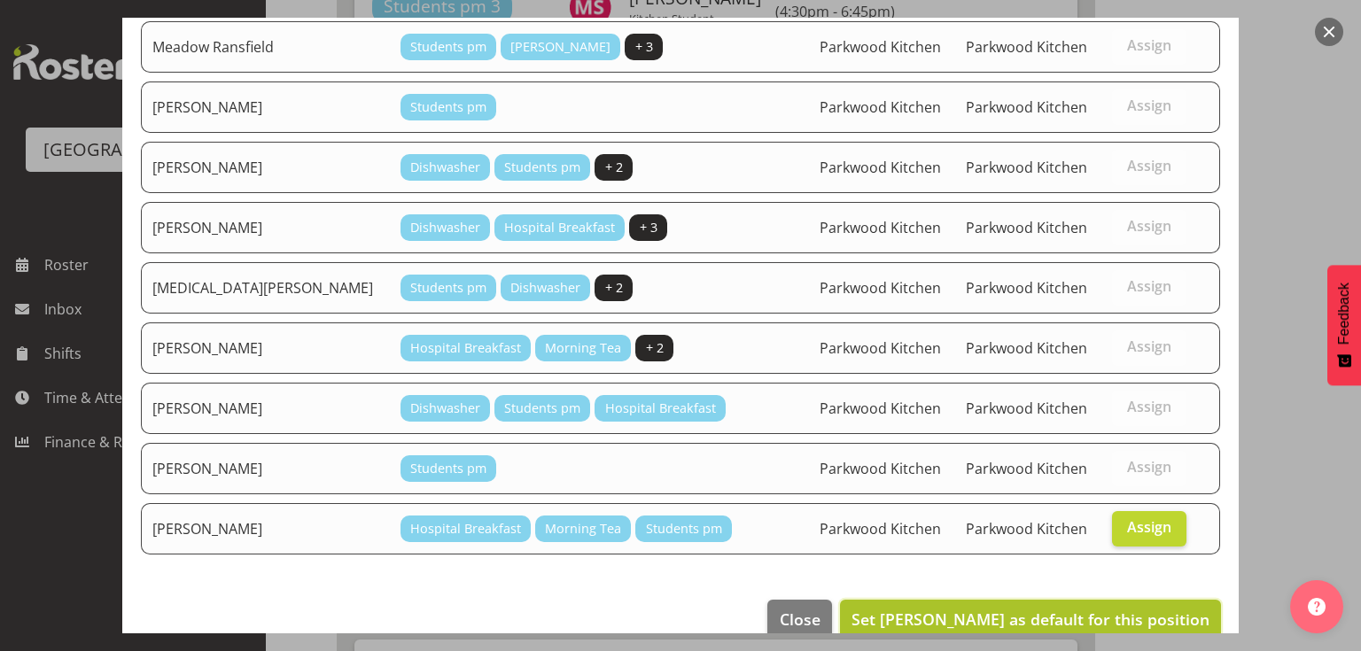
click at [1096, 609] on span "Set Theo Moore as default for this position" at bounding box center [1031, 619] width 358 height 21
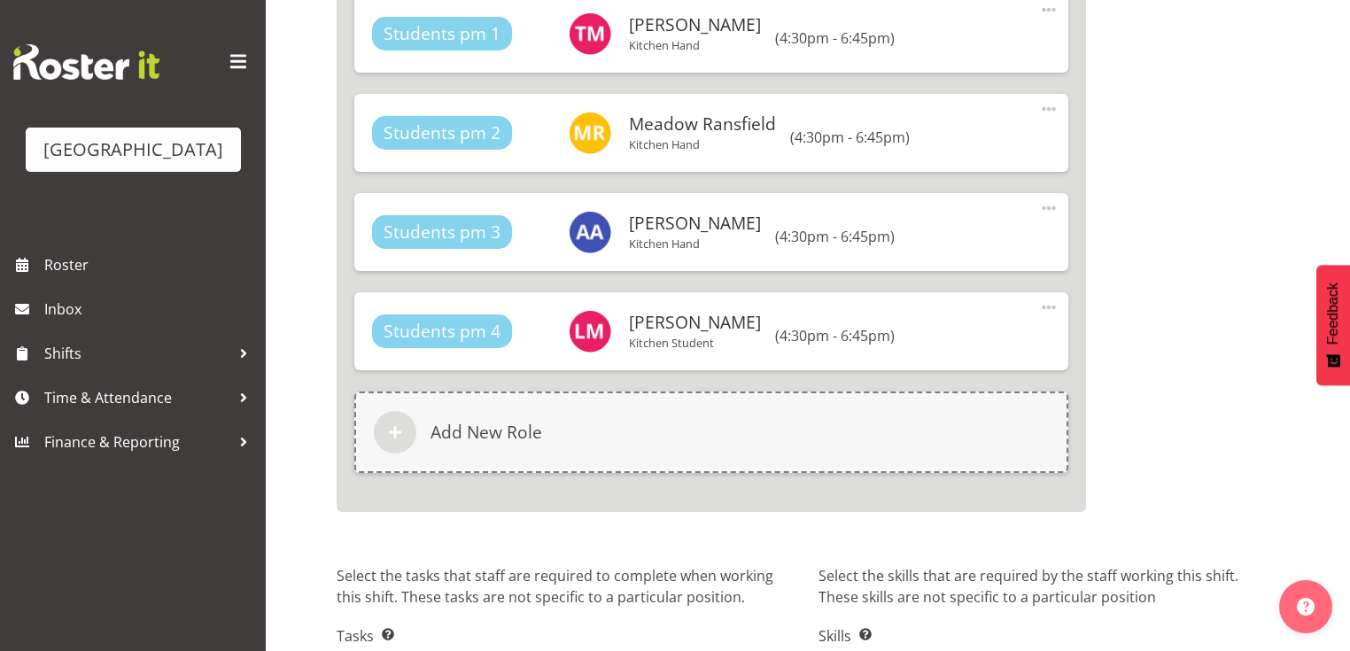
scroll to position [8844, 0]
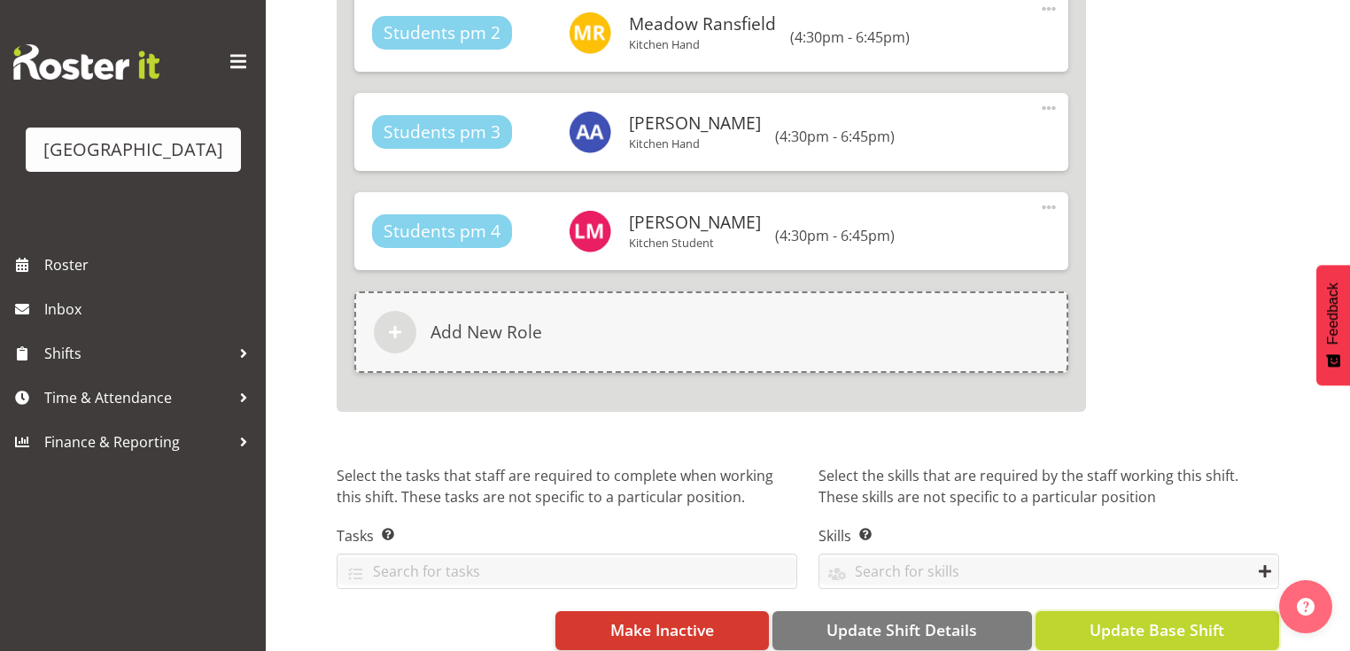
click at [1156, 619] on span "Update Base Shift" at bounding box center [1157, 630] width 135 height 23
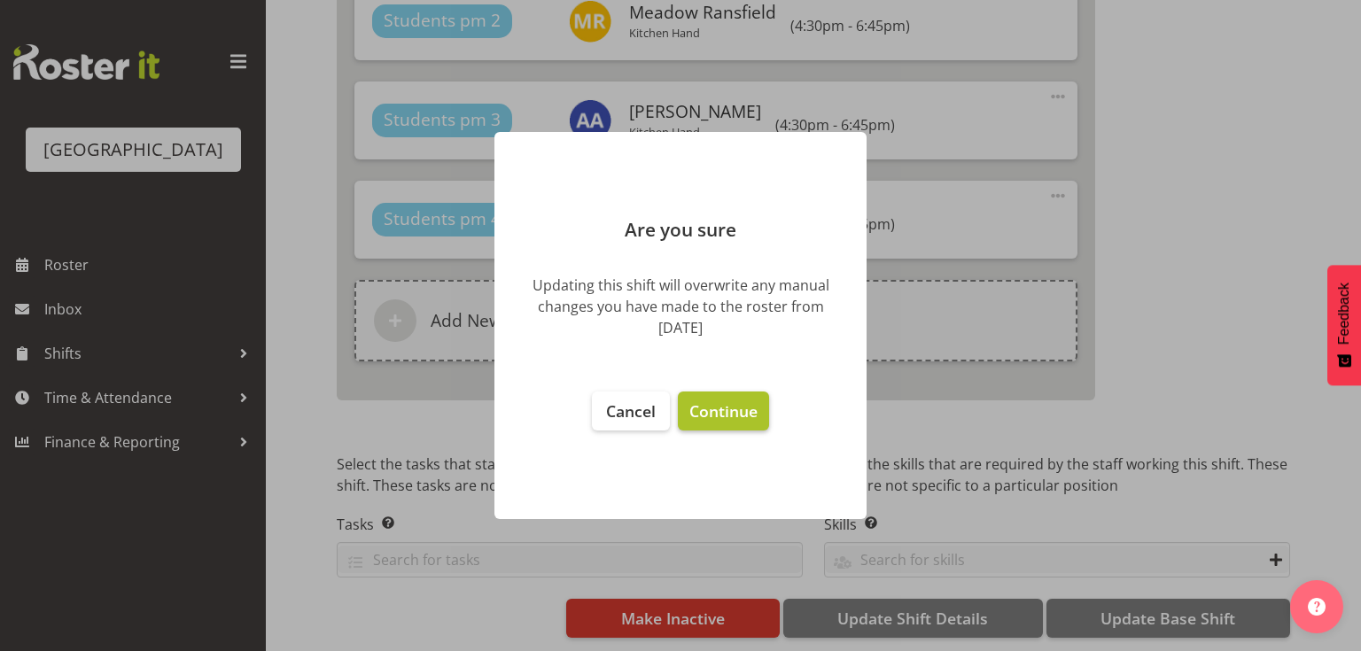
click at [715, 409] on span "Continue" at bounding box center [723, 411] width 68 height 21
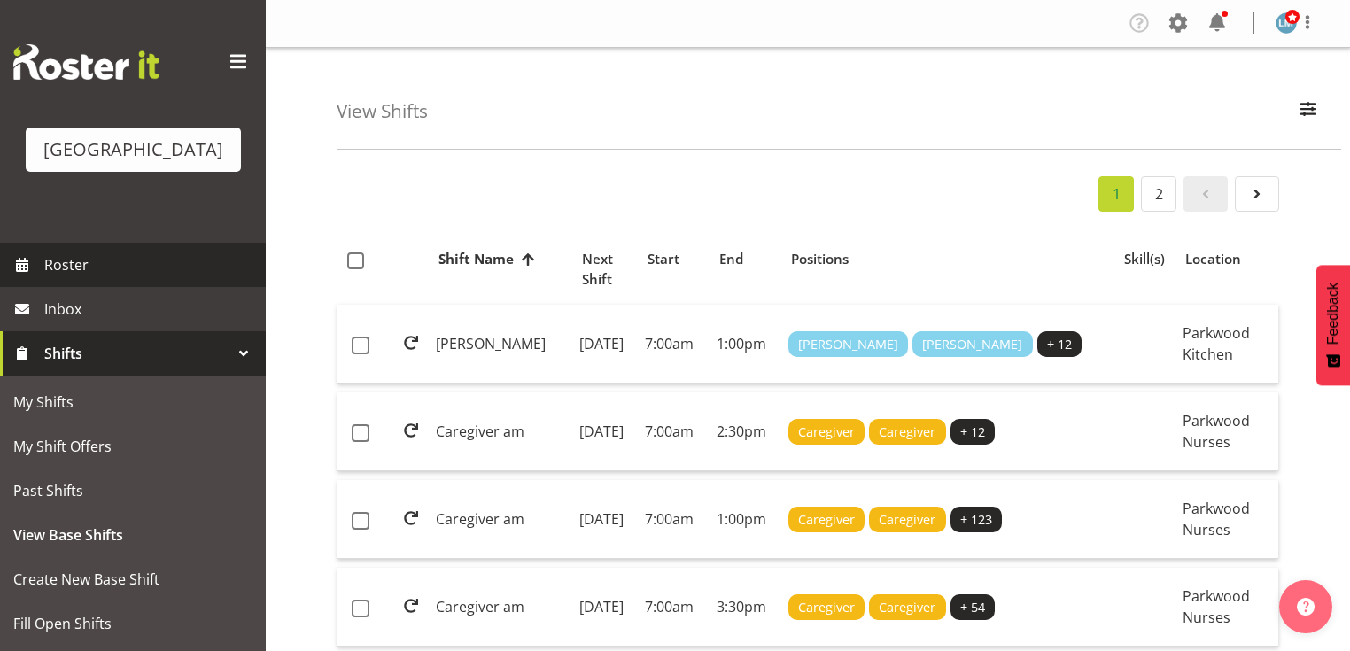
click at [90, 278] on span "Roster" at bounding box center [150, 265] width 213 height 27
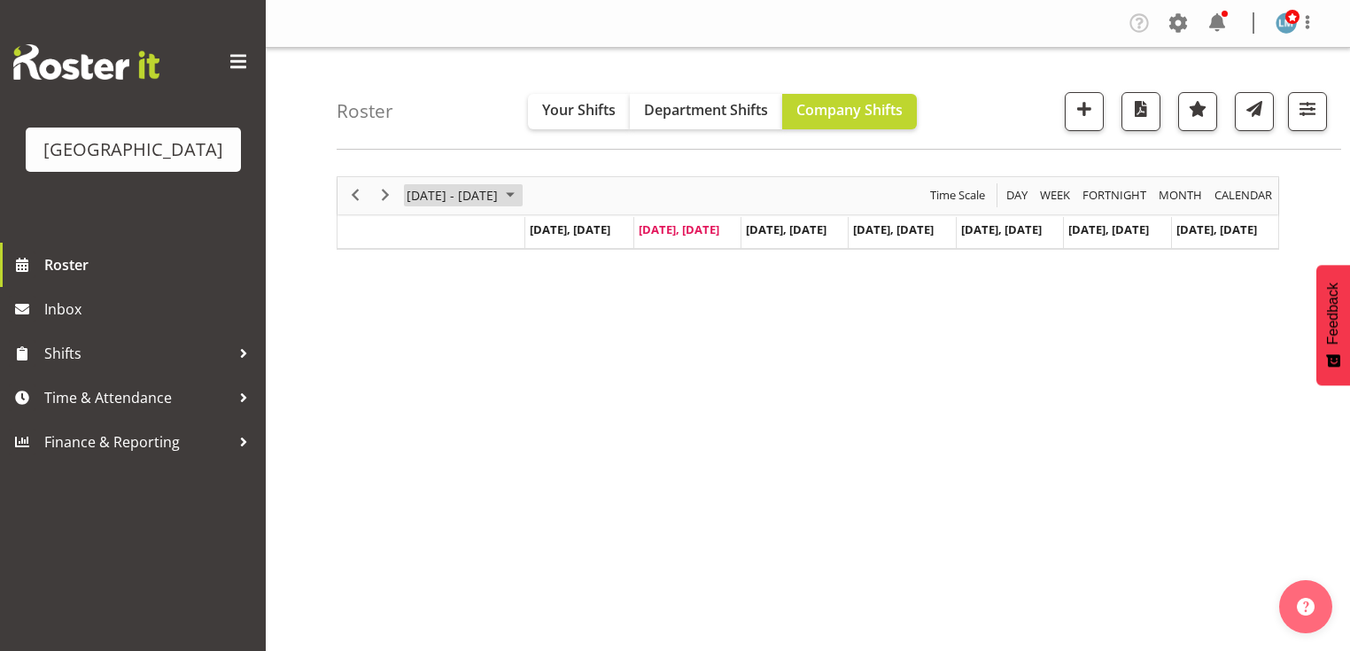
click at [521, 193] on span "August 2025" at bounding box center [510, 195] width 21 height 22
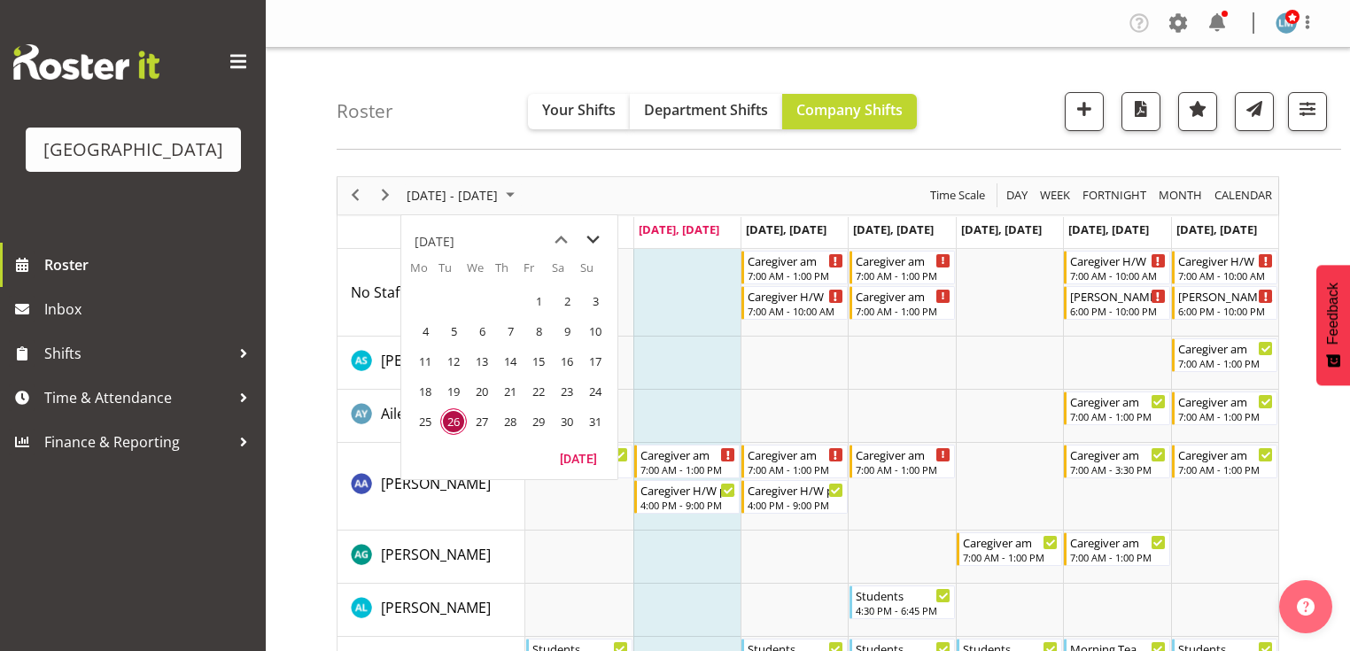
click at [592, 237] on span "next month" at bounding box center [593, 240] width 31 height 32
click at [429, 358] on span "15" at bounding box center [425, 361] width 27 height 27
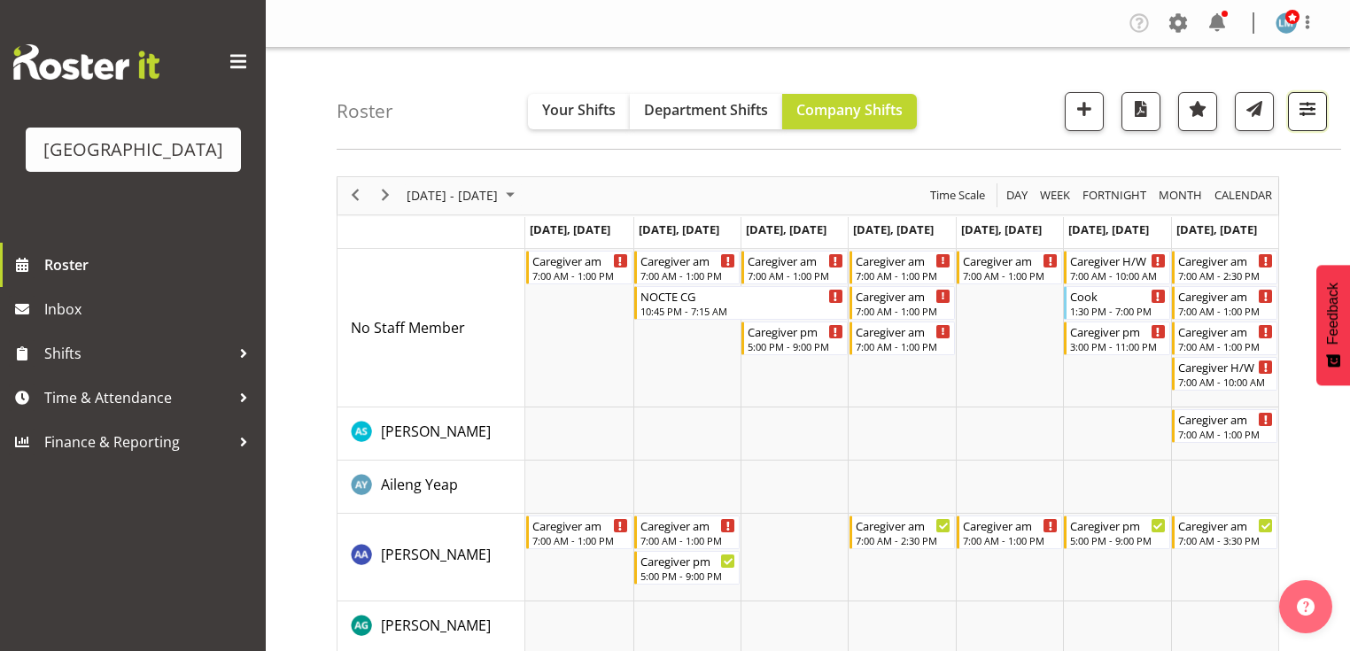
click at [1295, 105] on button "button" at bounding box center [1307, 111] width 39 height 39
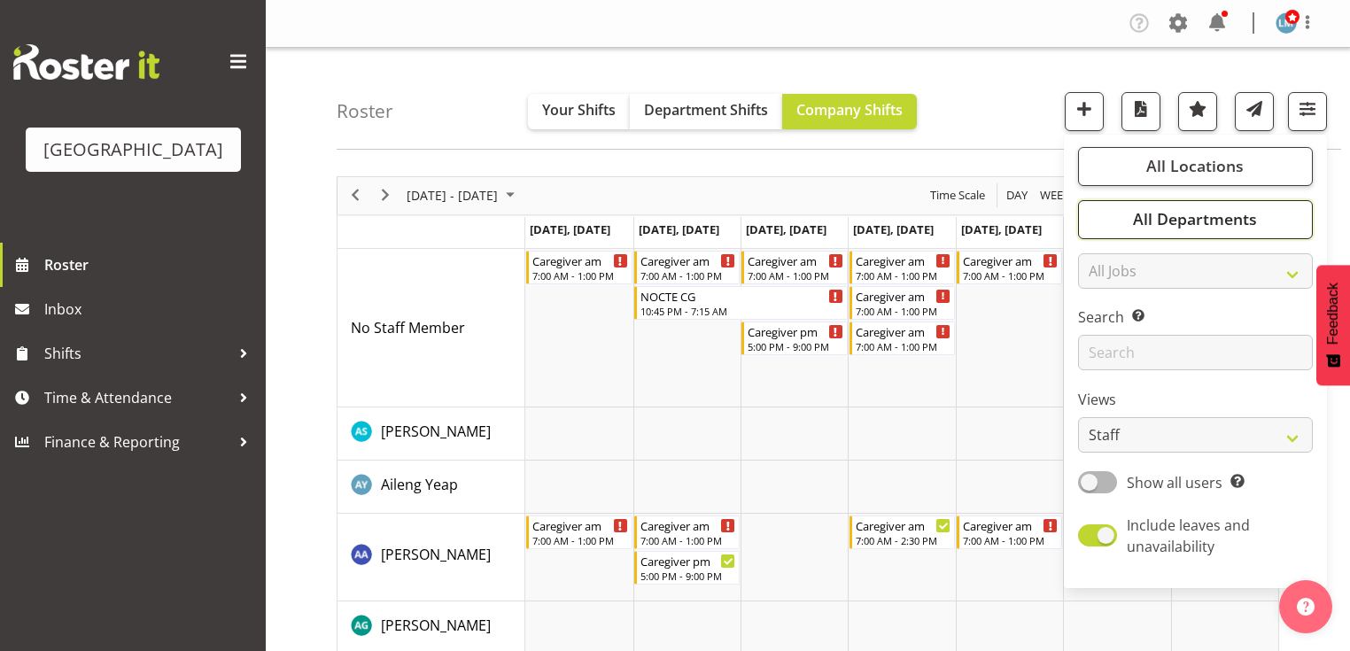
click at [1195, 220] on span "All Departments" at bounding box center [1195, 218] width 124 height 21
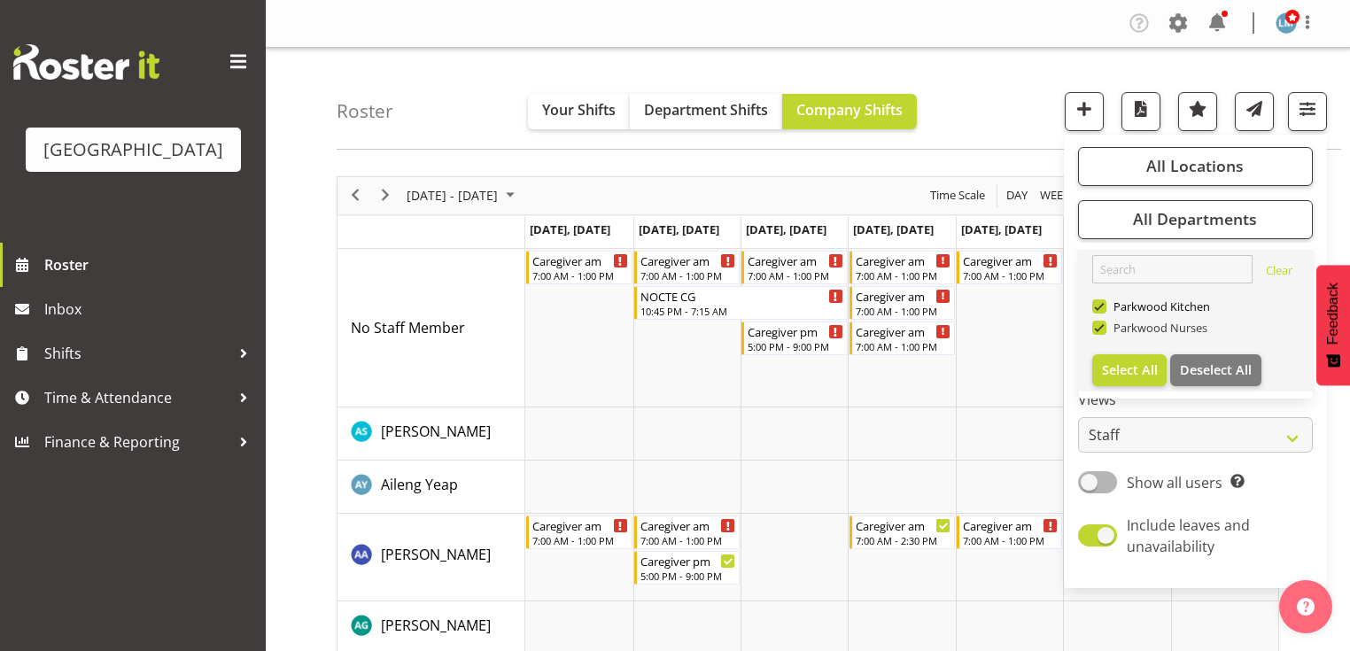
click at [1103, 326] on span at bounding box center [1100, 328] width 14 height 14
click at [1103, 326] on input "Parkwood Nurses" at bounding box center [1099, 328] width 12 height 12
checkbox input "false"
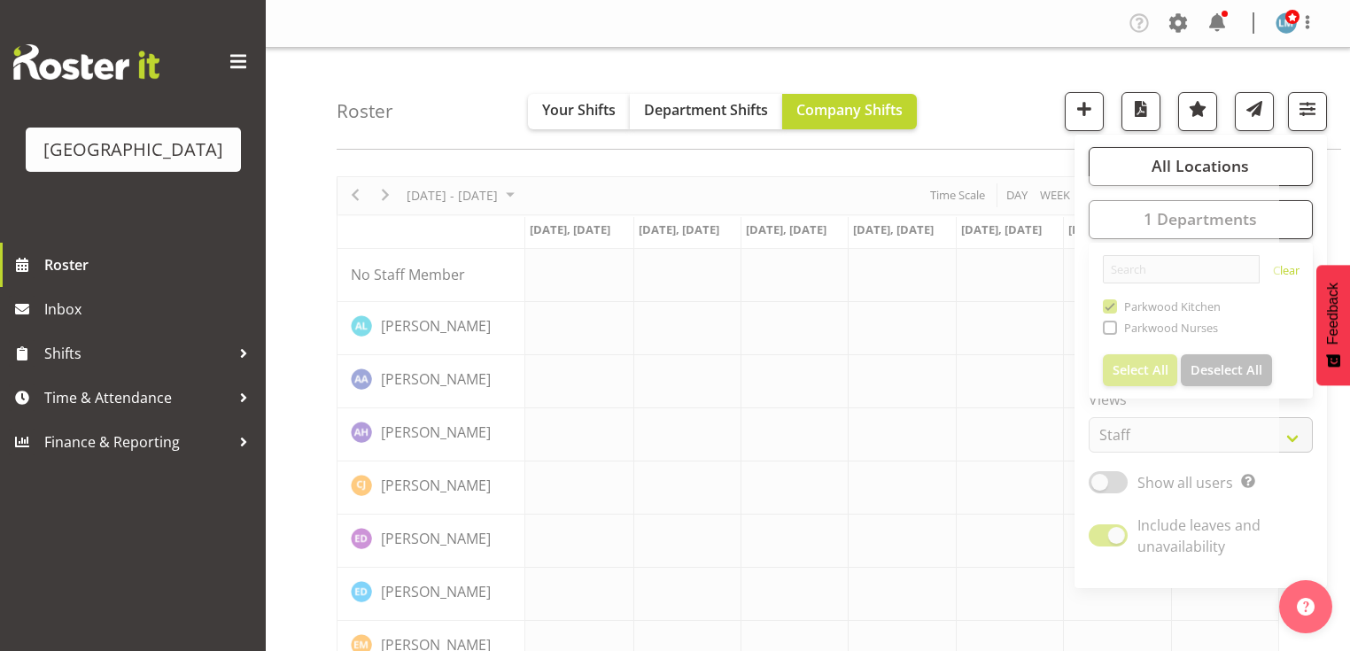
drag, startPoint x: 305, startPoint y: 261, endPoint x: 297, endPoint y: 245, distance: 17.8
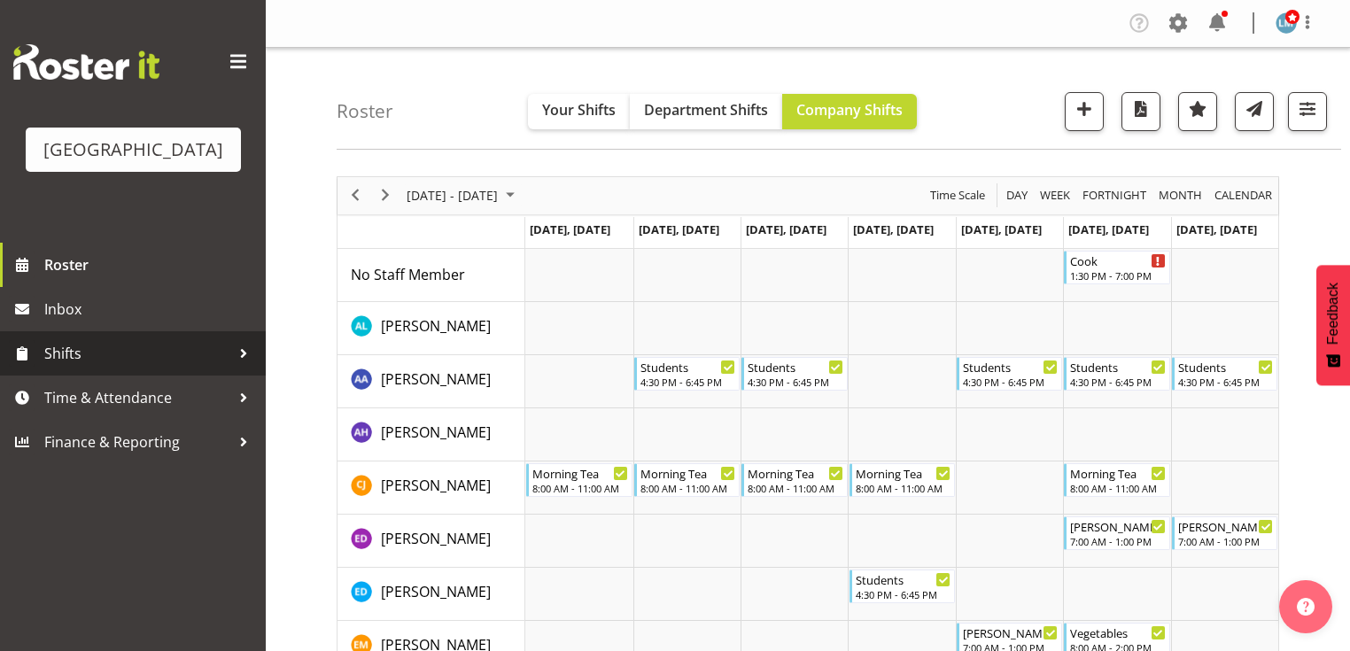
click at [242, 367] on div at bounding box center [243, 353] width 27 height 27
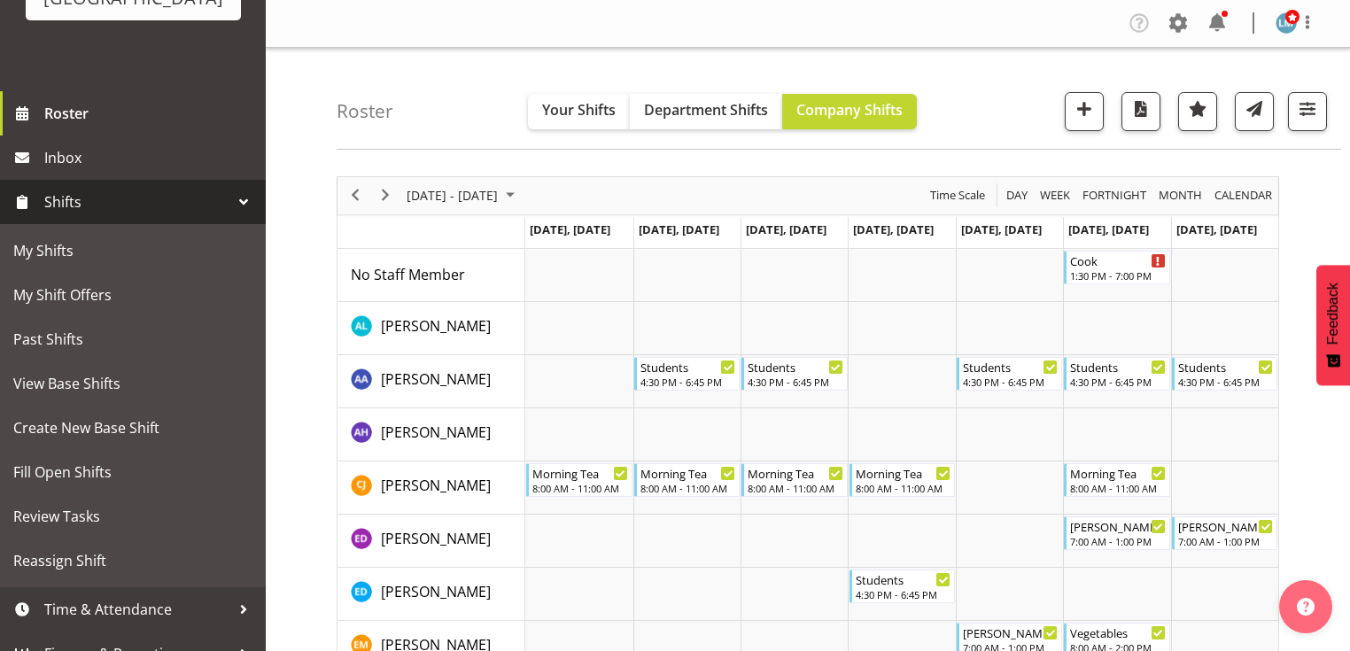
scroll to position [202, 0]
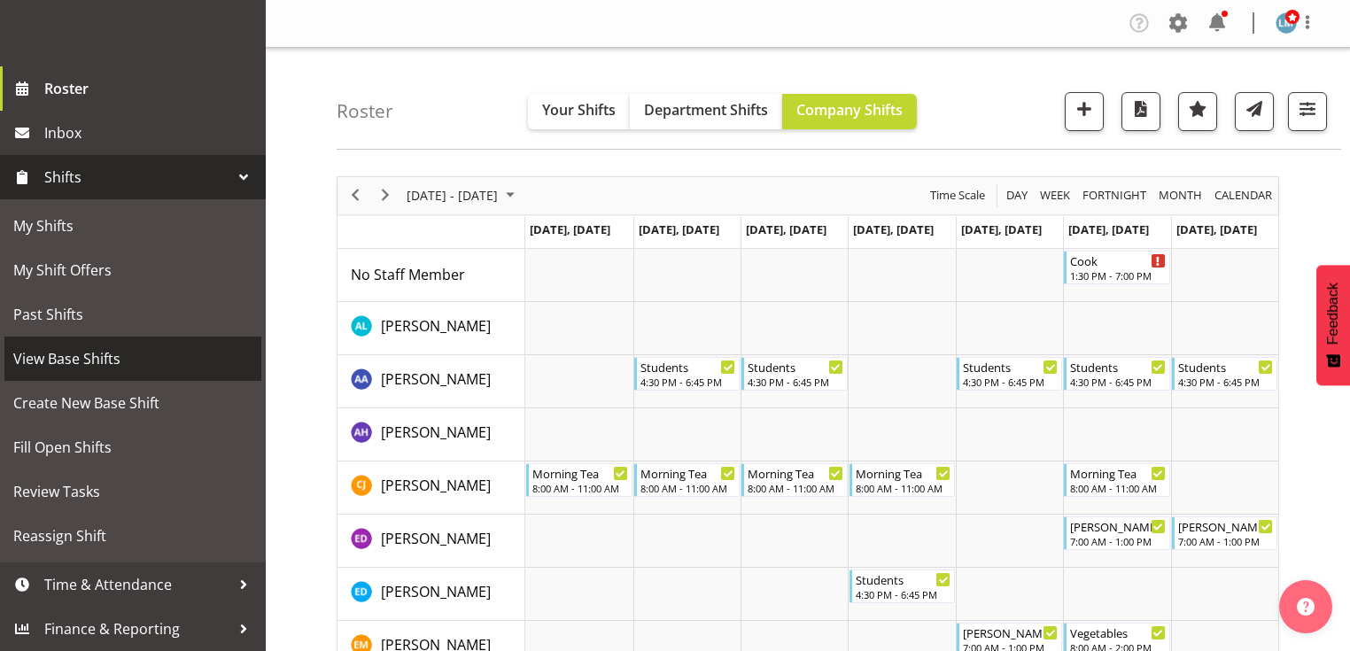
click at [193, 358] on span "View Base Shifts" at bounding box center [132, 359] width 239 height 27
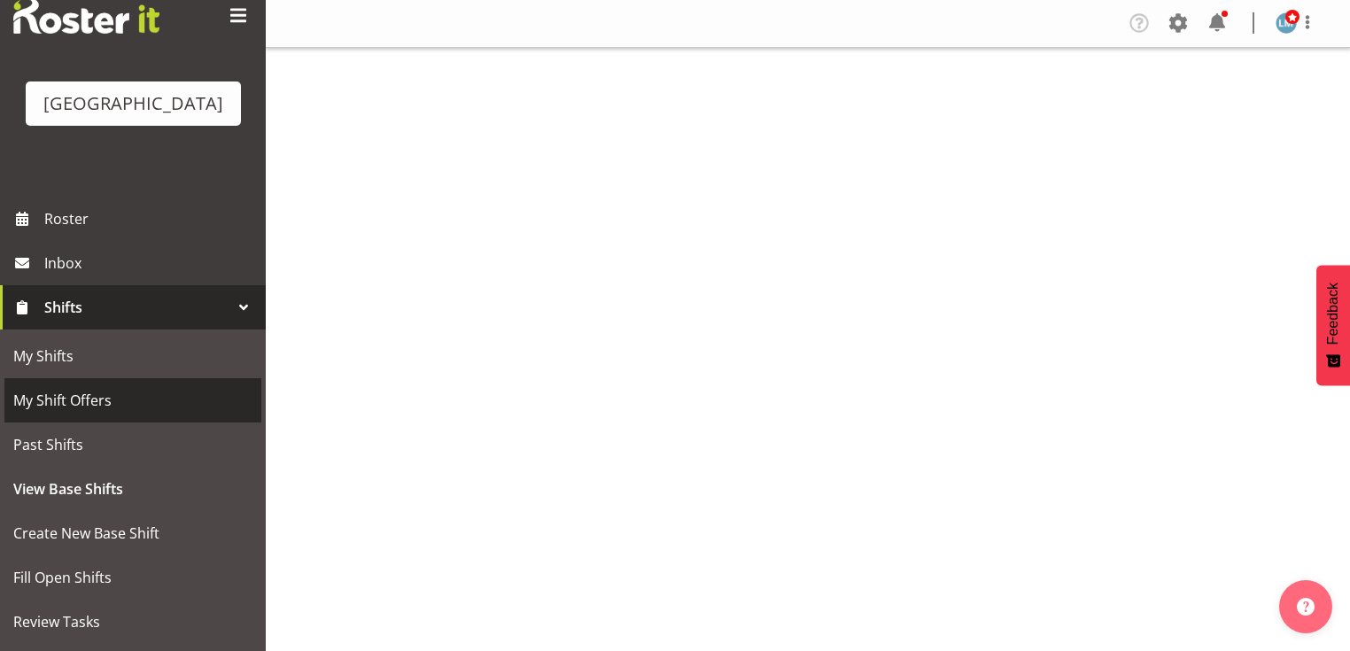
scroll to position [71, 0]
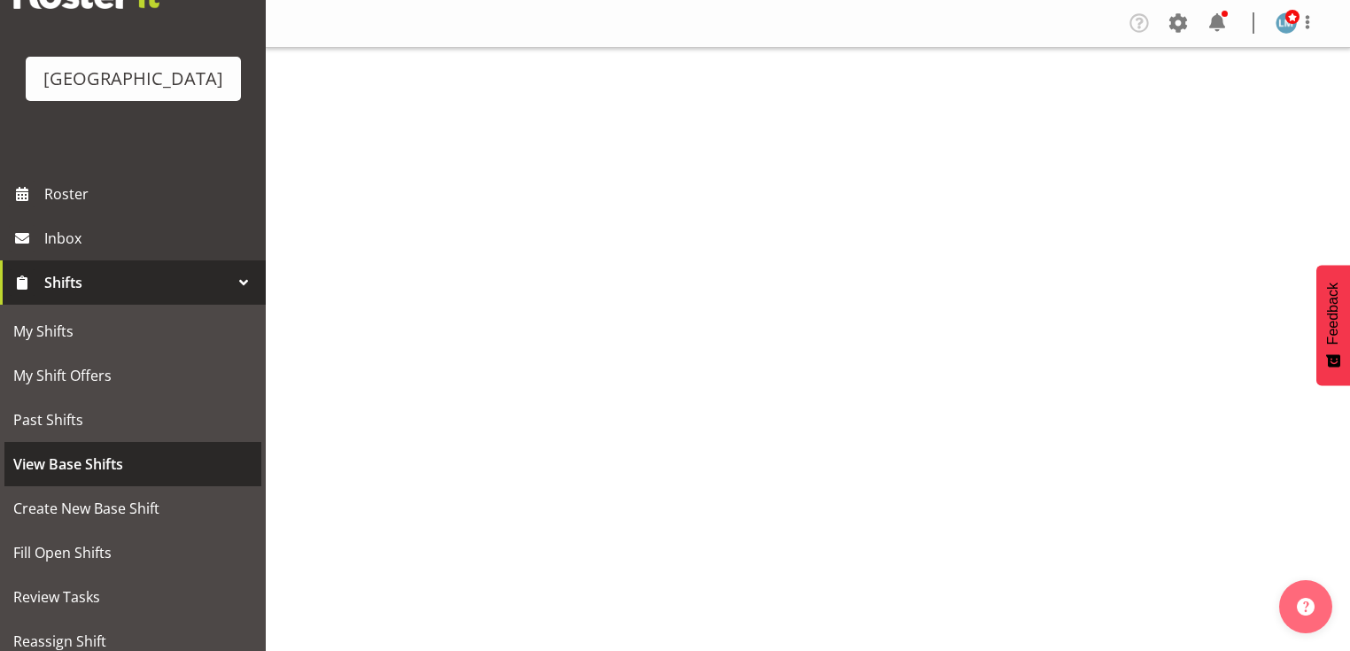
click at [174, 478] on span "View Base Shifts" at bounding box center [132, 464] width 239 height 27
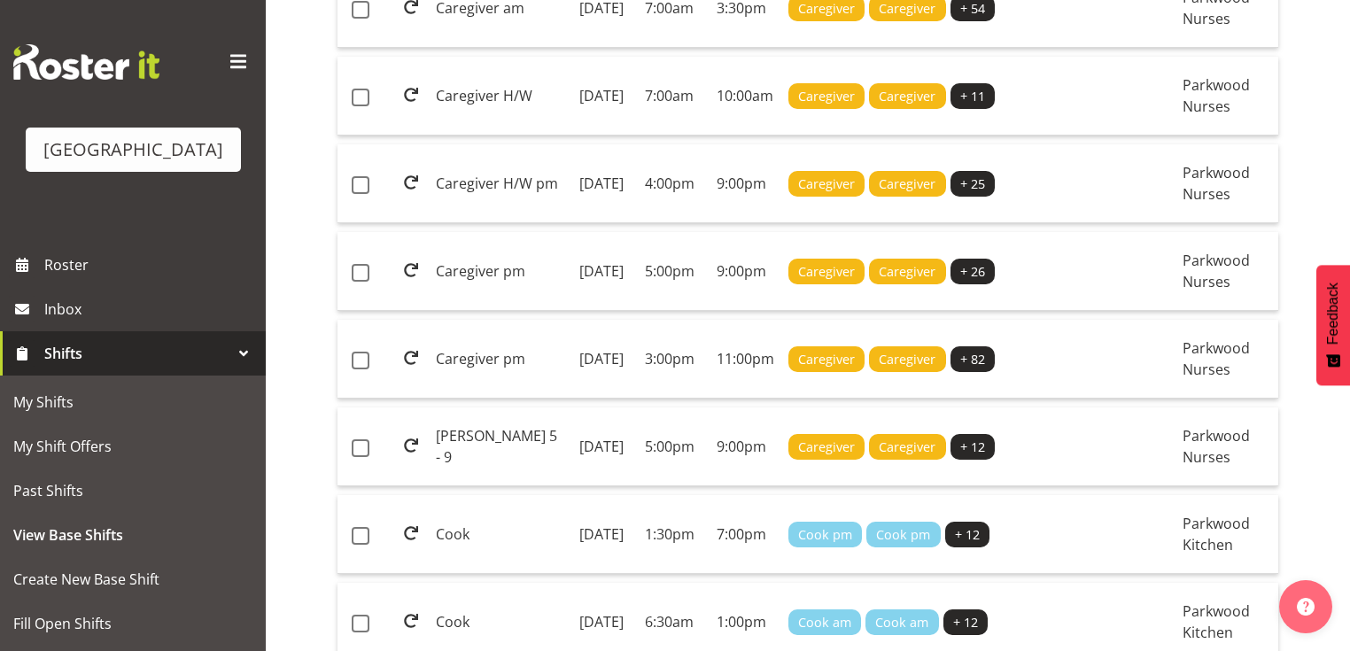
scroll to position [709, 0]
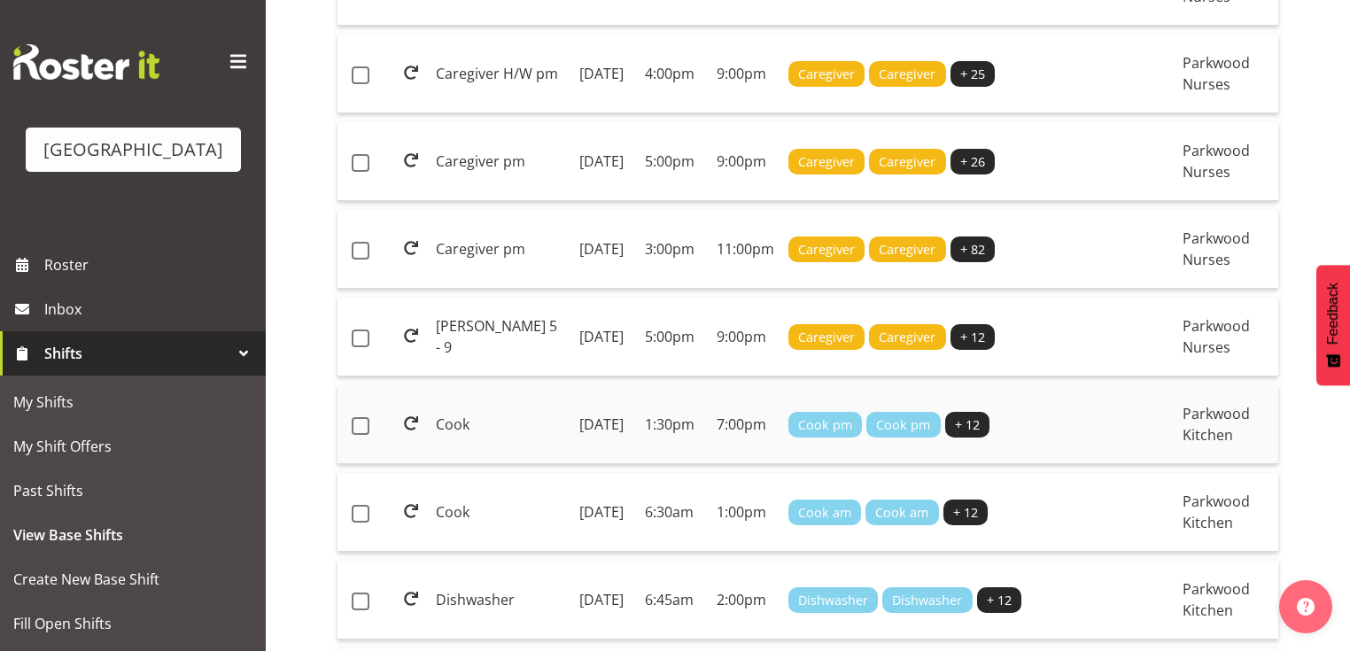
click at [495, 464] on td "Cook" at bounding box center [501, 424] width 144 height 79
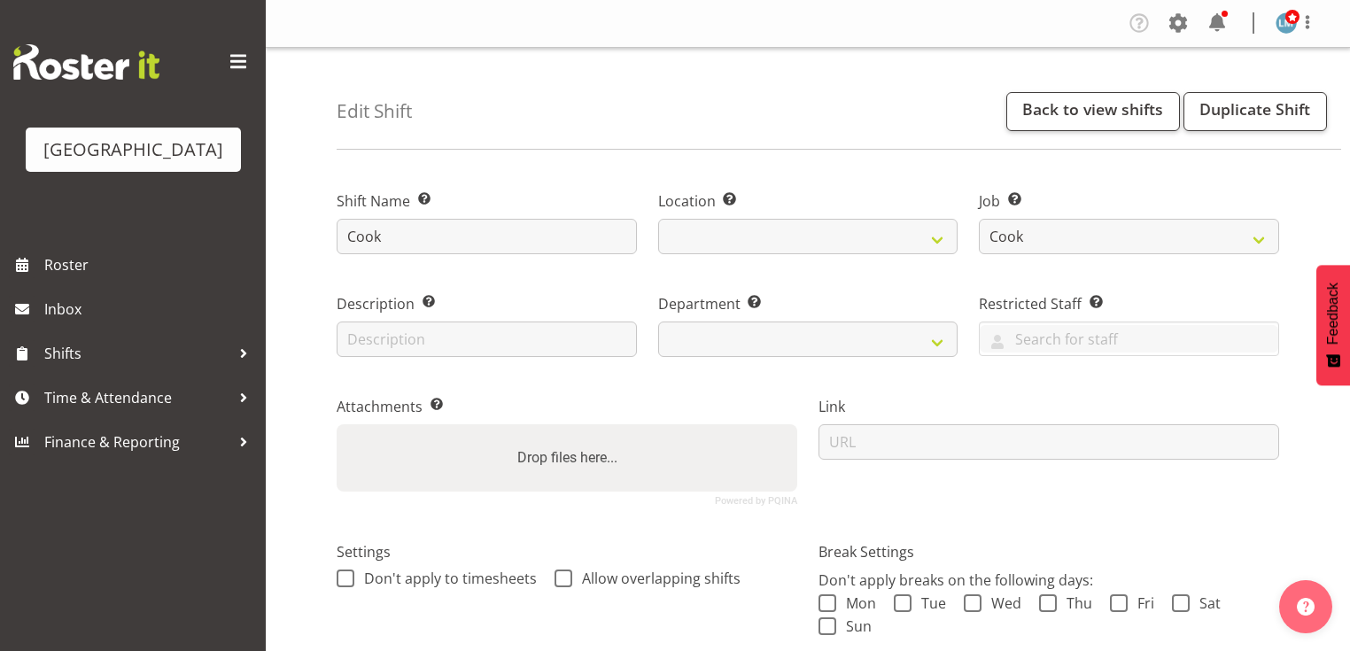
select select "9508"
select select
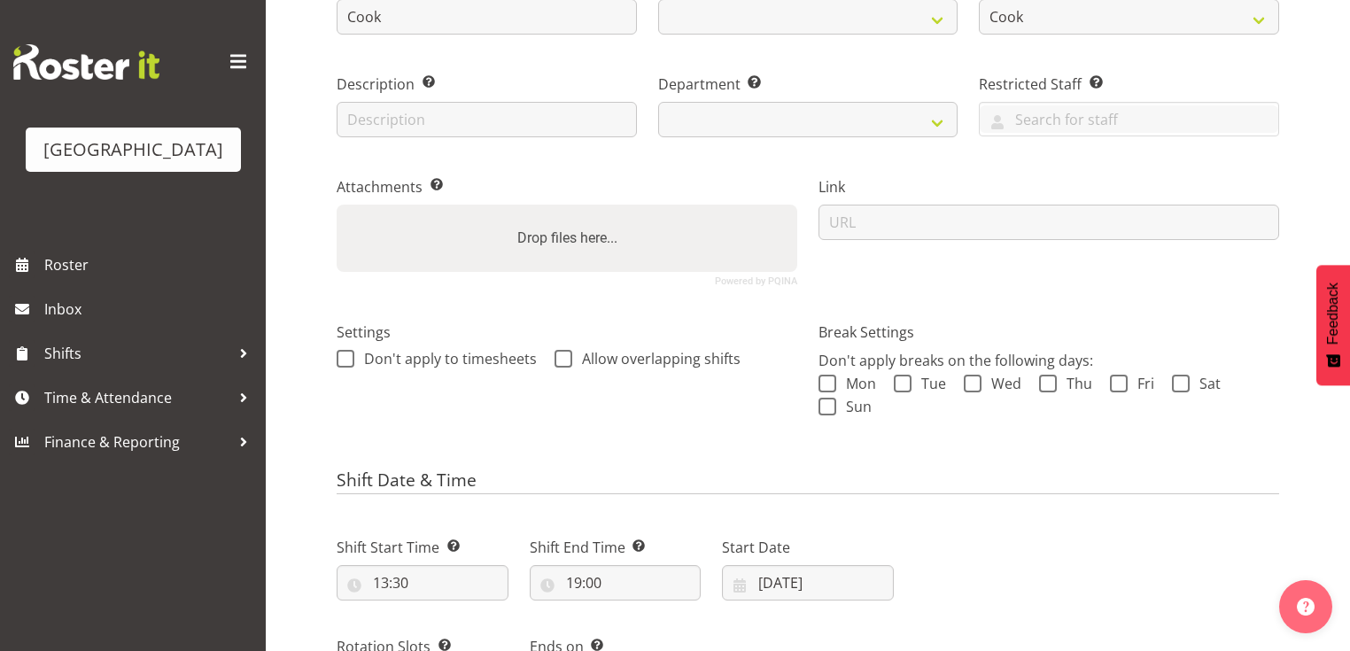
scroll to position [354, 0]
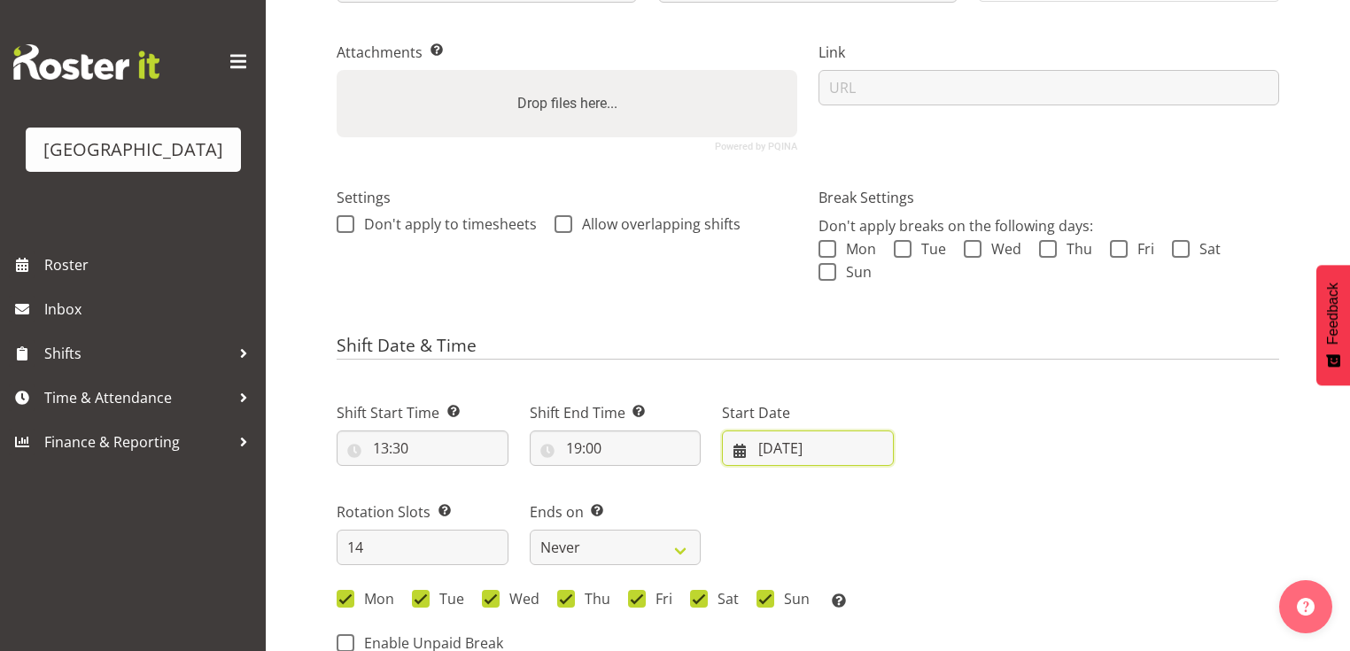
click at [744, 443] on input "[DATE]" at bounding box center [808, 448] width 172 height 35
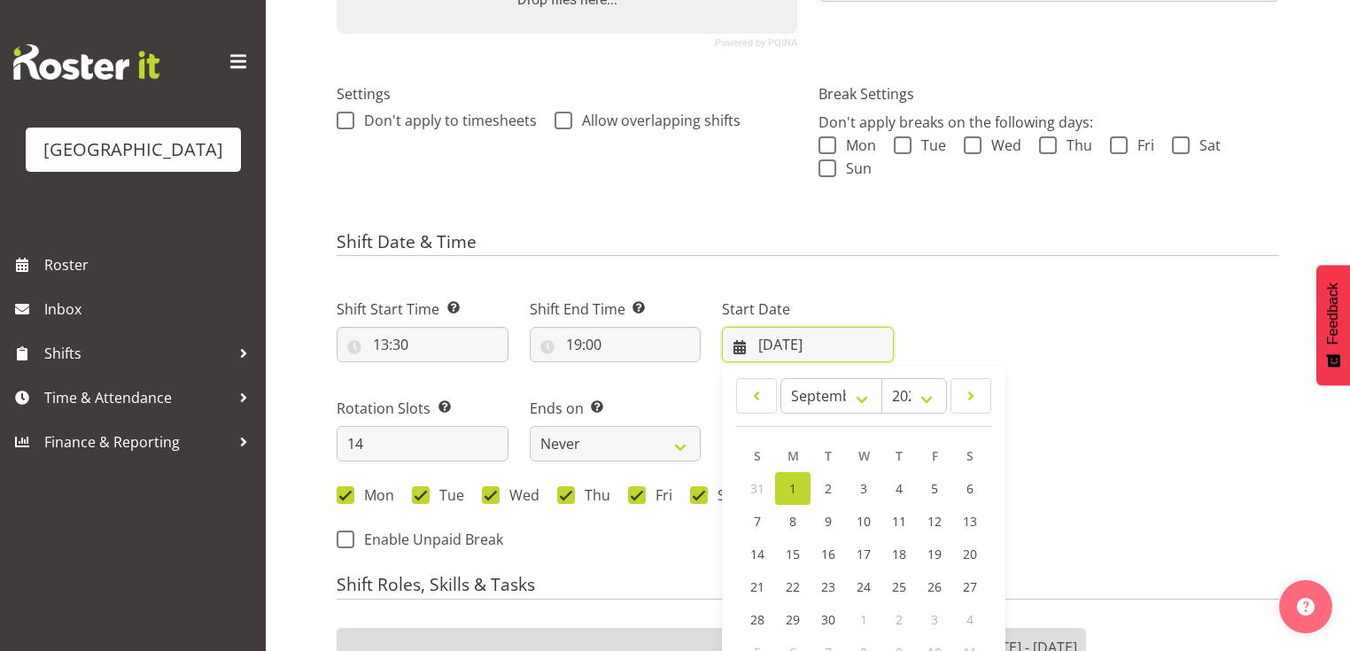
scroll to position [638, 0]
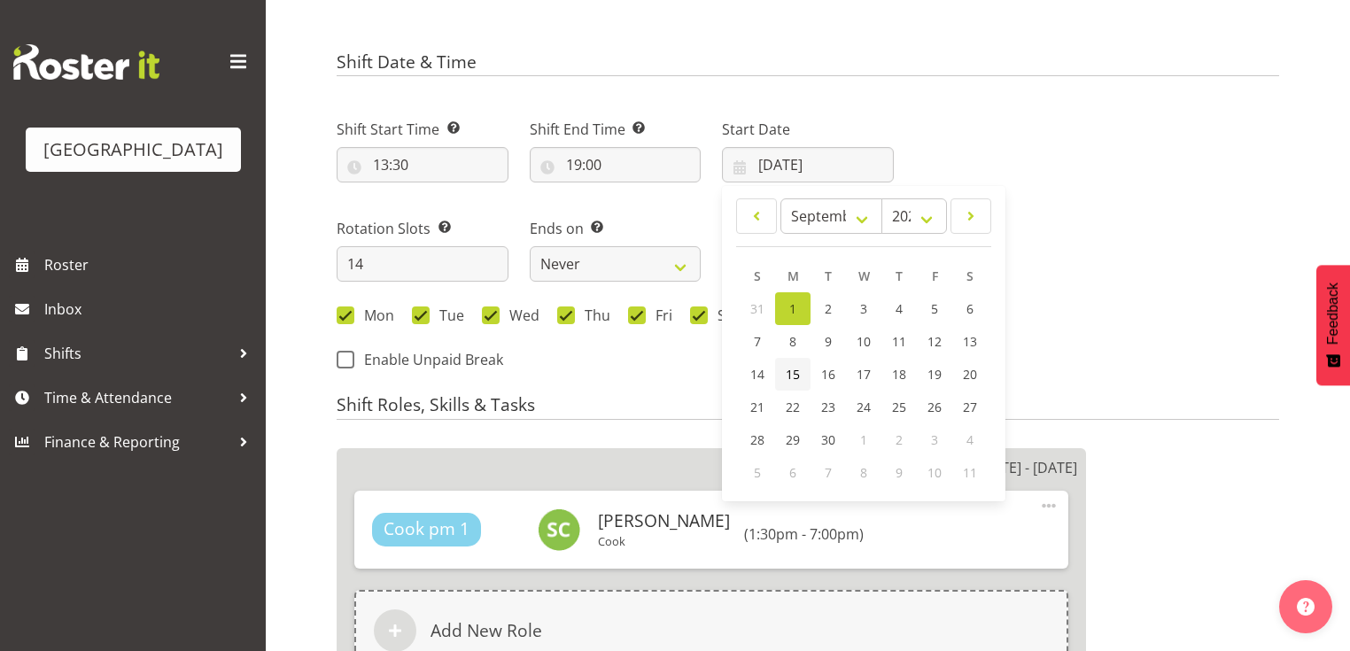
click at [794, 376] on span "15" at bounding box center [793, 374] width 14 height 17
type input "[DATE]"
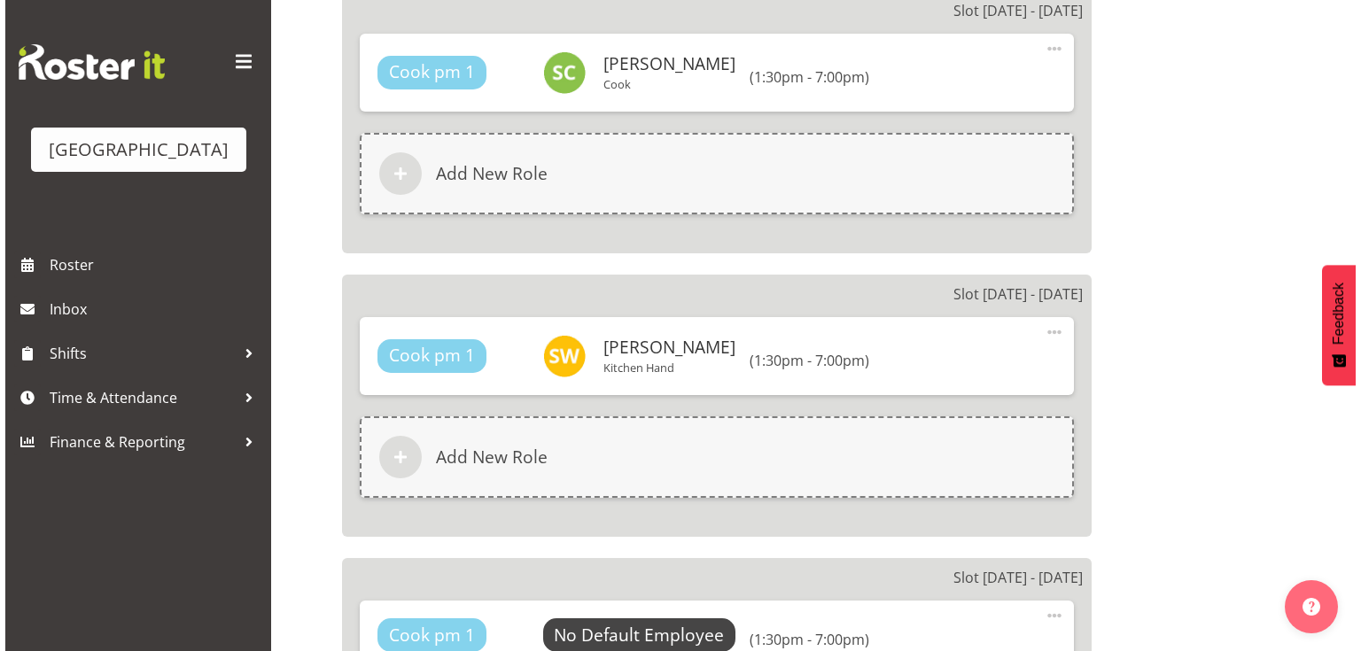
scroll to position [2269, 0]
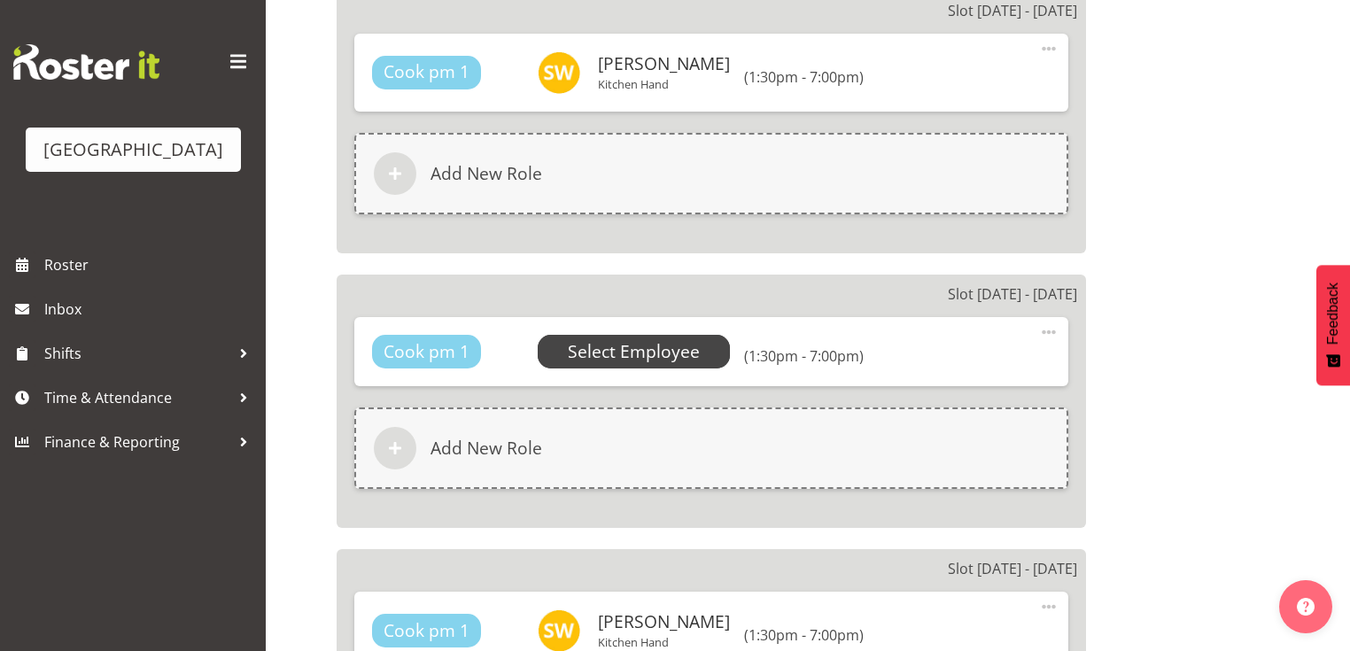
click at [612, 349] on span "Select Employee" at bounding box center [634, 352] width 132 height 26
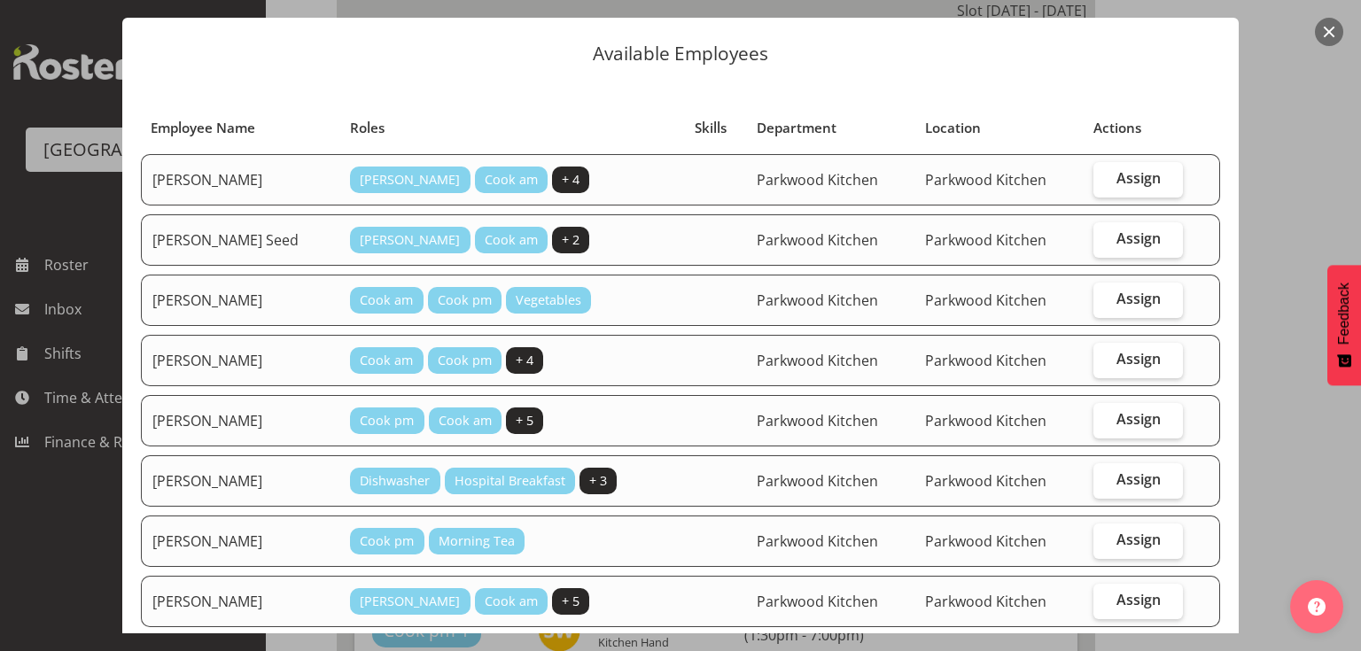
scroll to position [142, 0]
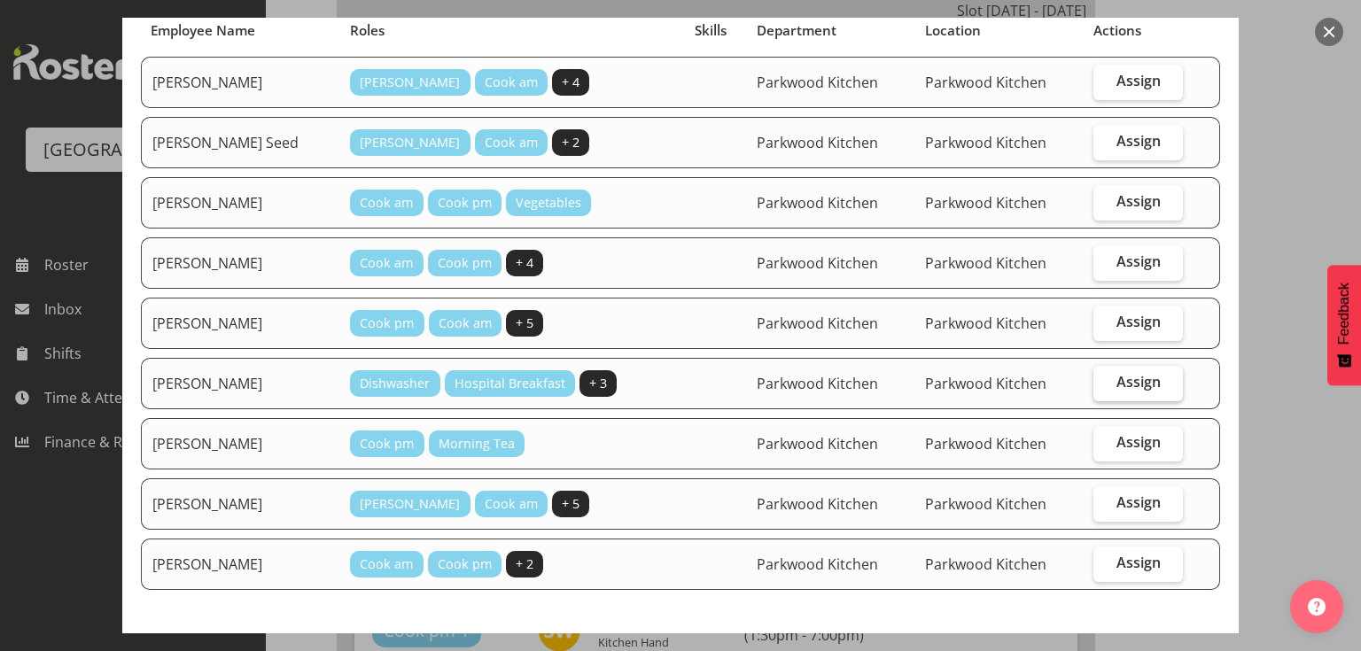
click at [1117, 378] on span "Assign" at bounding box center [1139, 382] width 44 height 18
click at [1105, 378] on input "Assign" at bounding box center [1099, 383] width 12 height 12
checkbox input "true"
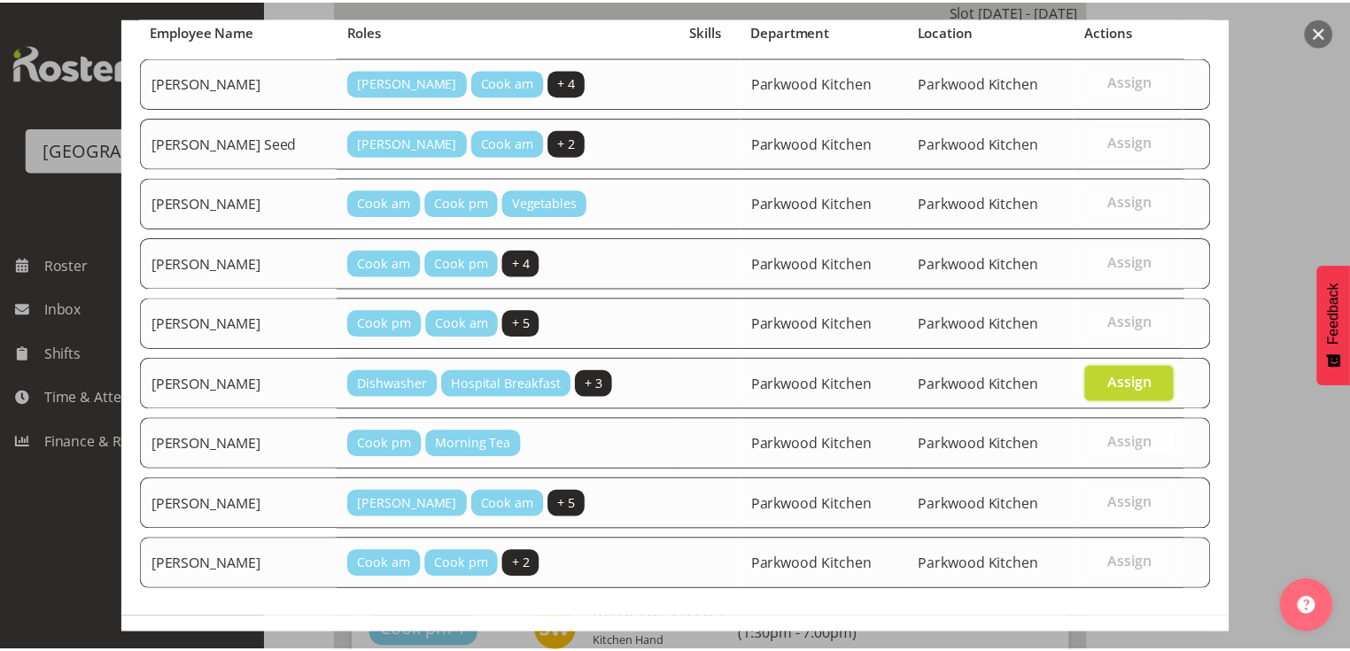
scroll to position [201, 0]
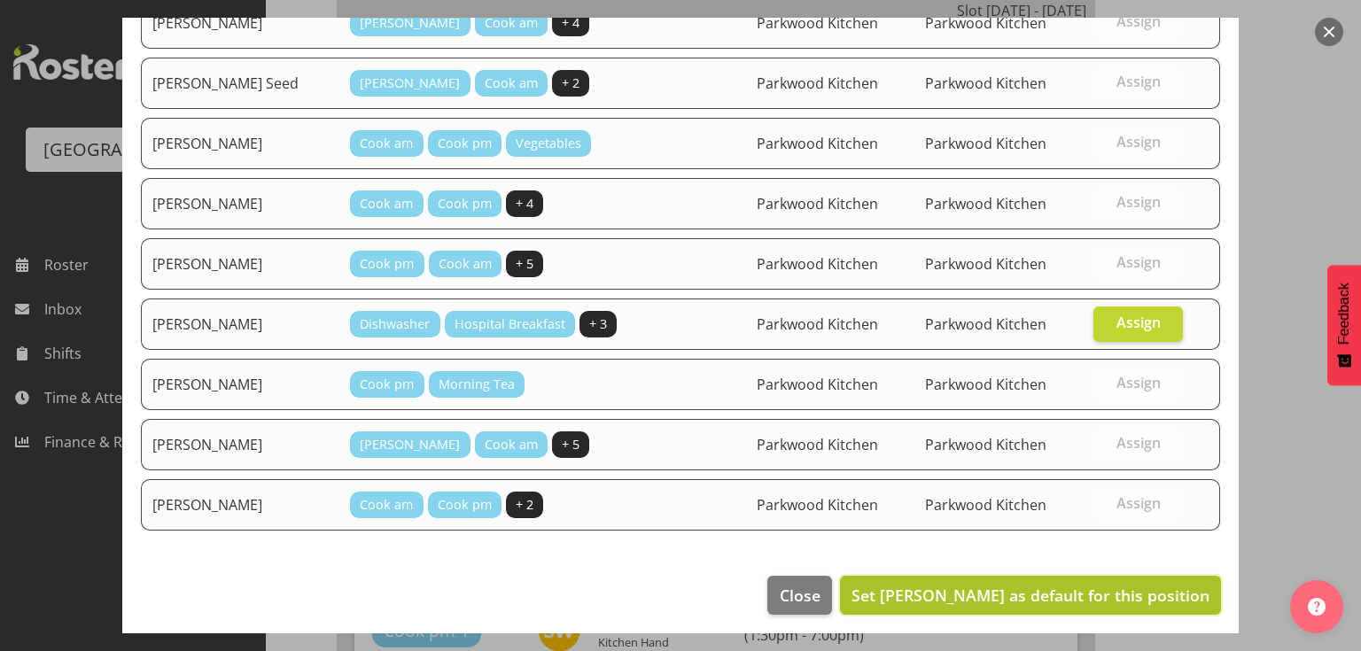
click at [996, 588] on span "Set Nicole Pearce as default for this position" at bounding box center [1031, 595] width 358 height 21
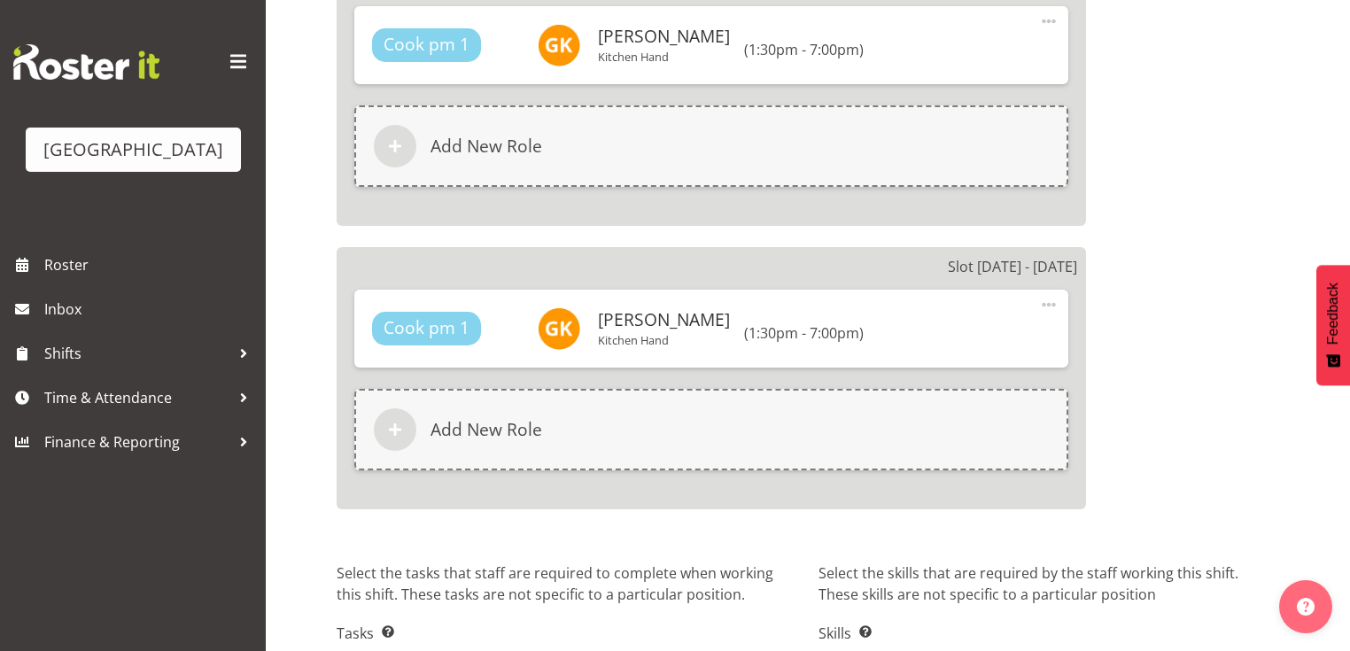
scroll to position [4675, 0]
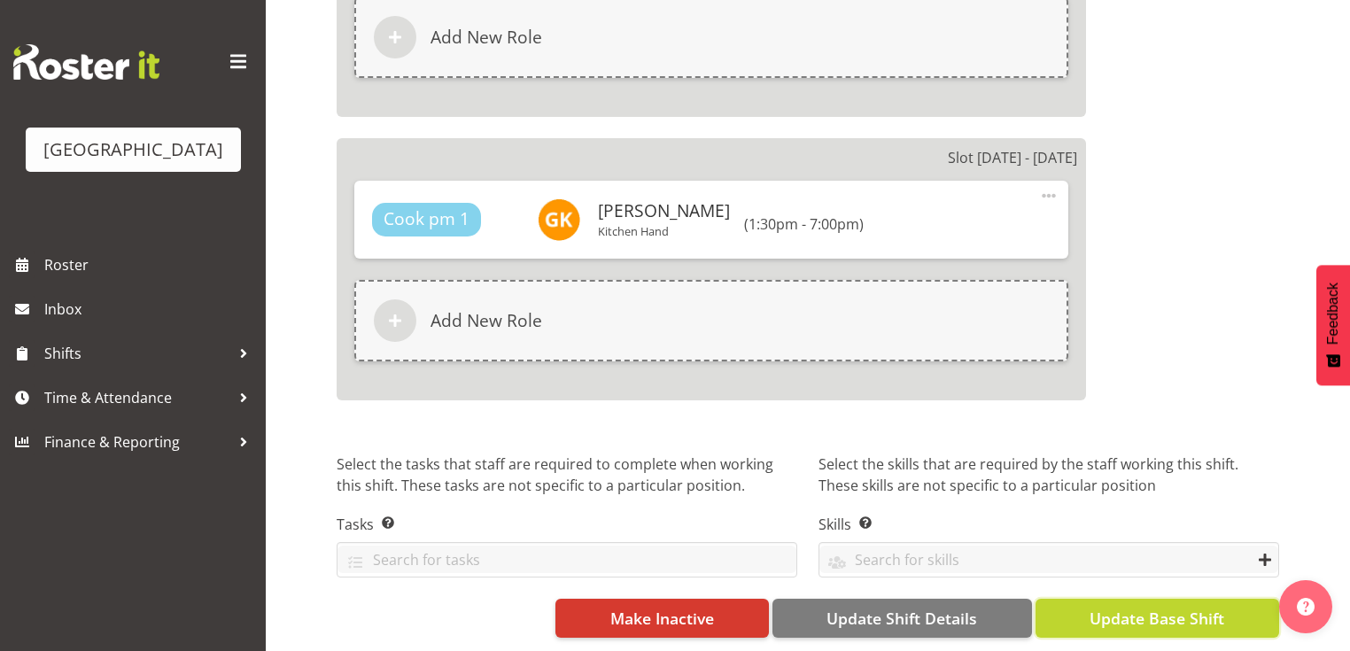
click at [1152, 607] on span "Update Base Shift" at bounding box center [1157, 618] width 135 height 23
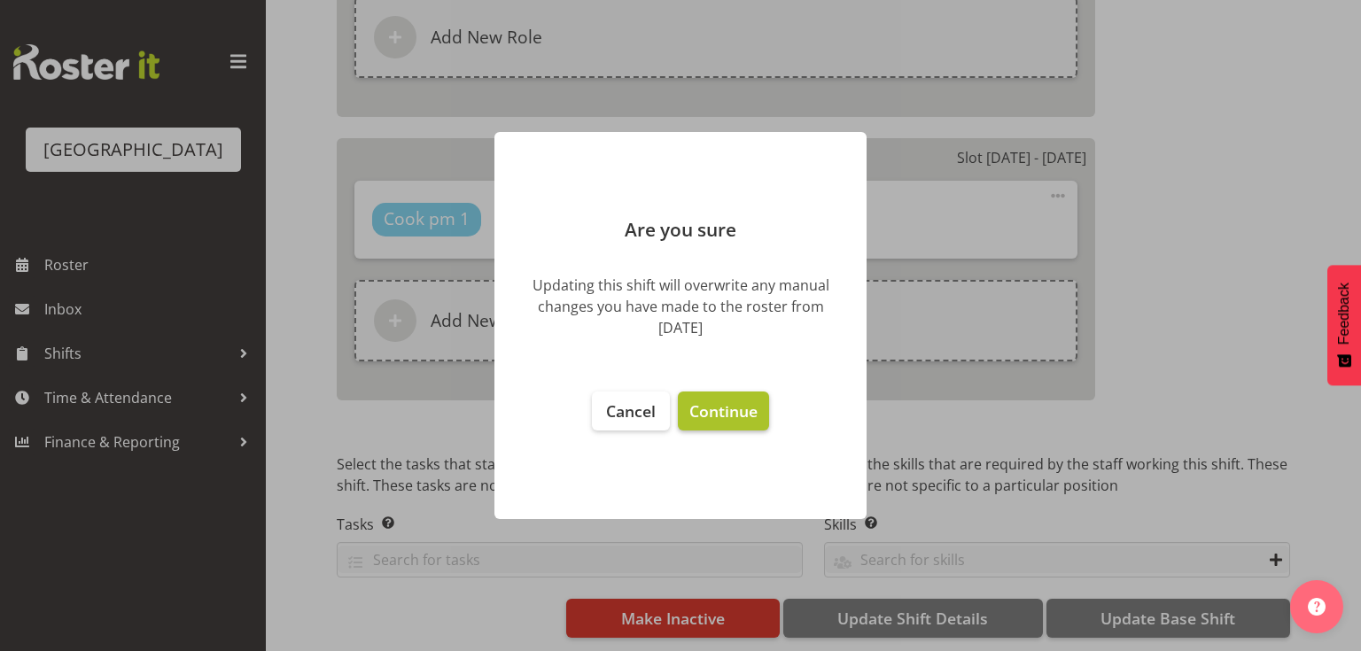
click at [705, 407] on span "Continue" at bounding box center [723, 411] width 68 height 21
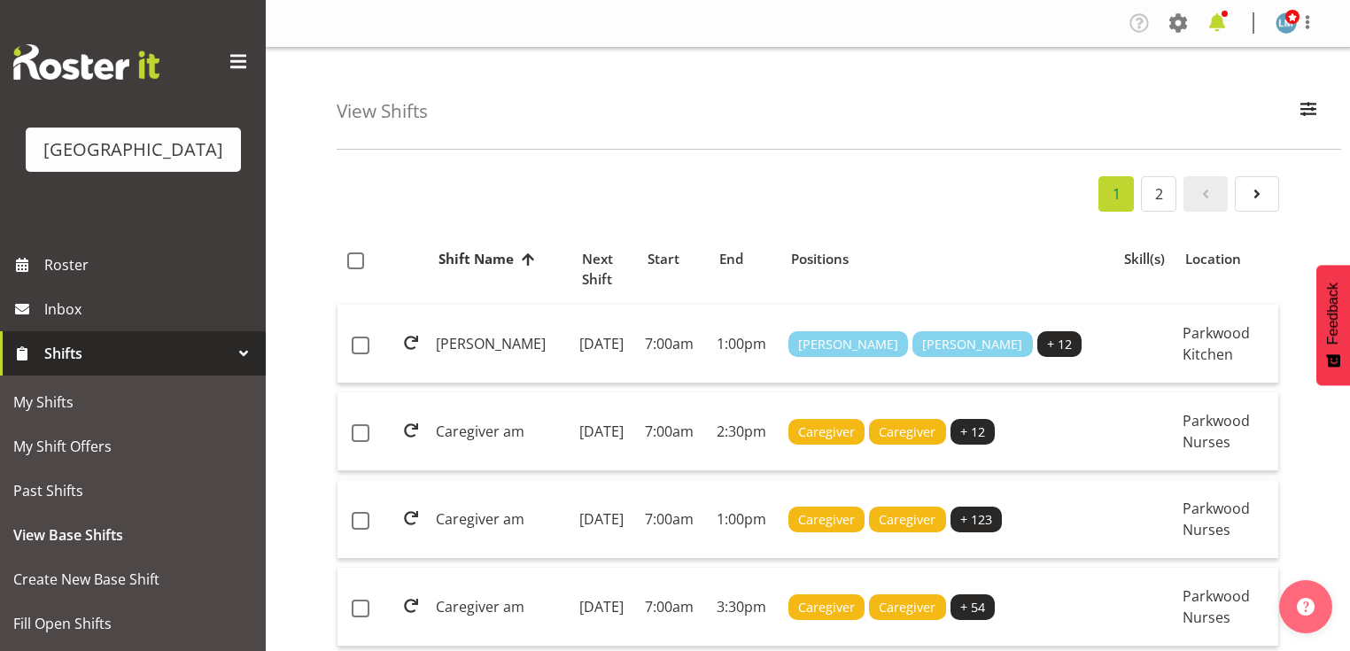
click at [1219, 18] on span at bounding box center [1217, 23] width 28 height 28
